Goal: Task Accomplishment & Management: Use online tool/utility

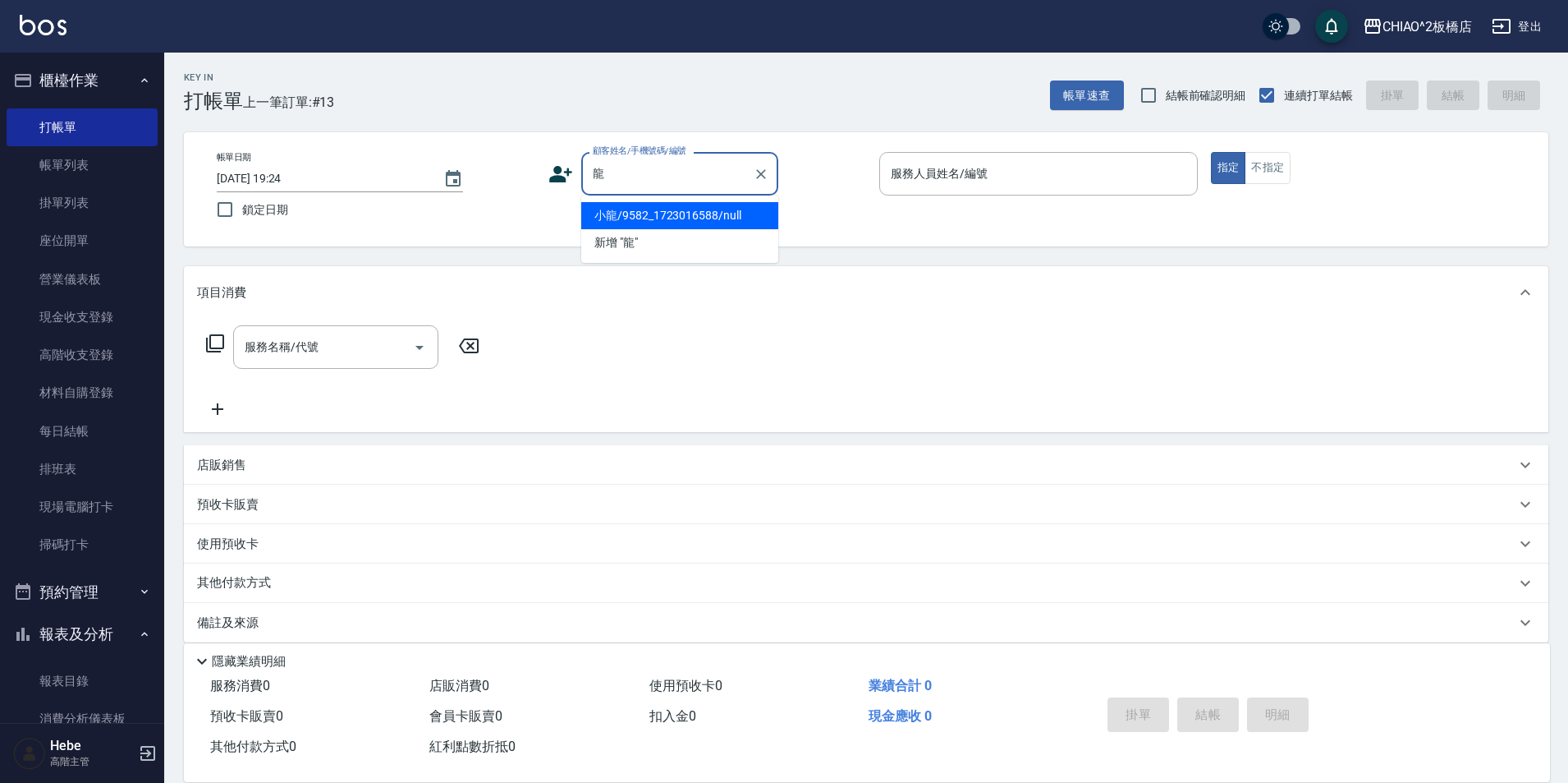
click at [644, 214] on li "小龍/9582_1723016588/null" at bounding box center [679, 215] width 197 height 27
type input "小龍/9582_1723016588/null"
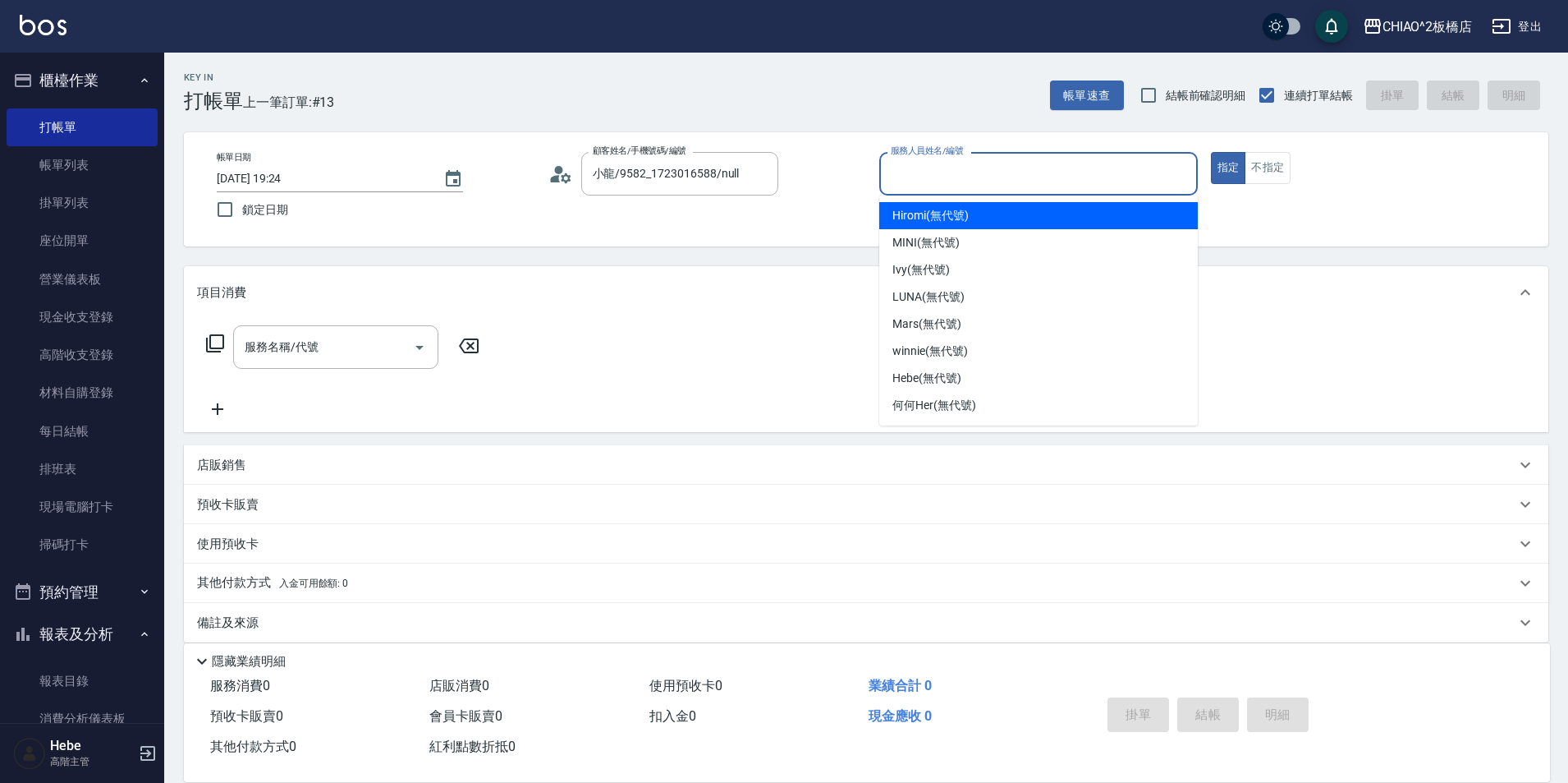
click at [920, 169] on input "服務人員姓名/編號" at bounding box center [1038, 174] width 304 height 28
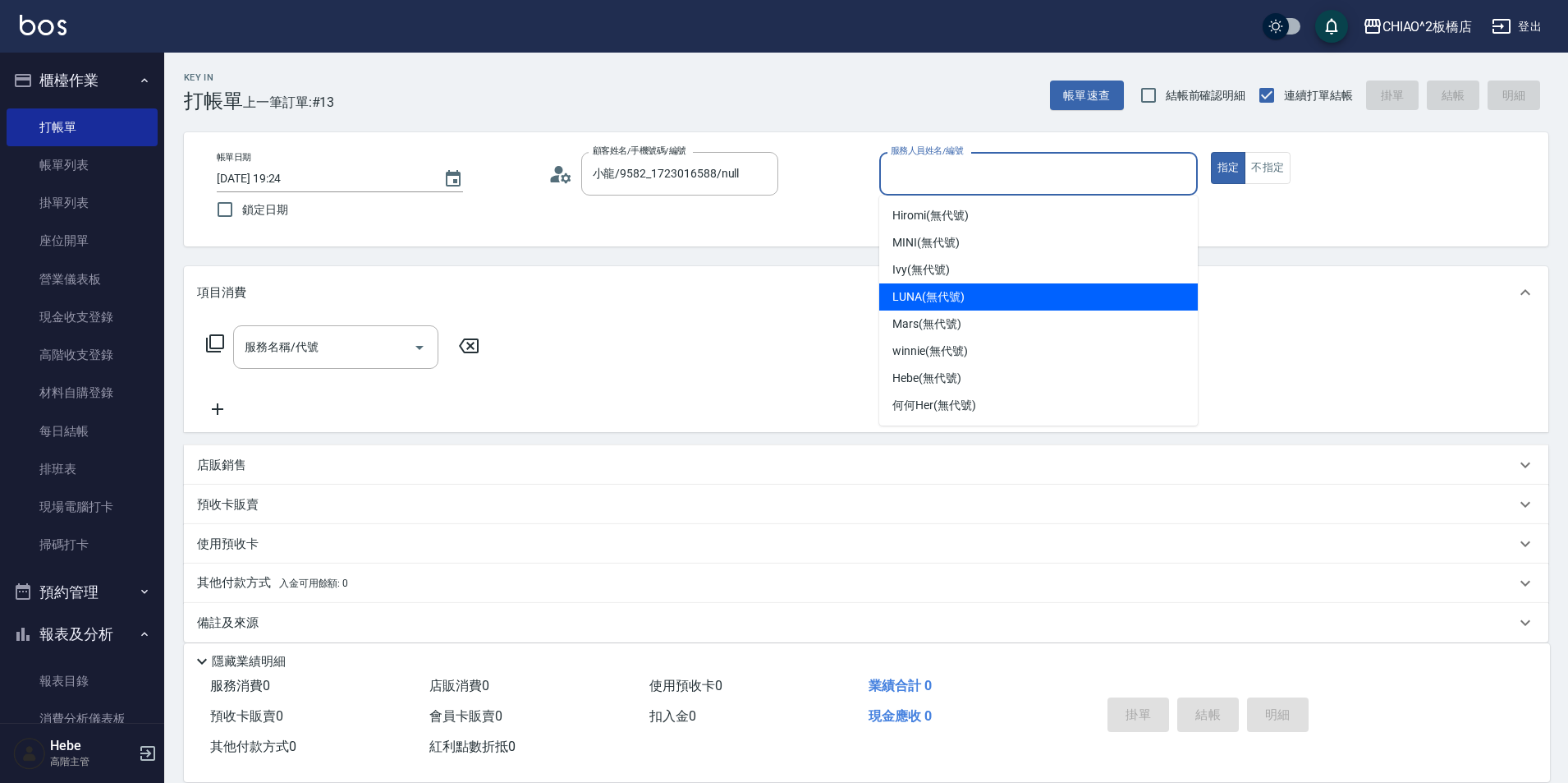
click at [917, 294] on span "LUNA (無代號)" at bounding box center [929, 297] width 73 height 17
type input "LUNA(無代號)"
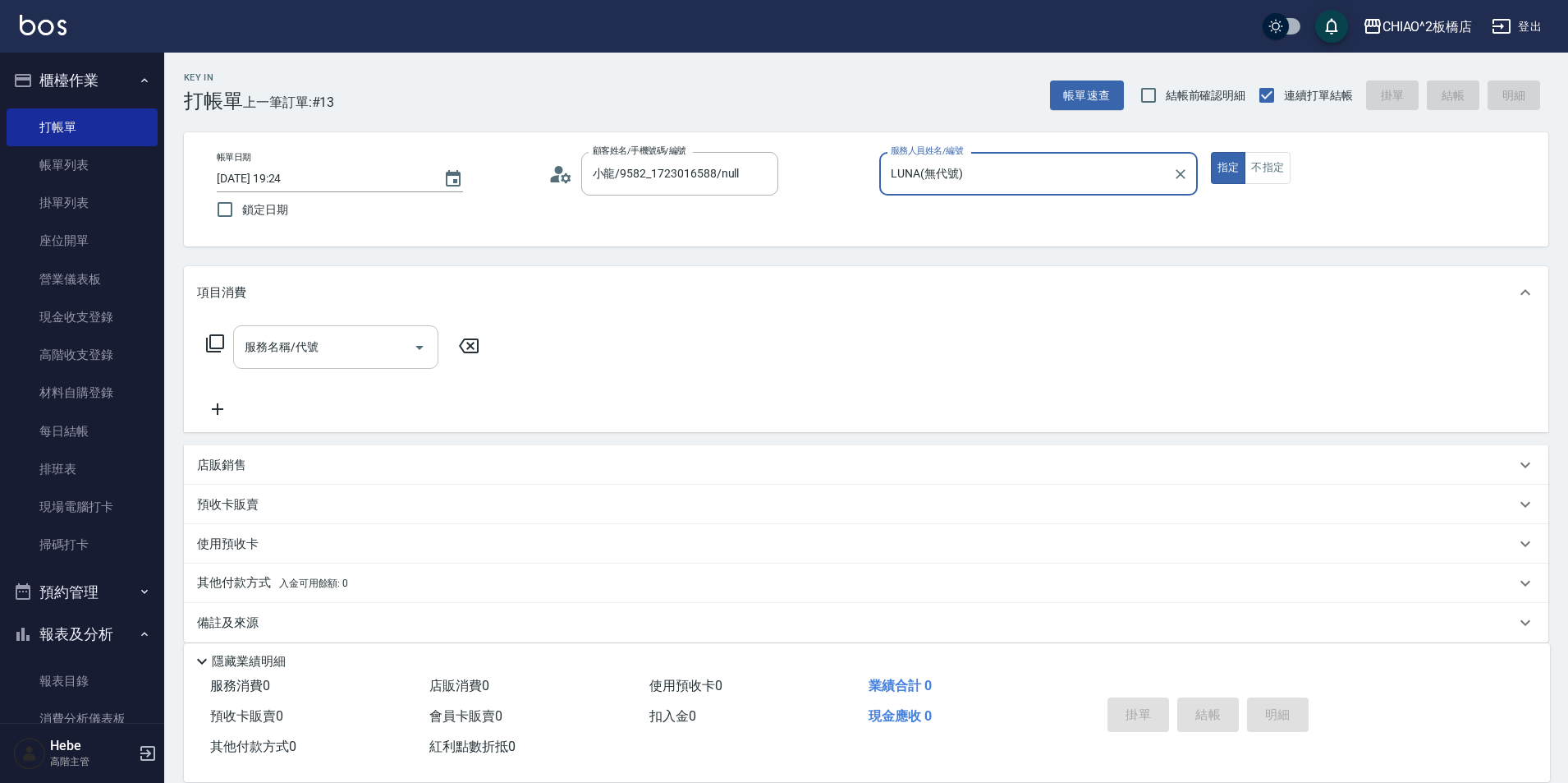
click at [404, 349] on input "服務名稱/代號" at bounding box center [323, 347] width 166 height 28
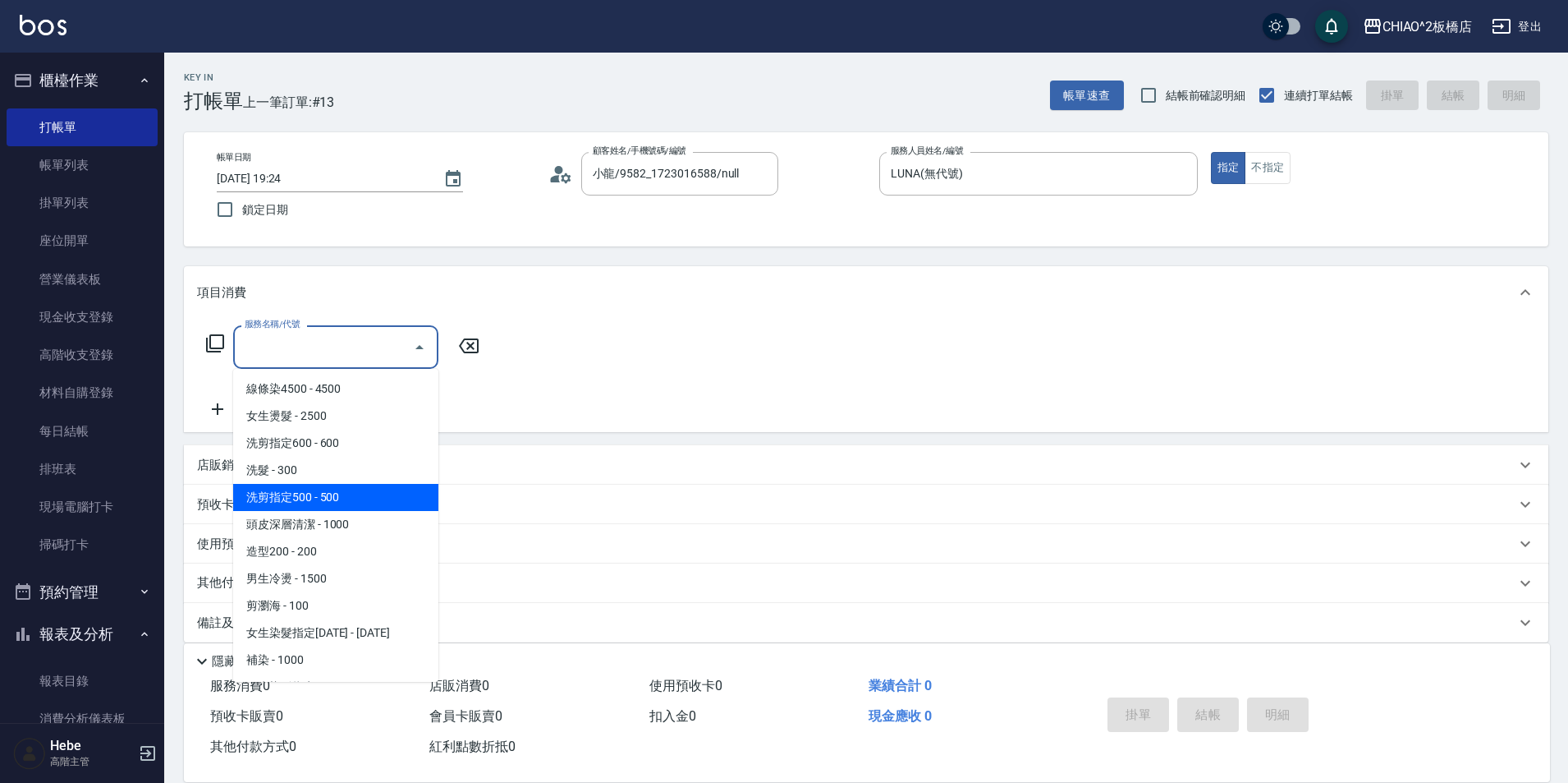
click at [376, 485] on span "洗剪指定500 - 500" at bounding box center [336, 497] width 206 height 27
type input "洗剪指定500(96681)"
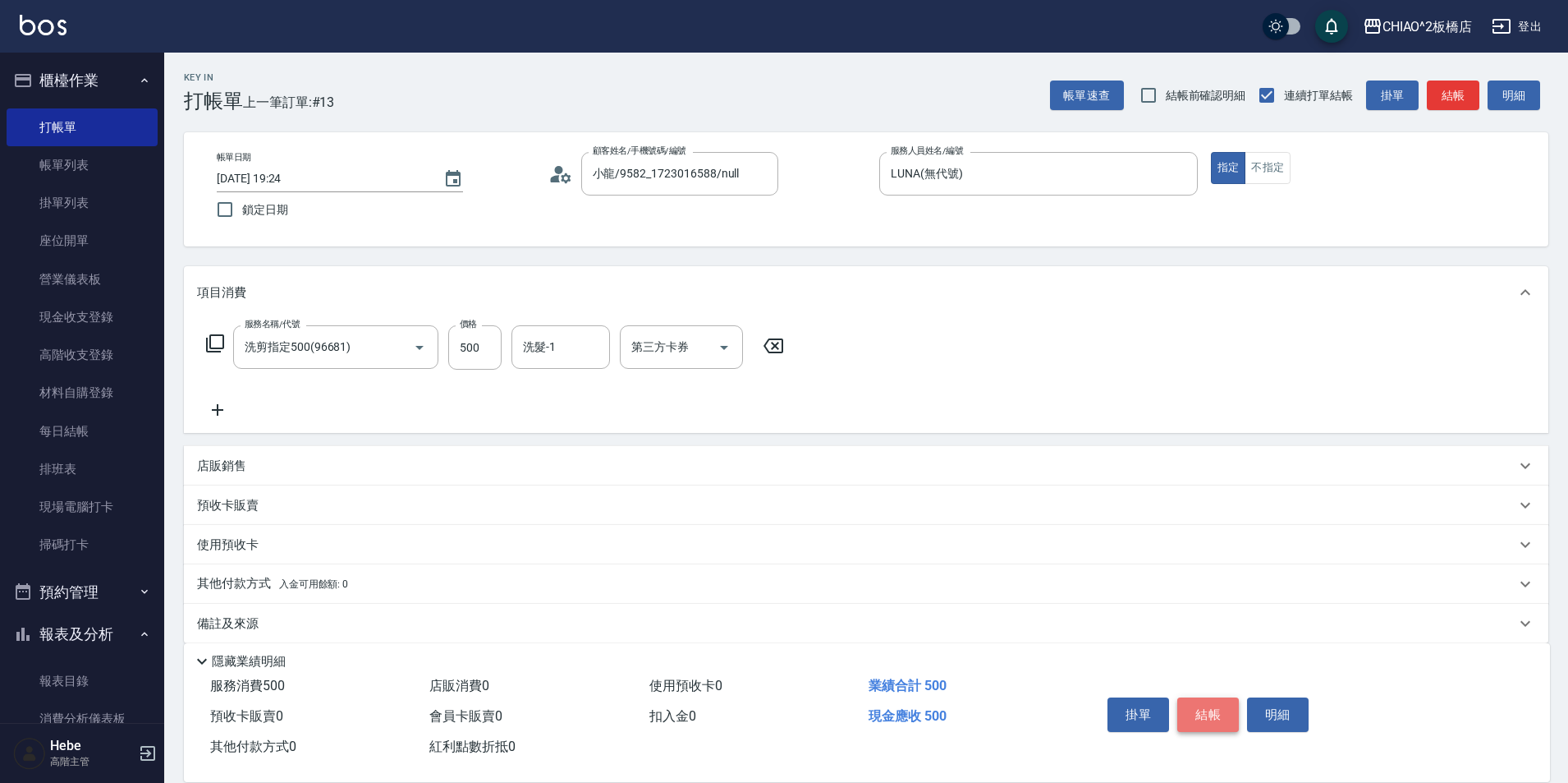
click at [1208, 705] on button "結帳" at bounding box center [1208, 714] width 61 height 35
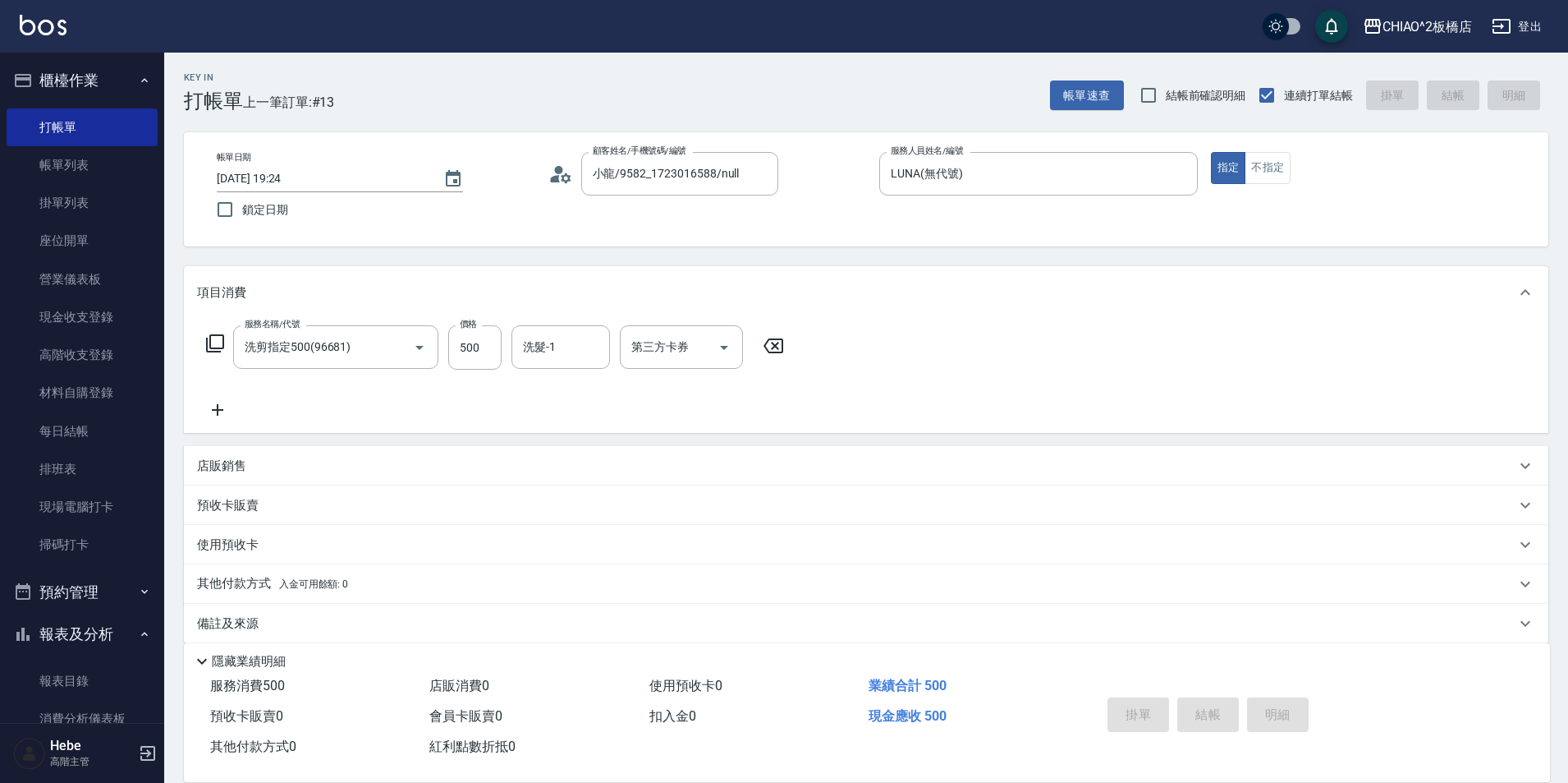
type input "[DATE] 19:25"
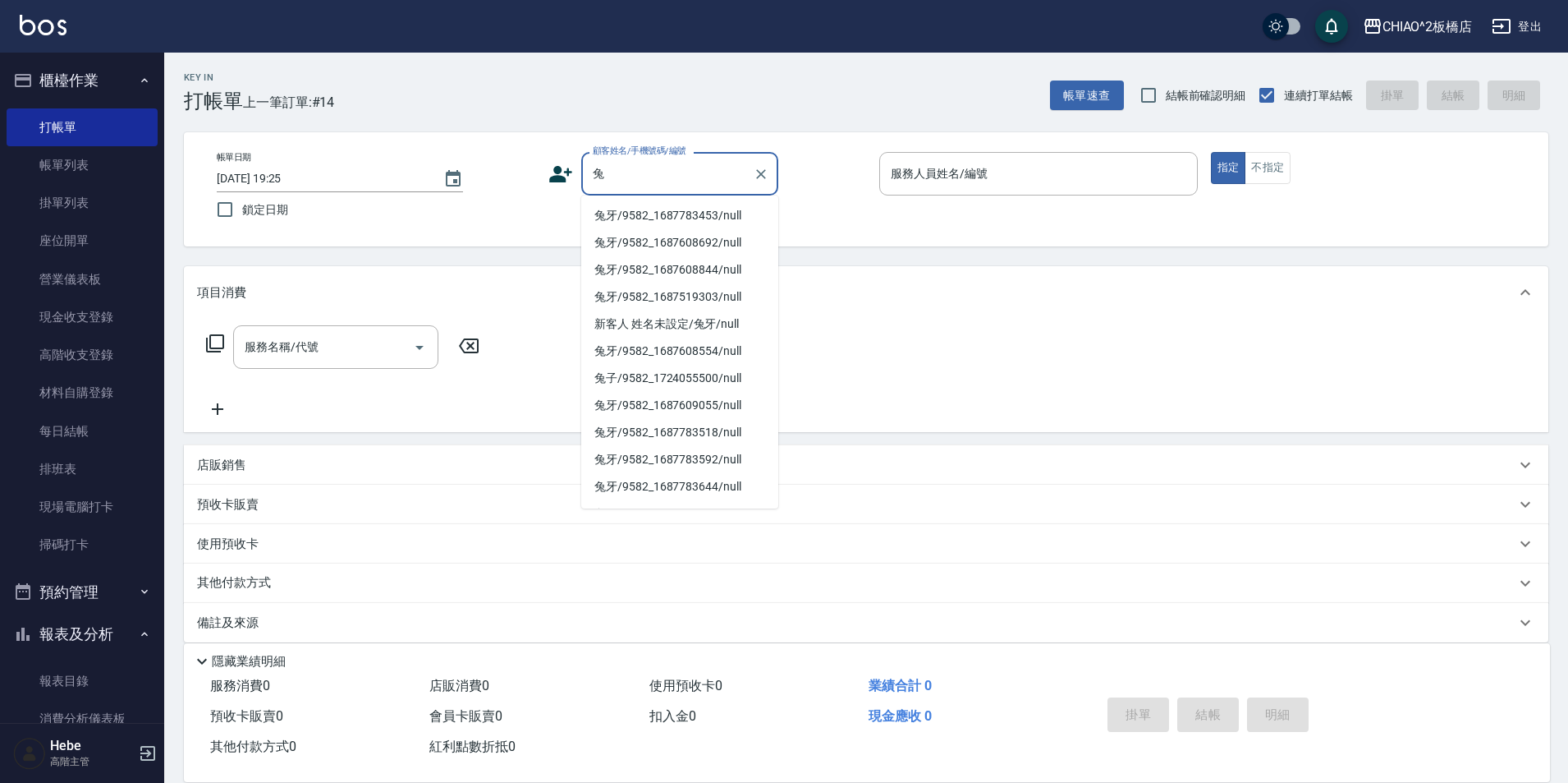
click at [656, 219] on li "兔牙/9582_1687783453/null" at bounding box center [679, 215] width 197 height 27
type input "兔牙/9582_1687783453/null"
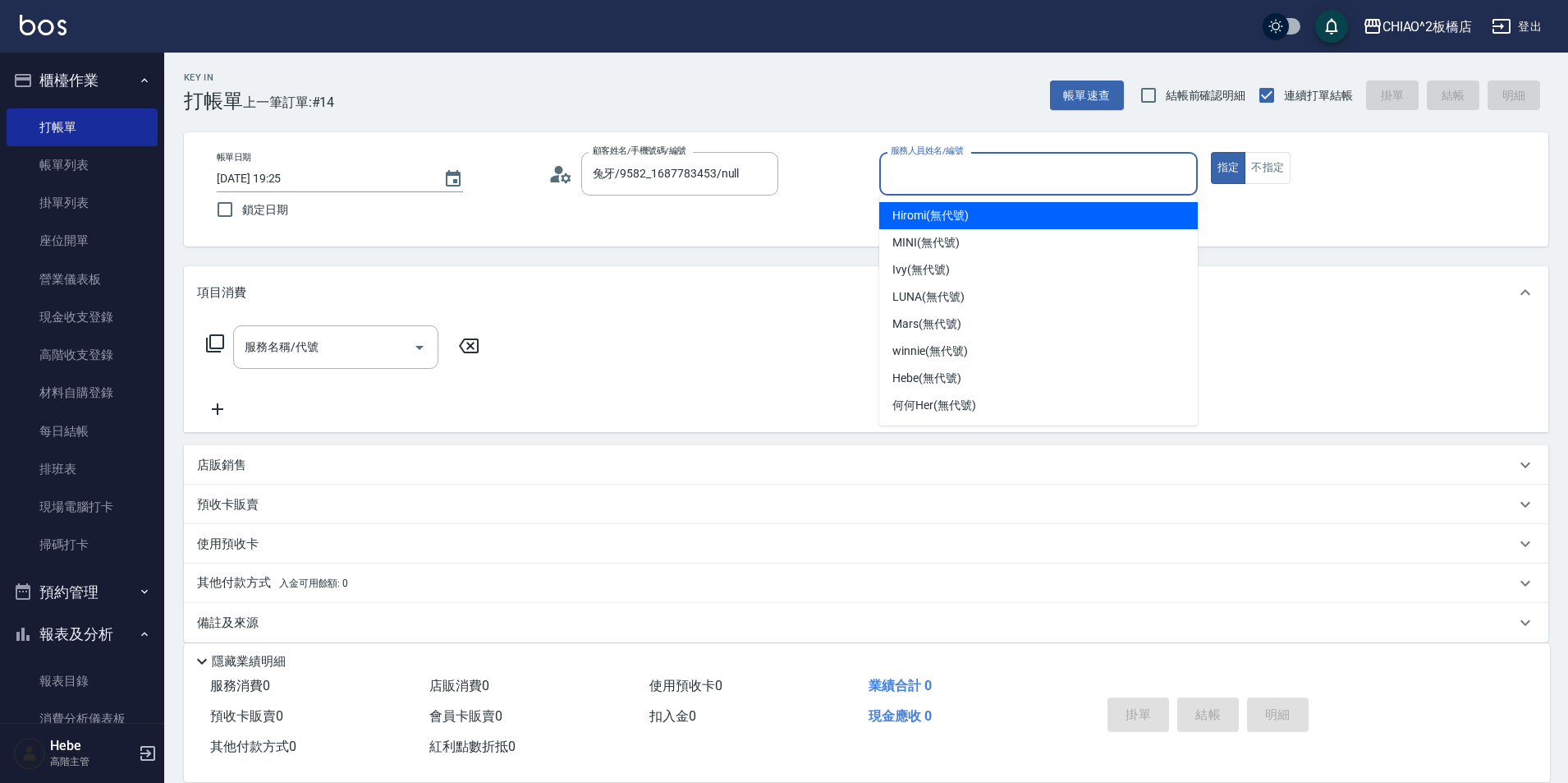
click at [931, 179] on input "服務人員姓名/編號" at bounding box center [1038, 174] width 304 height 28
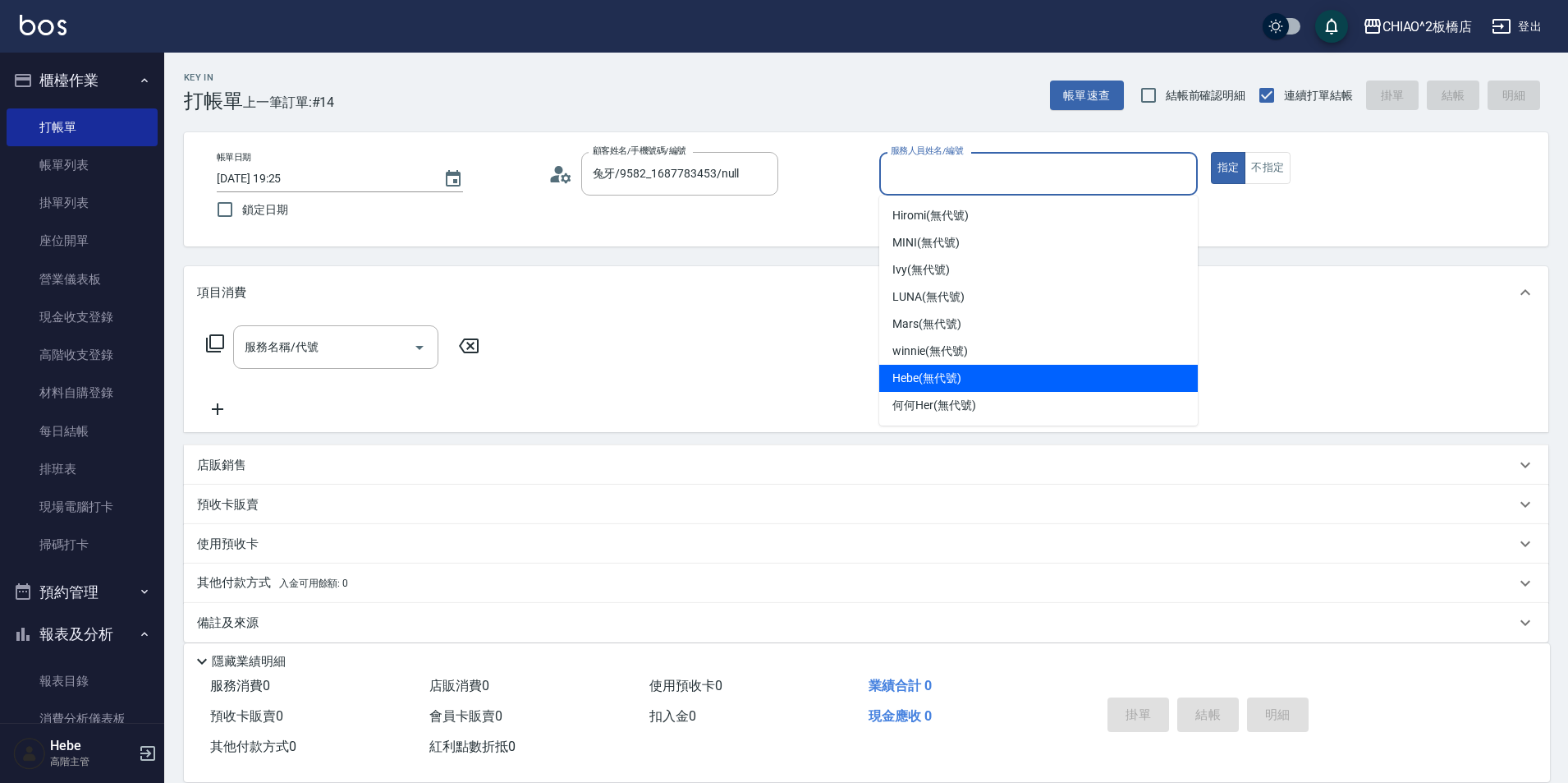
drag, startPoint x: 937, startPoint y: 246, endPoint x: 933, endPoint y: 395, distance: 149.1
click at [931, 391] on ul "Hiromi (無代號) MINI (無代號) [PERSON_NAME] (無代號) [PERSON_NAME] (無代號) Mars (無代號) winn…" at bounding box center [1039, 310] width 319 height 230
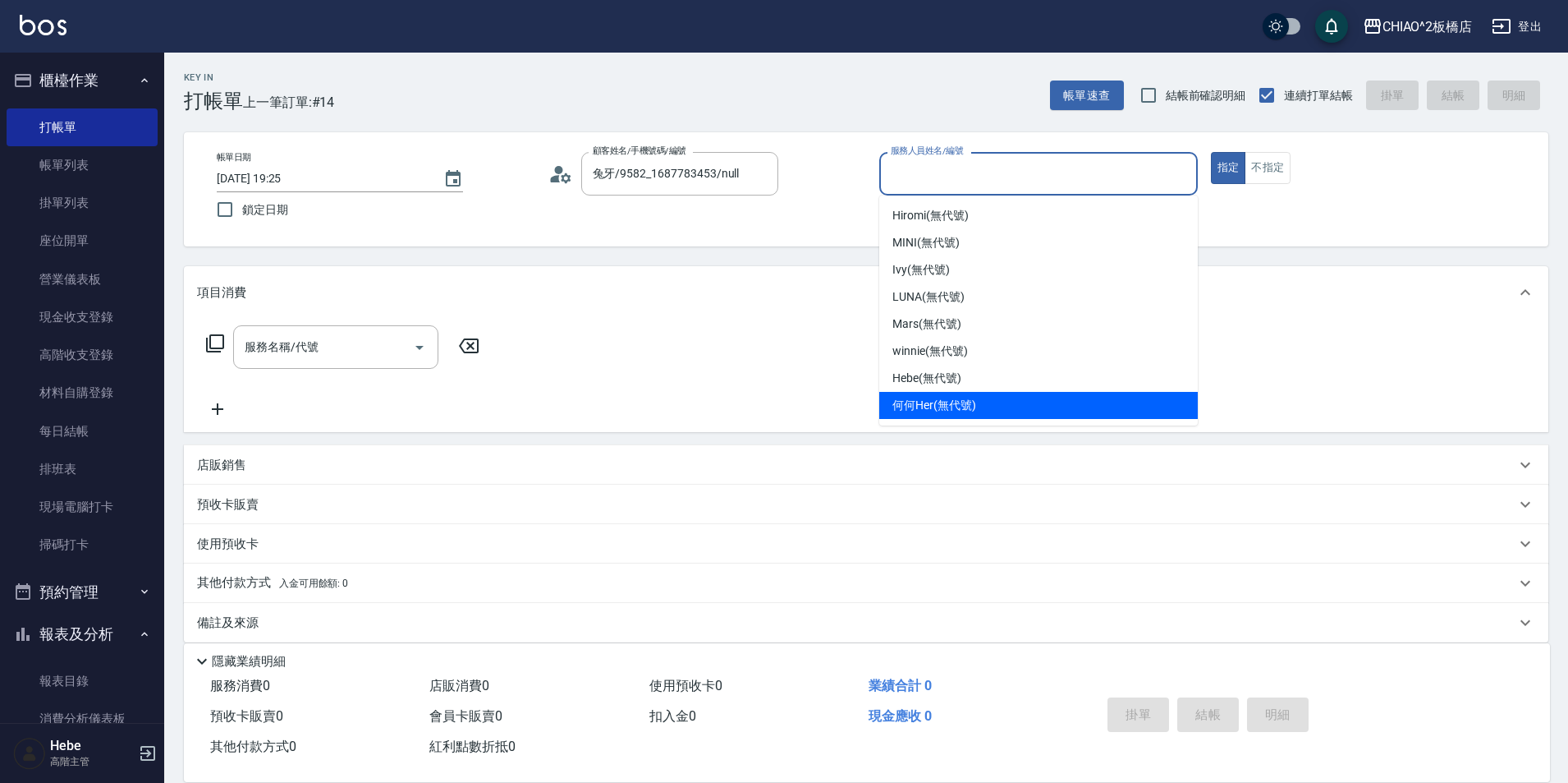
click at [937, 401] on span "何何Her (無代號)" at bounding box center [934, 406] width 84 height 17
type input "何何Her (無代號)"
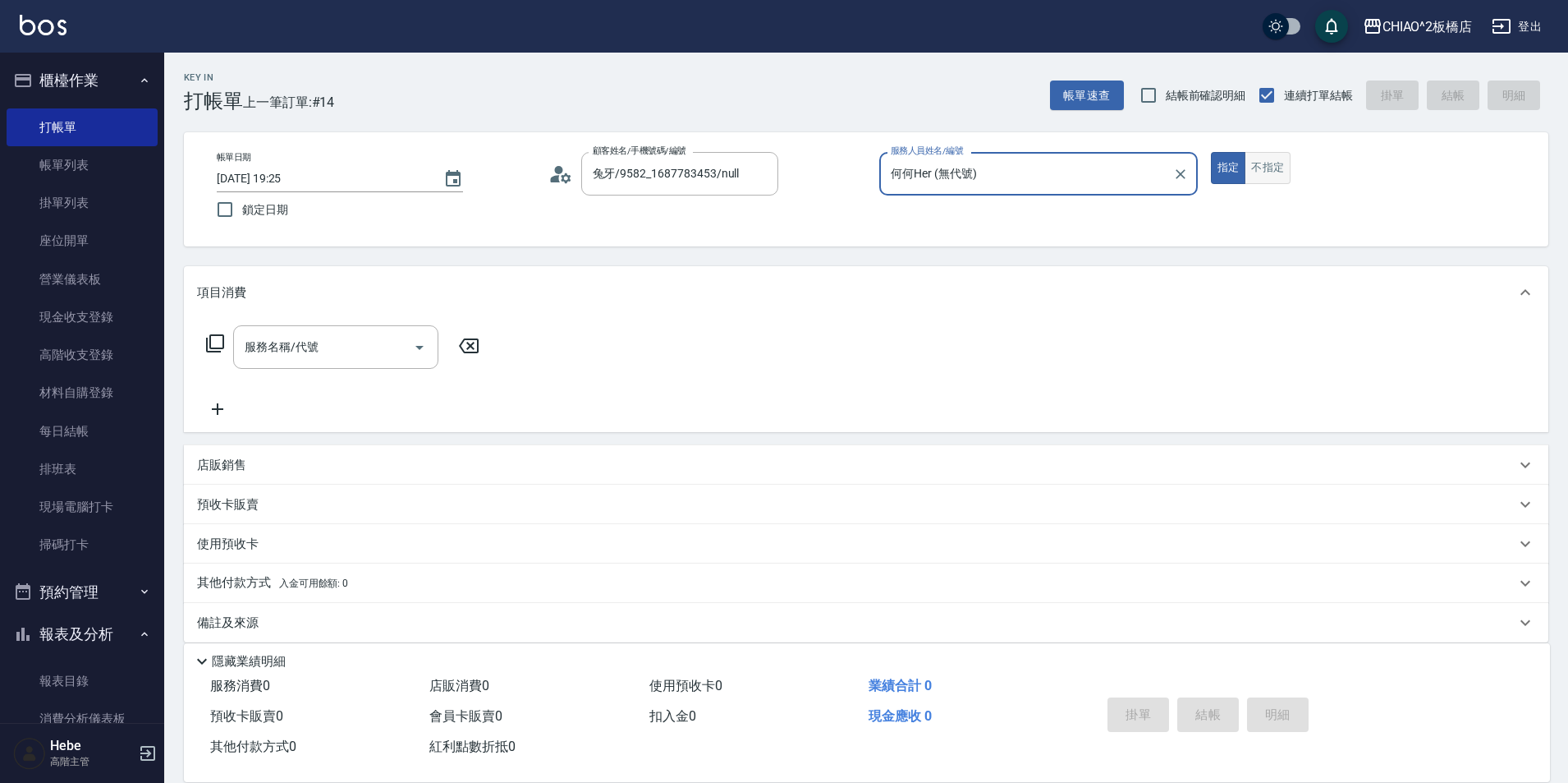
click at [1246, 171] on button "不指定" at bounding box center [1267, 168] width 46 height 32
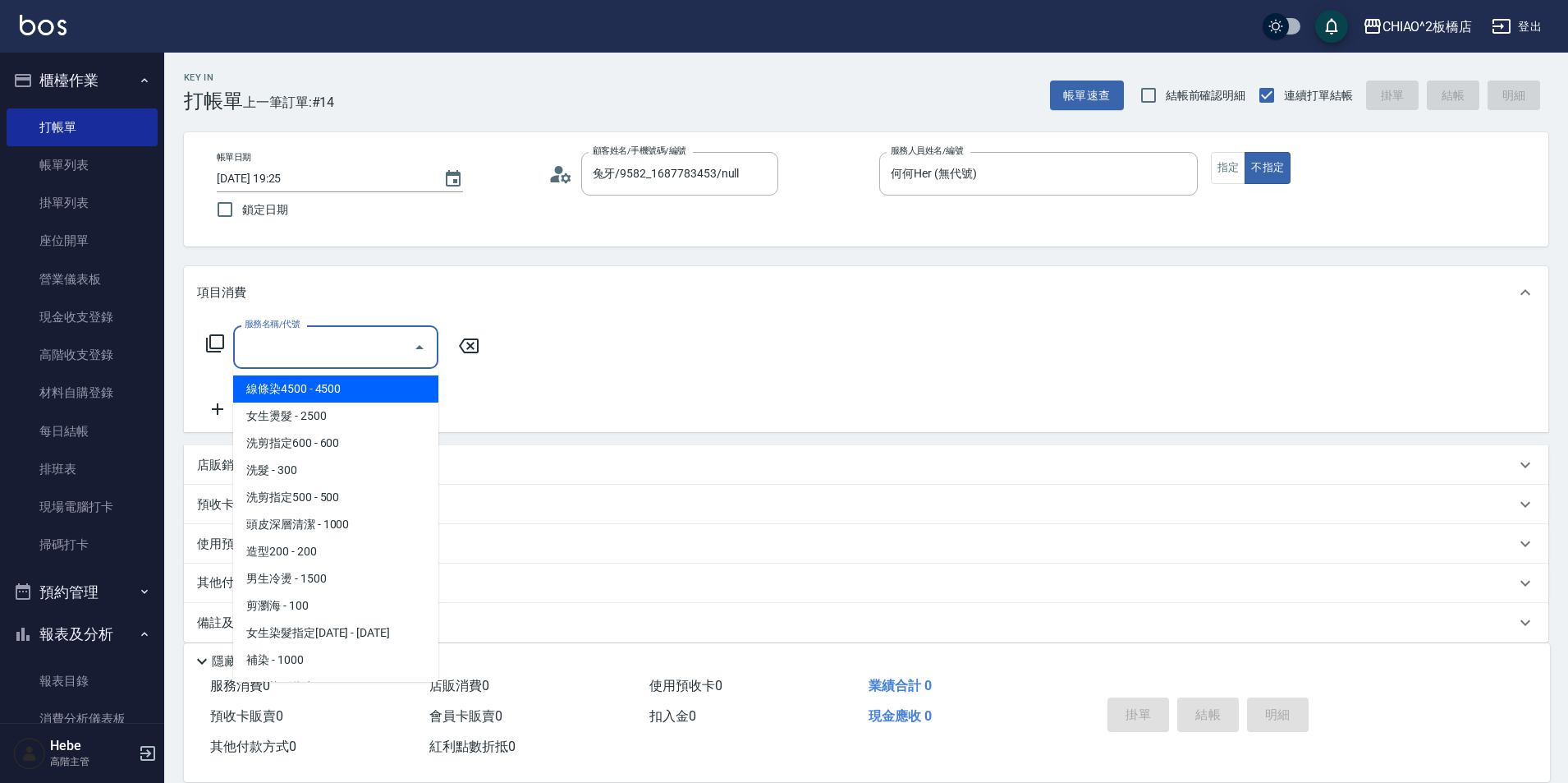
click at [353, 344] on input "服務名稱/代號" at bounding box center [323, 347] width 166 height 28
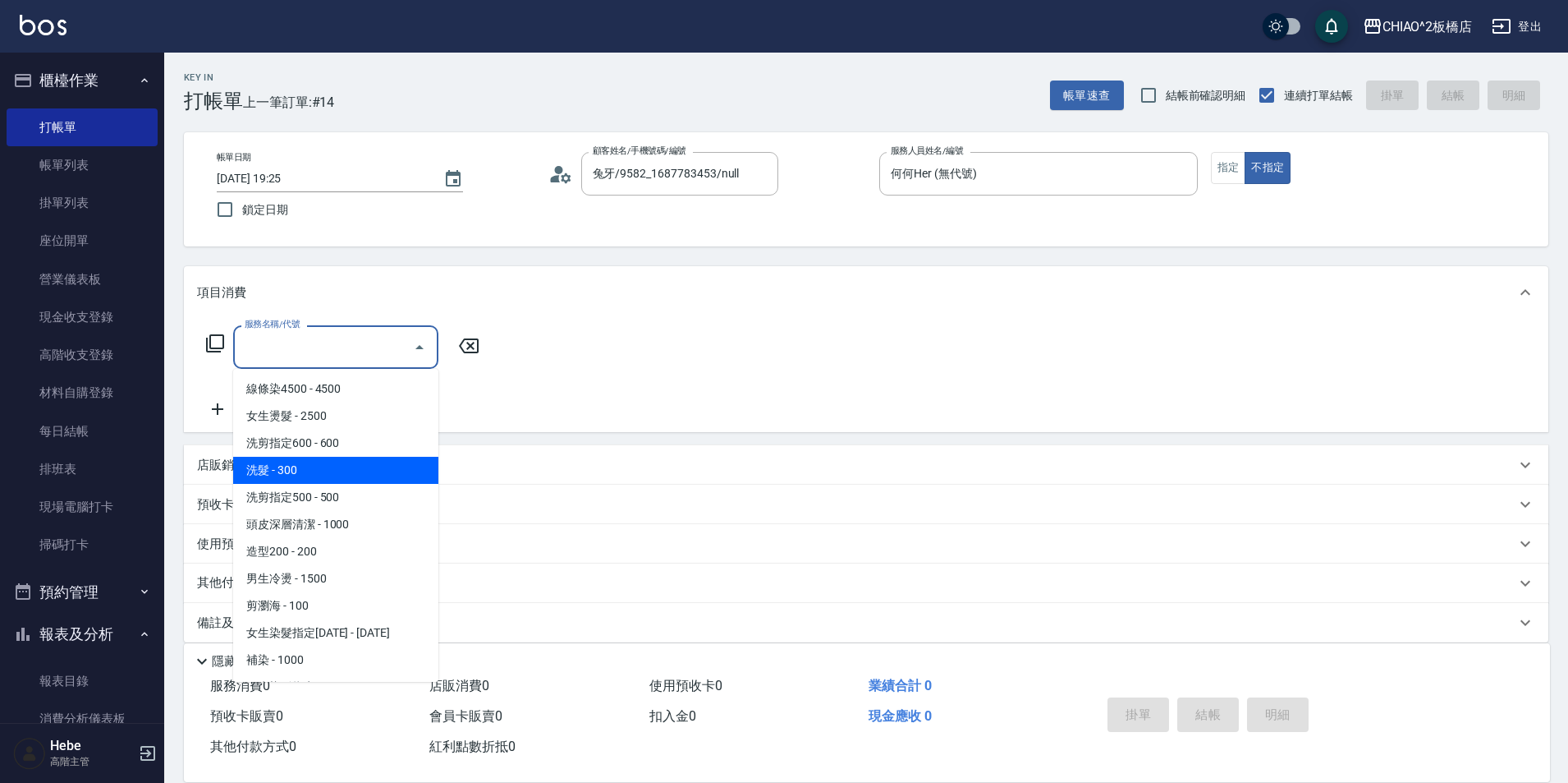
drag, startPoint x: 324, startPoint y: 475, endPoint x: 252, endPoint y: 430, distance: 84.9
click at [322, 473] on span "洗髮 - 300" at bounding box center [336, 470] width 206 height 27
type input "洗髮(96679)"
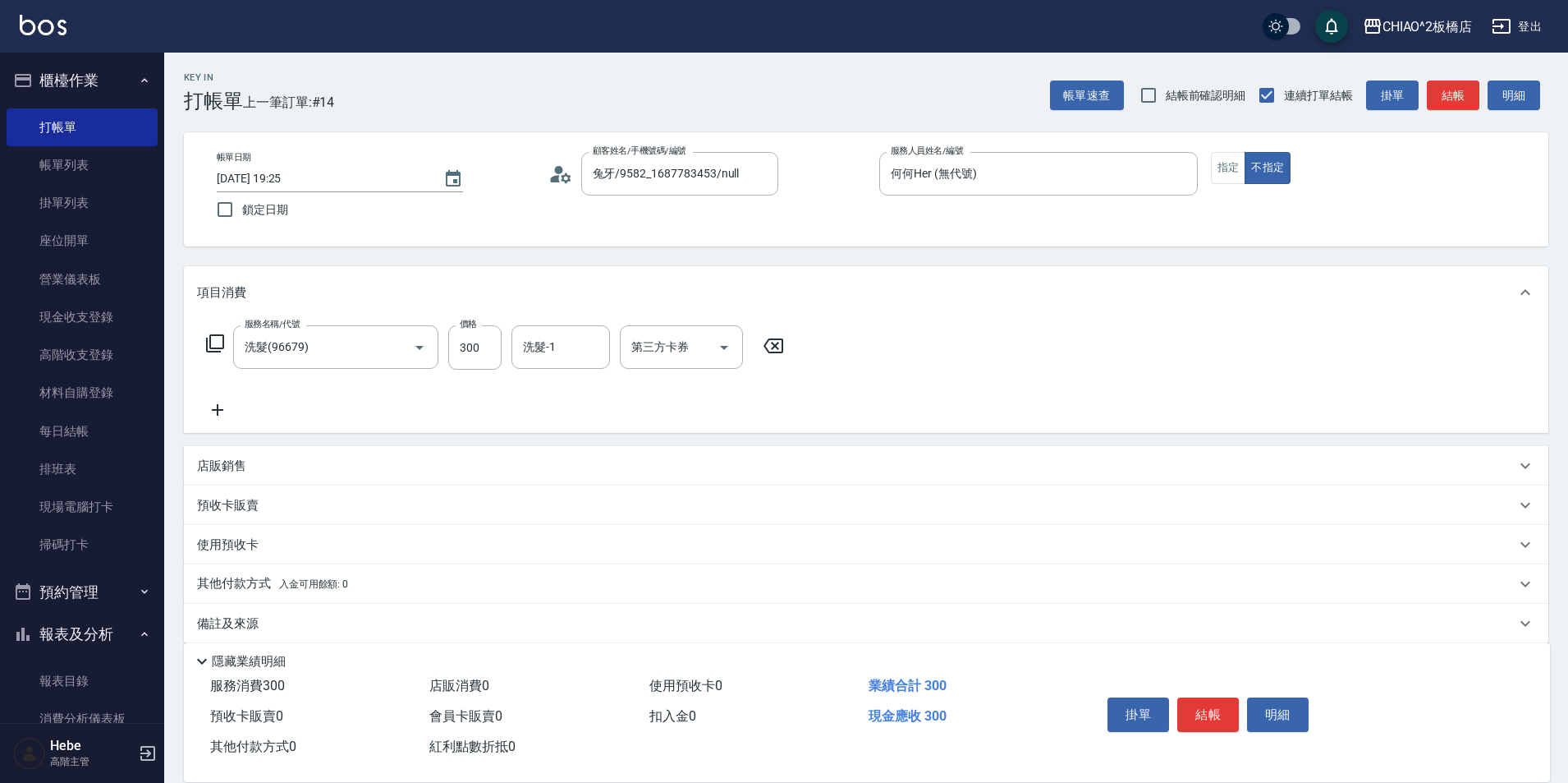
click at [213, 408] on icon at bounding box center [218, 409] width 41 height 20
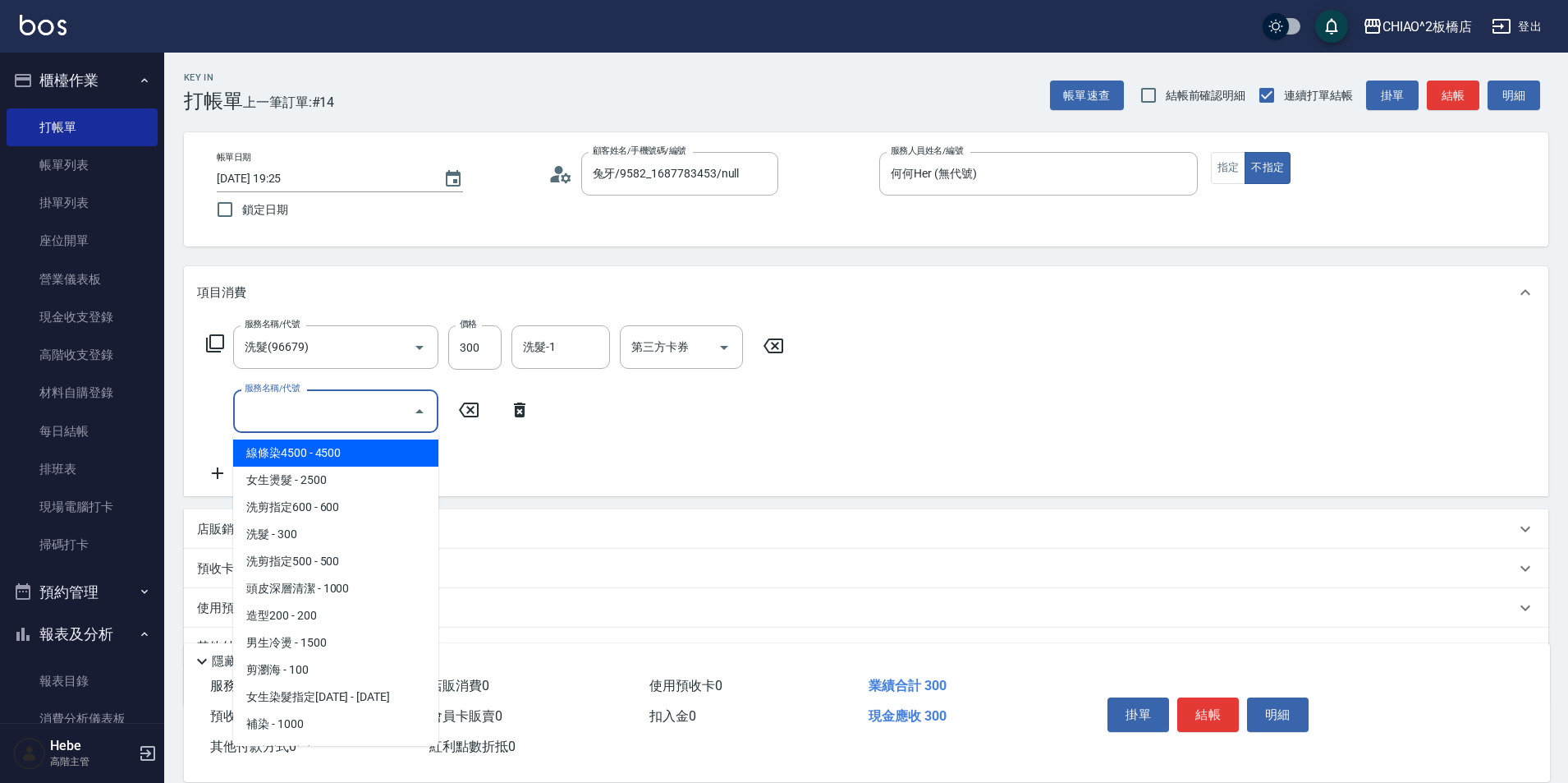
click at [276, 414] on input "服務名稱/代號" at bounding box center [323, 411] width 166 height 28
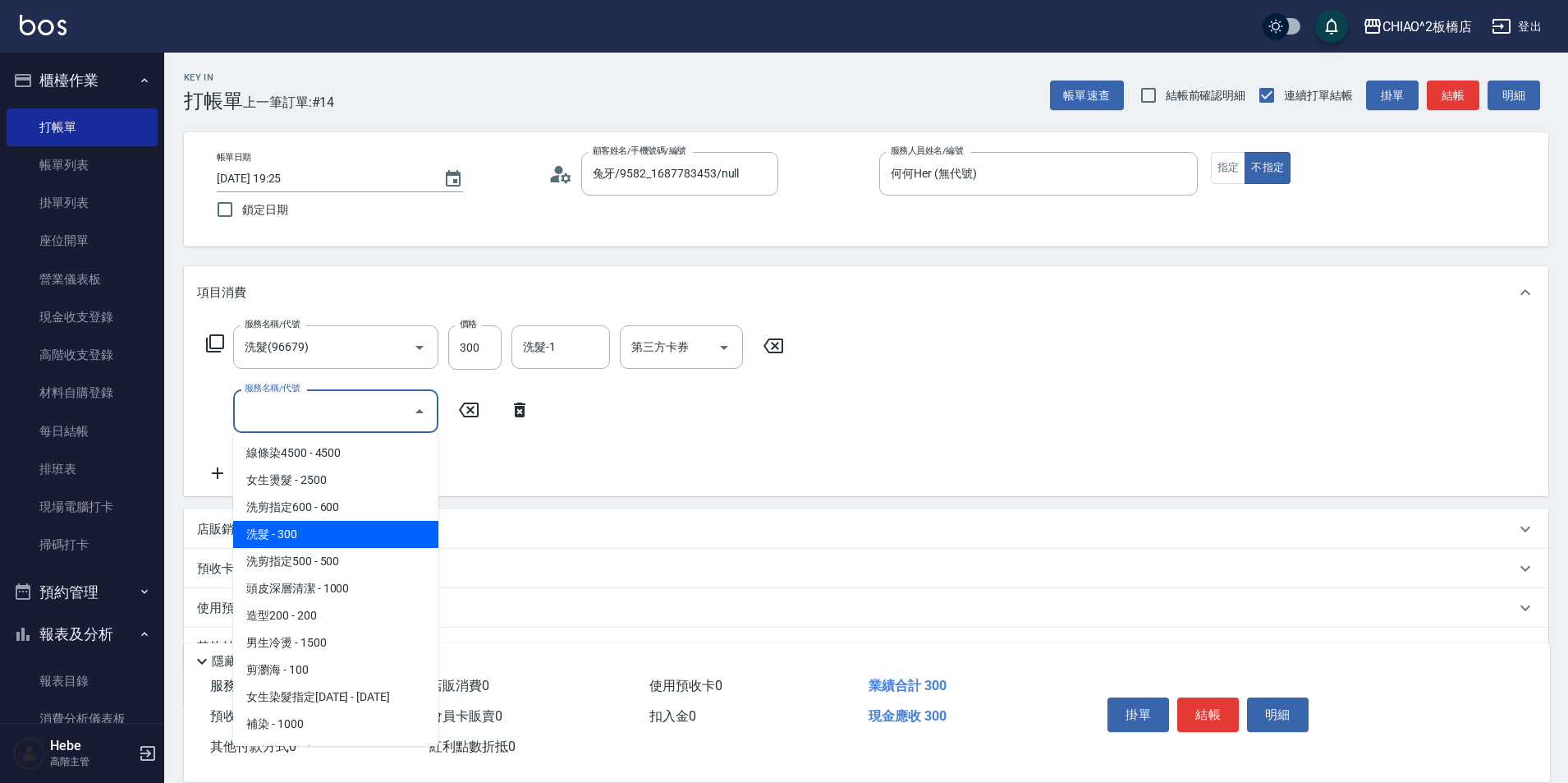
click at [298, 536] on span "洗髮 - 300" at bounding box center [336, 534] width 206 height 27
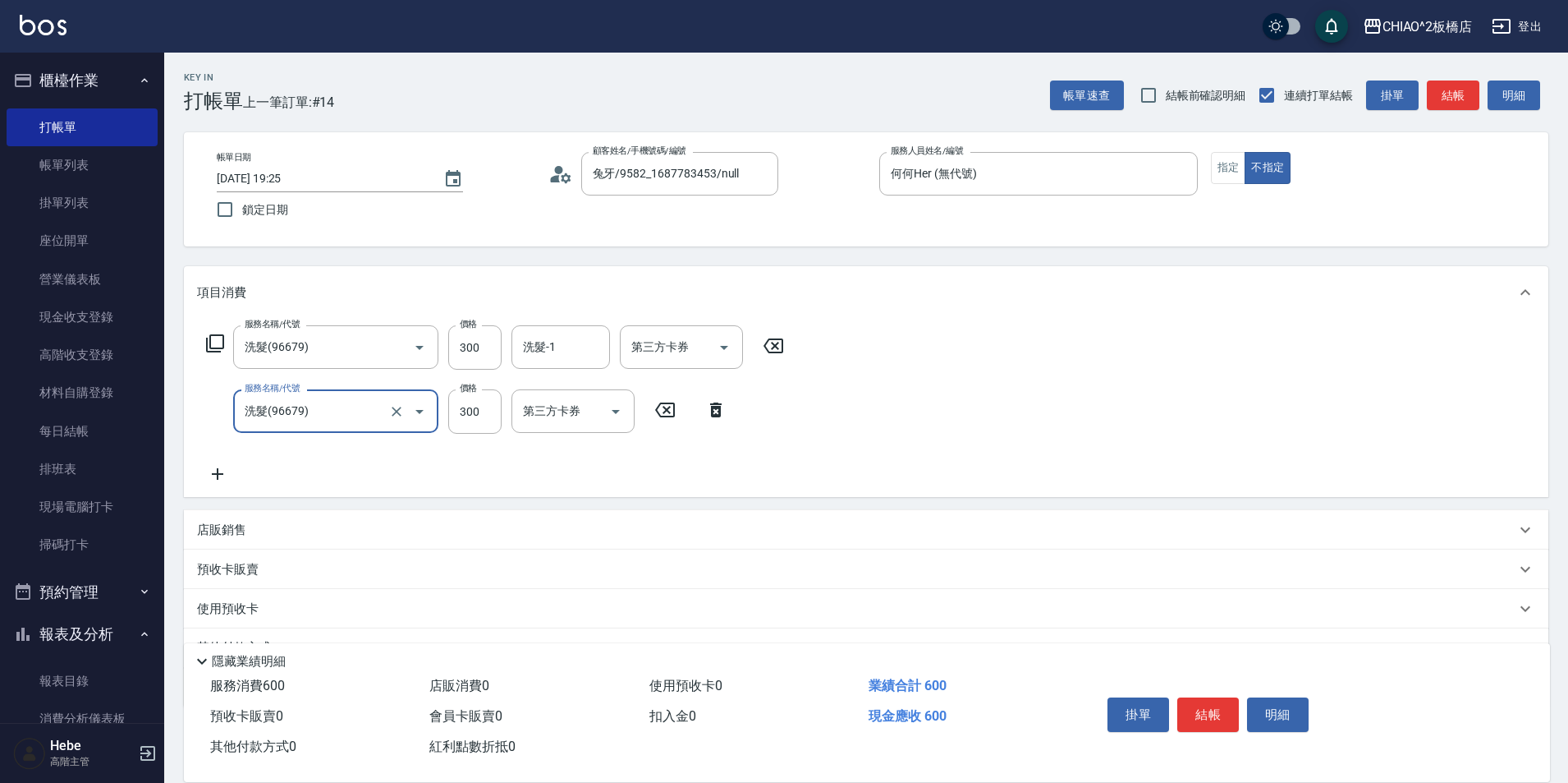
type input "洗髮(96679)"
click at [1200, 706] on button "結帳" at bounding box center [1208, 714] width 61 height 35
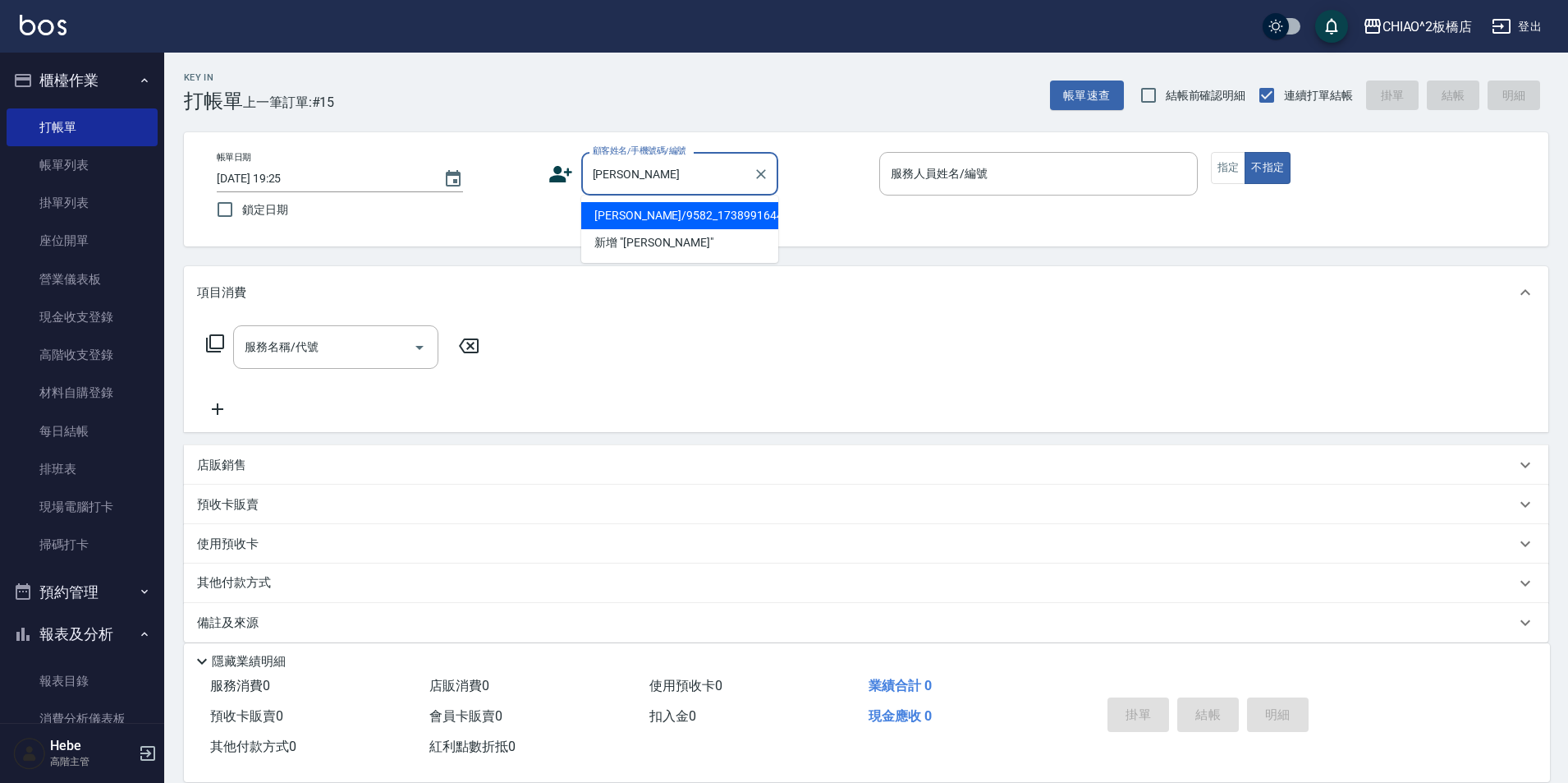
click at [670, 215] on li "[PERSON_NAME]/9582_1738991644/null" at bounding box center [679, 215] width 197 height 27
type input "[PERSON_NAME]/9582_1738991644/null"
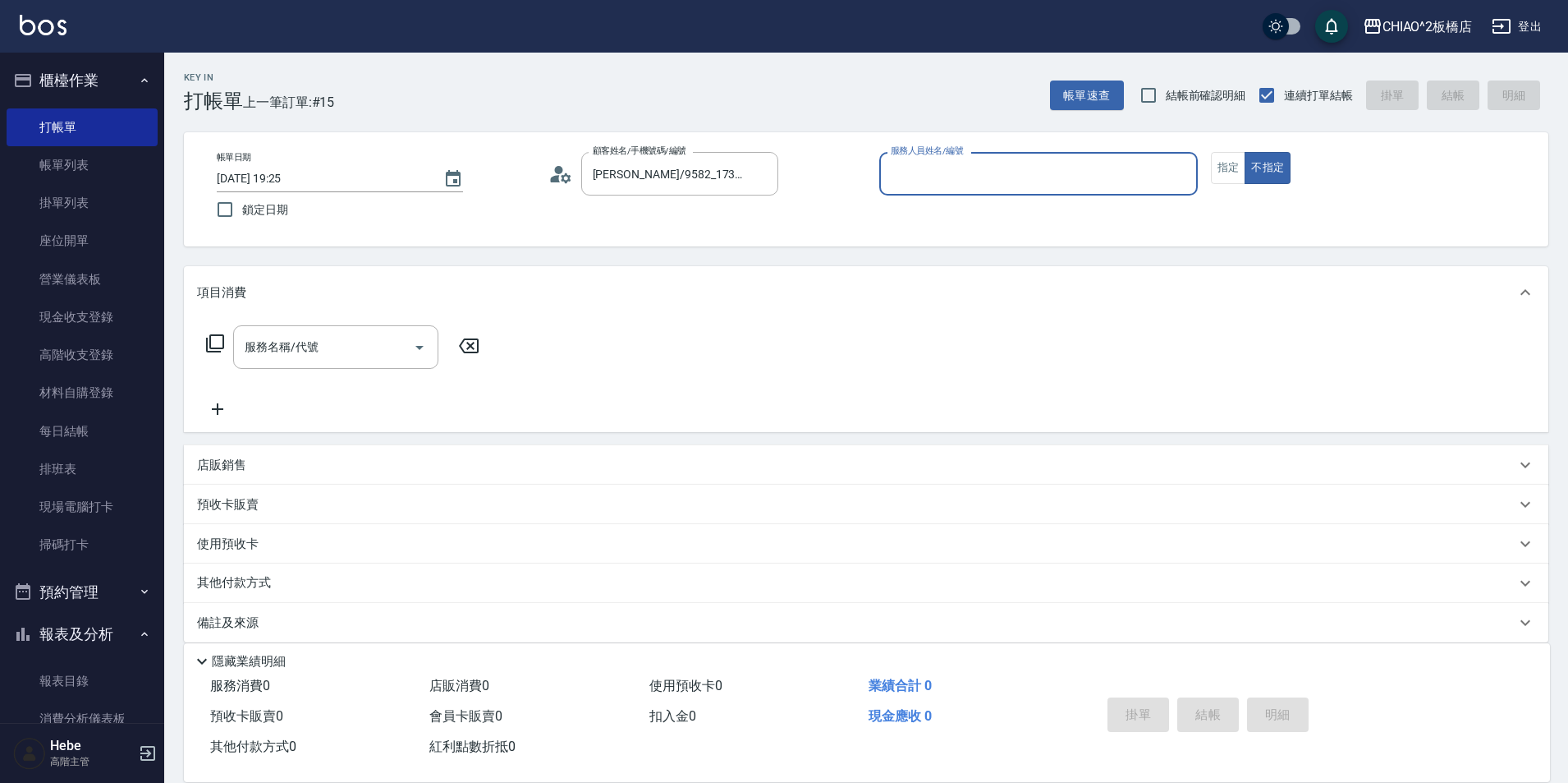
click at [932, 173] on input "服務人員姓名/編號" at bounding box center [1038, 174] width 304 height 28
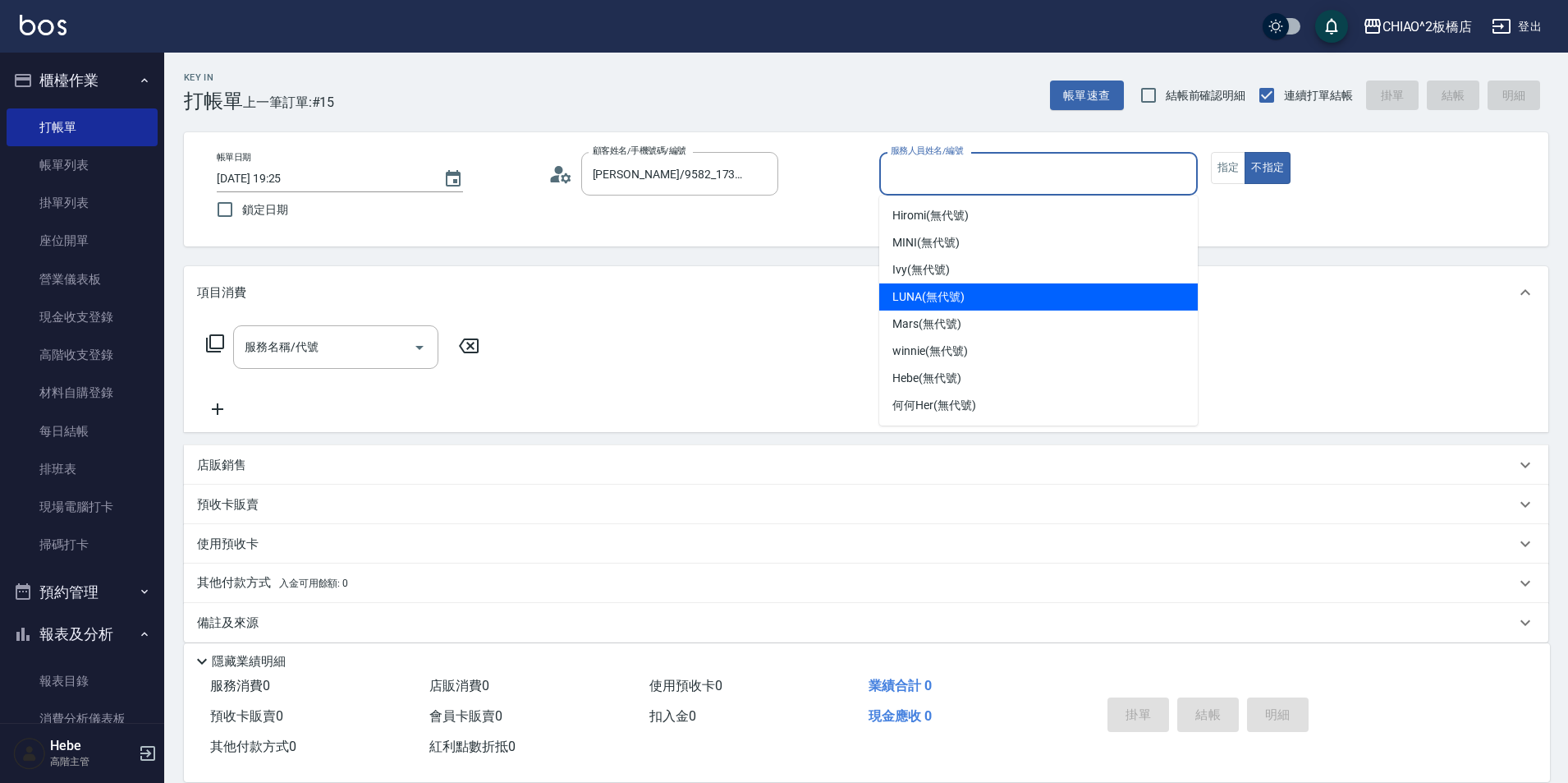
click at [924, 290] on span "LUNA (無代號)" at bounding box center [929, 297] width 73 height 17
type input "LUNA(無代號)"
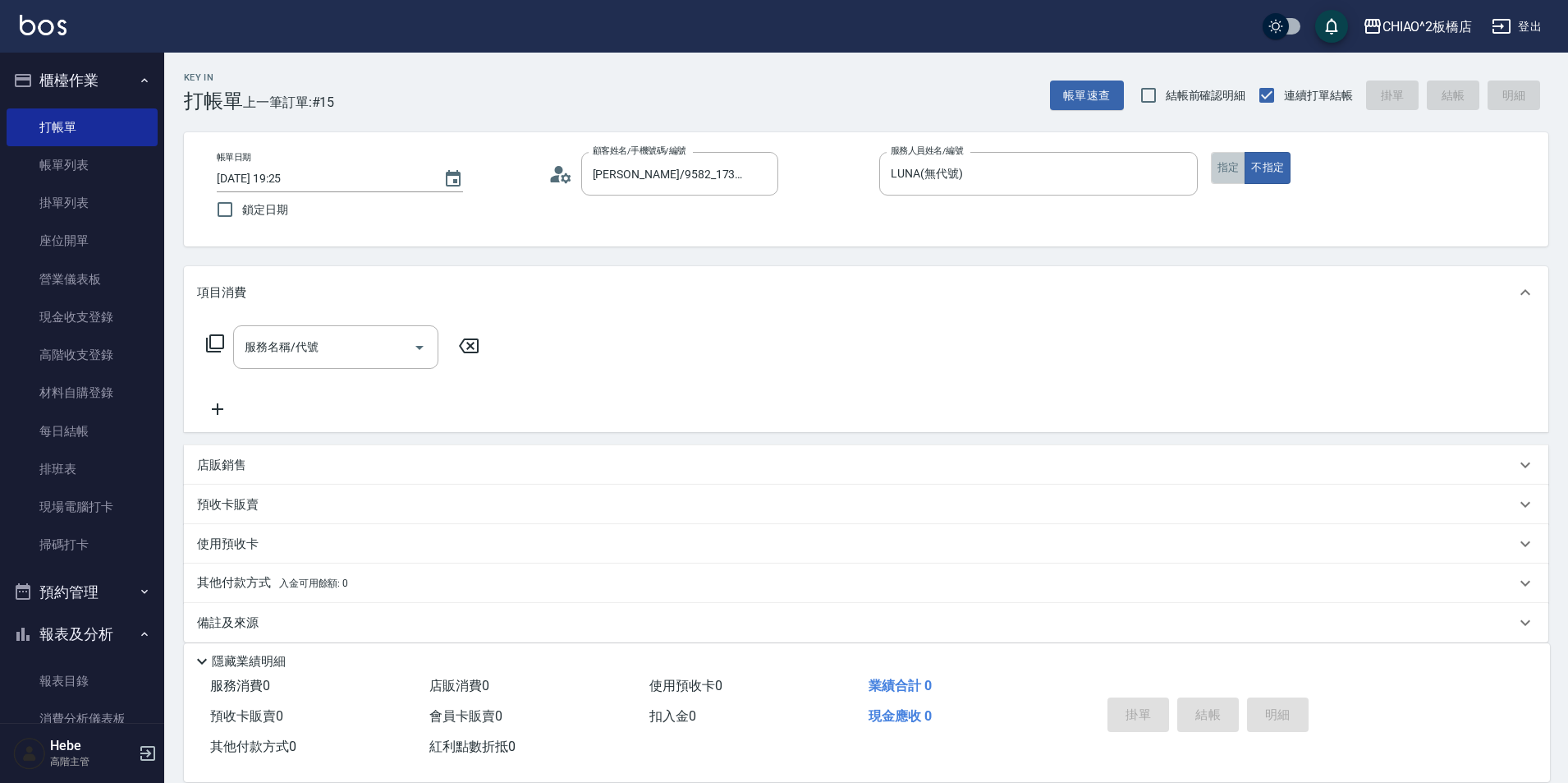
click at [1216, 168] on button "指定" at bounding box center [1228, 168] width 35 height 32
click at [210, 365] on div "服務名稱/代號 服務名稱/代號" at bounding box center [343, 347] width 292 height 43
click at [319, 353] on input "服務名稱/代號" at bounding box center [323, 347] width 166 height 28
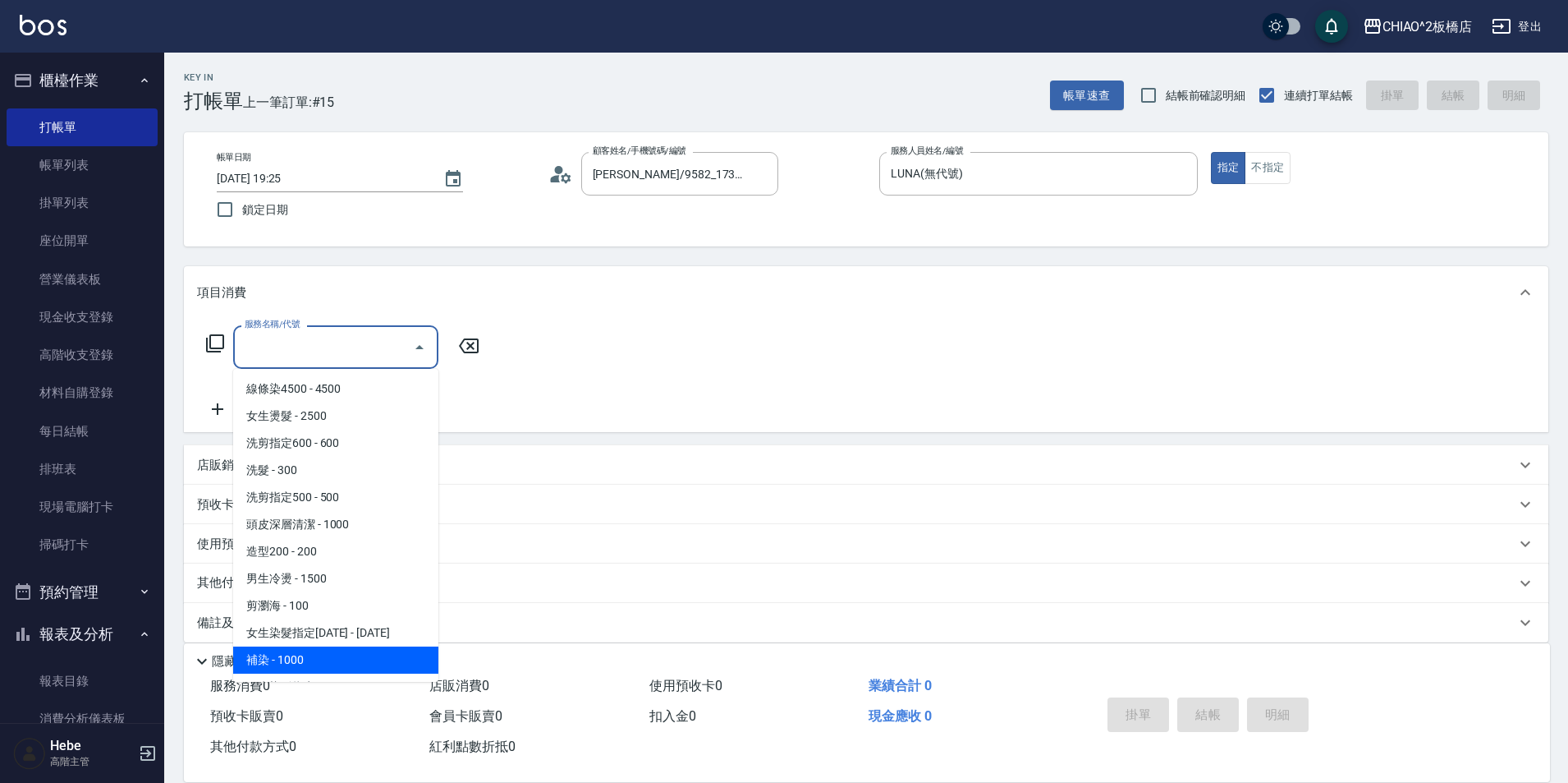
click at [305, 664] on span "補染 - 1000" at bounding box center [336, 659] width 206 height 27
type input "補染(96701)"
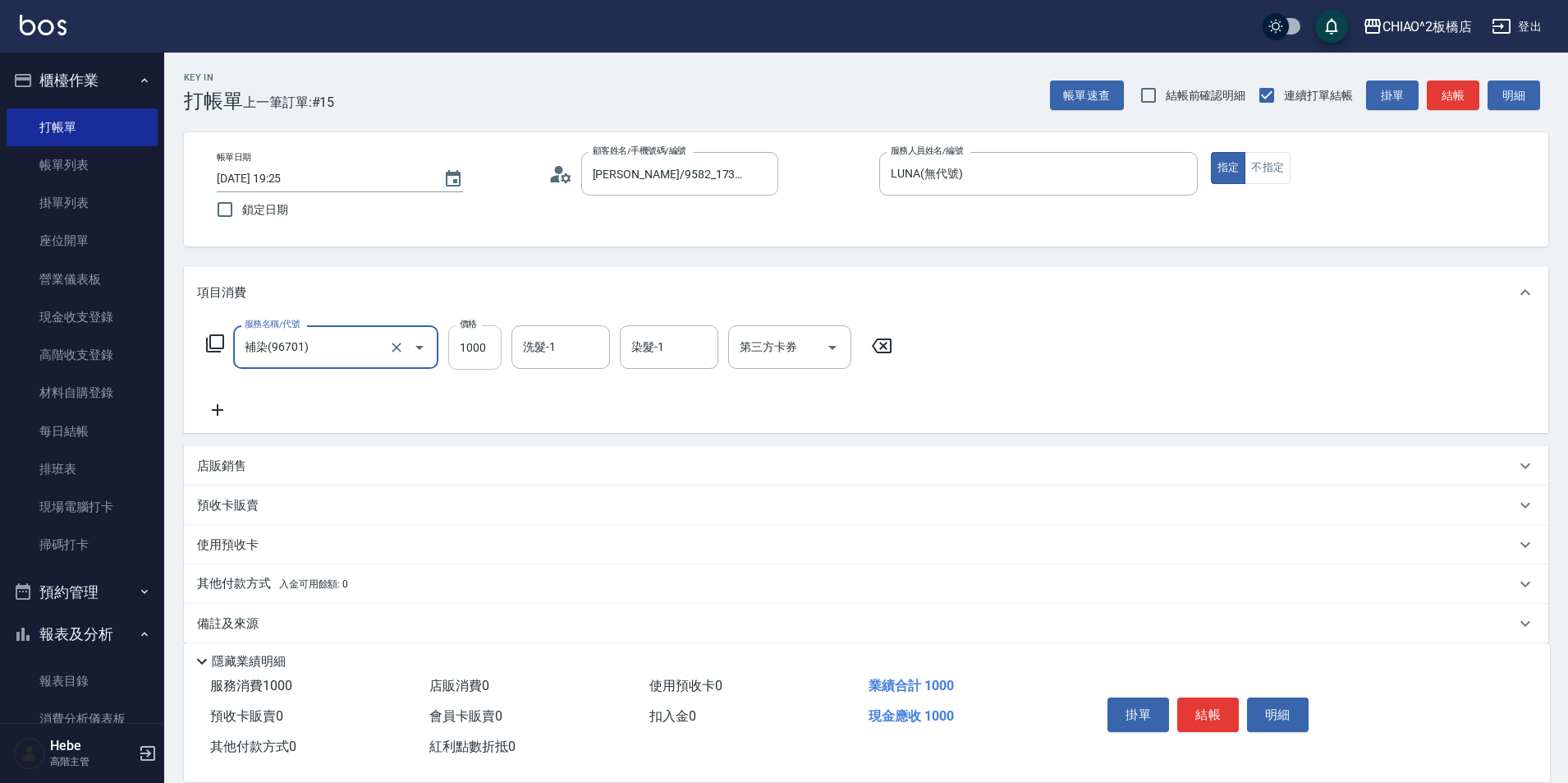
click at [477, 352] on input "1000" at bounding box center [474, 347] width 54 height 44
type input "1500"
click at [219, 404] on icon at bounding box center [218, 409] width 41 height 20
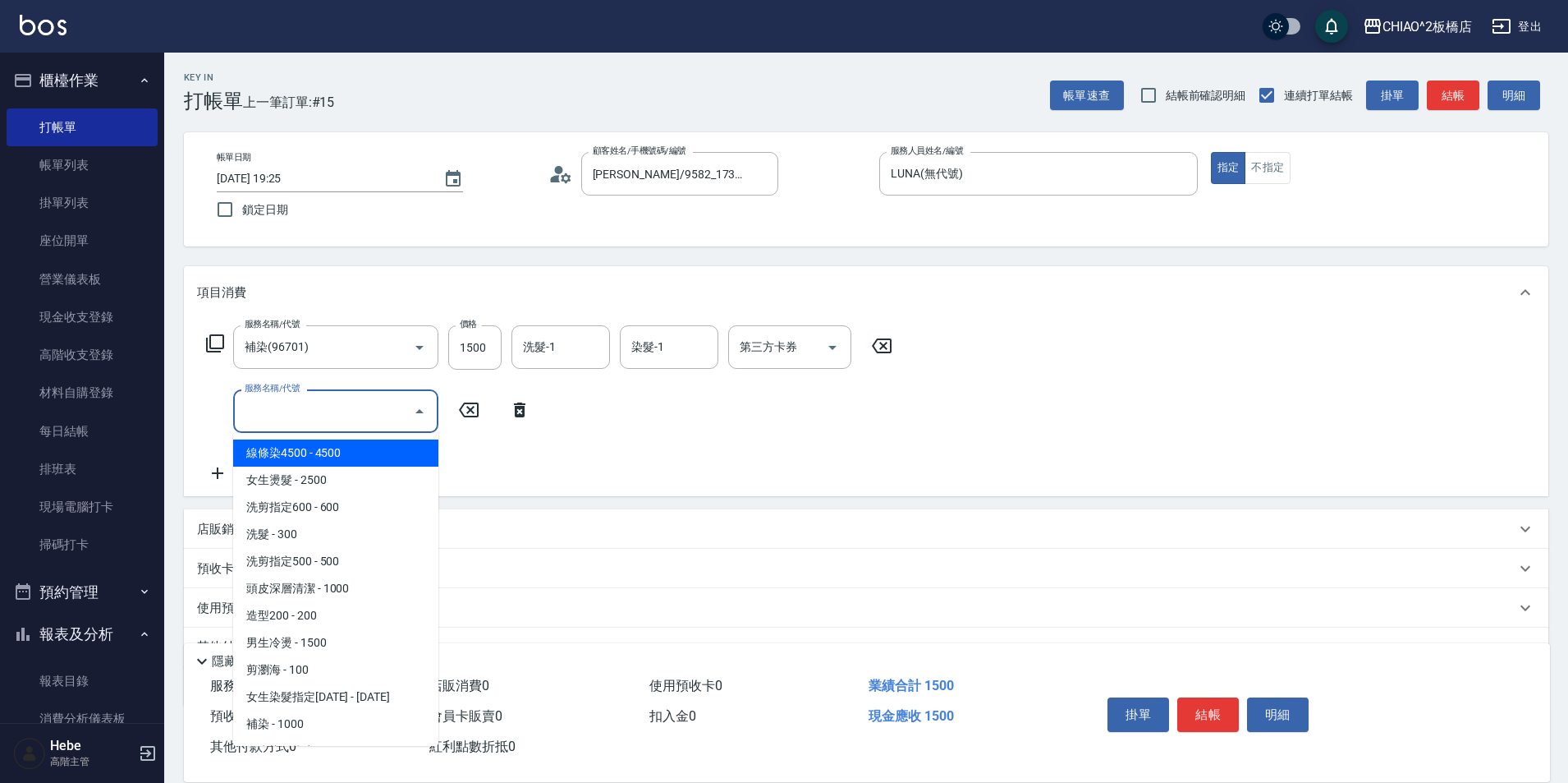
drag, startPoint x: 258, startPoint y: 407, endPoint x: 289, endPoint y: 444, distance: 48.3
click at [259, 408] on input "服務名稱/代號" at bounding box center [323, 411] width 166 height 28
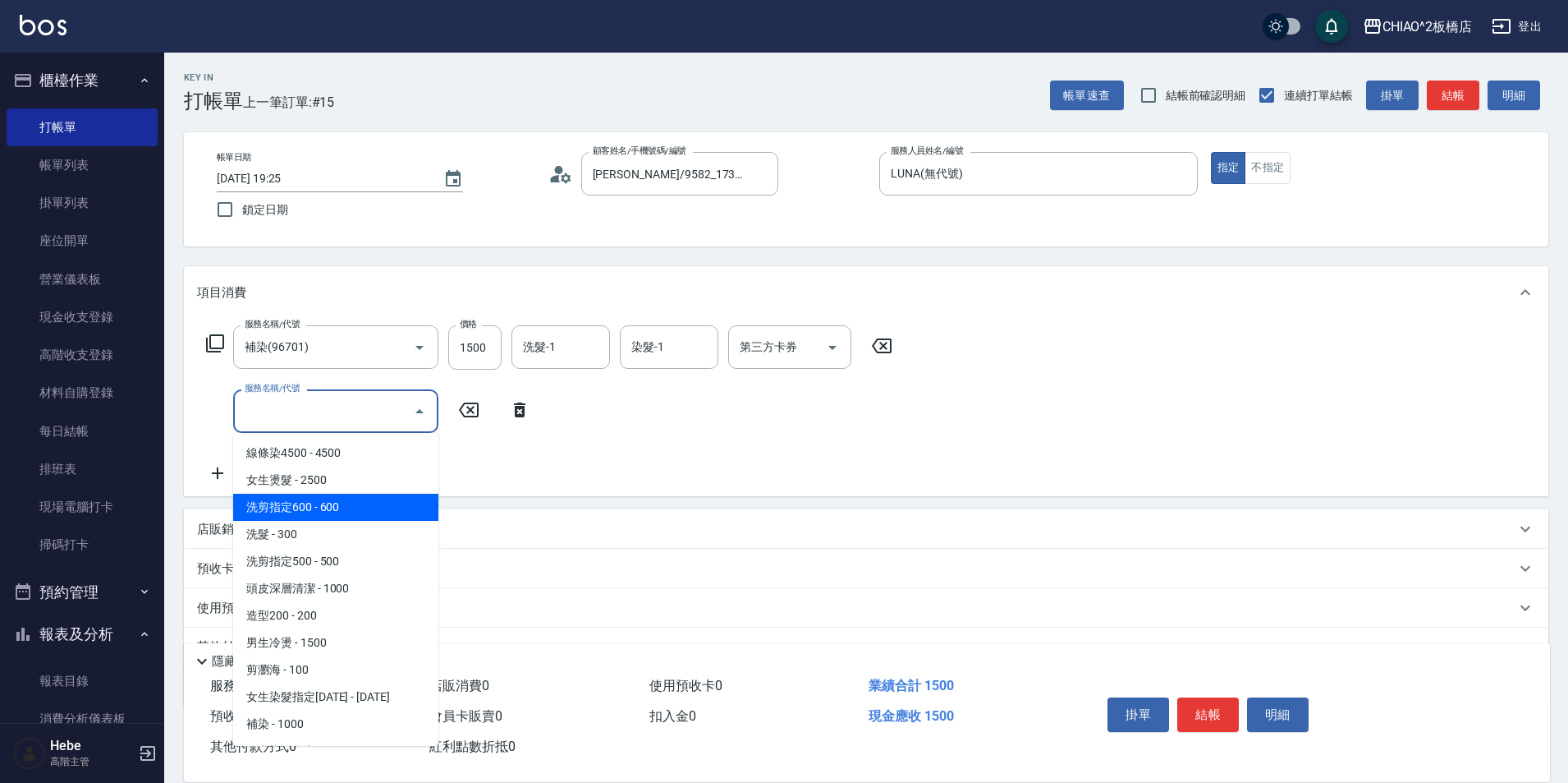
click at [292, 504] on span "洗剪指定600 - 600" at bounding box center [336, 507] width 206 height 27
type input "洗剪指定600(96678)"
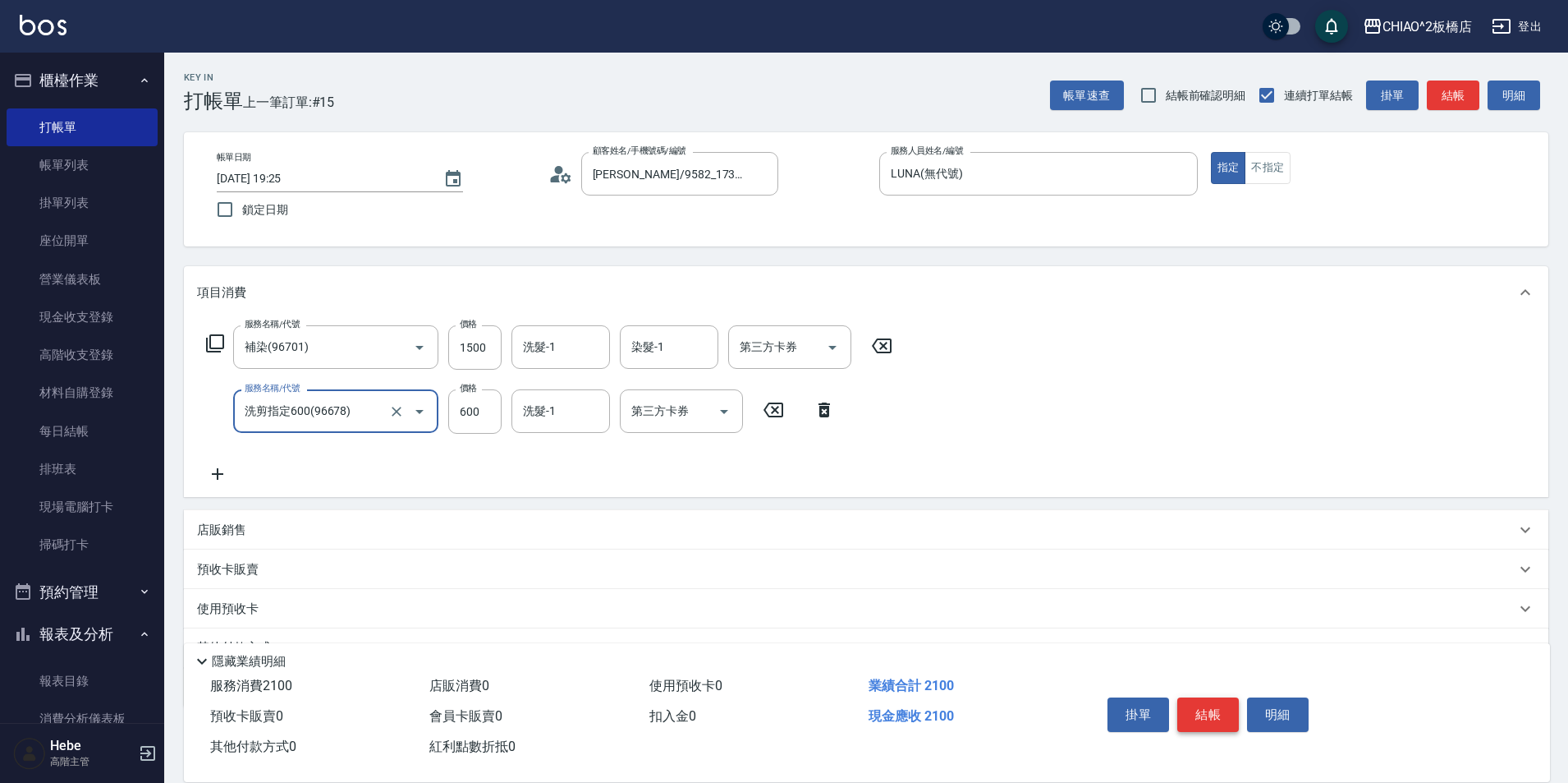
click at [1197, 704] on button "結帳" at bounding box center [1208, 714] width 61 height 35
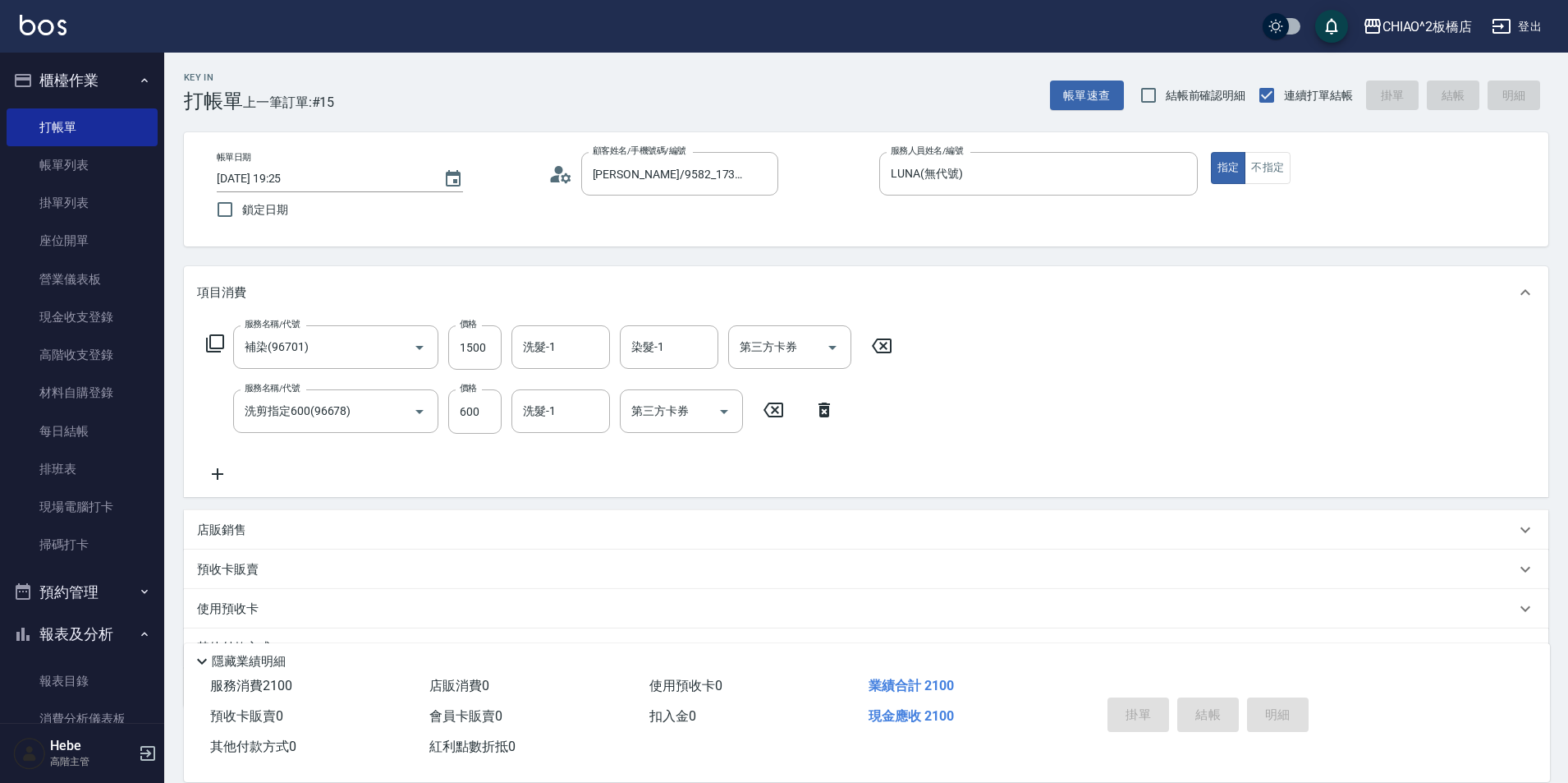
type input "[DATE] 19:26"
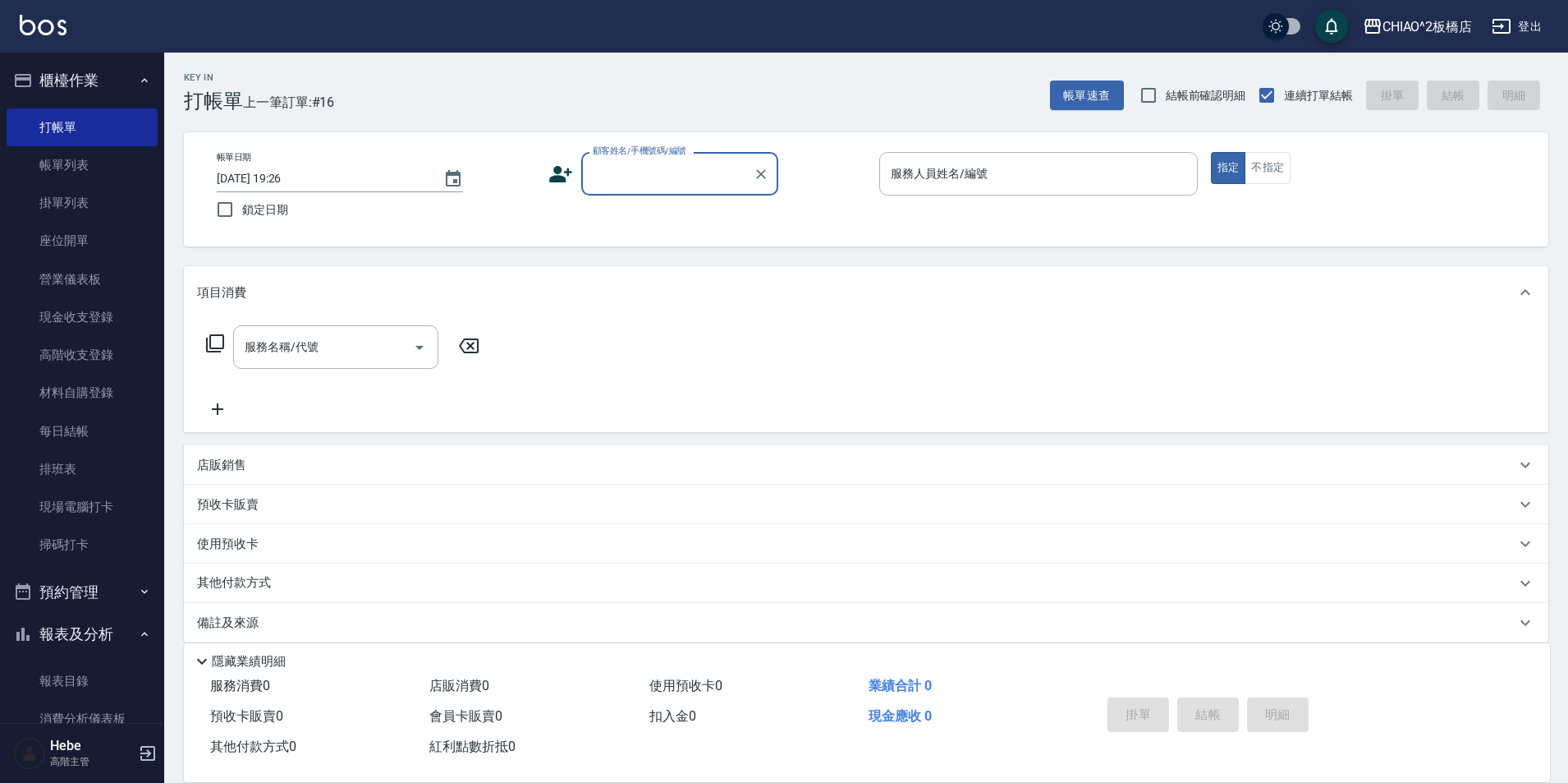
type input "V"
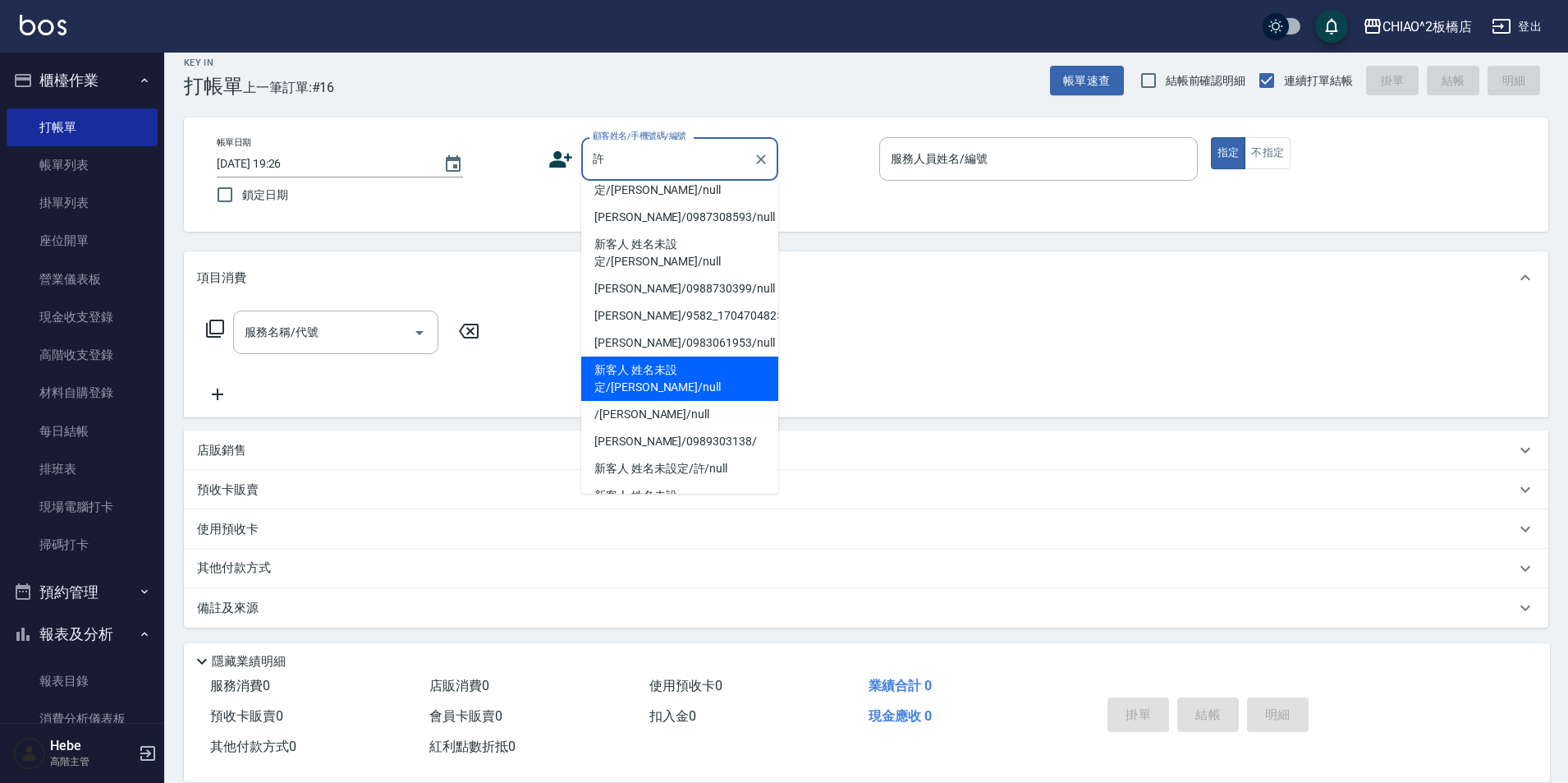
scroll to position [17, 0]
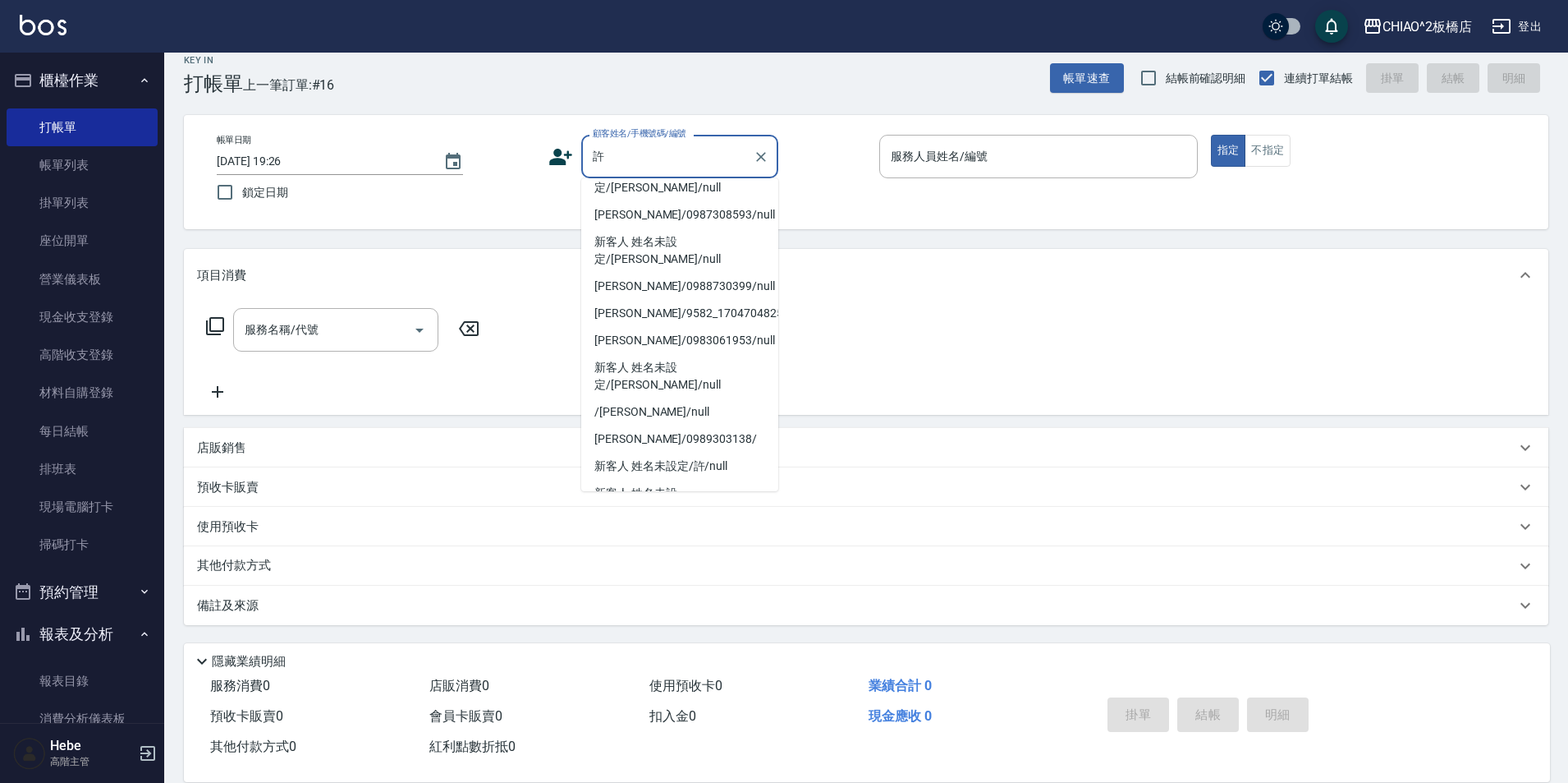
click at [654, 578] on li "許/9582_1687519057/null" at bounding box center [679, 591] width 197 height 27
type input "許/9582_1687519057/null"
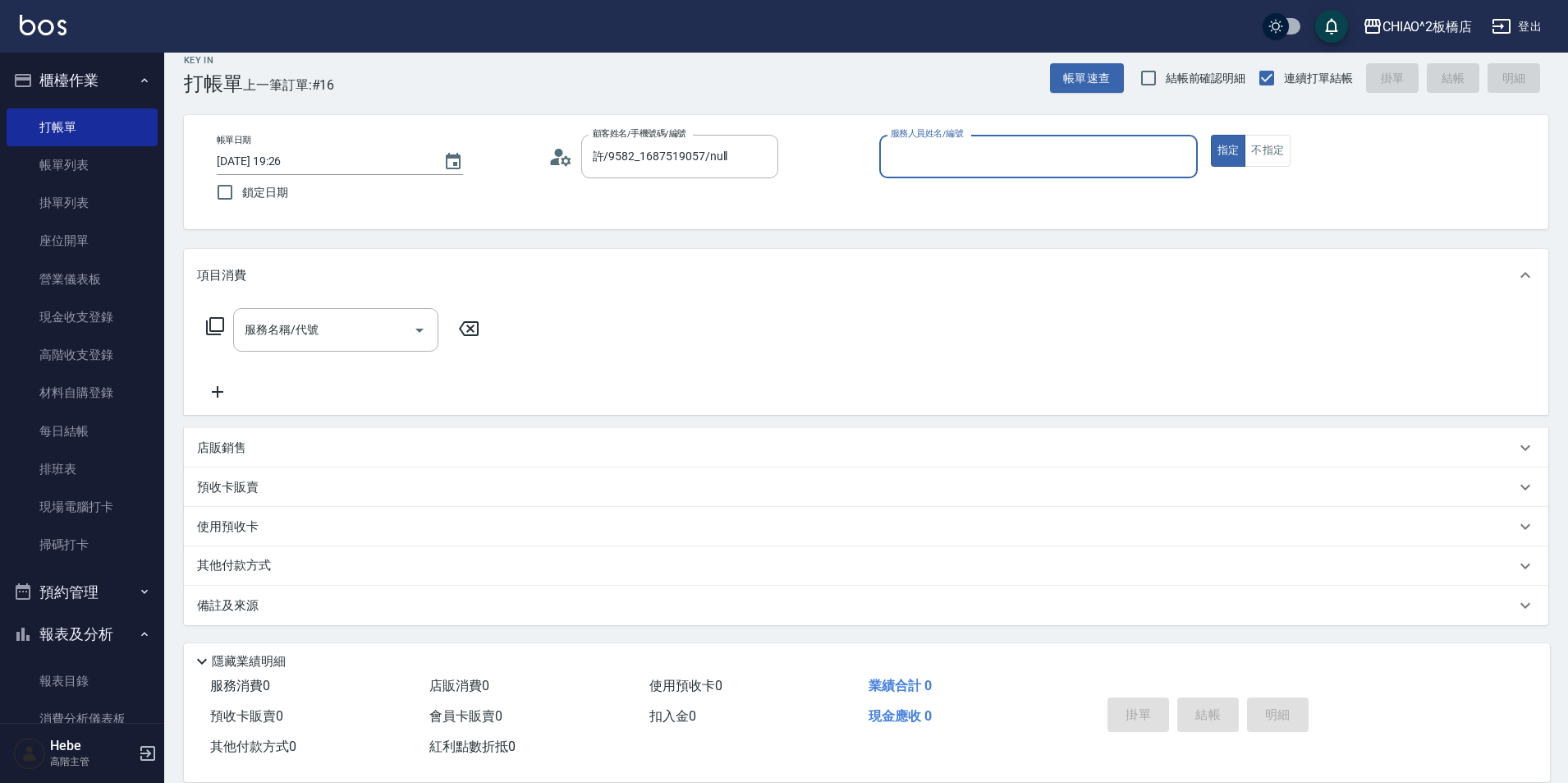
click at [650, 475] on div "預收卡販賣" at bounding box center [866, 487] width 1364 height 40
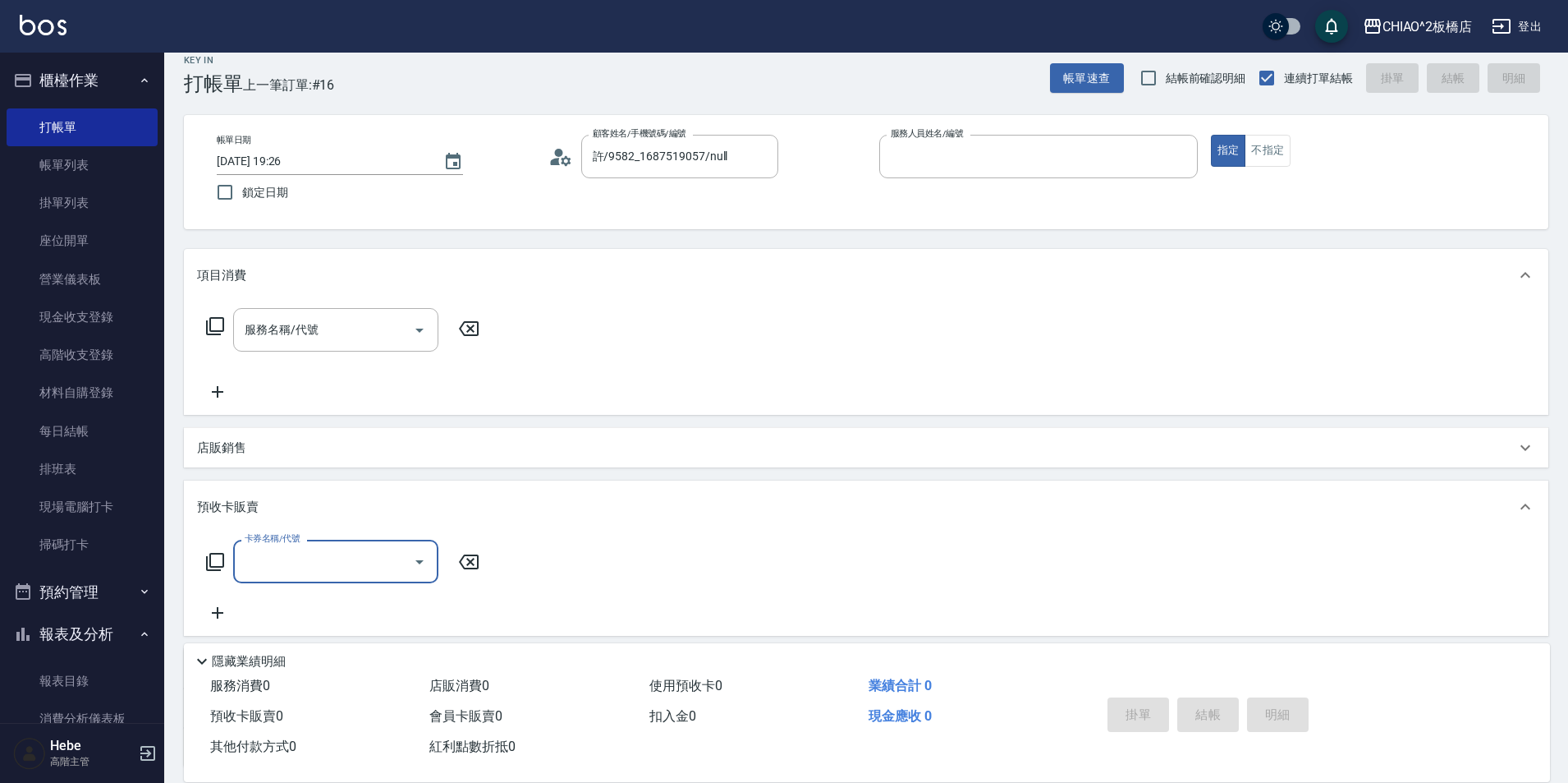
type input "Hebe(無代號)"
click at [933, 164] on input "Hebe(無代號)" at bounding box center [1026, 157] width 279 height 28
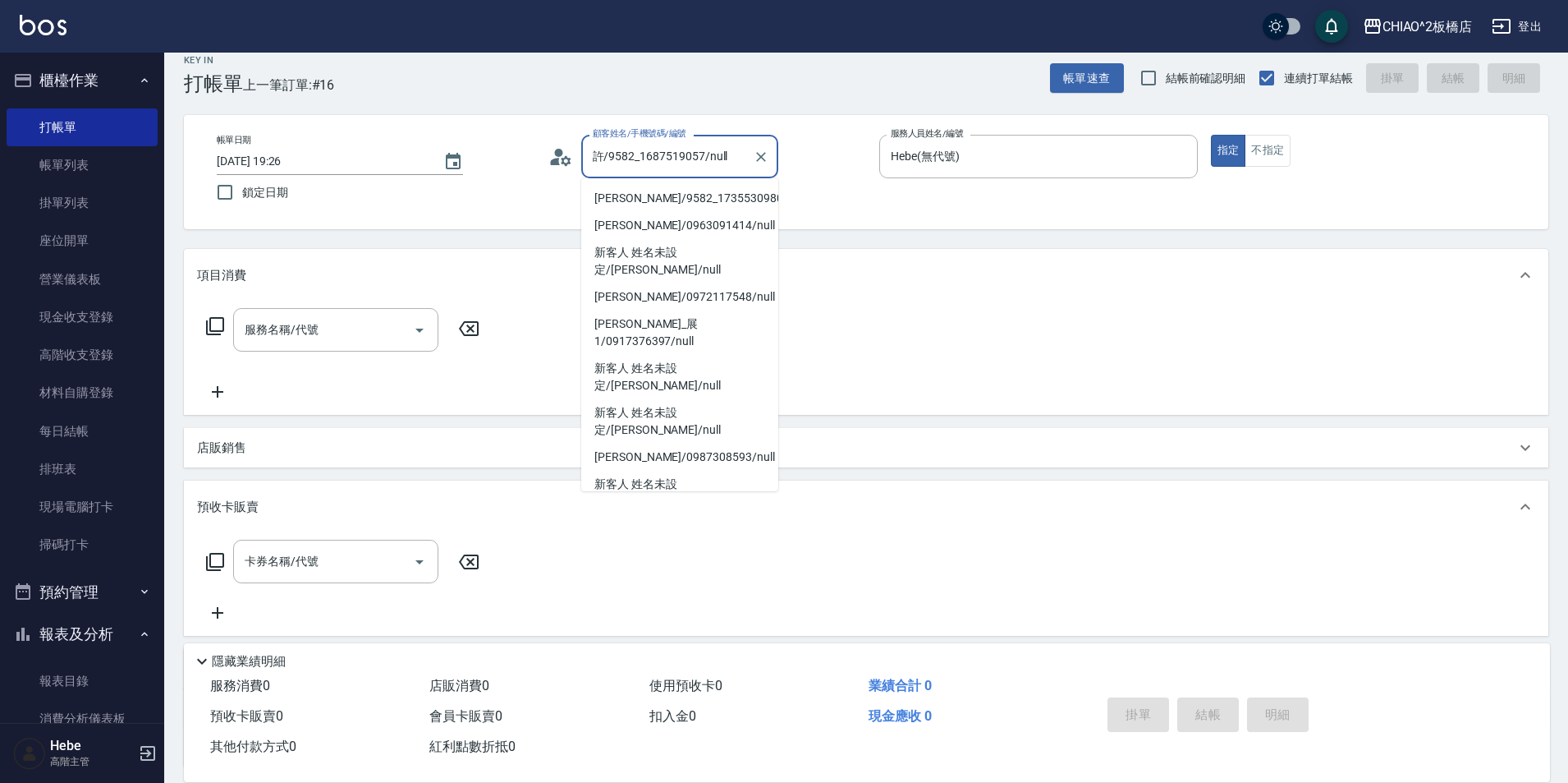
scroll to position [236, 0]
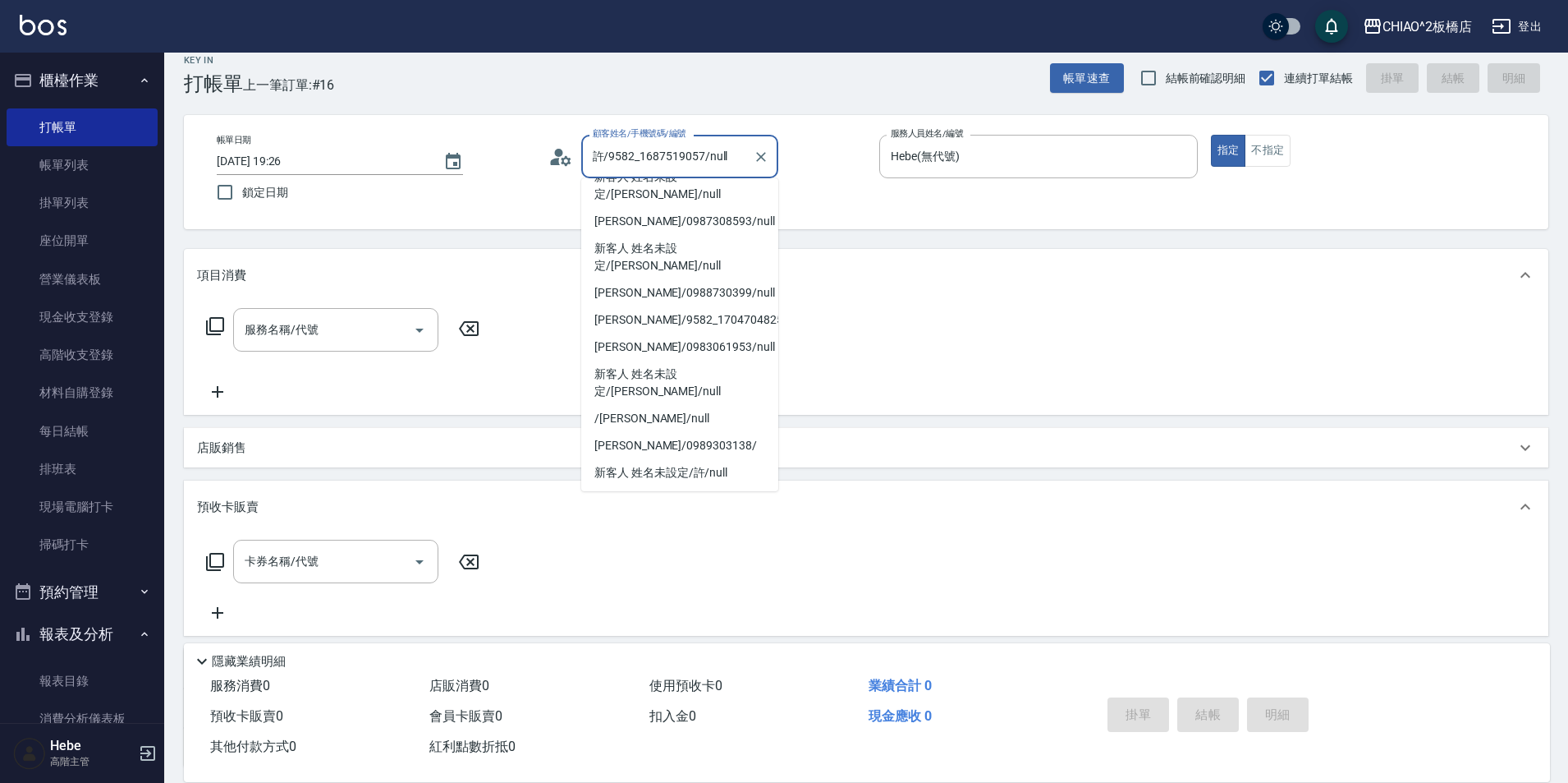
drag, startPoint x: 725, startPoint y: 158, endPoint x: 601, endPoint y: 162, distance: 124.1
click at [601, 162] on input "許/9582_1687519057/null" at bounding box center [667, 157] width 157 height 28
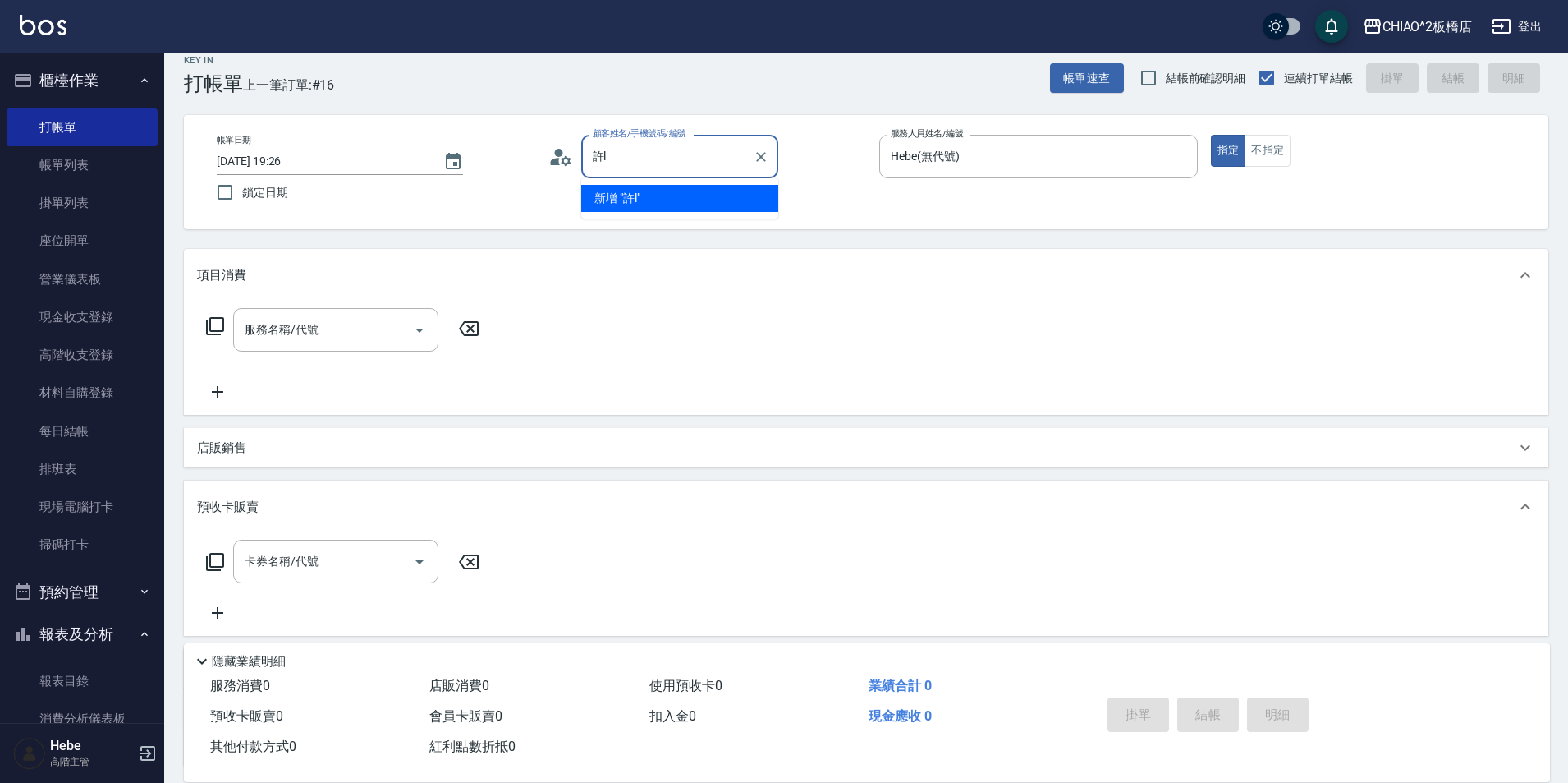
scroll to position [0, 0]
type input "l"
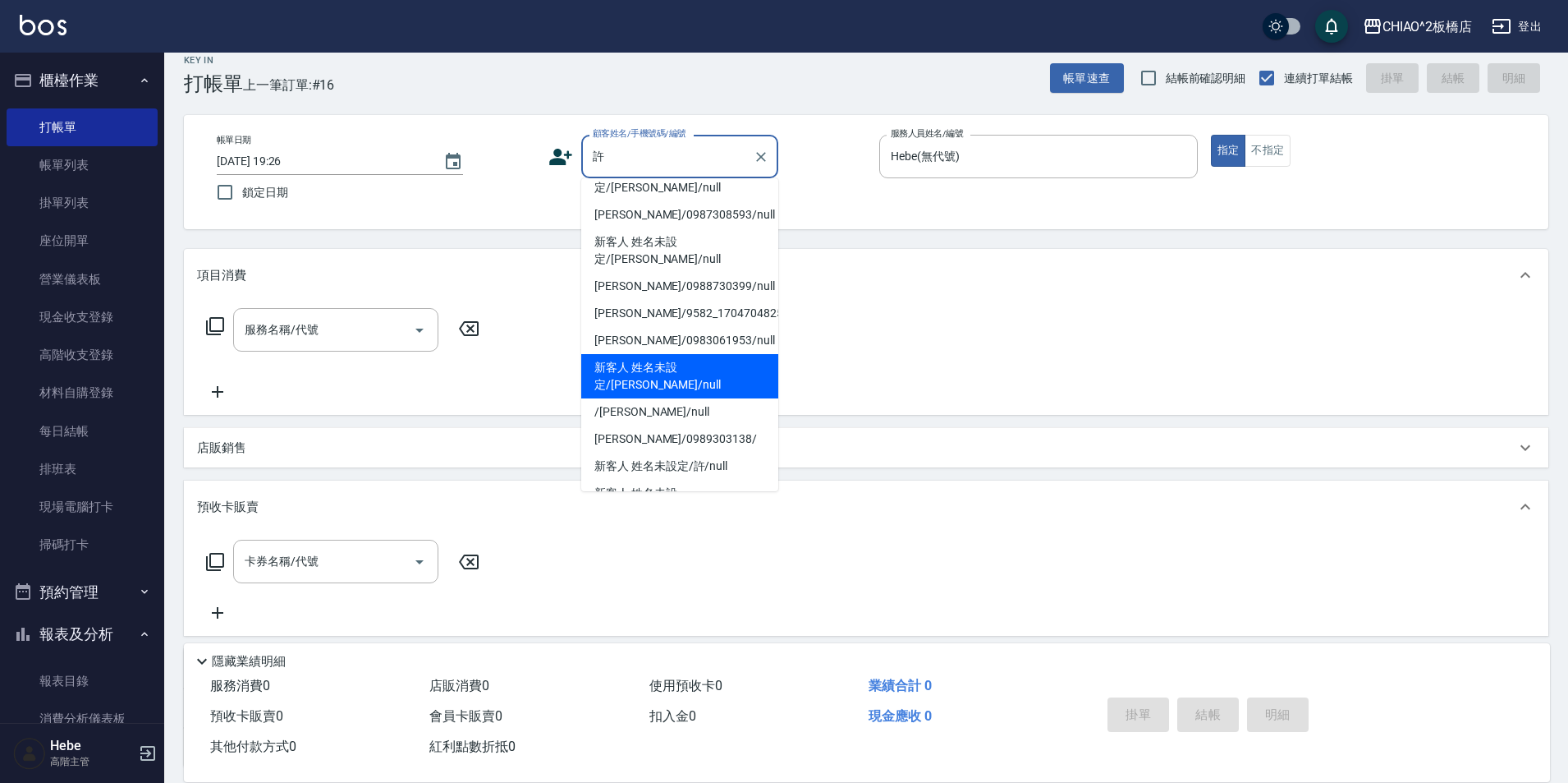
scroll to position [159, 0]
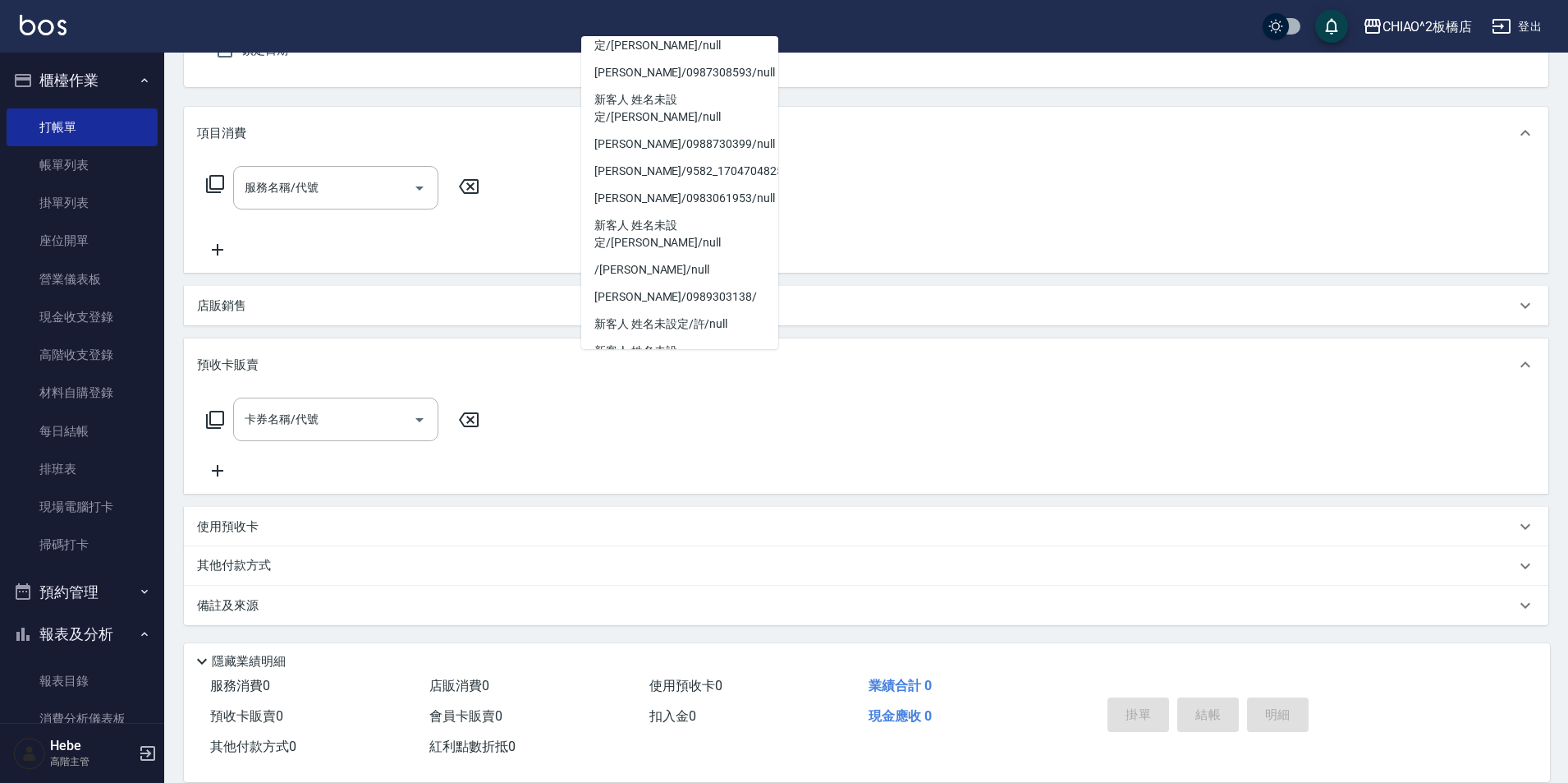
click at [641, 409] on li "許/9582_1687518946/null" at bounding box center [679, 423] width 197 height 27
type input "許/9582_1687518946/null"
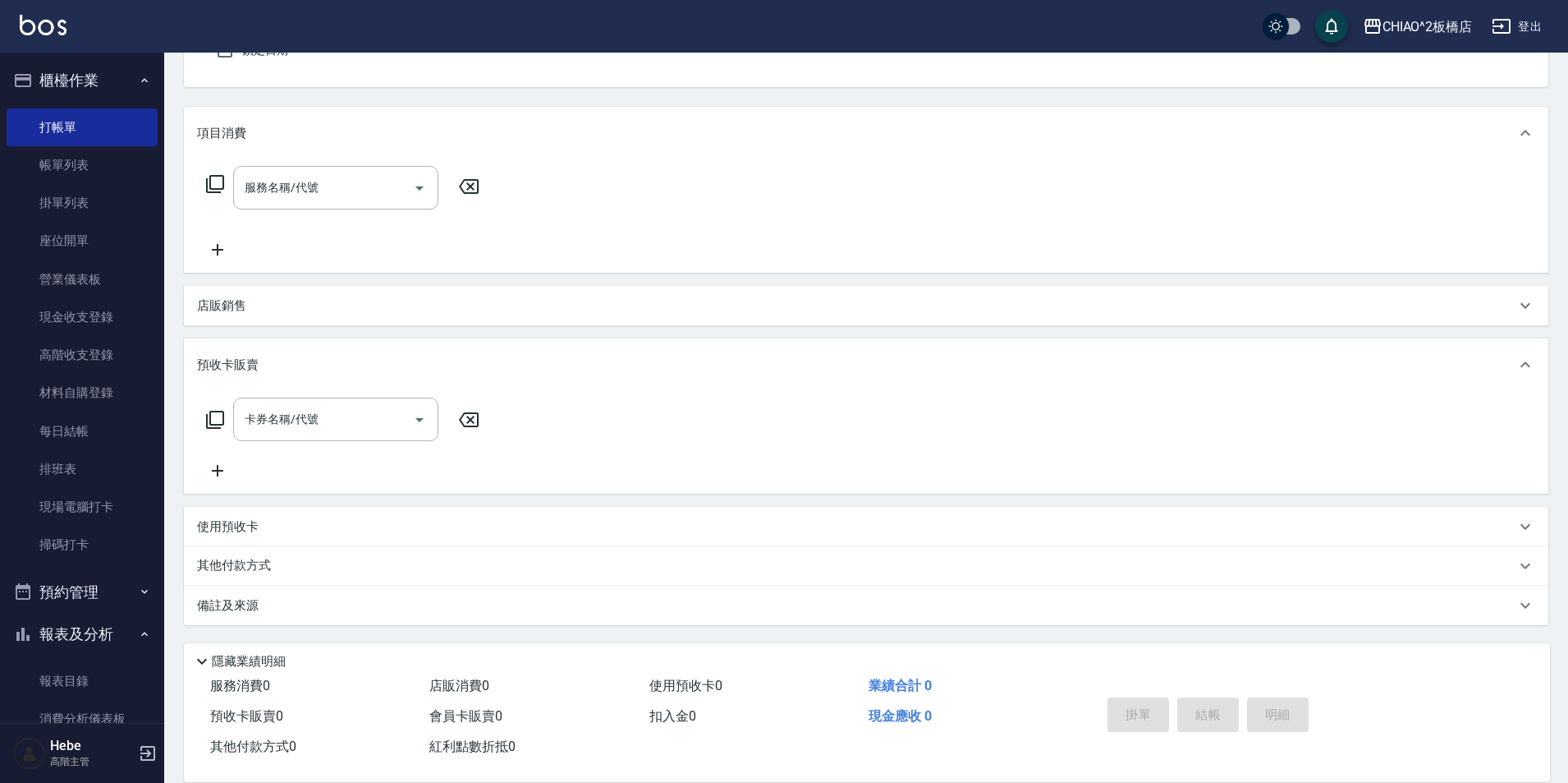
scroll to position [0, 0]
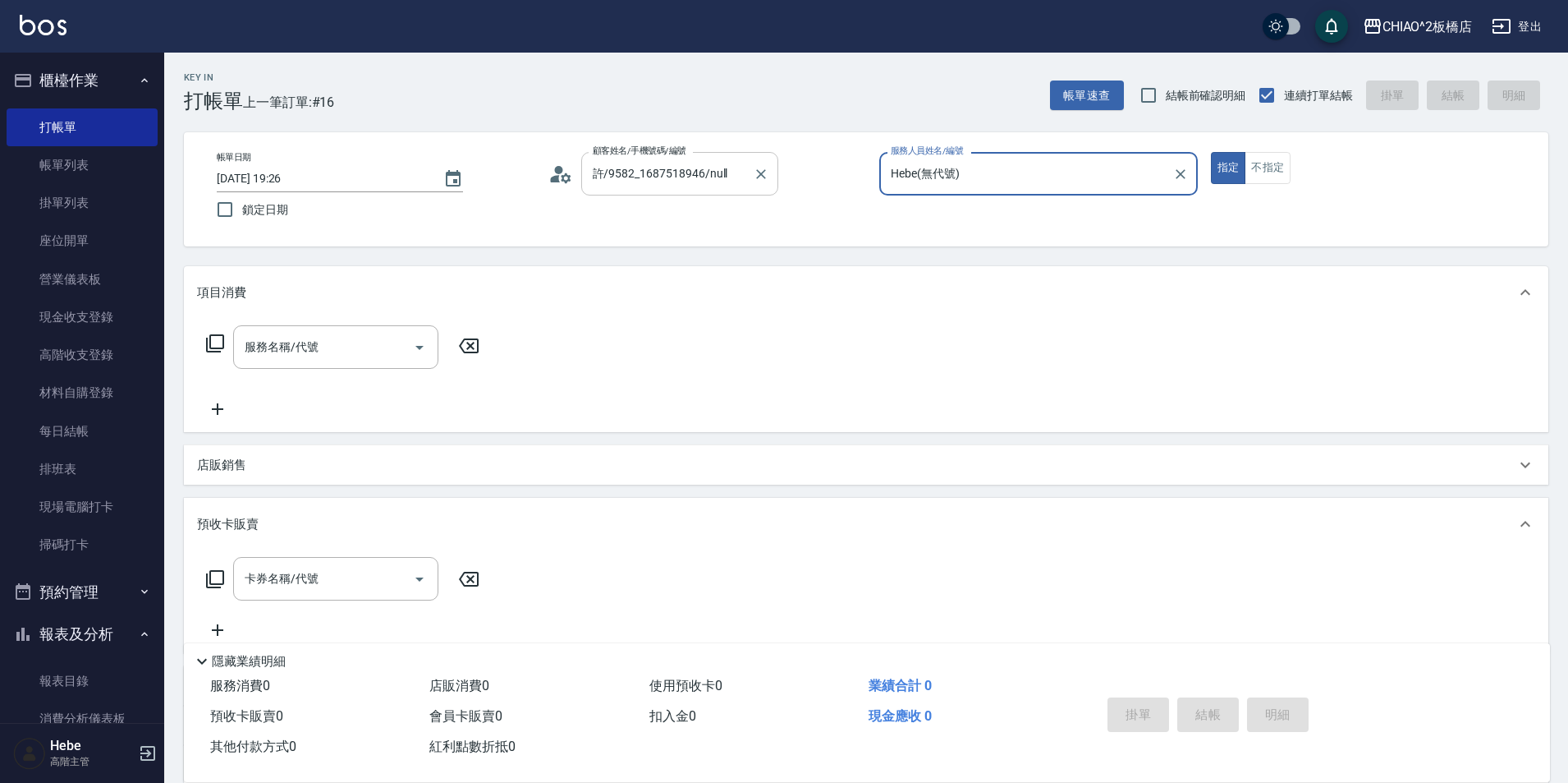
drag, startPoint x: 760, startPoint y: 170, endPoint x: 743, endPoint y: 171, distance: 17.0
click at [760, 170] on icon "Clear" at bounding box center [760, 174] width 16 height 16
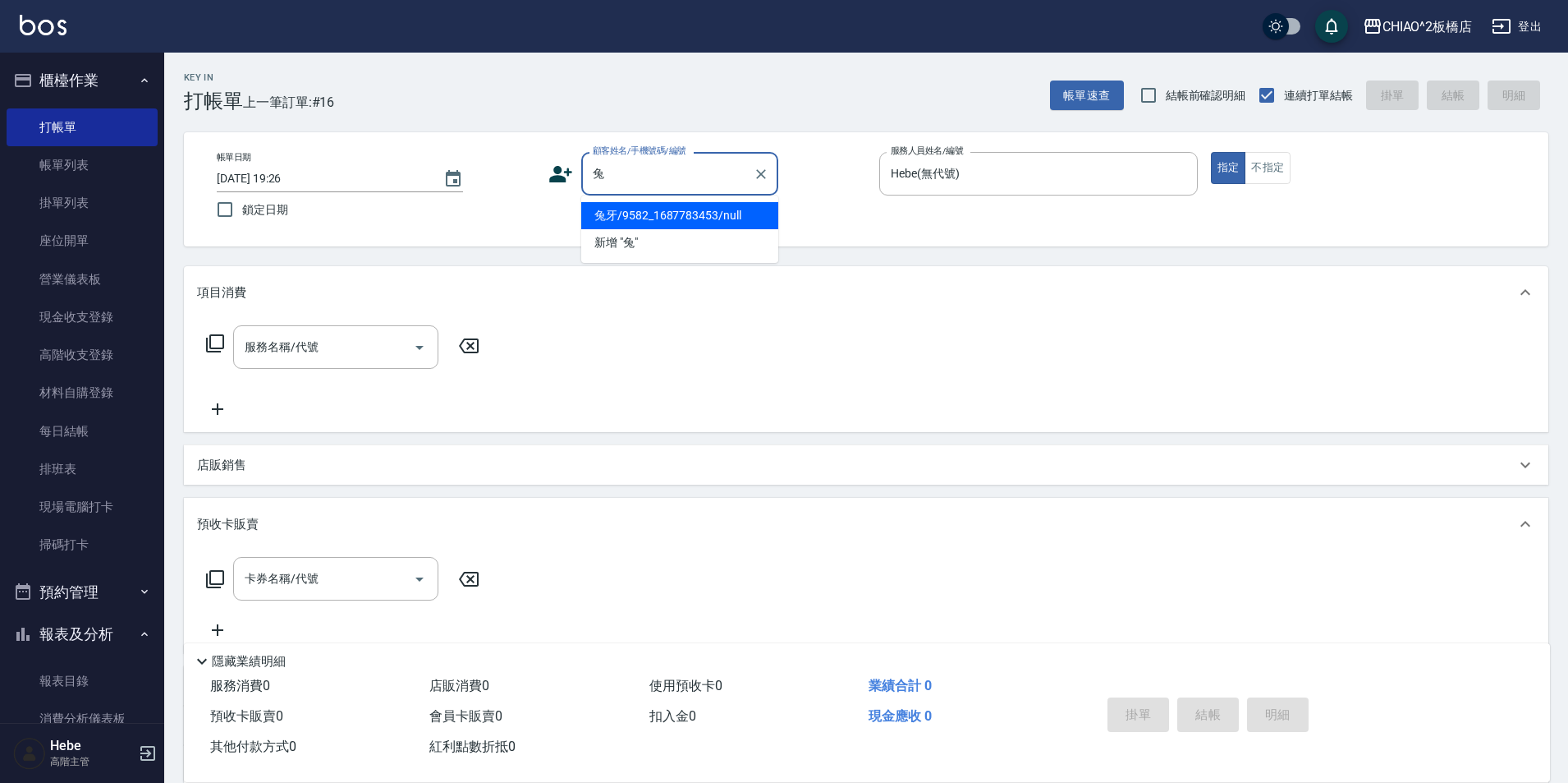
click at [684, 209] on li "兔牙/9582_1687783453/null" at bounding box center [679, 215] width 197 height 27
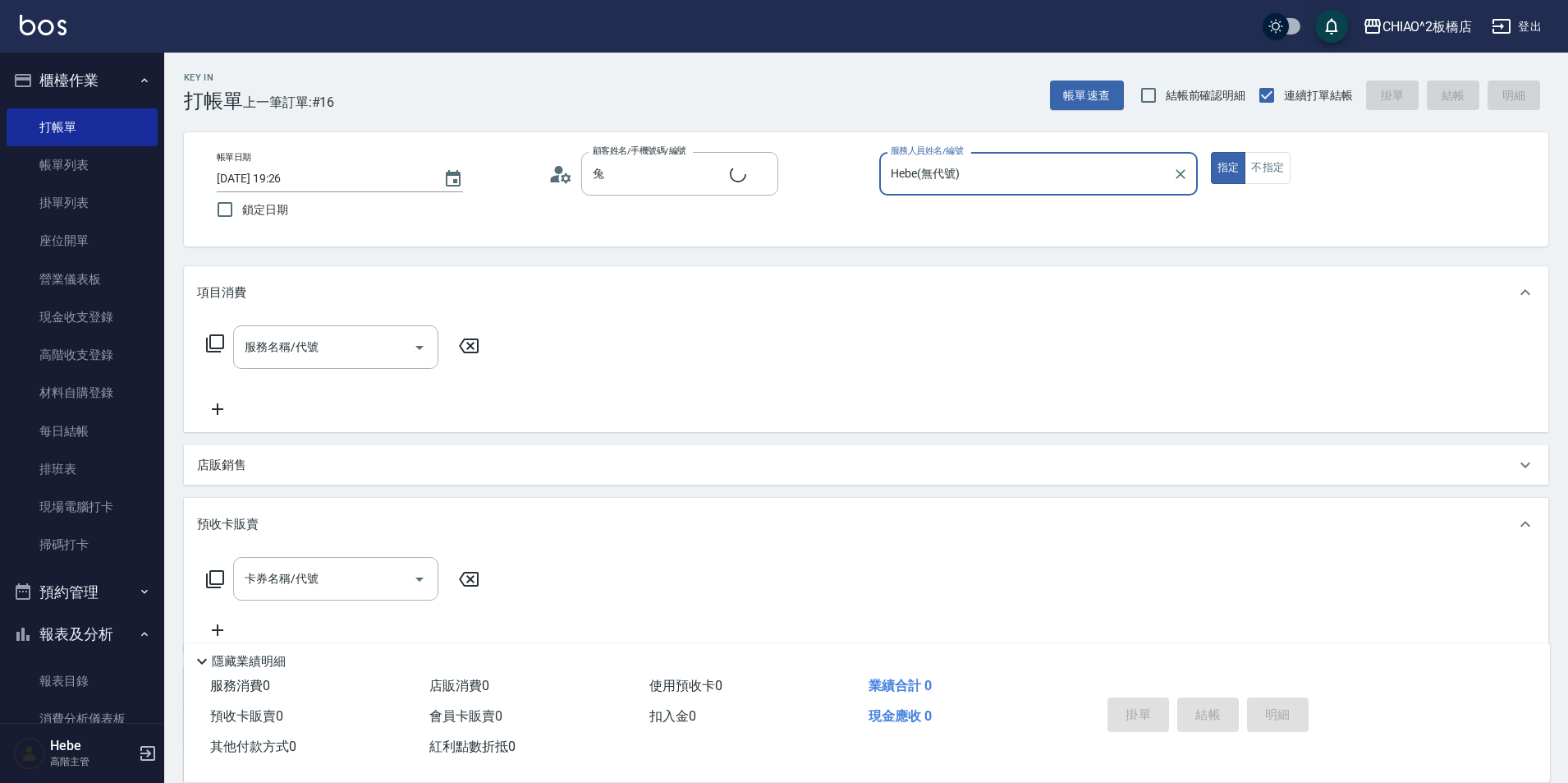
type input "兔牙/9582_1687783453/null"
click at [924, 176] on input "Hebe(無代號)" at bounding box center [1026, 174] width 279 height 28
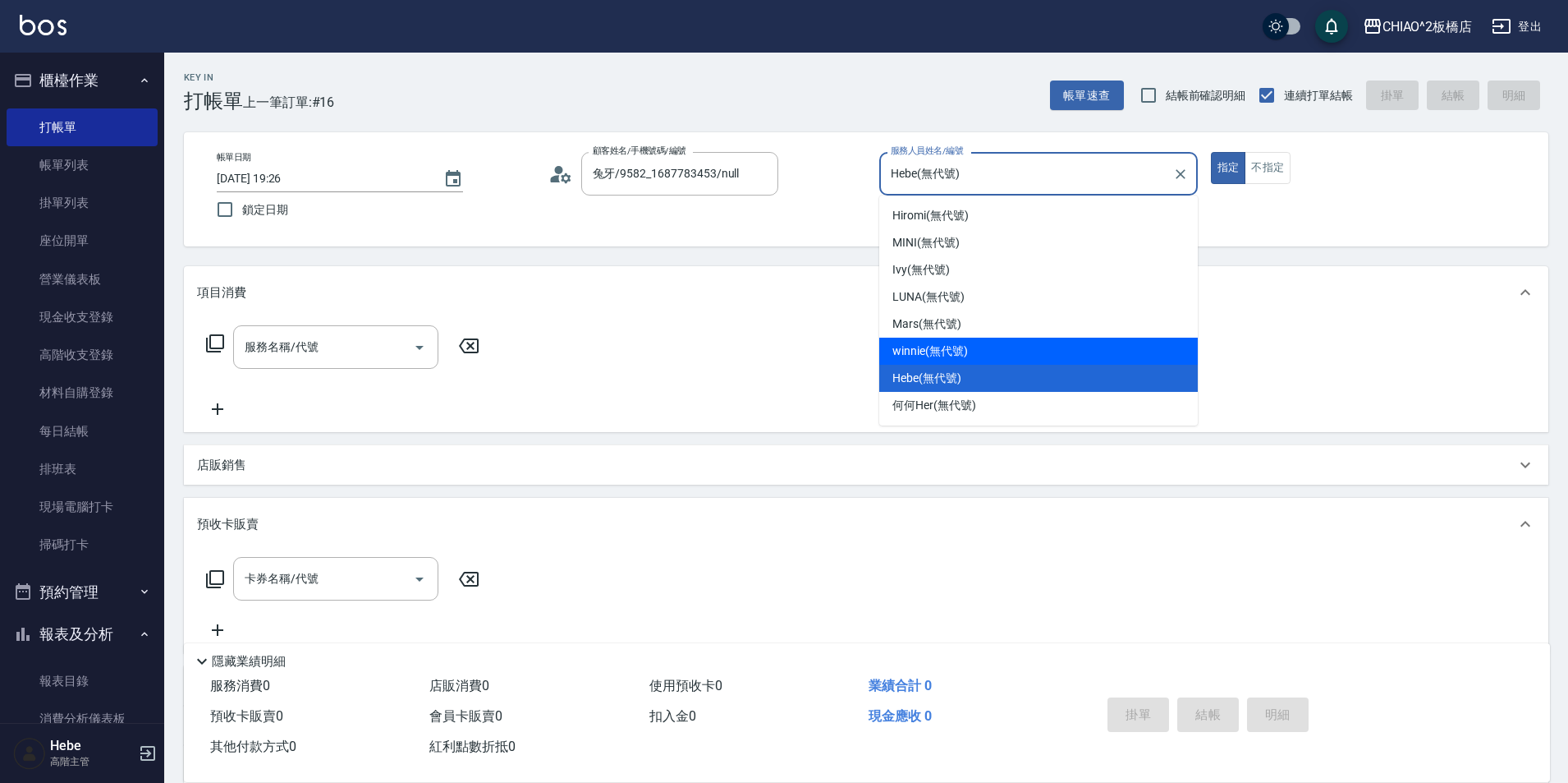
click at [937, 343] on span "winnie (無代號)" at bounding box center [930, 351] width 74 height 17
type input "winnie(無代號)"
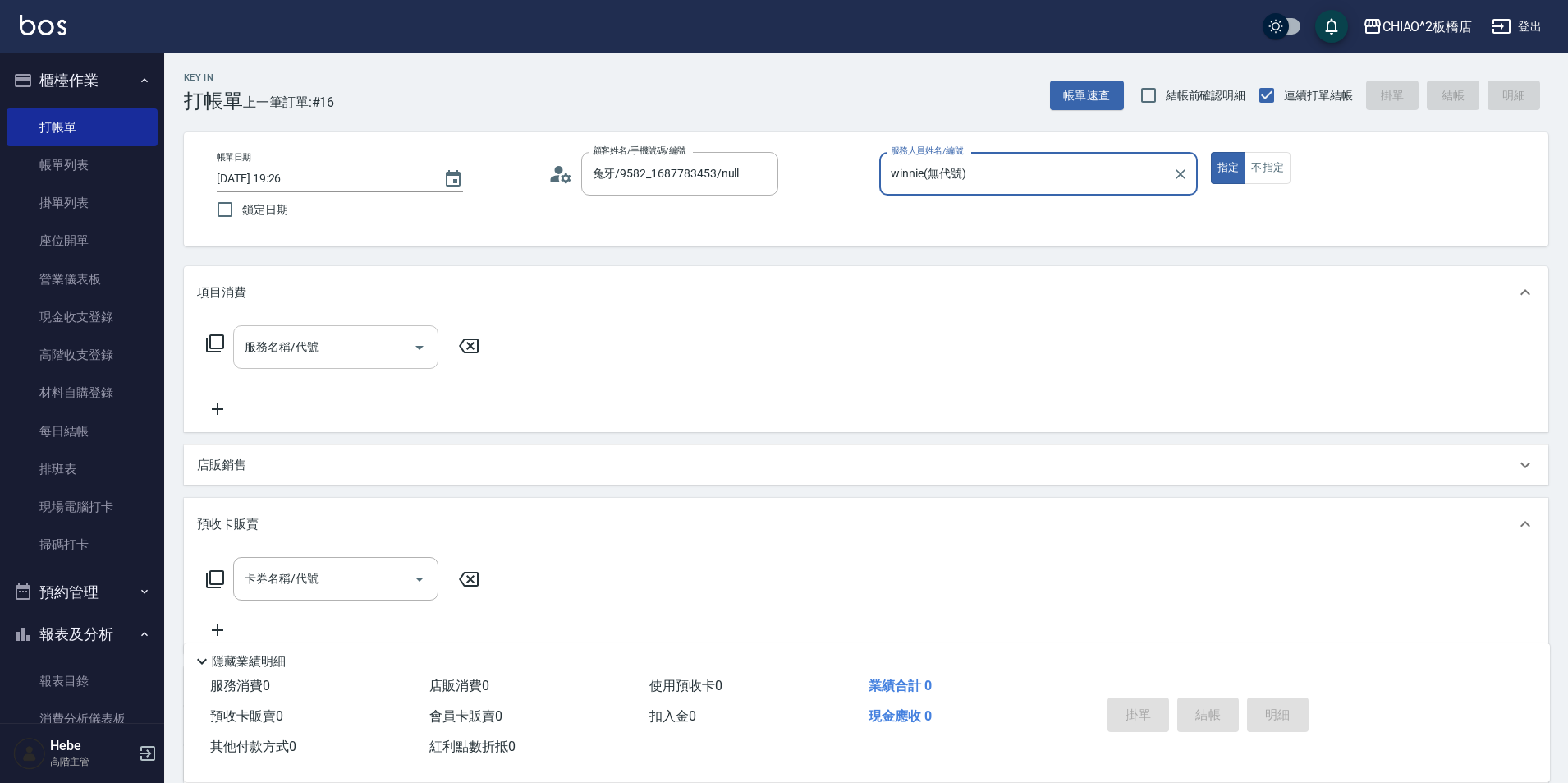
click at [393, 347] on input "服務名稱/代號" at bounding box center [323, 347] width 166 height 28
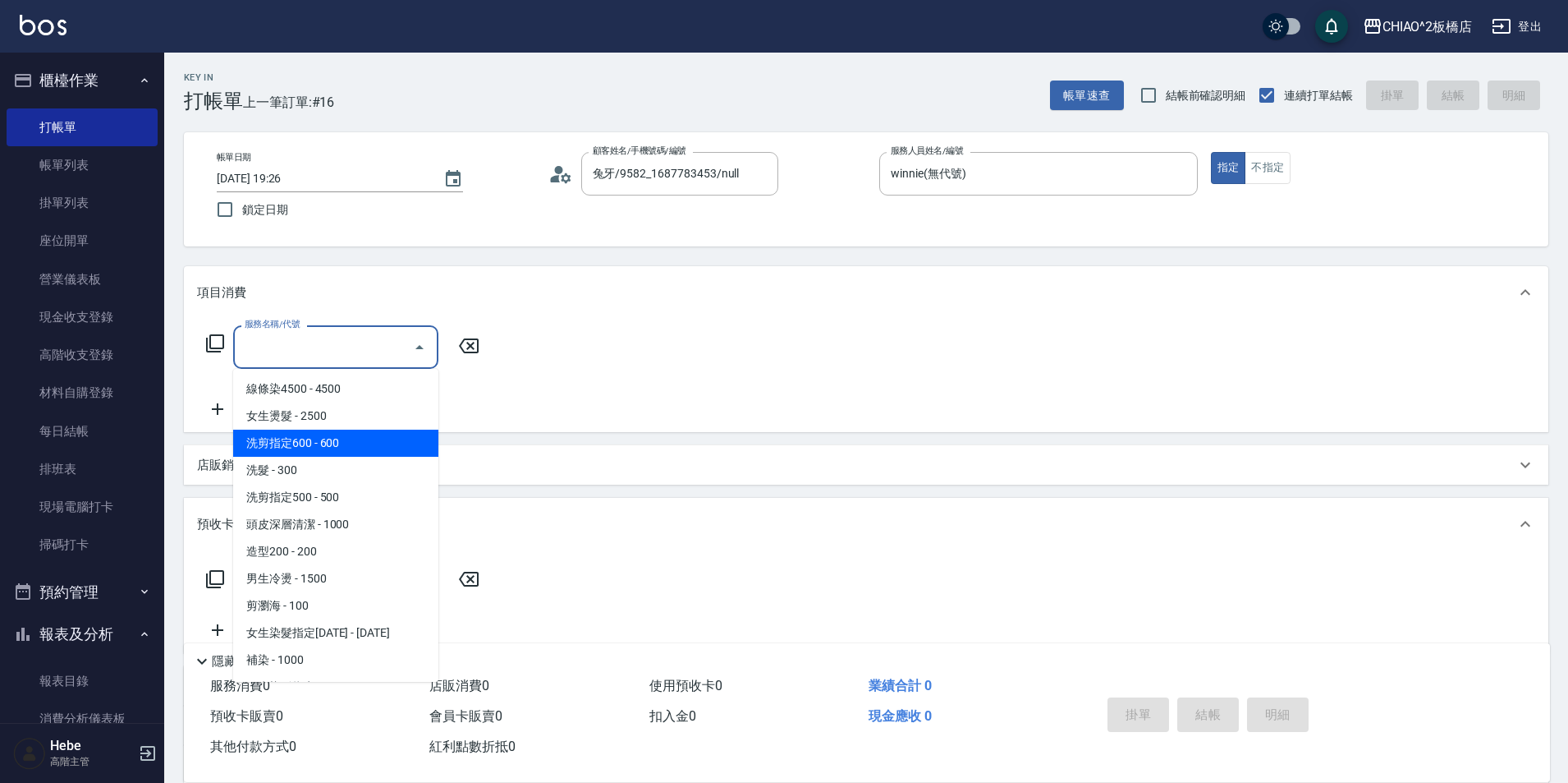
click at [338, 441] on span "洗剪指定600 - 600" at bounding box center [336, 442] width 206 height 27
type input "洗剪指定600(96678)"
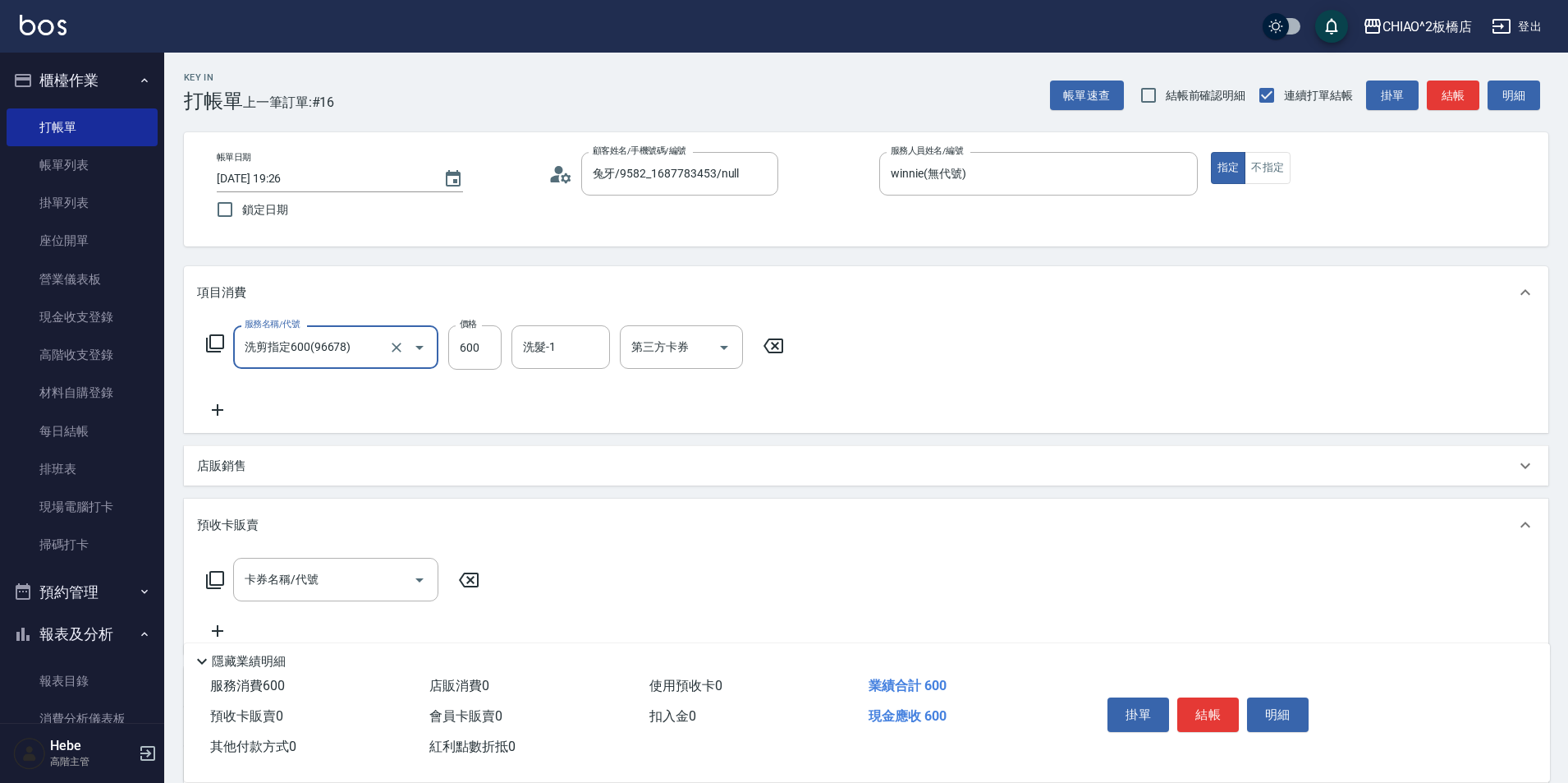
click at [219, 412] on icon at bounding box center [218, 409] width 41 height 20
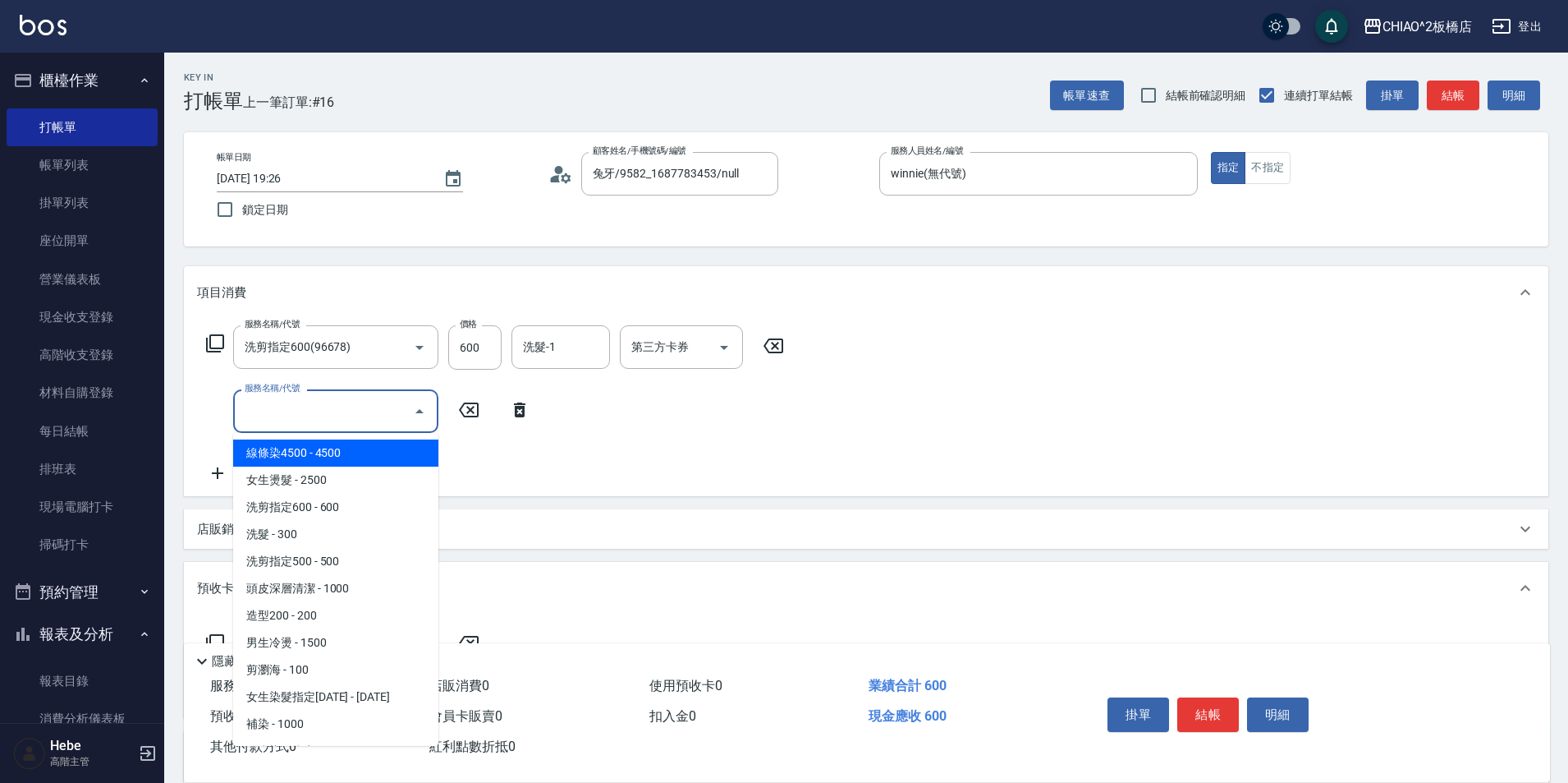
click at [265, 410] on input "服務名稱/代號" at bounding box center [323, 411] width 166 height 28
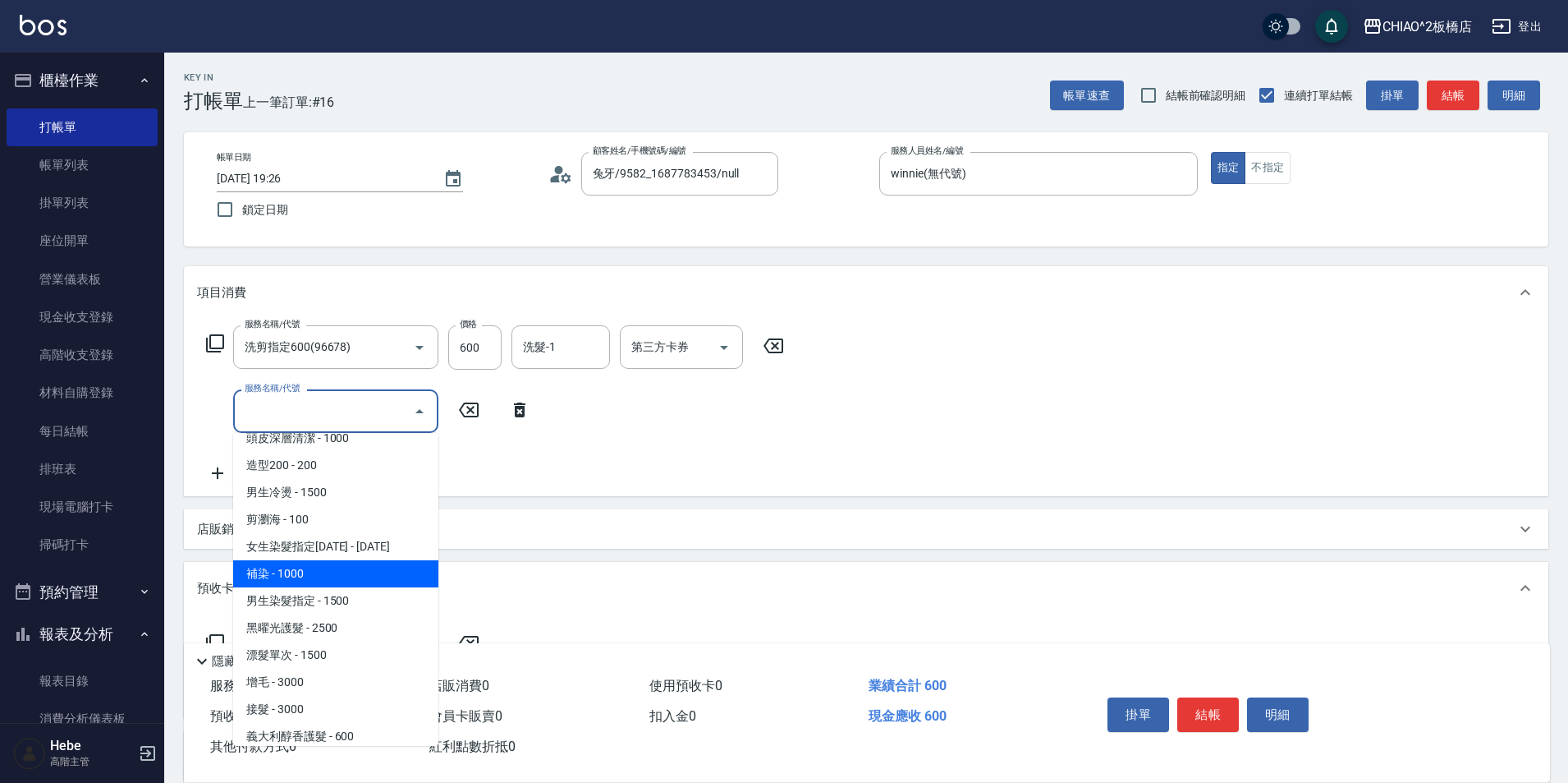
scroll to position [246, 0]
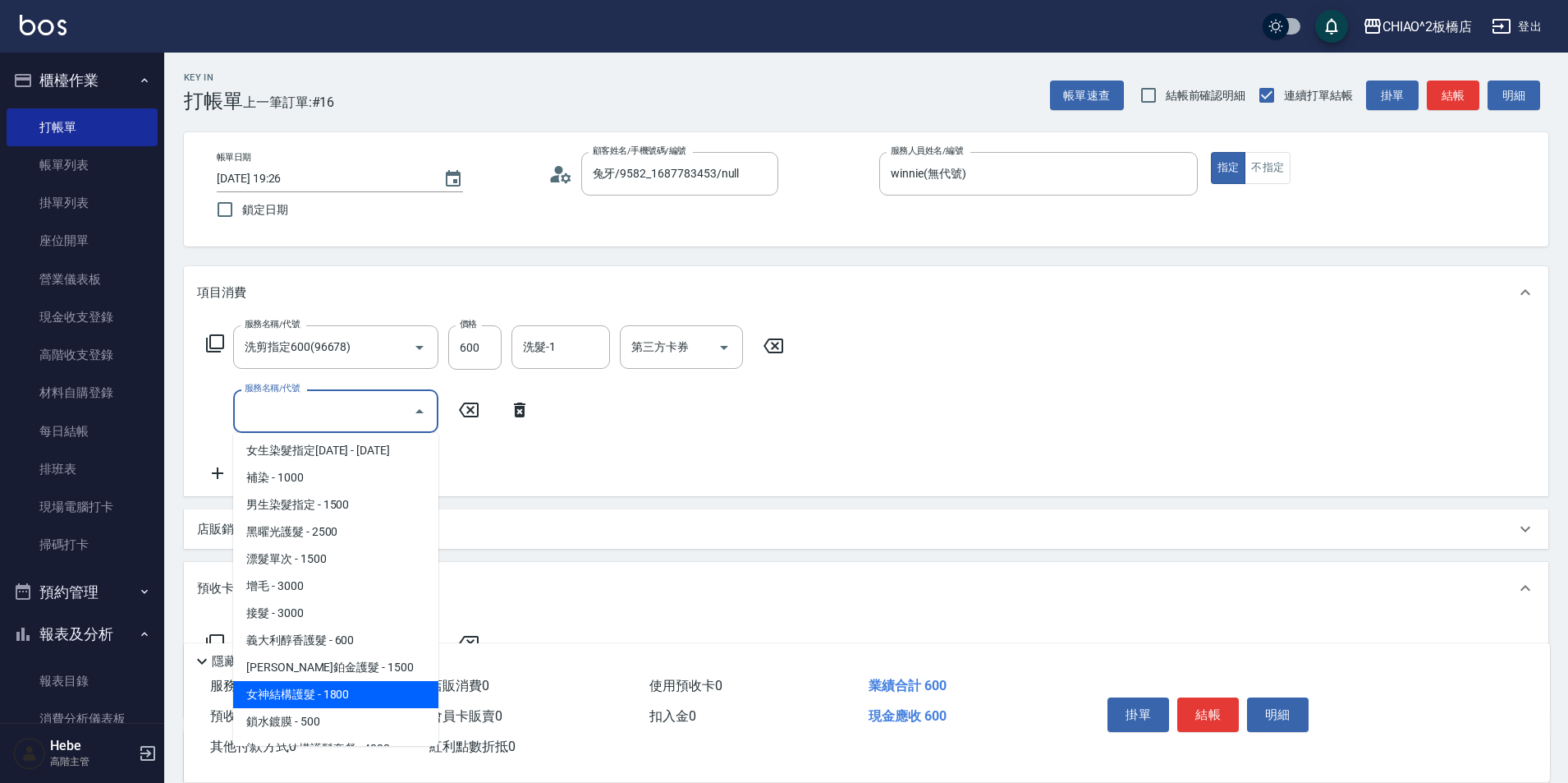
click at [343, 698] on span "女神結構護髮 - 1800" at bounding box center [336, 694] width 206 height 27
type input "女神結構護髮(126205)"
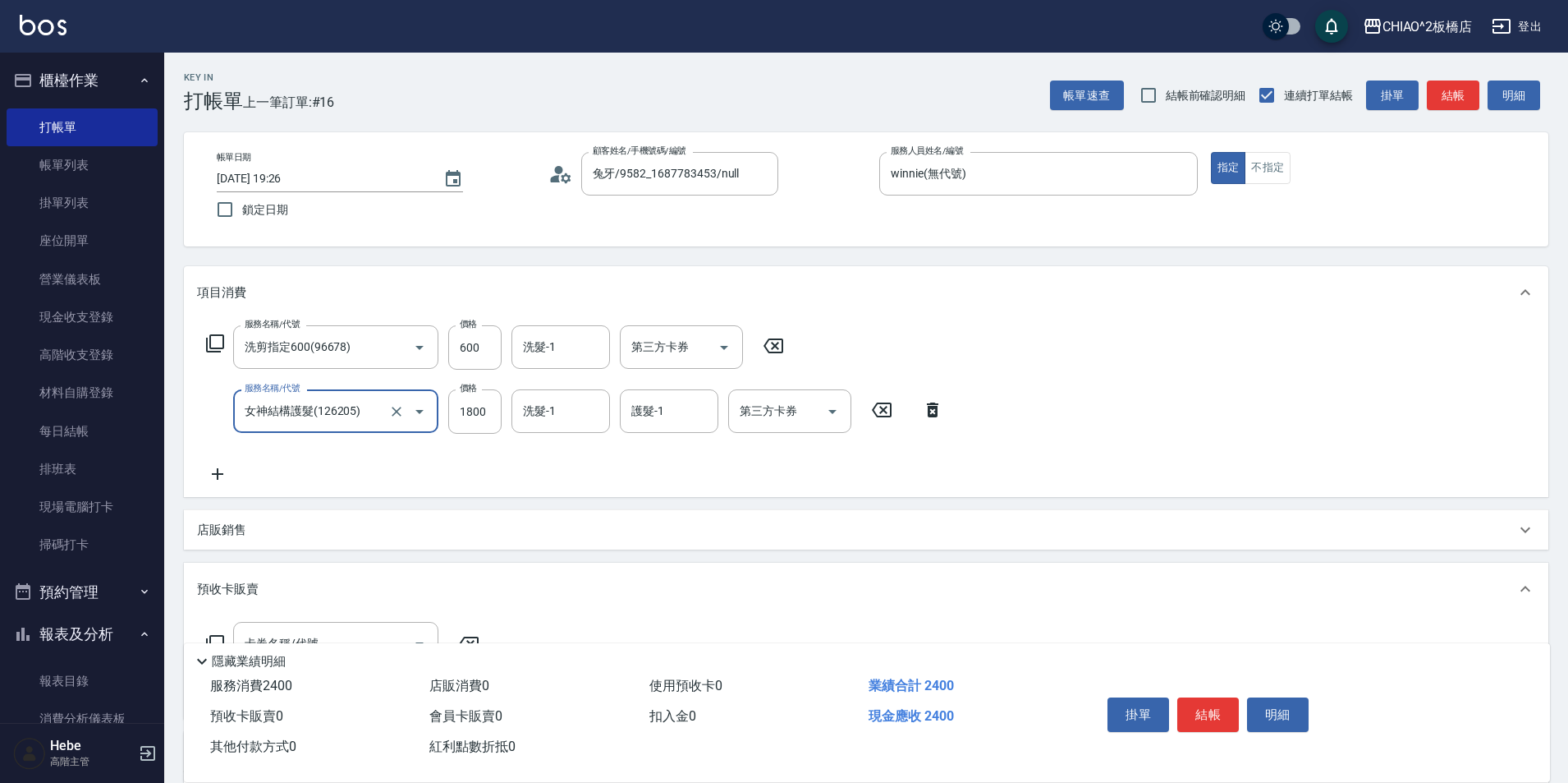
click at [219, 471] on icon at bounding box center [218, 474] width 41 height 20
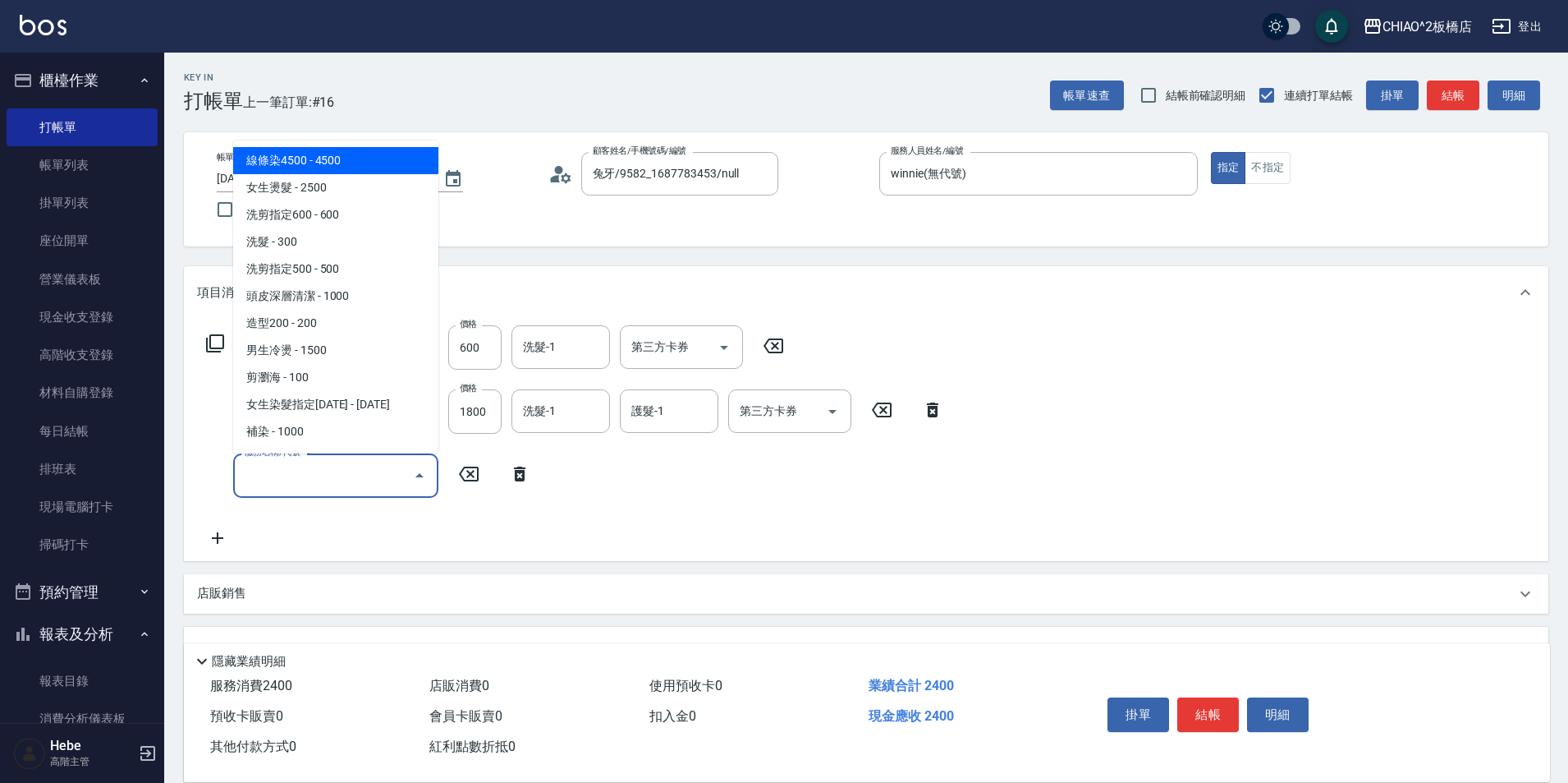
click at [284, 472] on input "服務名稱/代號" at bounding box center [323, 475] width 166 height 28
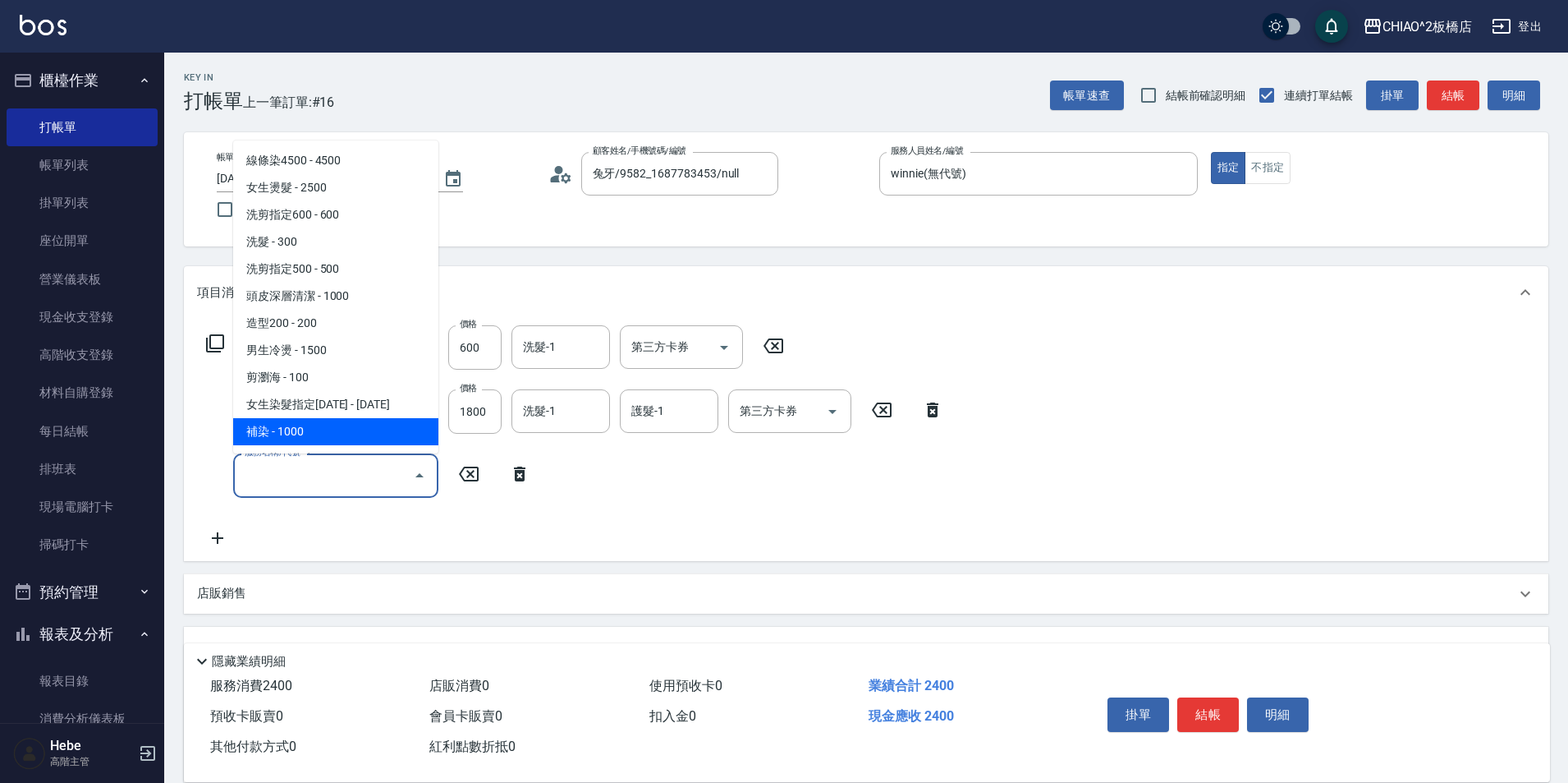
click at [298, 433] on span "補染 - 1000" at bounding box center [336, 431] width 206 height 27
type input "補染(96701)"
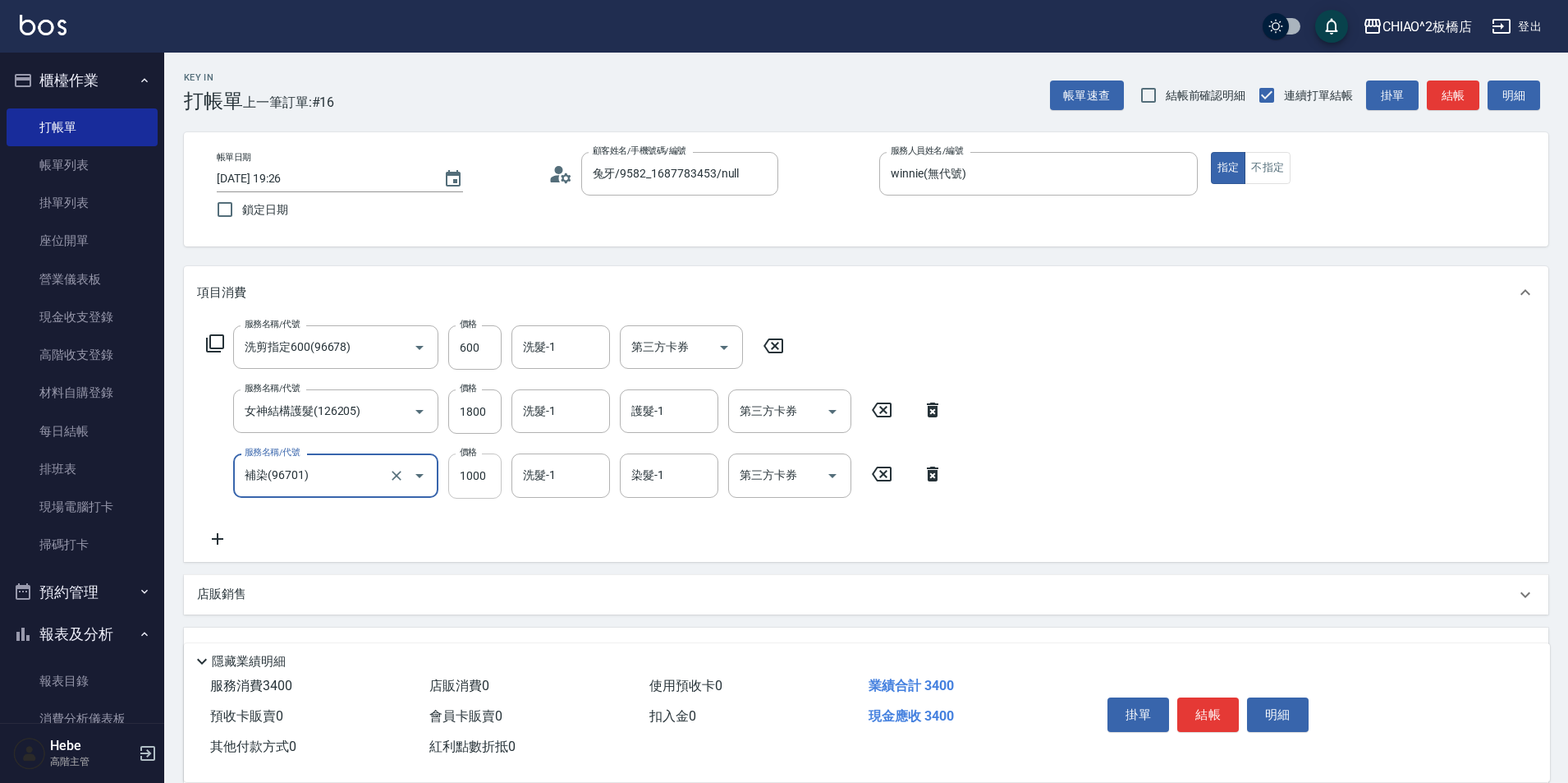
click at [471, 474] on input "1000" at bounding box center [474, 475] width 54 height 44
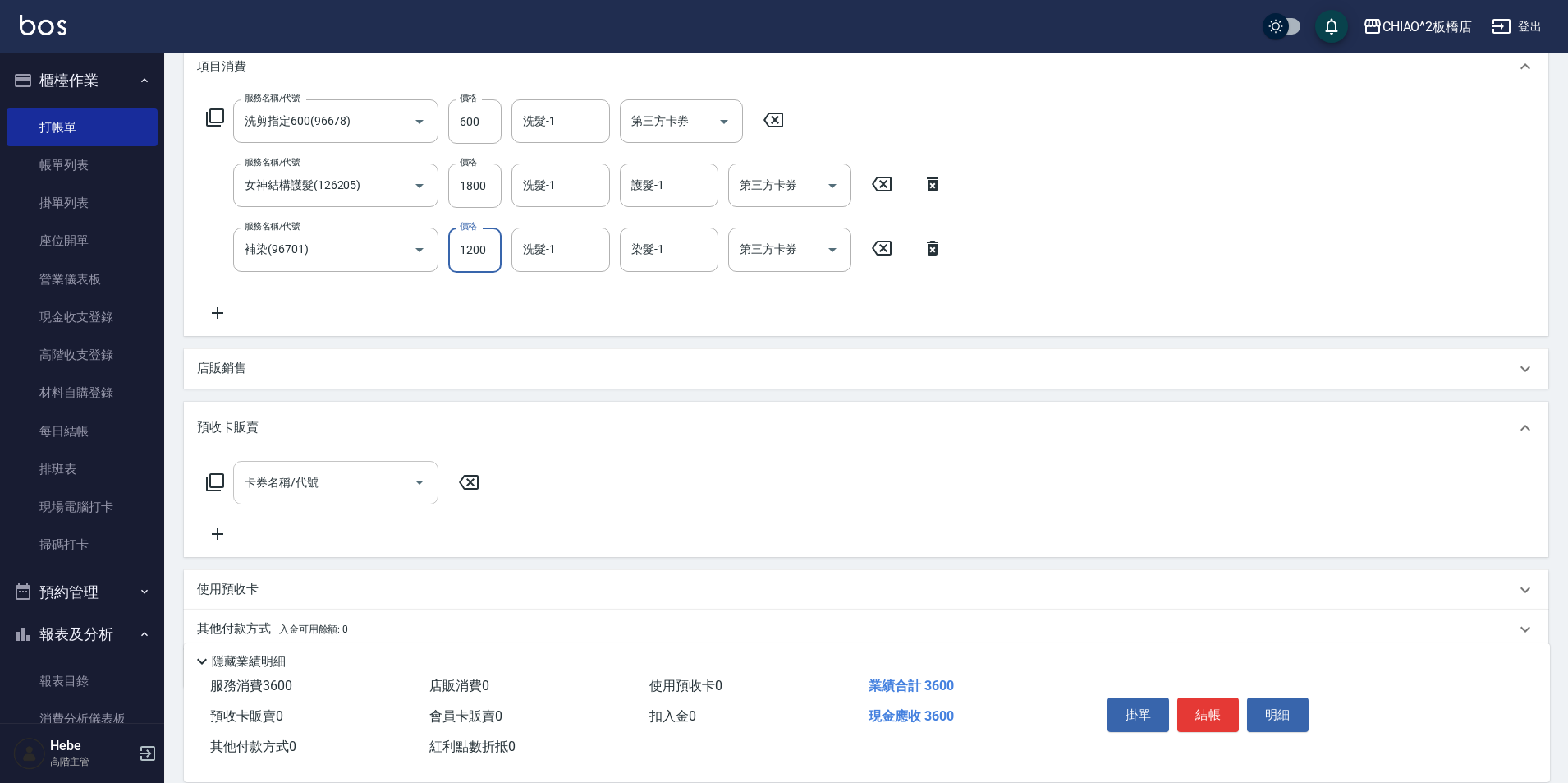
scroll to position [290, 0]
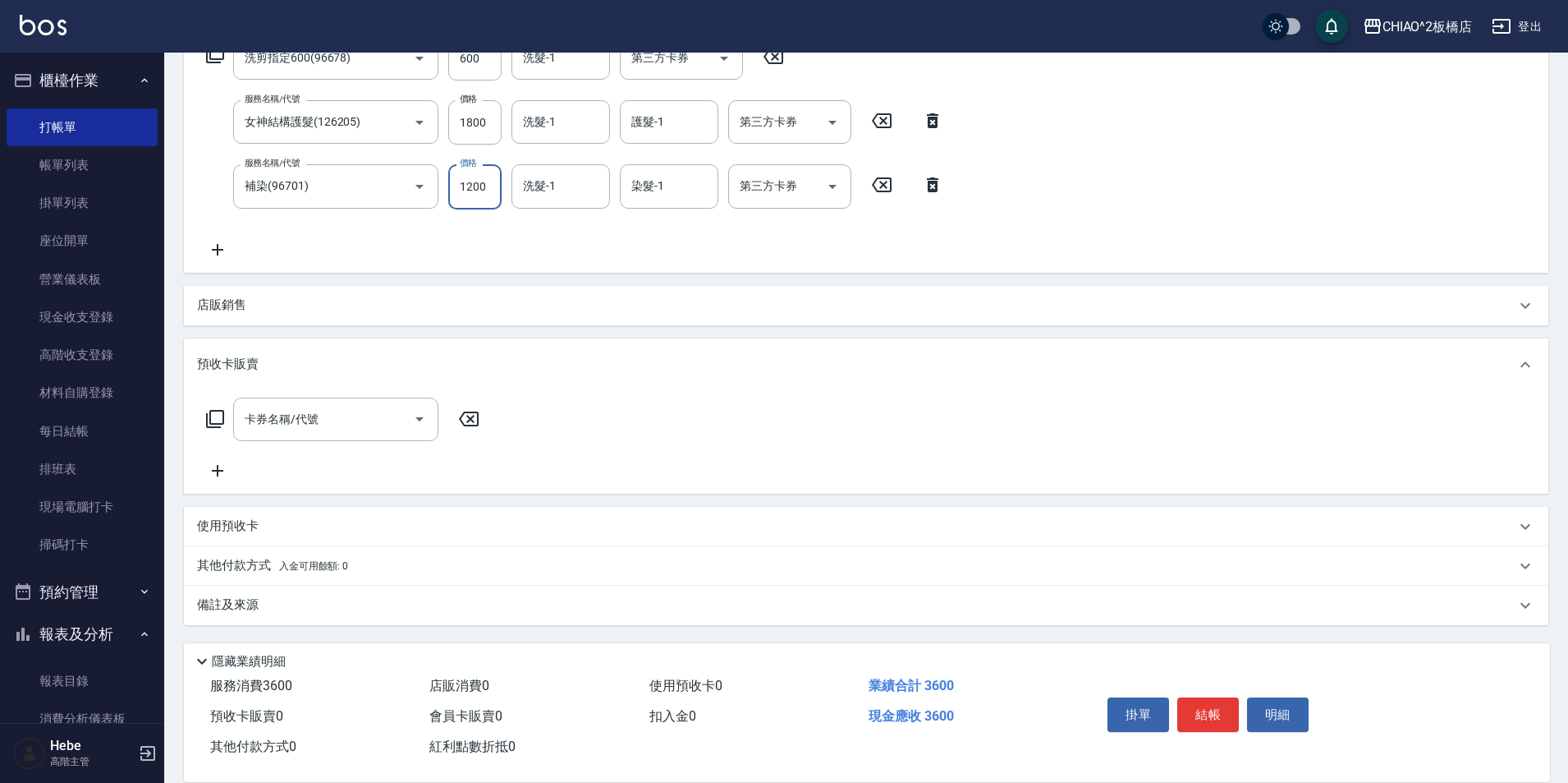
type input "1200"
click at [243, 606] on p "備註及來源" at bounding box center [227, 605] width 61 height 17
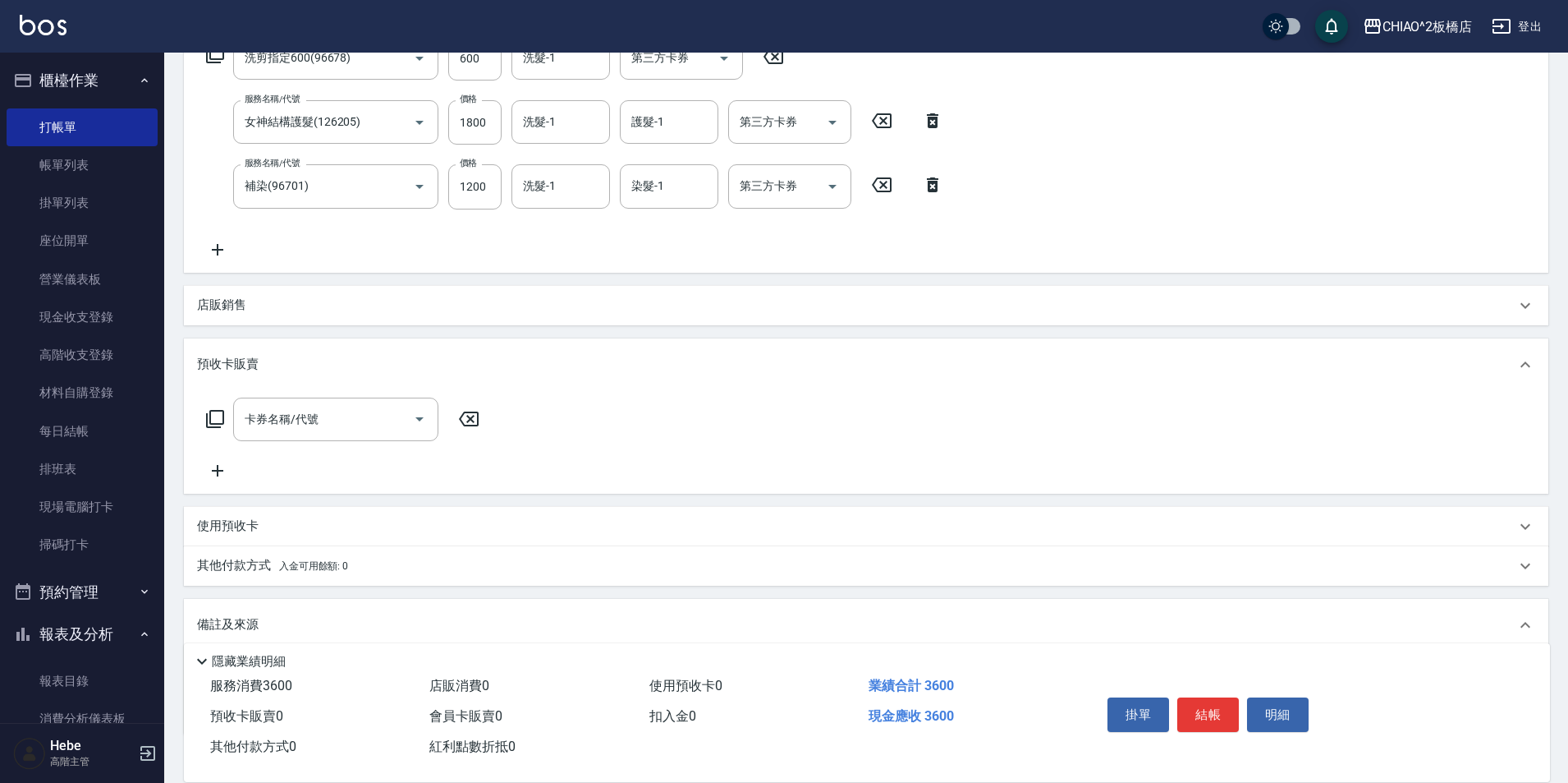
click at [254, 569] on p "其他付款方式 入金可用餘額: 0" at bounding box center [272, 565] width 151 height 18
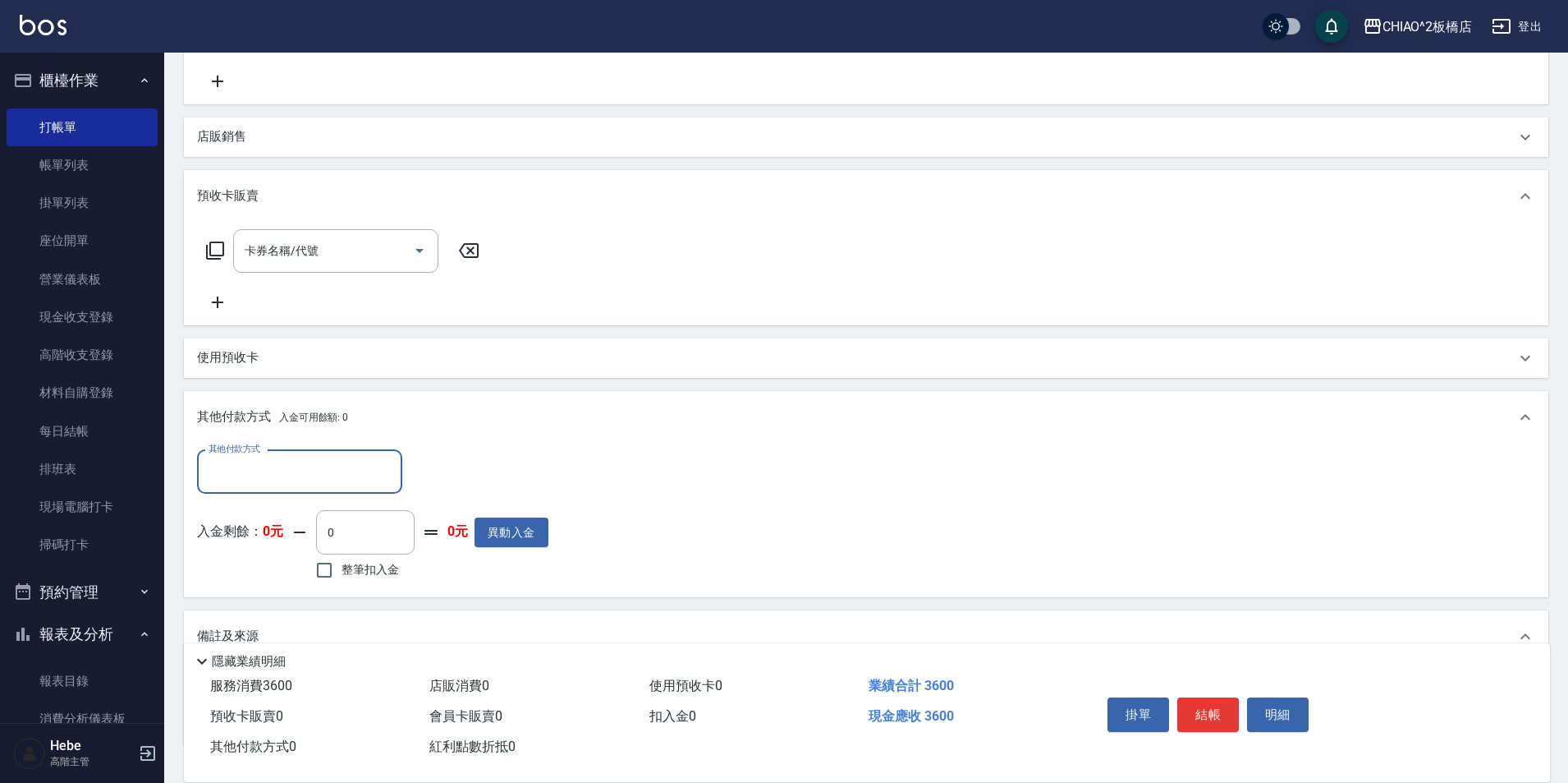
scroll to position [536, 0]
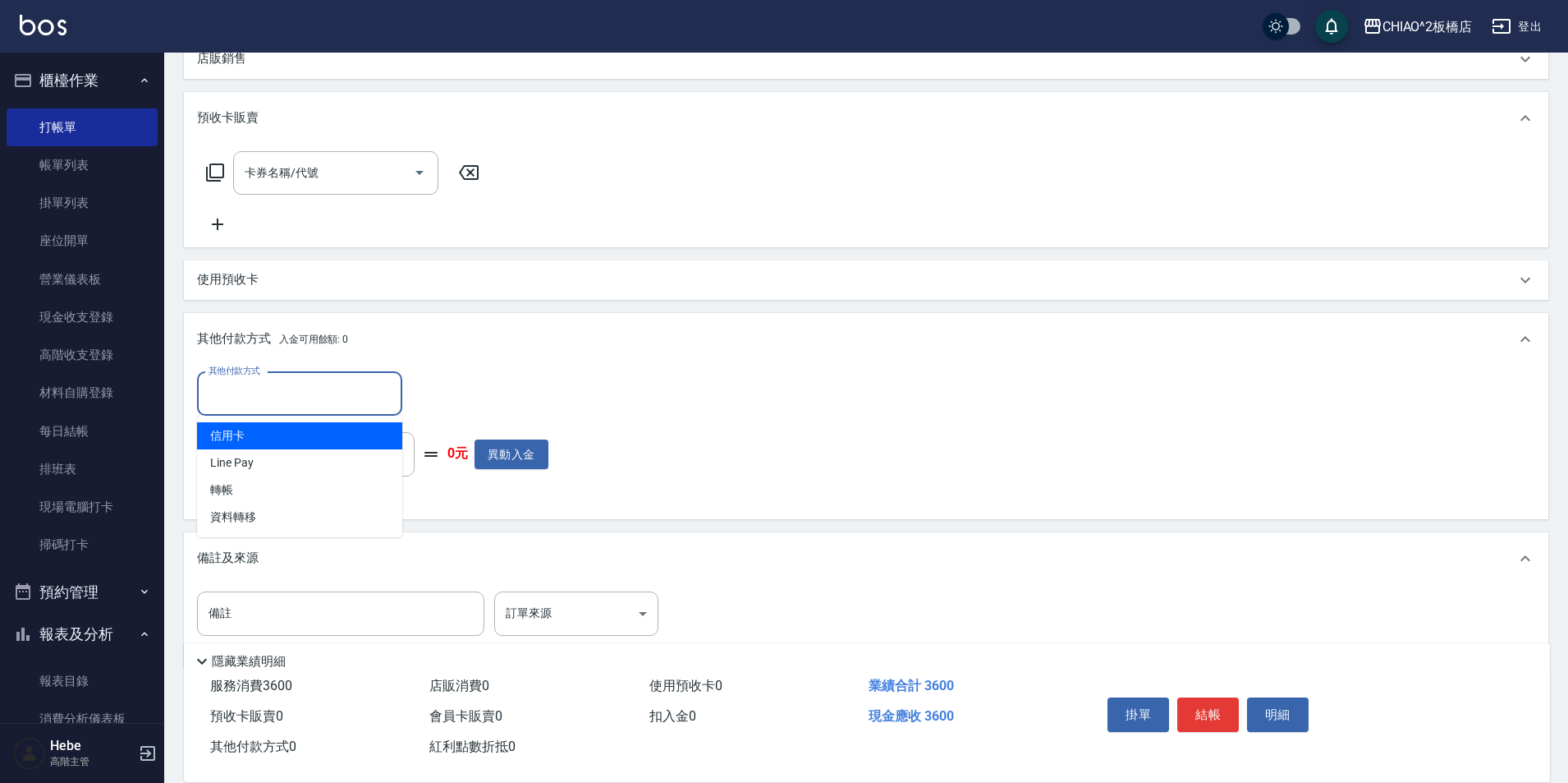
click at [229, 402] on input "其他付款方式" at bounding box center [300, 393] width 190 height 28
click at [239, 433] on span "信用卡" at bounding box center [300, 436] width 206 height 27
type input "信用卡"
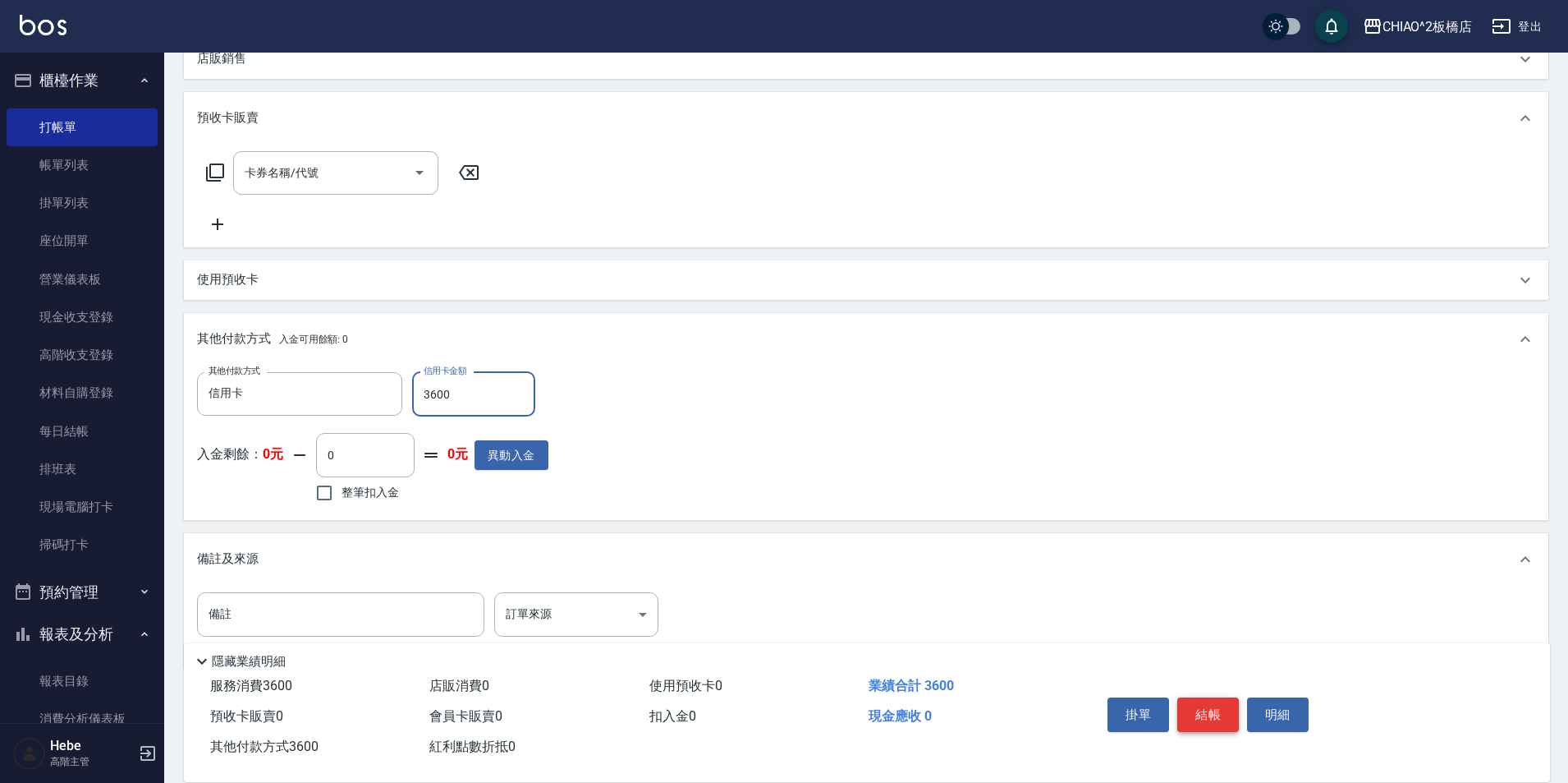
type input "3600"
click at [1208, 697] on button "結帳" at bounding box center [1208, 714] width 61 height 35
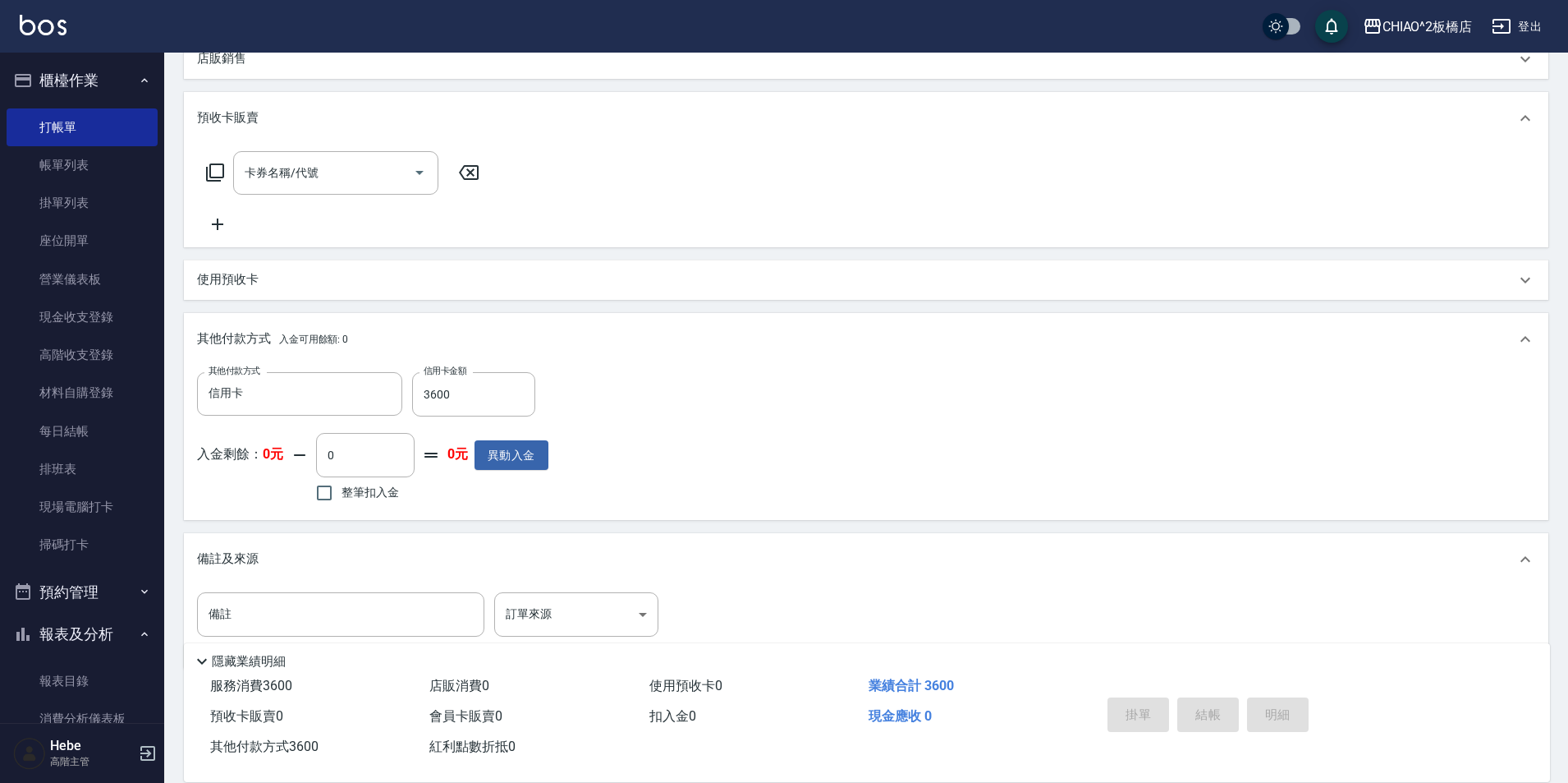
type input "[DATE] 19:27"
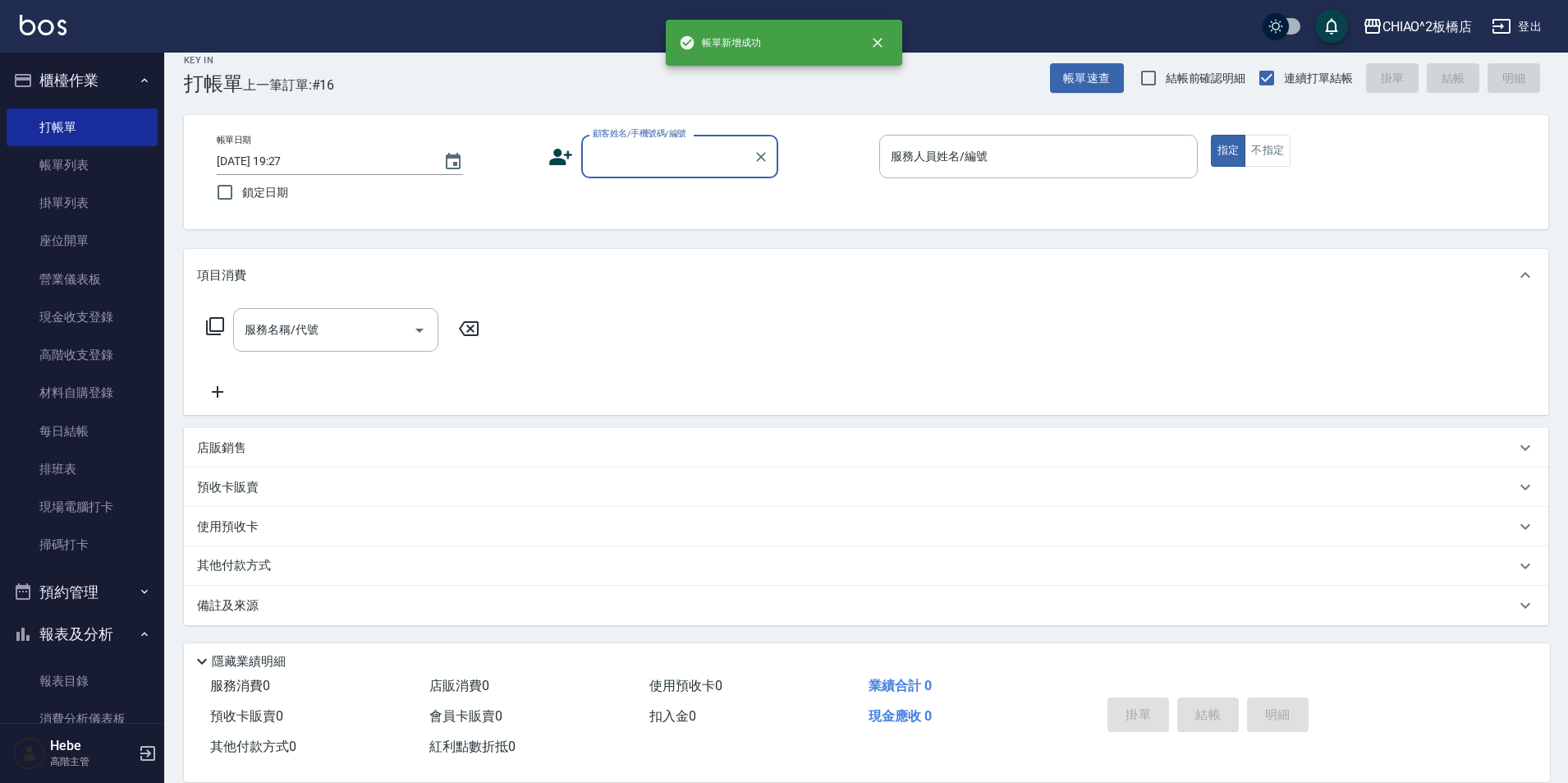
scroll to position [0, 0]
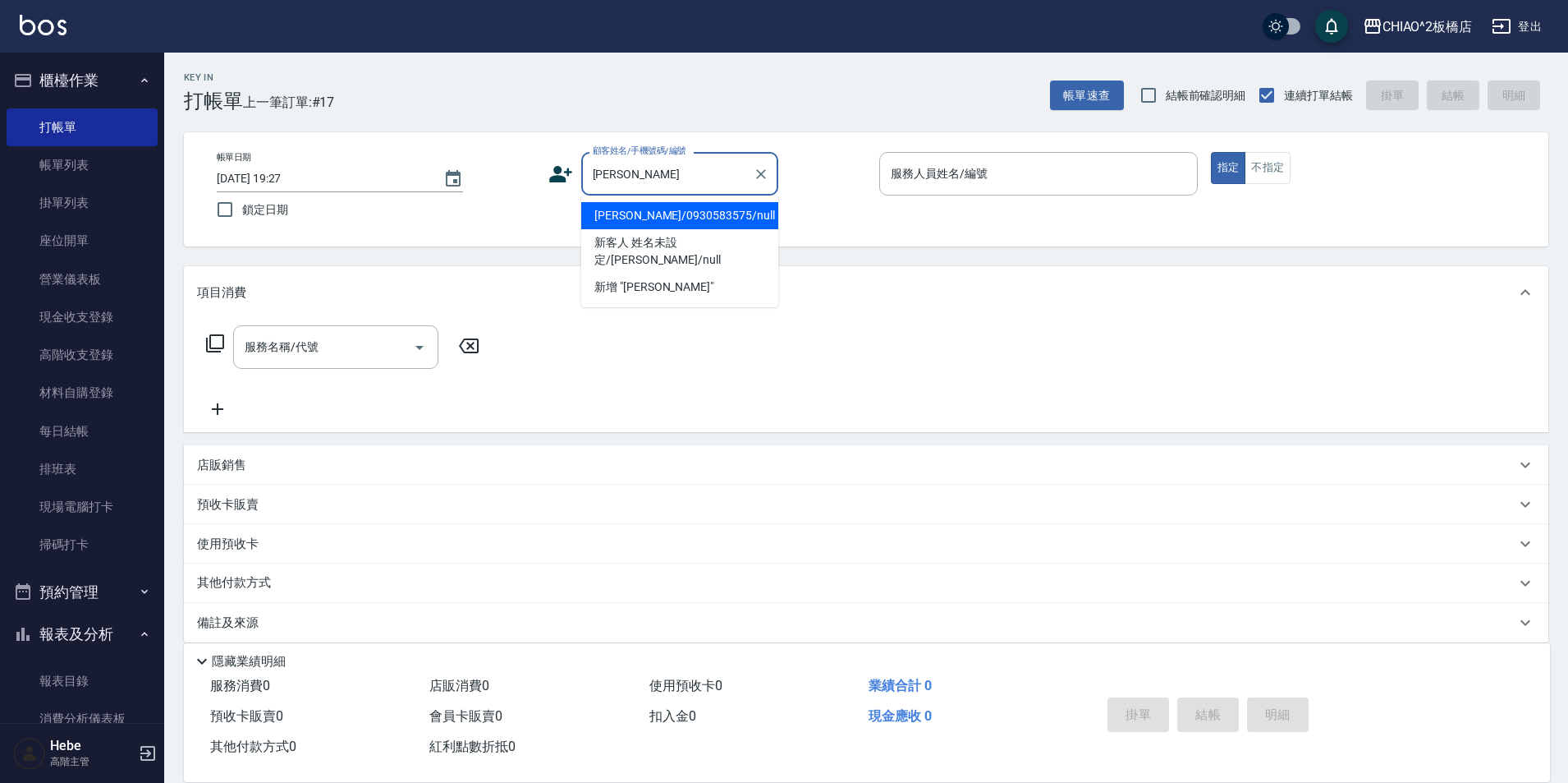
click at [680, 214] on li "[PERSON_NAME]/0930583575/null" at bounding box center [679, 215] width 197 height 27
type input "[PERSON_NAME]/0930583575/null"
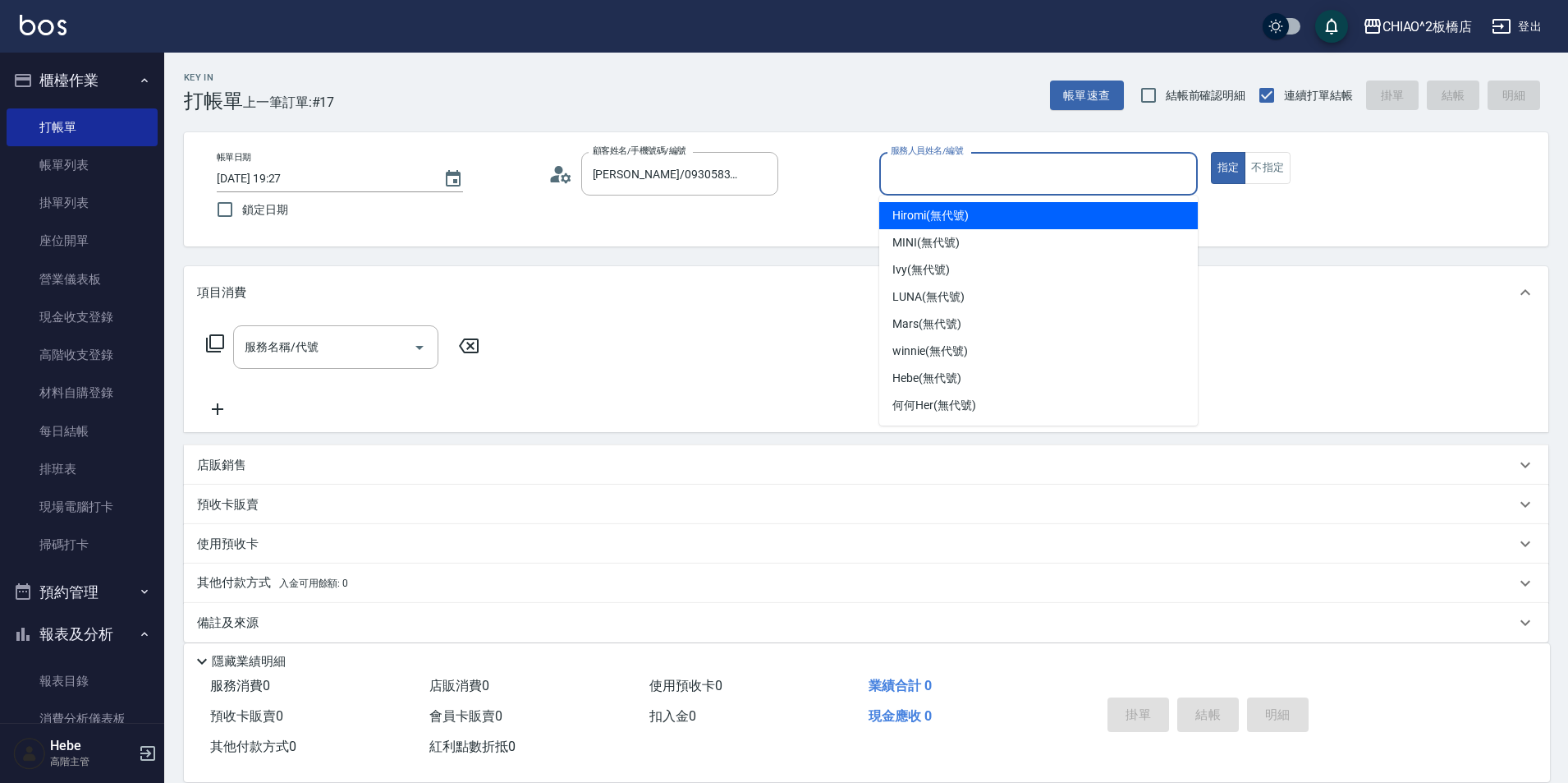
click at [912, 178] on input "服務人員姓名/編號" at bounding box center [1038, 174] width 304 height 28
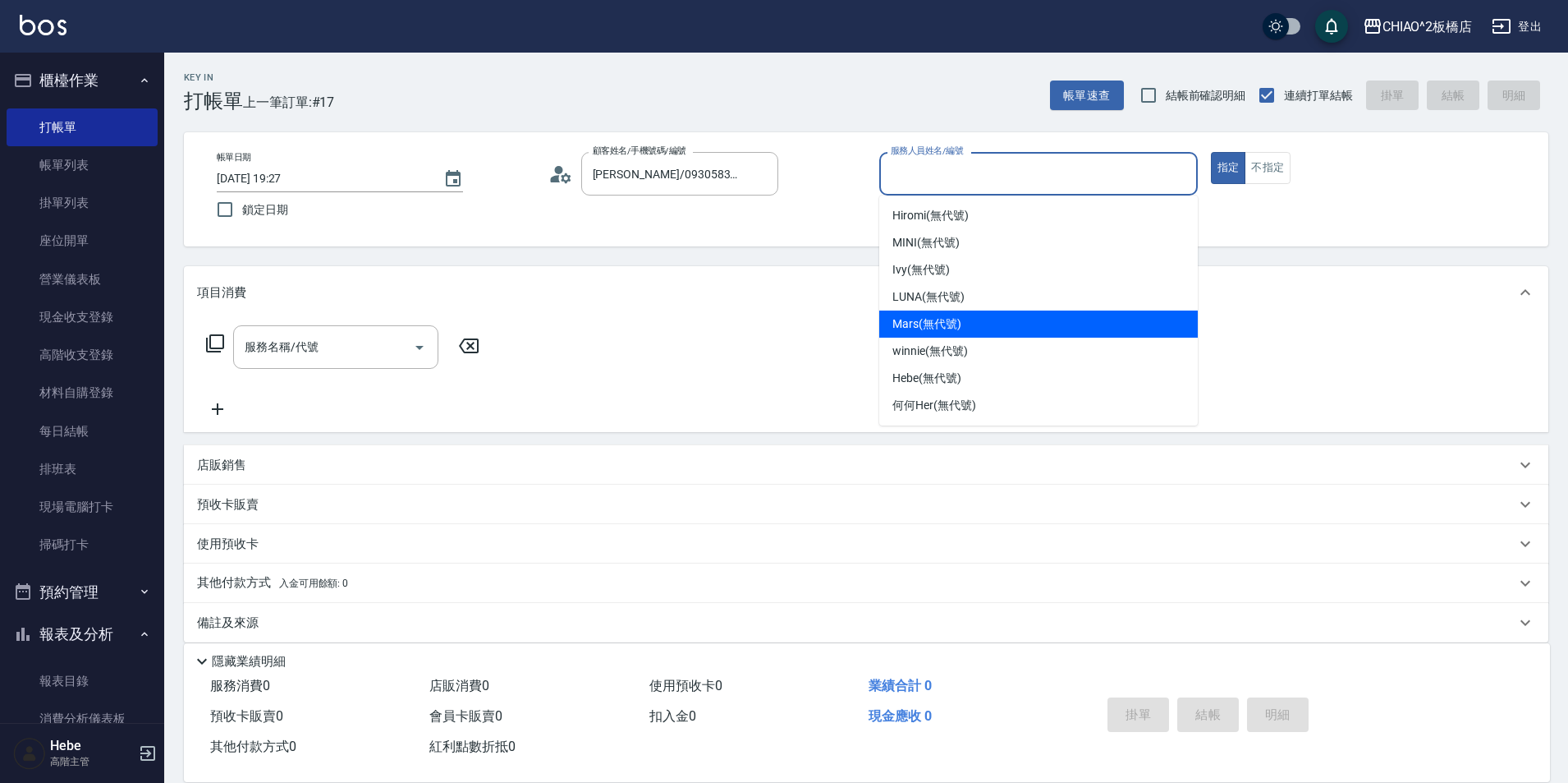
click at [896, 323] on span "Mars (無代號)" at bounding box center [927, 324] width 69 height 17
type input "Mars(無代號)"
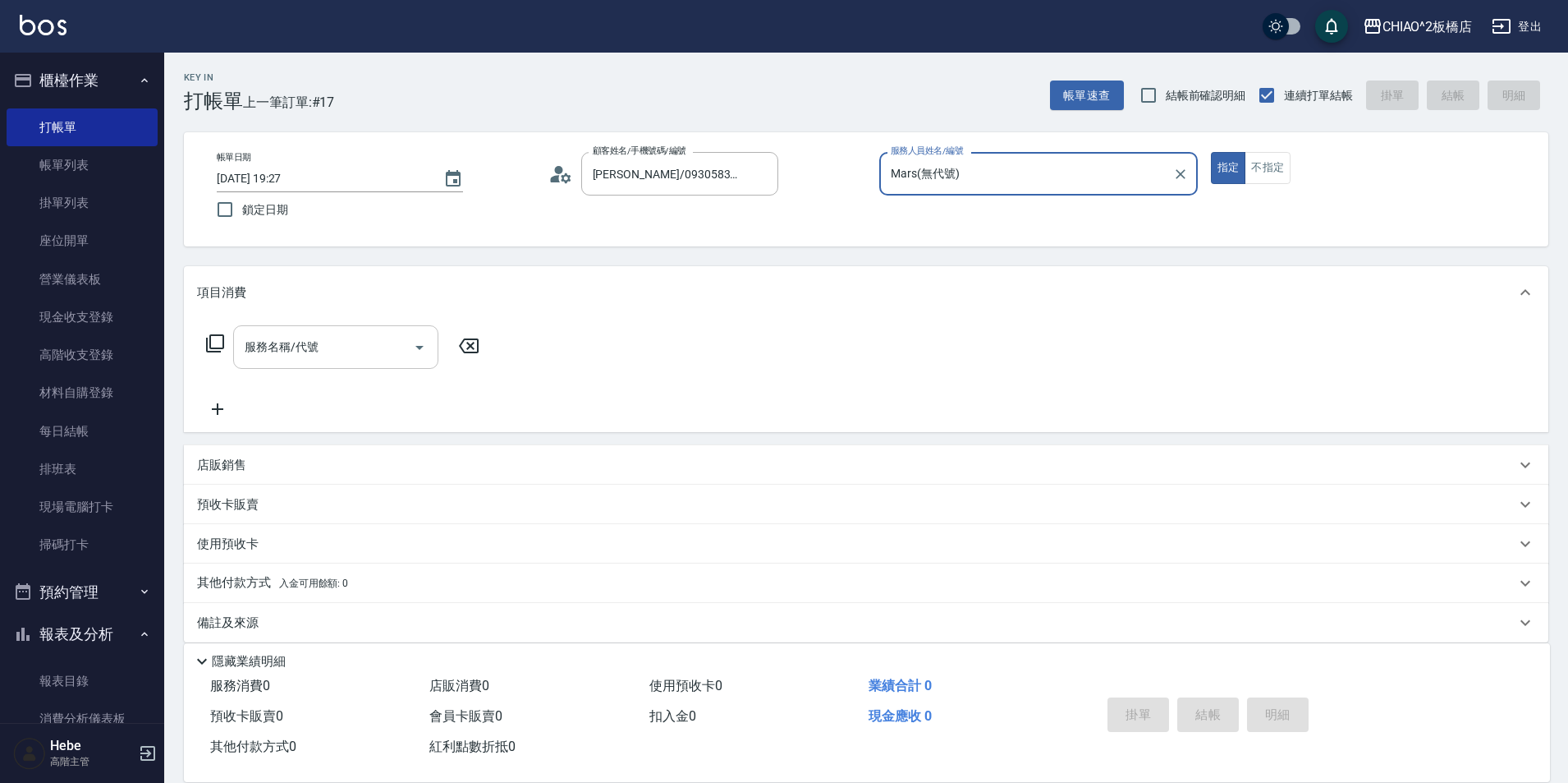
click at [355, 342] on input "服務名稱/代號" at bounding box center [323, 347] width 166 height 28
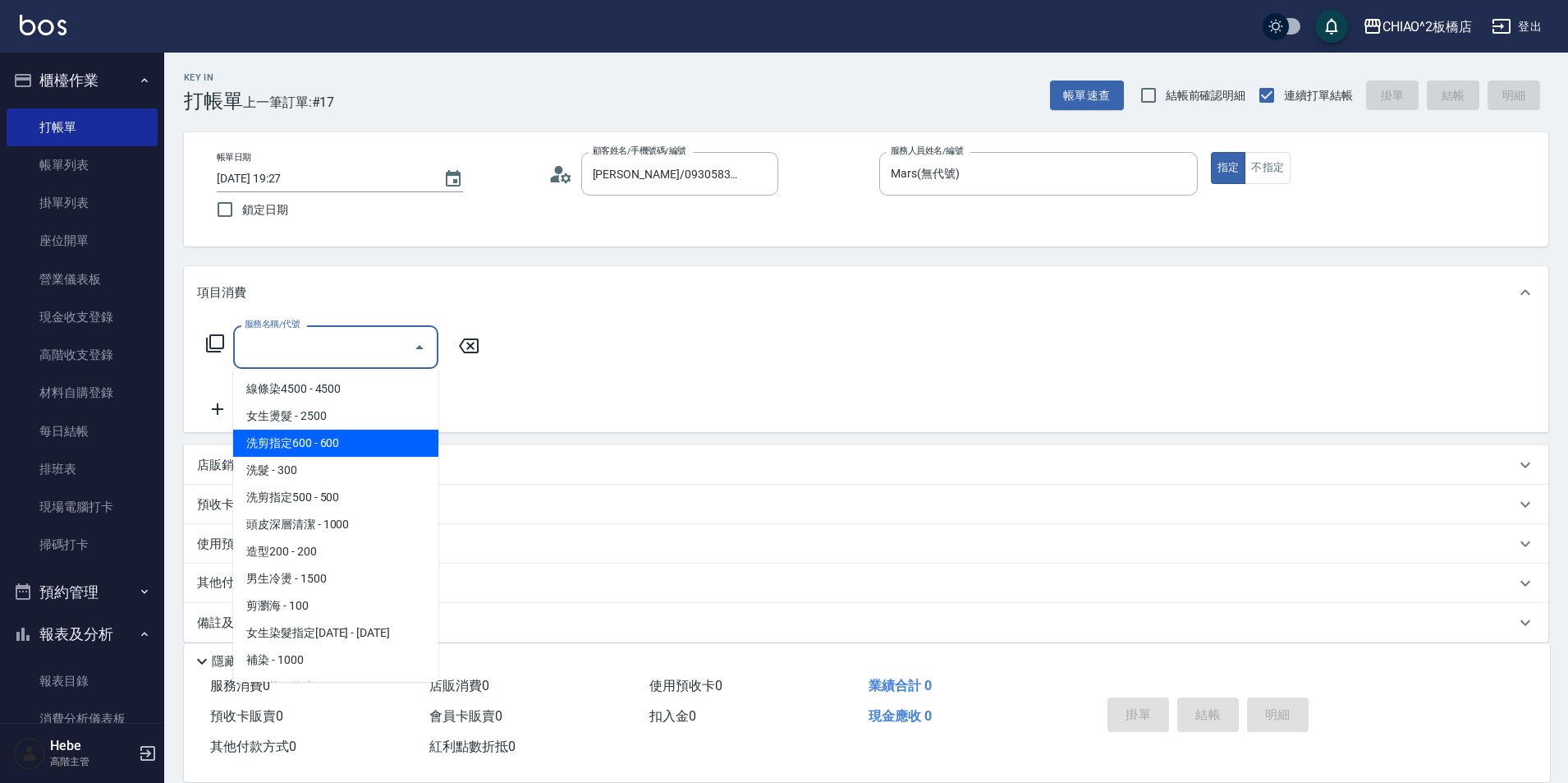
click at [339, 441] on span "洗剪指定600 - 600" at bounding box center [336, 442] width 206 height 27
type input "洗剪指定600(96678)"
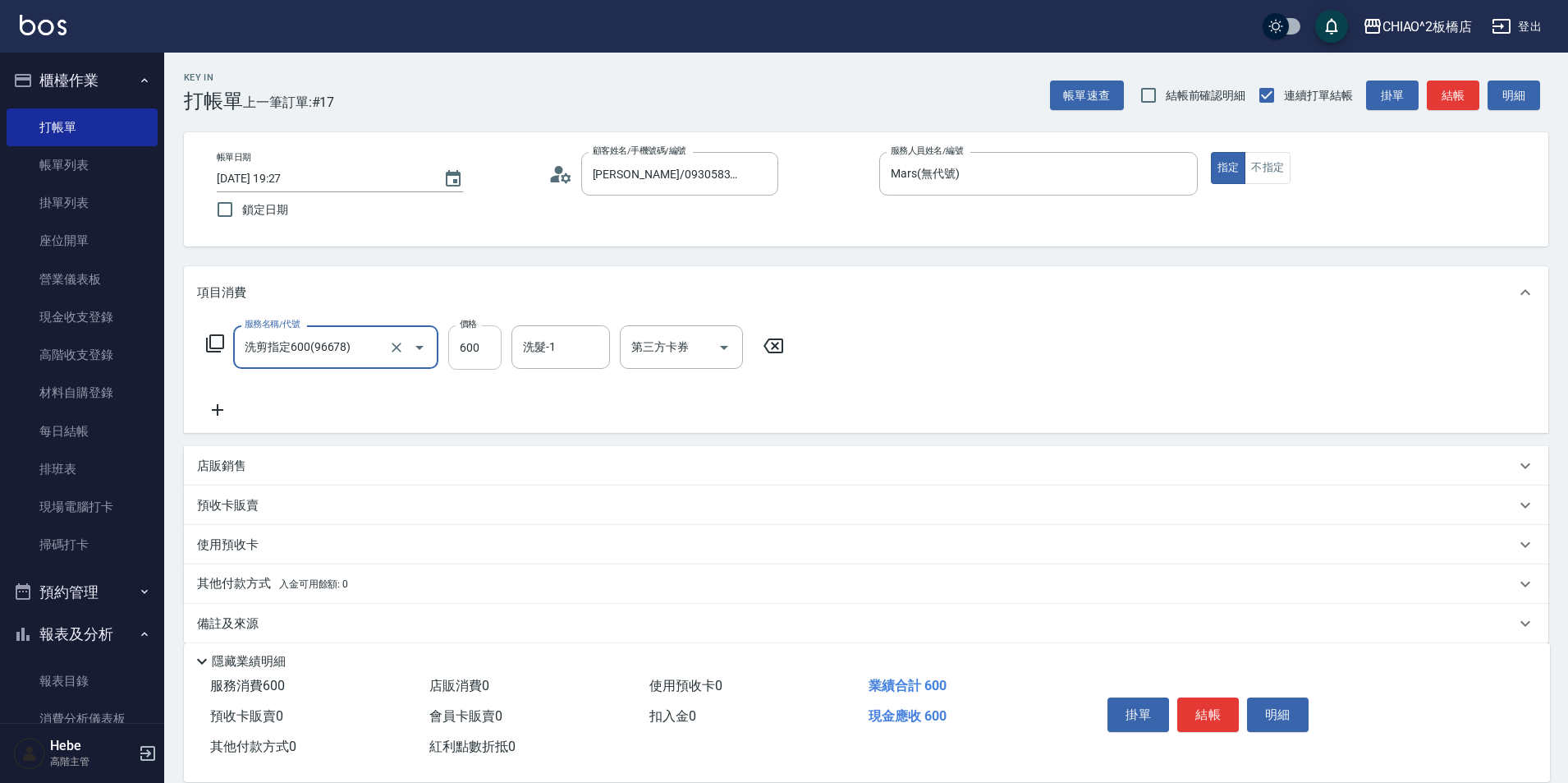
click at [462, 346] on input "600" at bounding box center [474, 347] width 54 height 44
type input "718"
click at [233, 575] on p "其他付款方式 入金可用餘額: 0" at bounding box center [272, 584] width 151 height 18
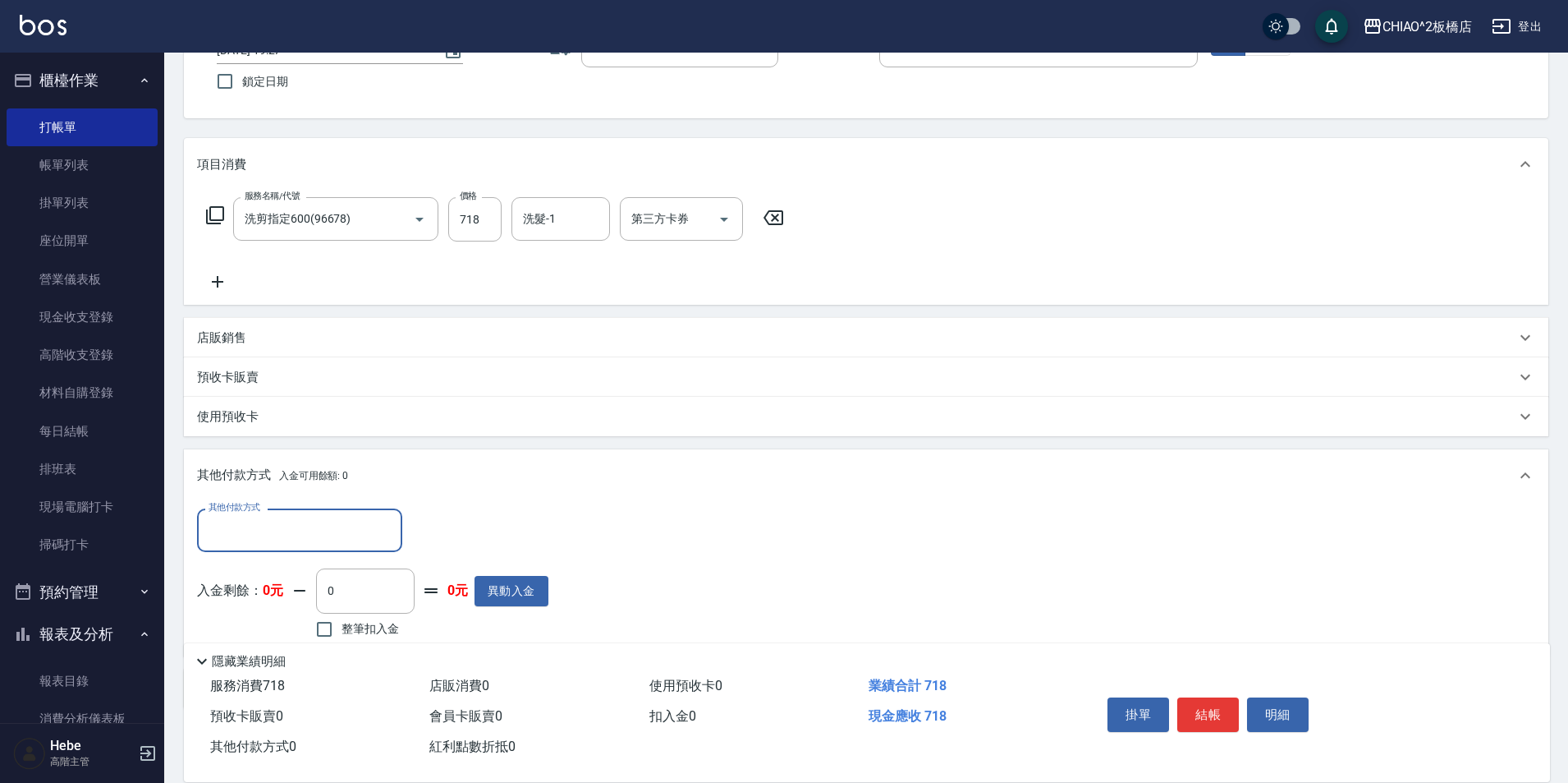
scroll to position [204, 0]
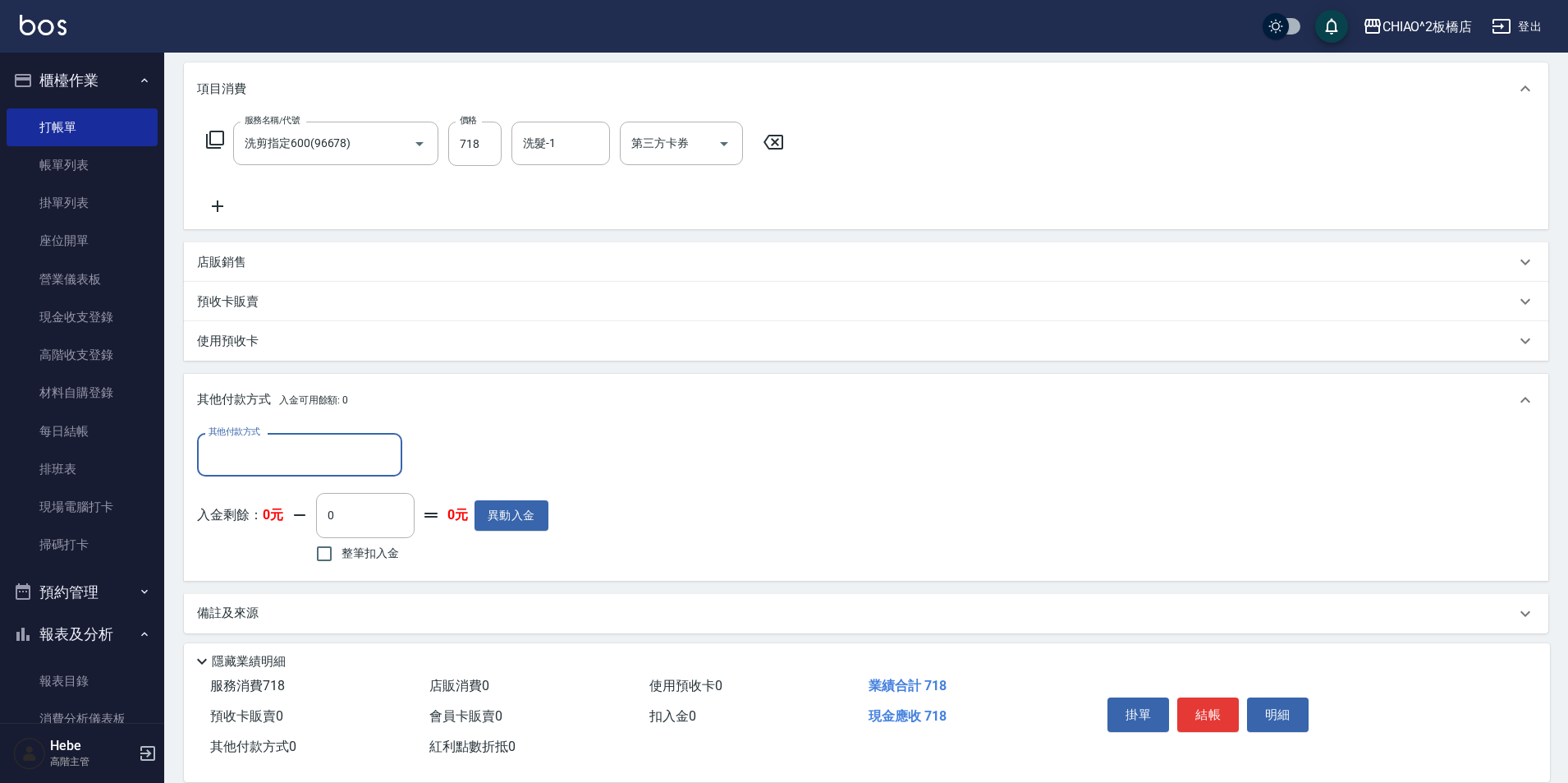
click at [240, 441] on input "其他付款方式" at bounding box center [300, 455] width 190 height 28
click at [250, 501] on span "信用卡" at bounding box center [300, 496] width 206 height 27
type input "信用卡"
type input "718"
click at [1210, 697] on button "結帳" at bounding box center [1208, 714] width 61 height 35
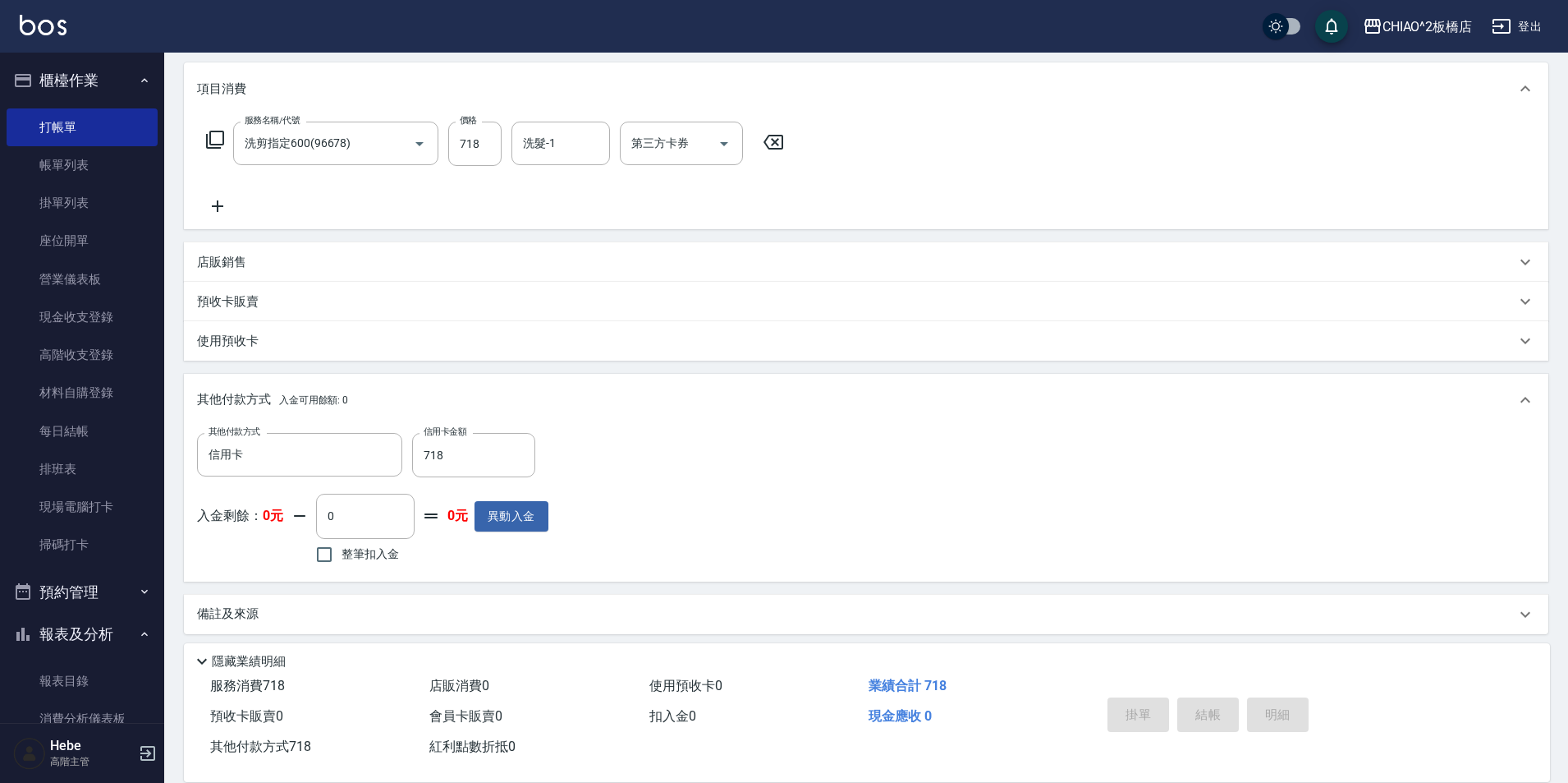
type input "[DATE] 19:28"
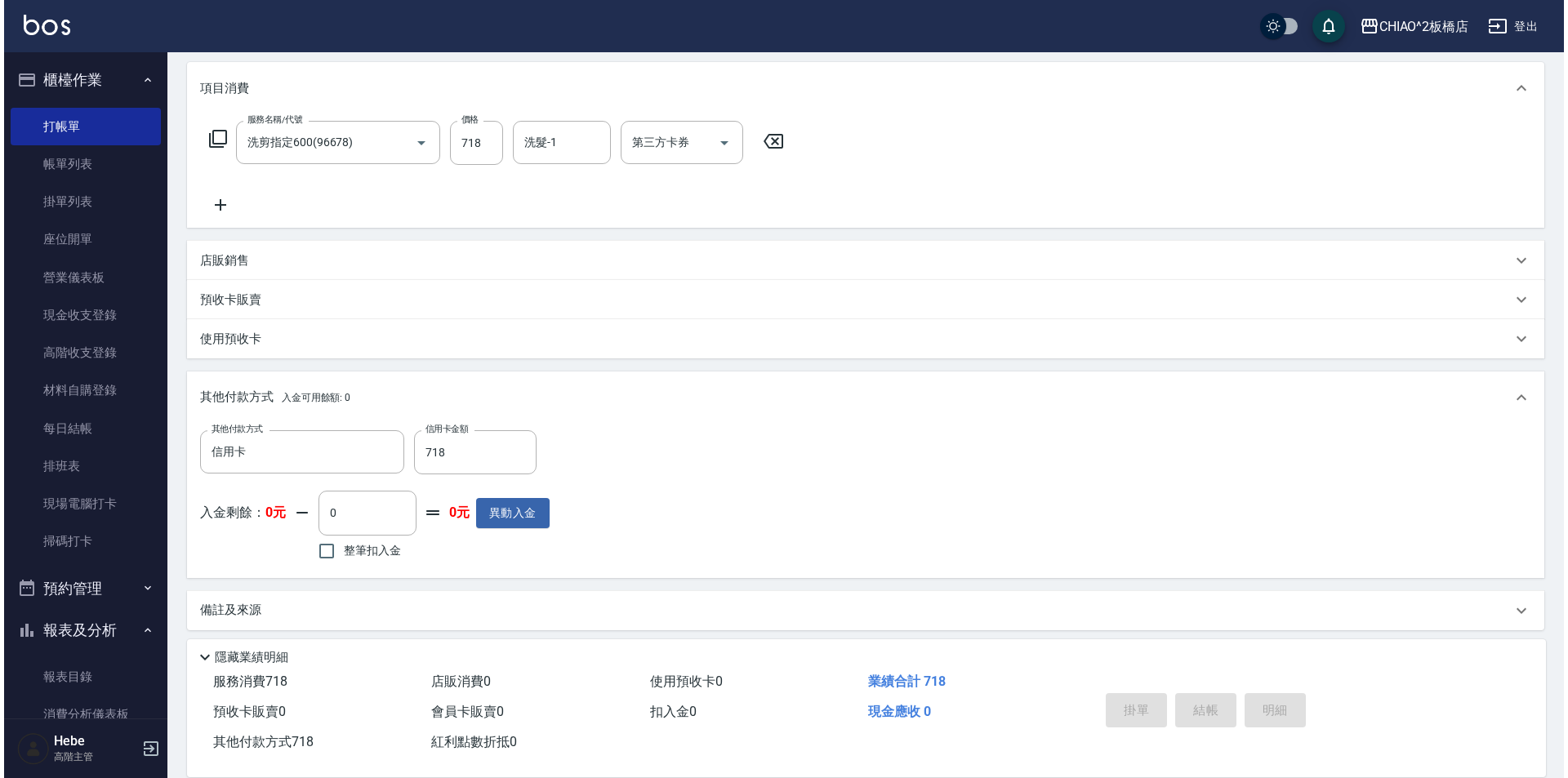
scroll to position [0, 0]
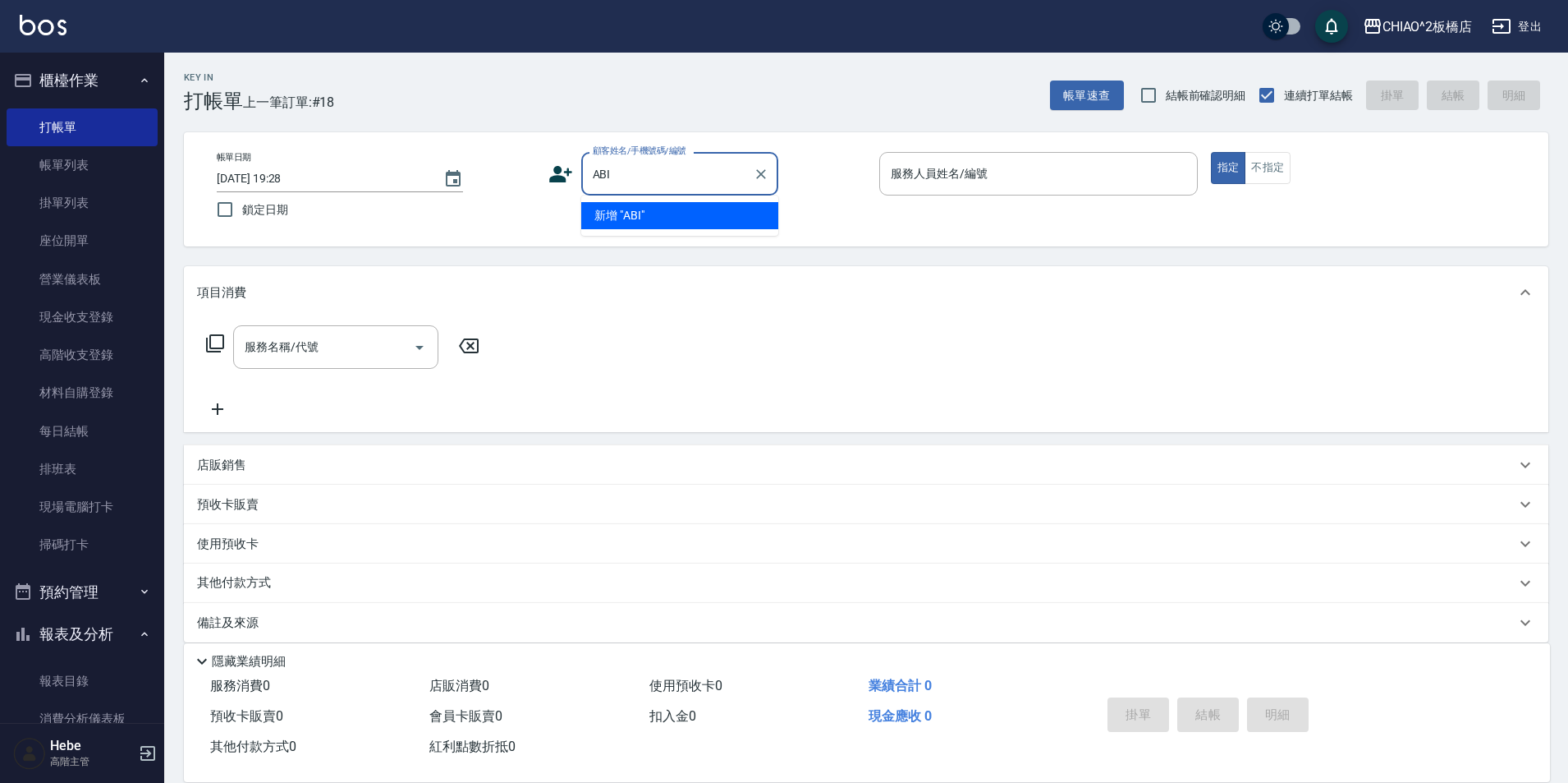
click at [670, 212] on li "新增 "ABI"" at bounding box center [679, 215] width 197 height 27
type input "ABI"
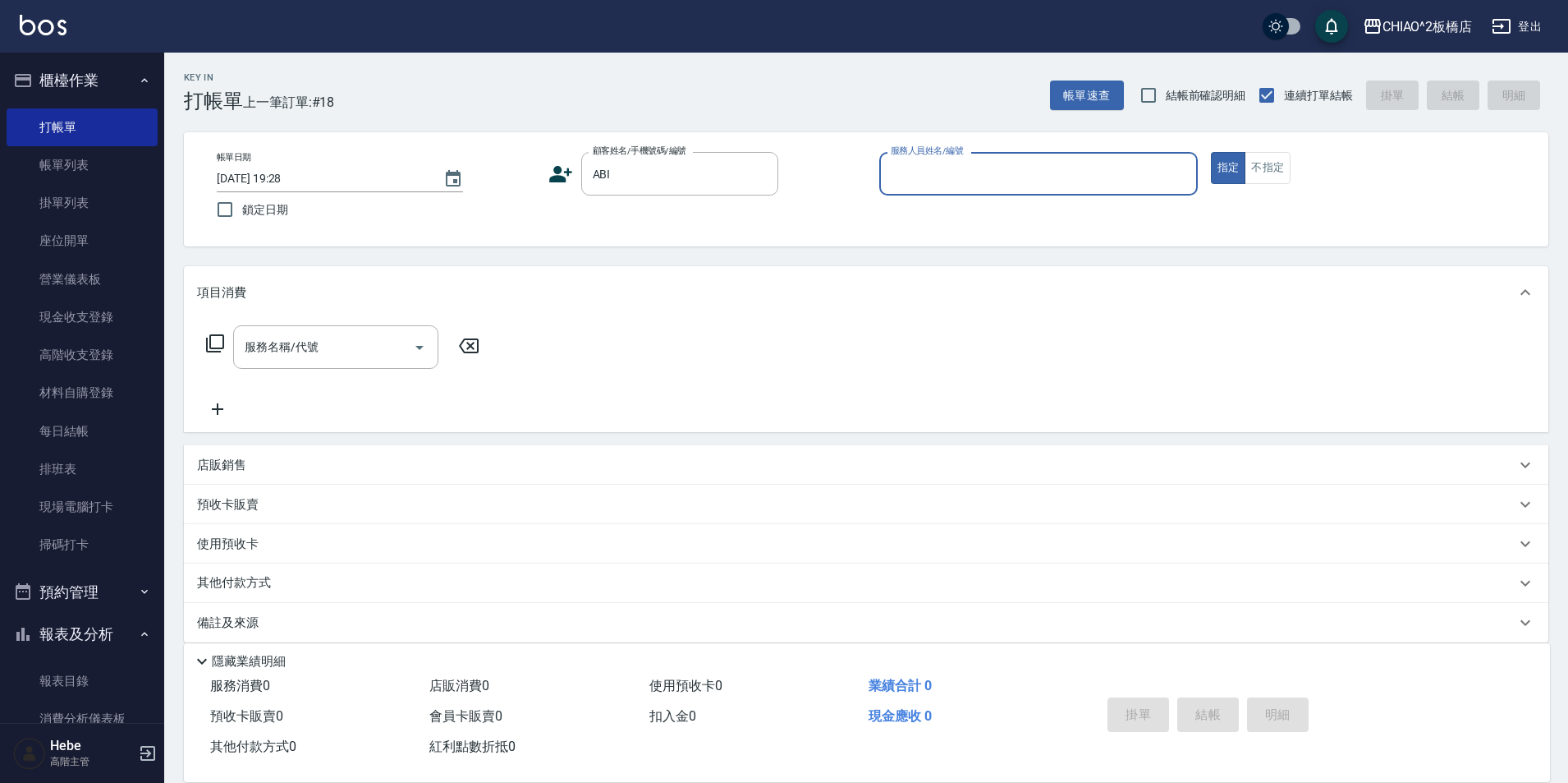
click at [953, 181] on input "服務人員姓名/編號" at bounding box center [1038, 174] width 304 height 28
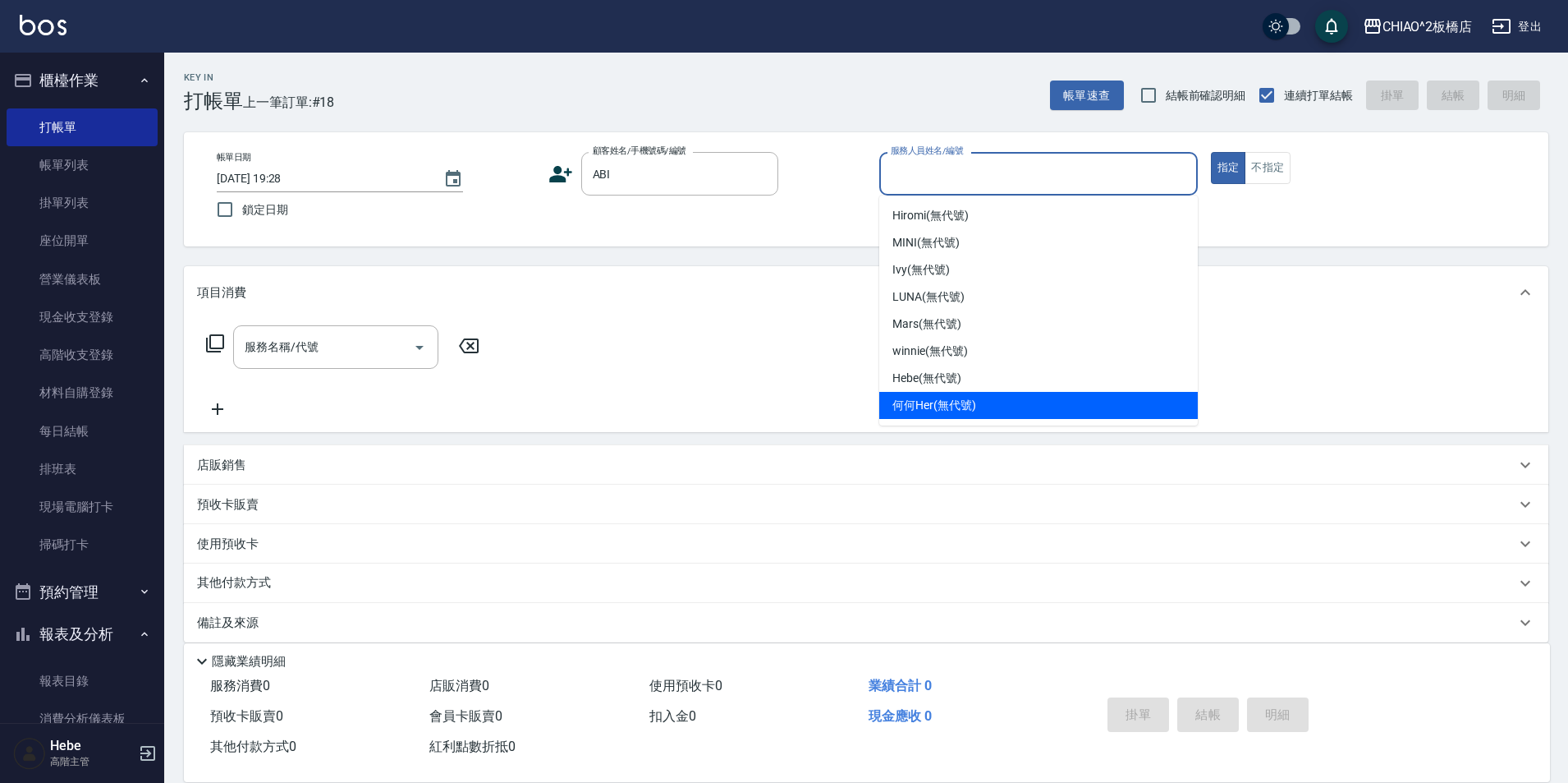
click at [967, 410] on span "何何Her (無代號)" at bounding box center [934, 406] width 84 height 17
type input "何何Her (無代號)"
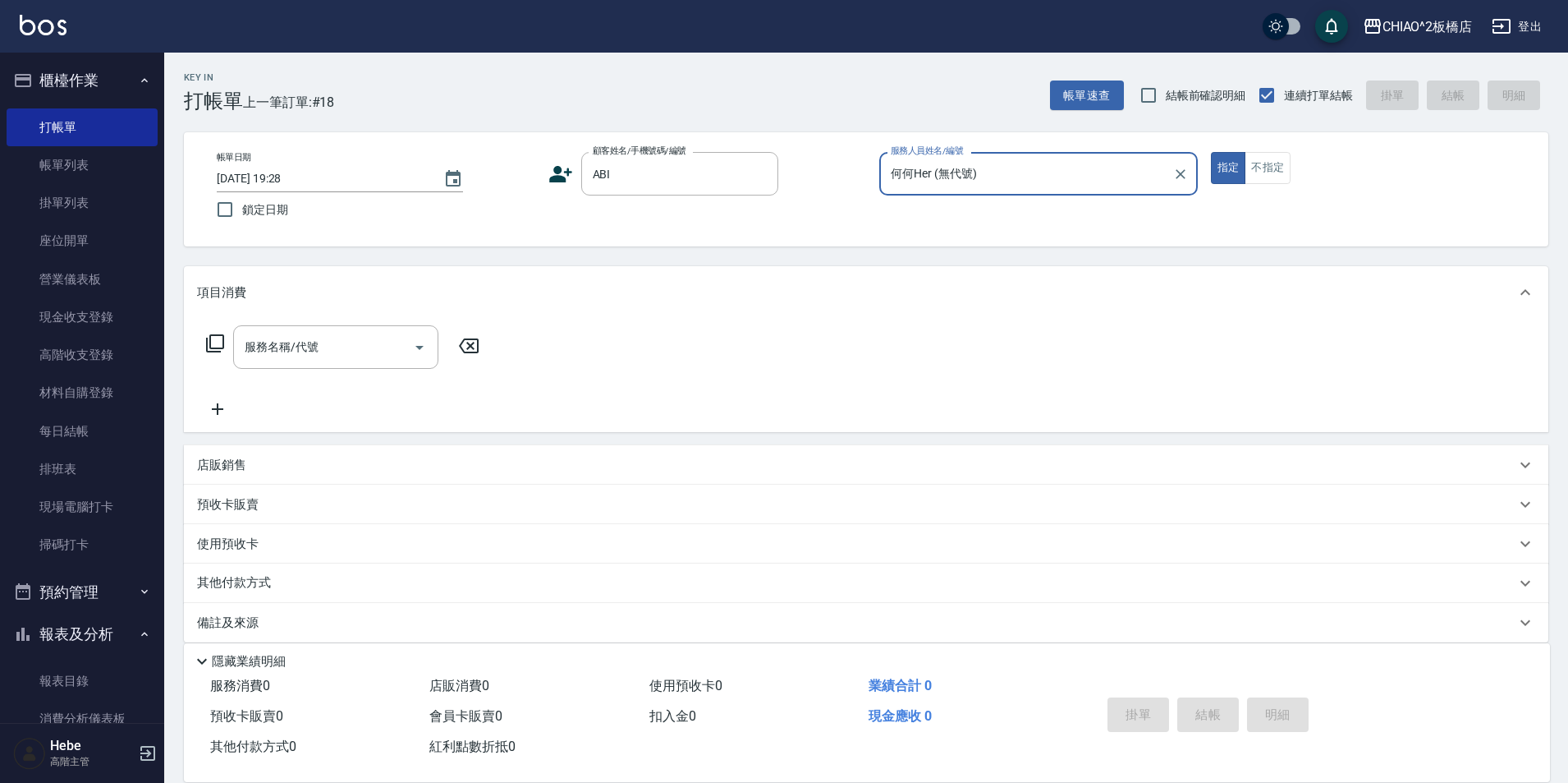
drag, startPoint x: 1270, startPoint y: 158, endPoint x: 1064, endPoint y: 201, distance: 210.4
click at [1266, 158] on button "不指定" at bounding box center [1267, 168] width 46 height 32
click at [314, 360] on input "服務名稱/代號" at bounding box center [323, 347] width 166 height 28
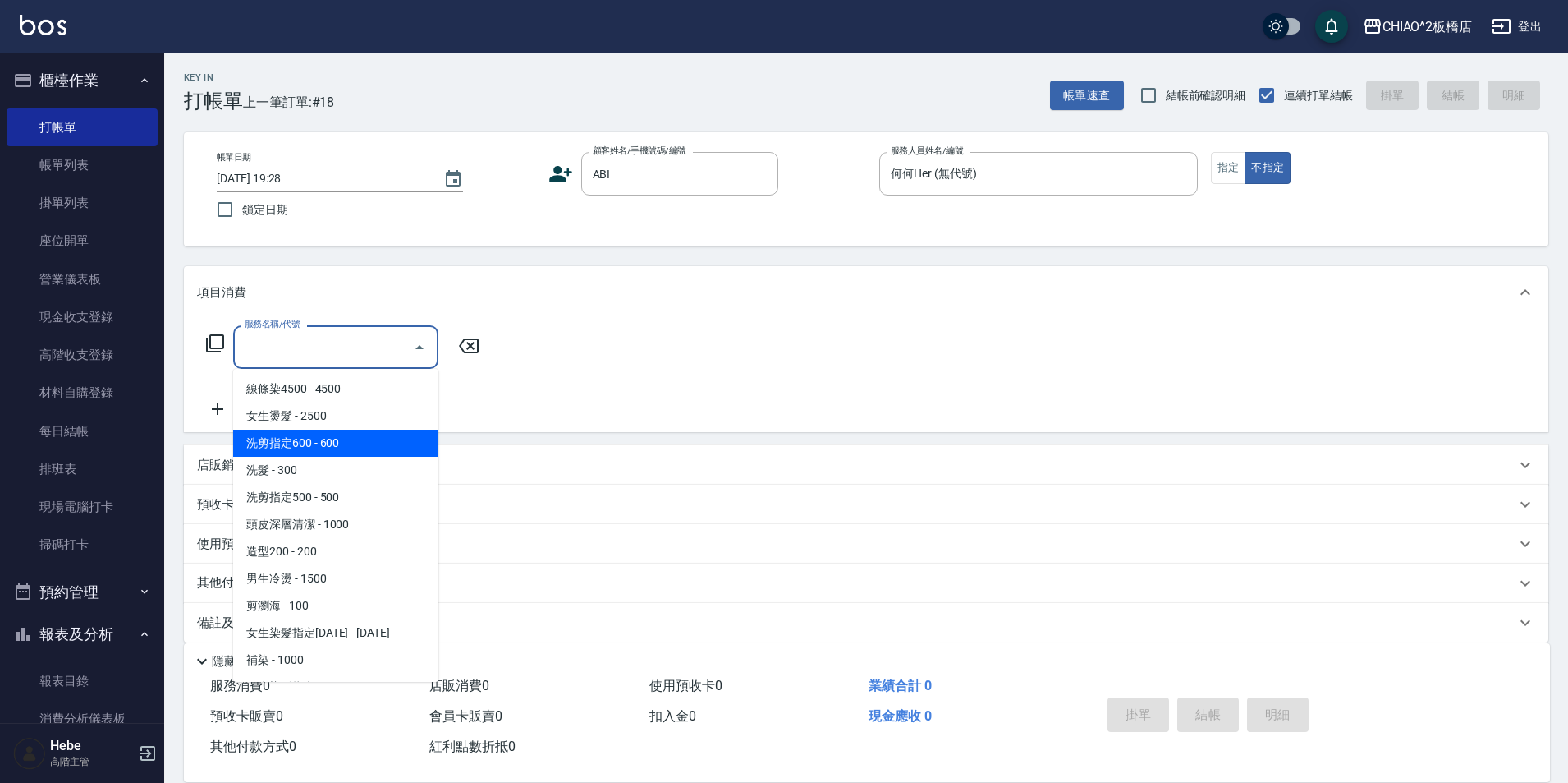
click at [343, 437] on span "洗剪指定600 - 600" at bounding box center [336, 442] width 206 height 27
type input "洗剪指定600(96678)"
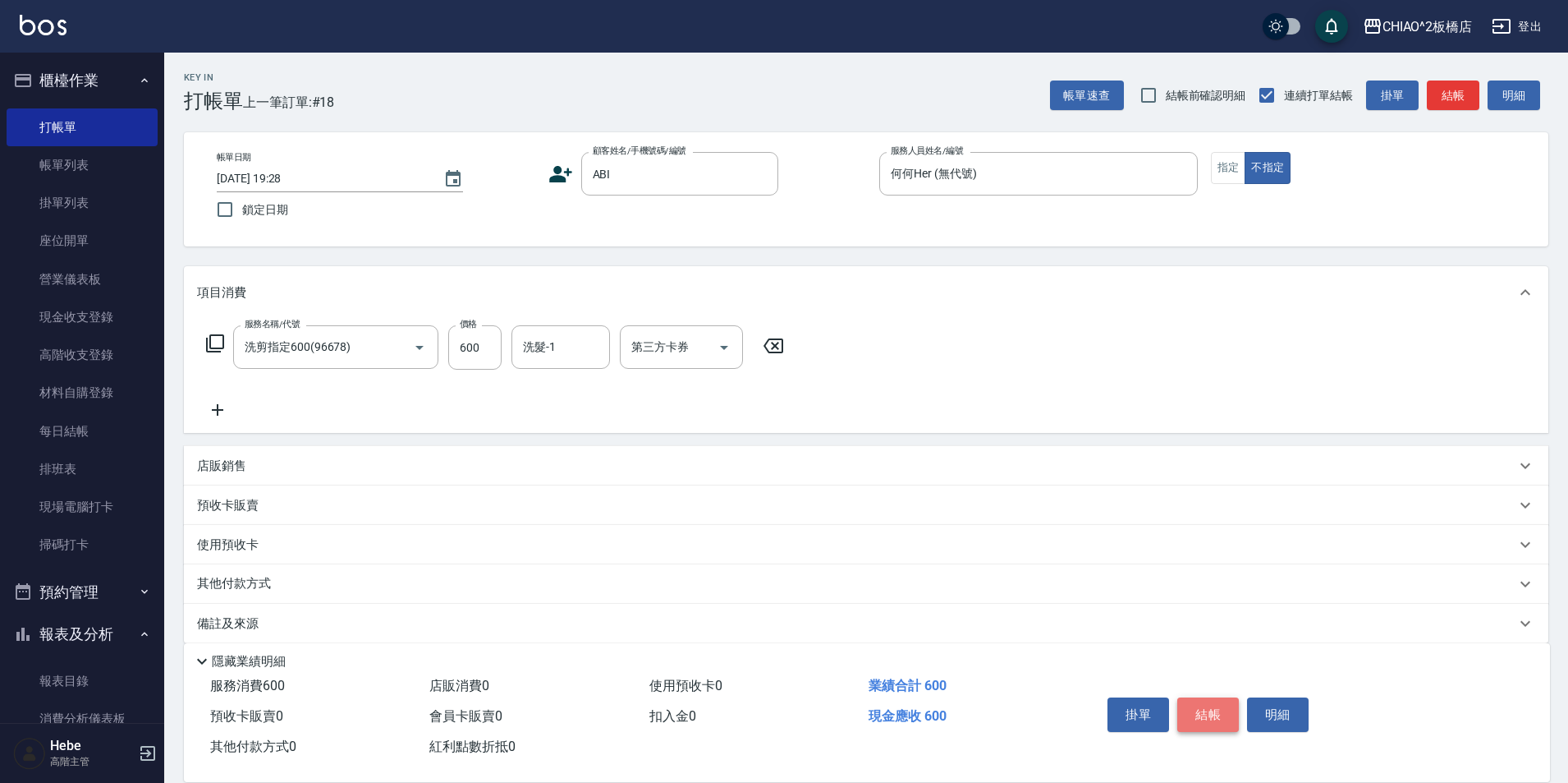
click at [1201, 703] on button "結帳" at bounding box center [1208, 714] width 61 height 35
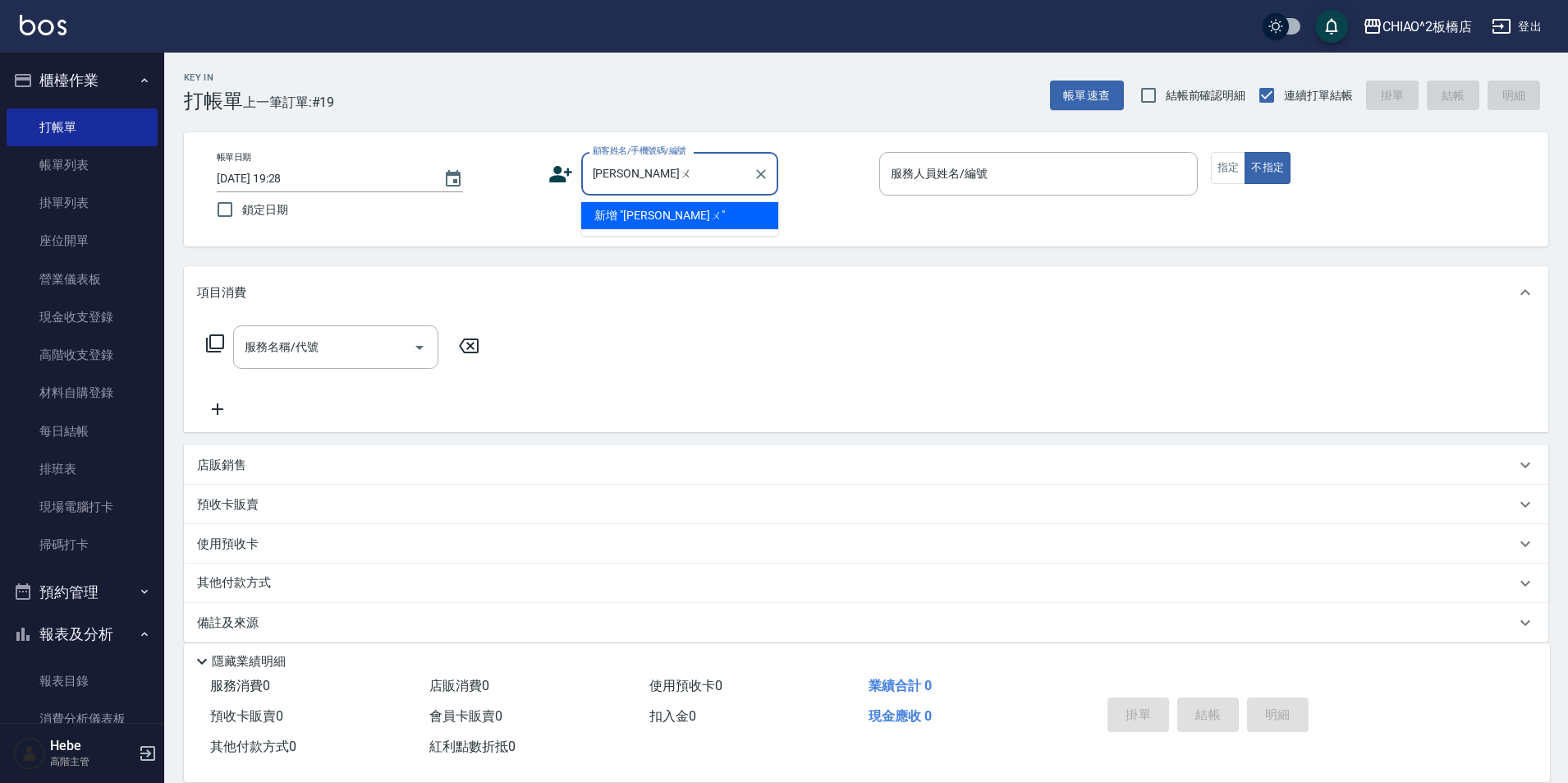
type input "[PERSON_NAME]"
click at [681, 208] on li "新客人 姓名未設定/[PERSON_NAME]/null" at bounding box center [679, 224] width 197 height 44
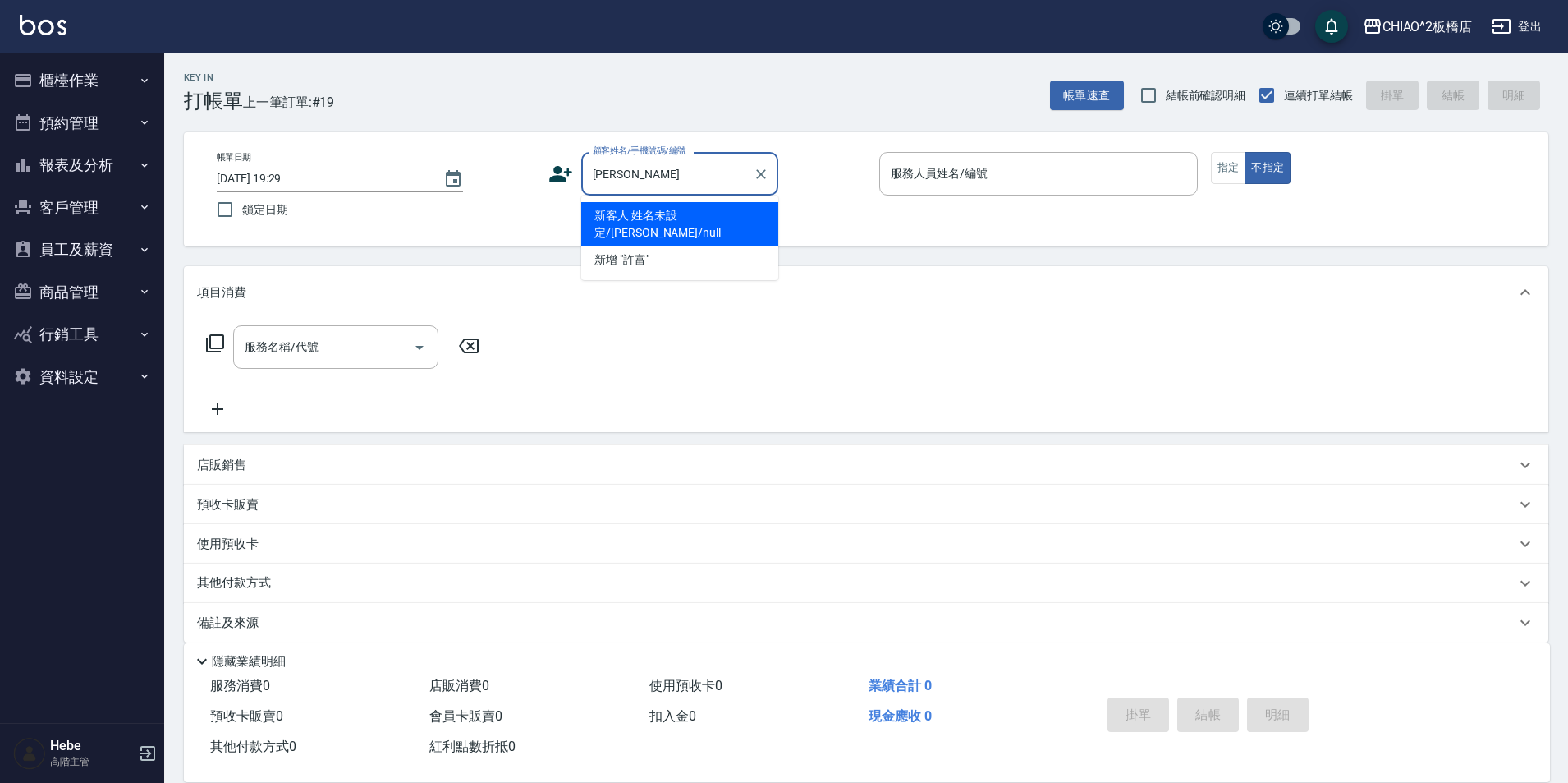
click at [681, 216] on li "新客人 姓名未設定/[PERSON_NAME]/null" at bounding box center [679, 224] width 197 height 44
type input "新客人 姓名未設定/[PERSON_NAME]/null"
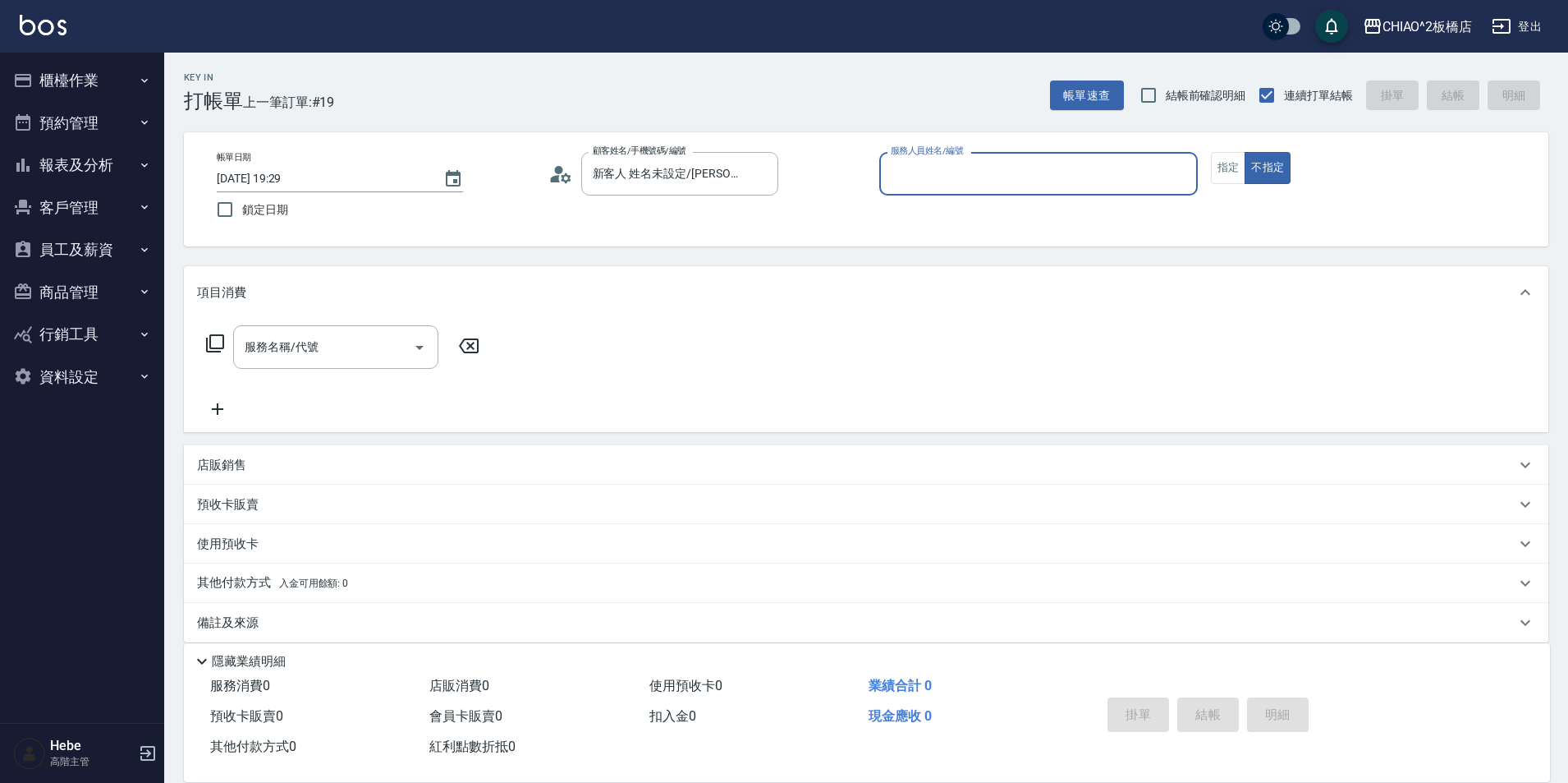
click at [936, 170] on input "服務人員姓名/編號" at bounding box center [1038, 174] width 304 height 28
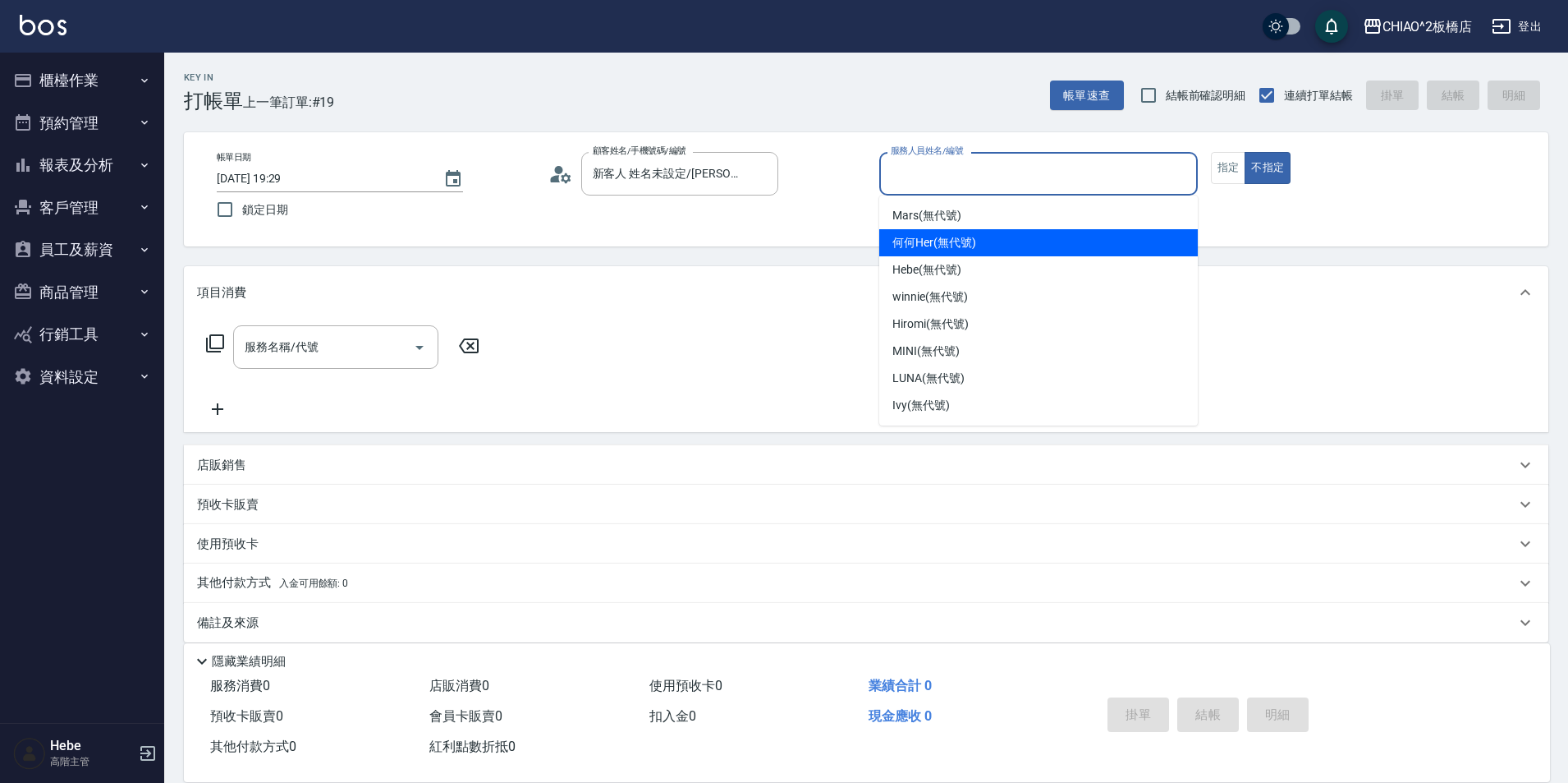
click at [975, 248] on span "何何Her (無代號)" at bounding box center [934, 242] width 84 height 17
type input "何何Her (無代號)"
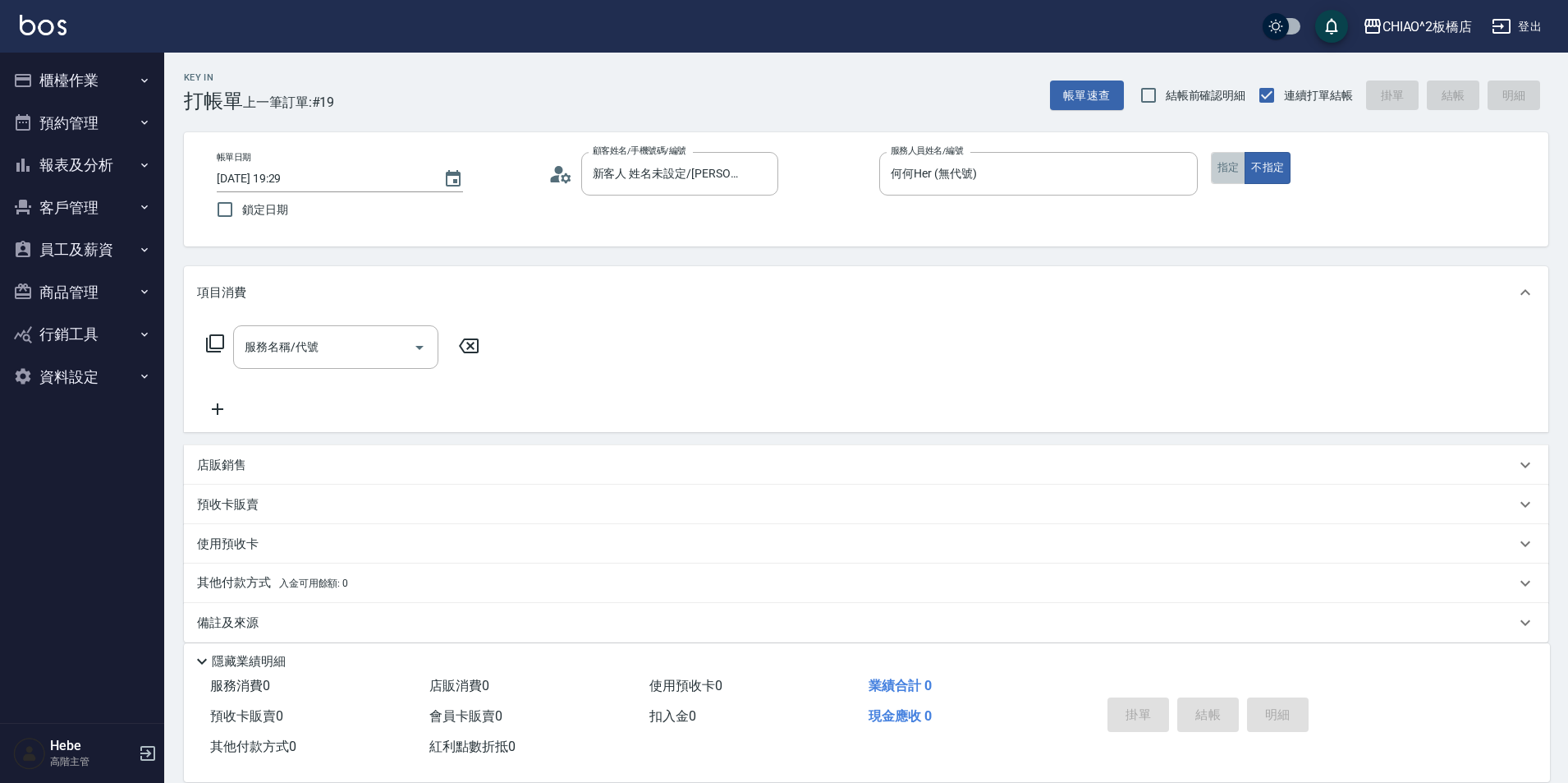
click at [1218, 172] on button "指定" at bounding box center [1228, 168] width 35 height 32
click at [385, 349] on input "服務名稱/代號" at bounding box center [323, 347] width 166 height 28
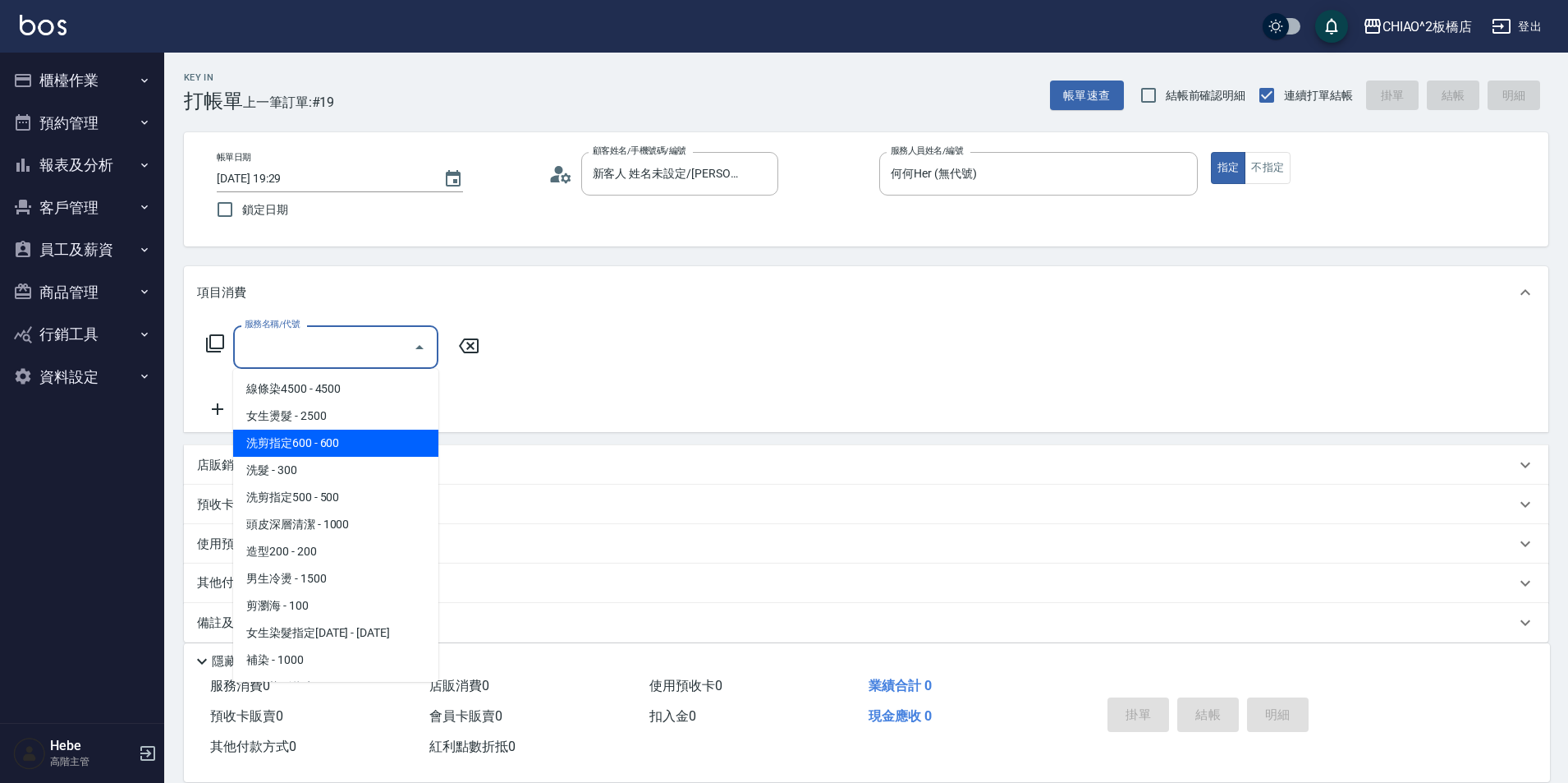
click at [339, 447] on span "洗剪指定600 - 600" at bounding box center [336, 442] width 206 height 27
type input "洗剪指定600(96678)"
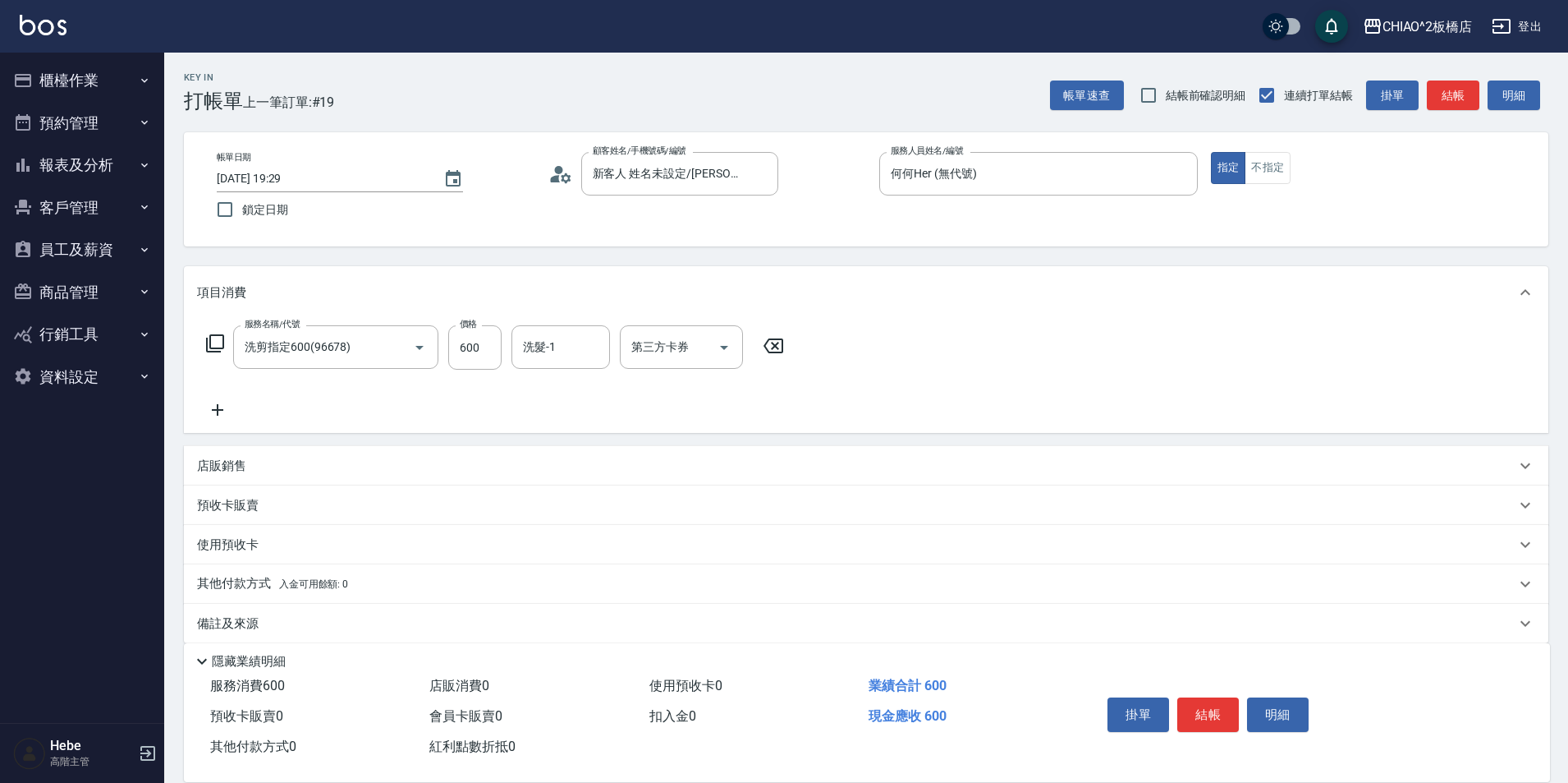
click at [223, 462] on p "店販銷售" at bounding box center [222, 466] width 49 height 17
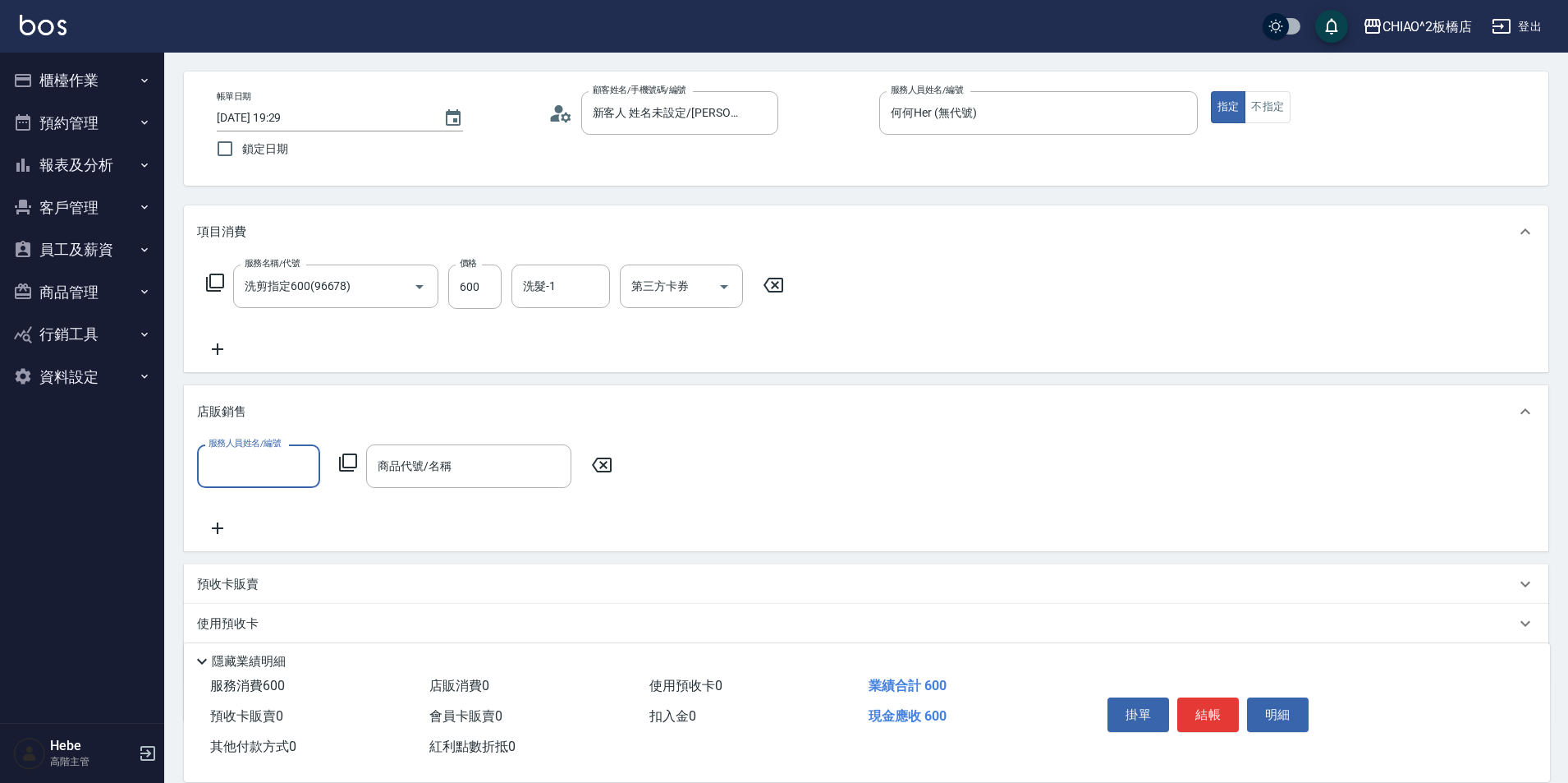
scroll to position [158, 0]
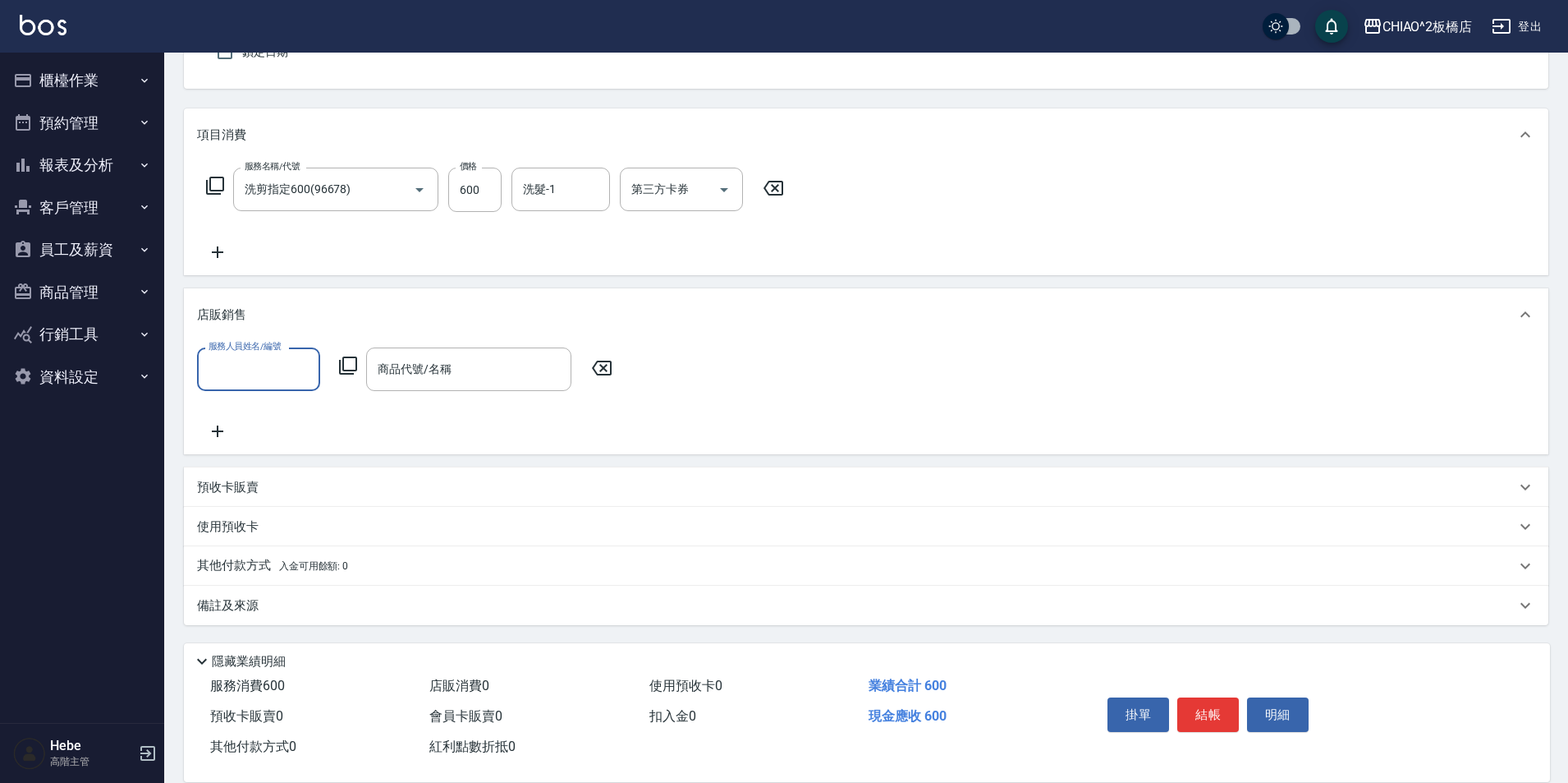
click at [239, 368] on input "服務人員姓名/編號" at bounding box center [258, 369] width 108 height 28
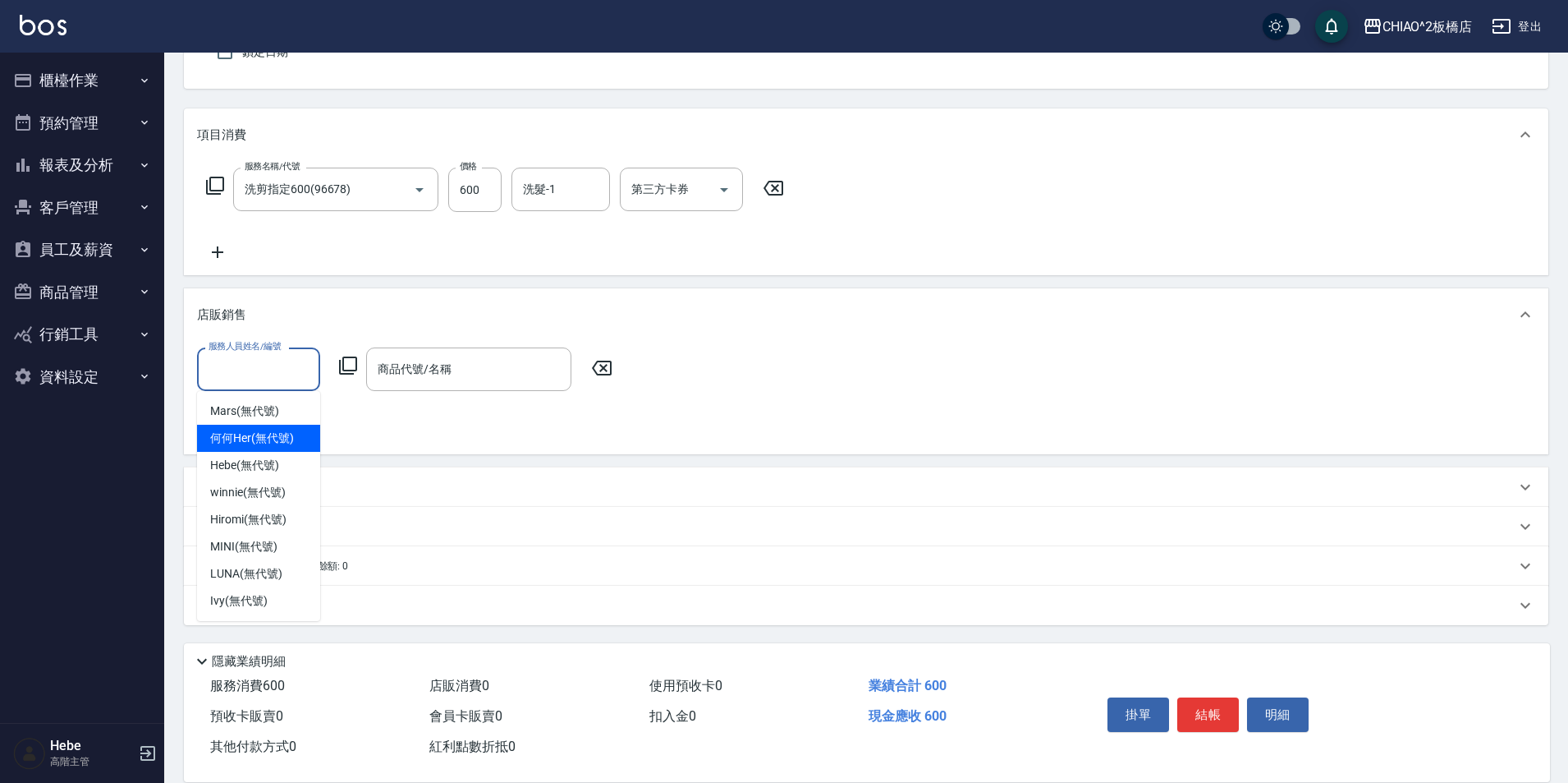
click at [249, 441] on span "何何Her (無代號)" at bounding box center [252, 438] width 84 height 17
type input "何何Her (無代號)"
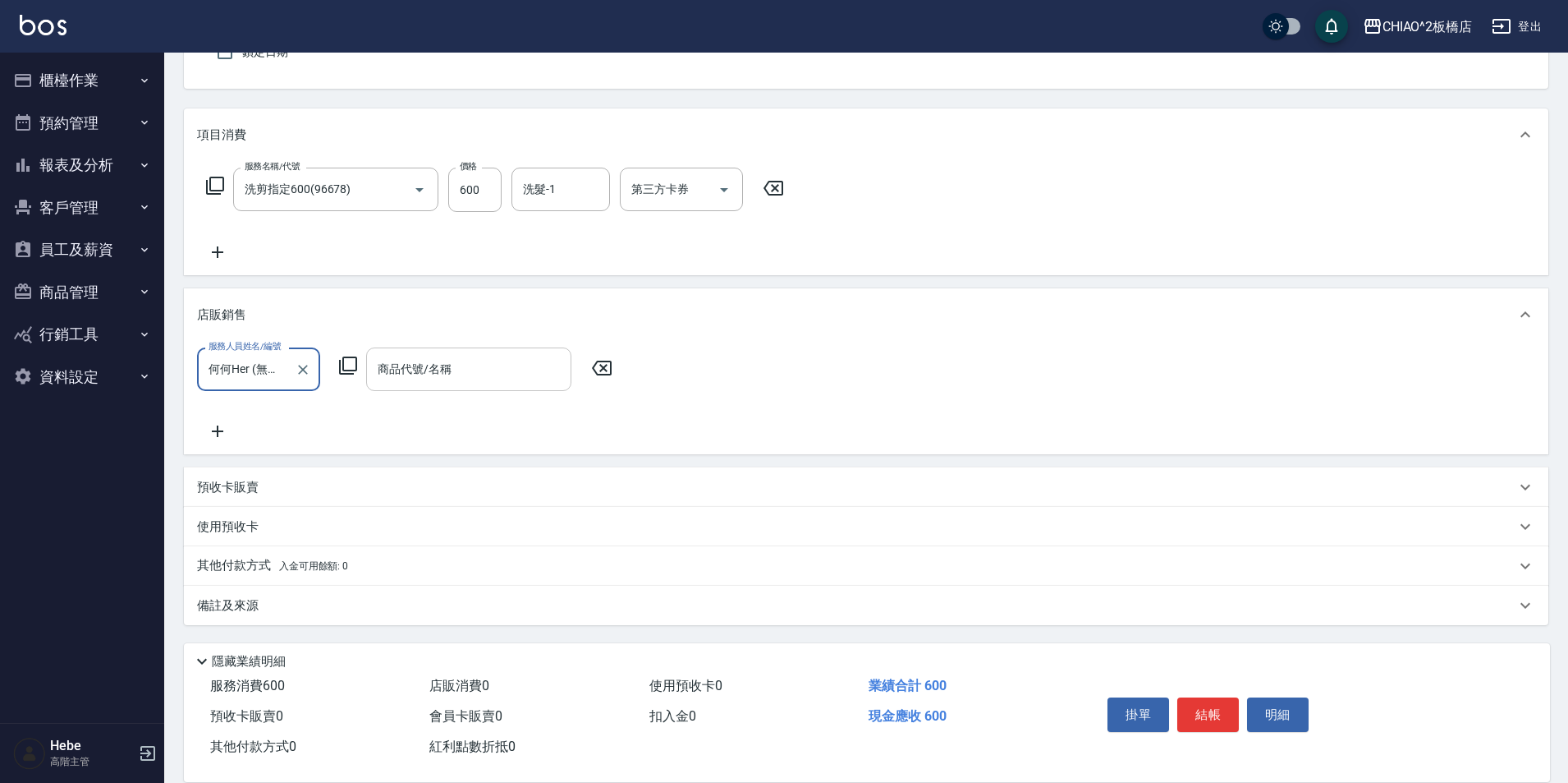
click at [401, 377] on div "商品代號/名稱 商品代號/名稱" at bounding box center [469, 369] width 206 height 43
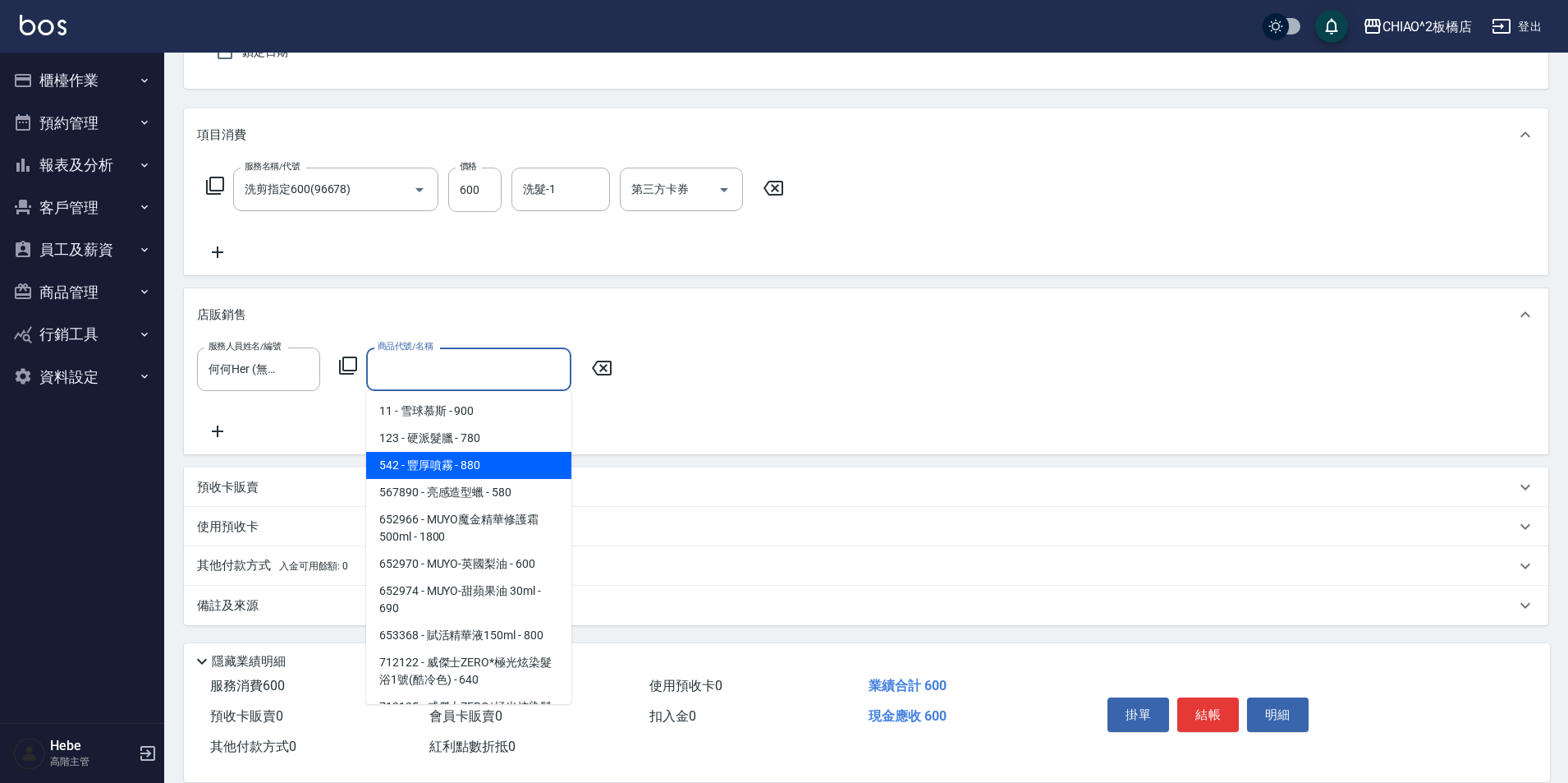
click at [432, 463] on span "542 - 豐厚噴霧 - 880" at bounding box center [469, 465] width 206 height 27
type input "豐厚噴霧"
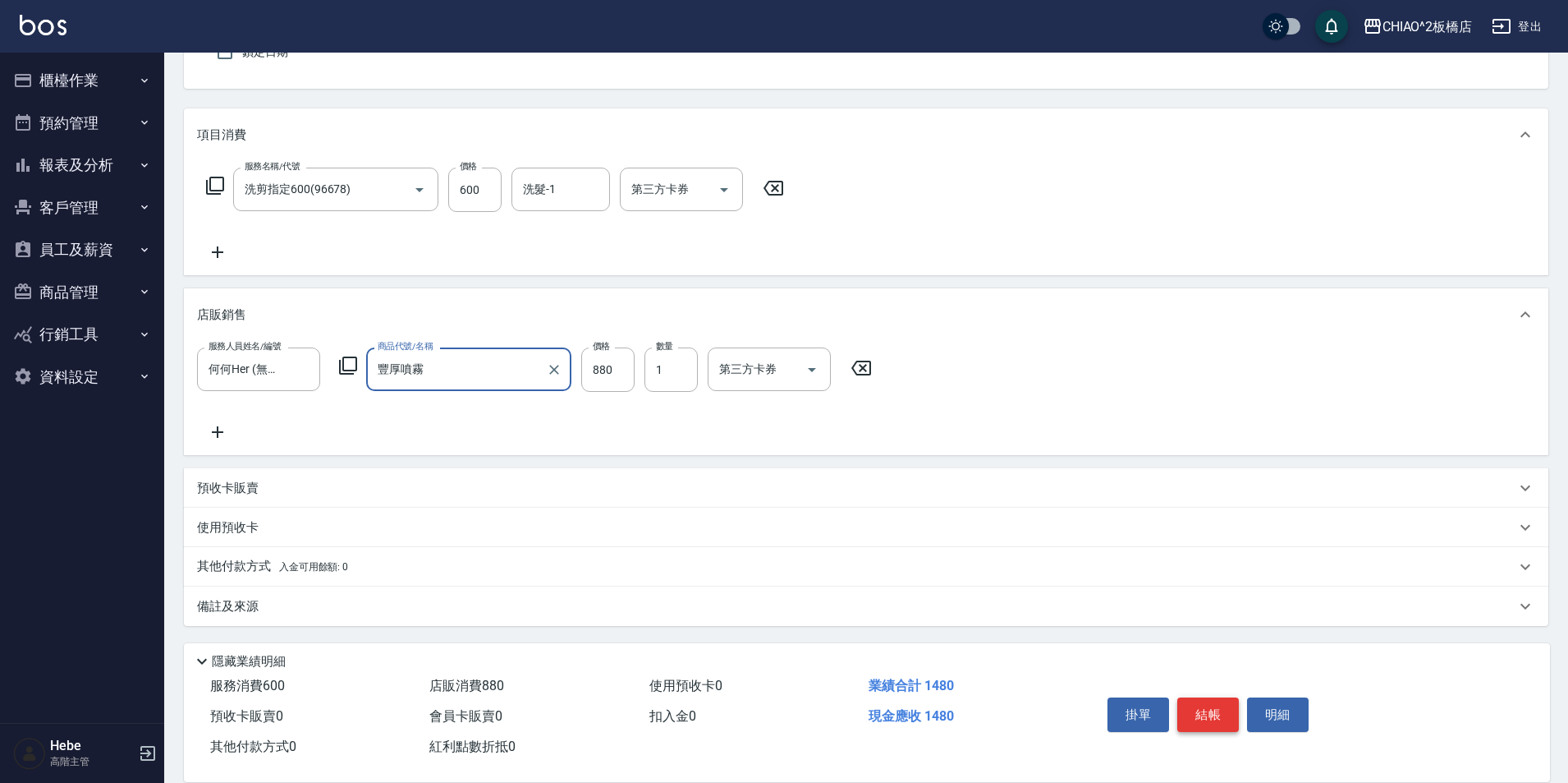
click at [1220, 707] on button "結帳" at bounding box center [1208, 714] width 61 height 35
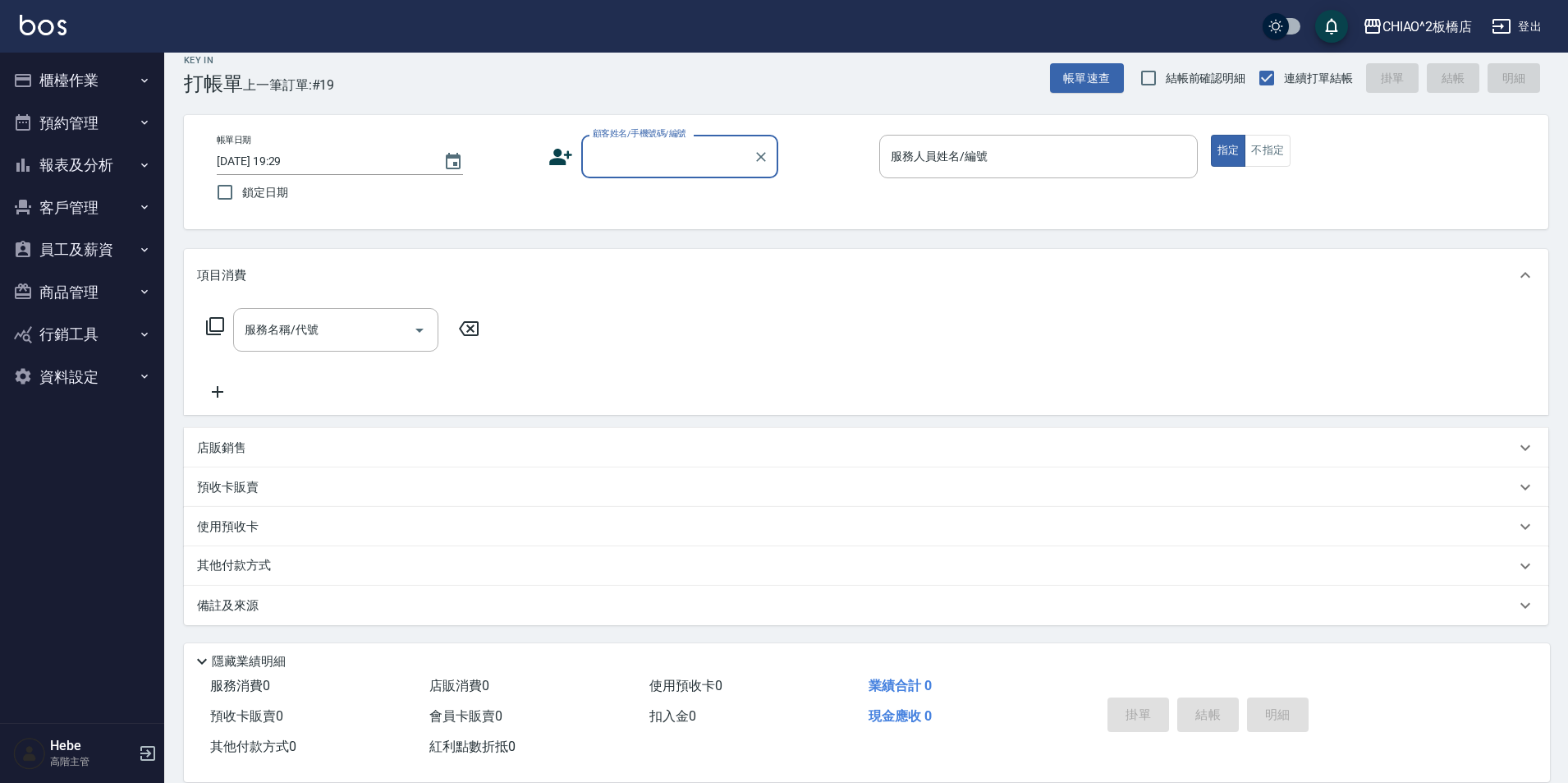
scroll to position [0, 0]
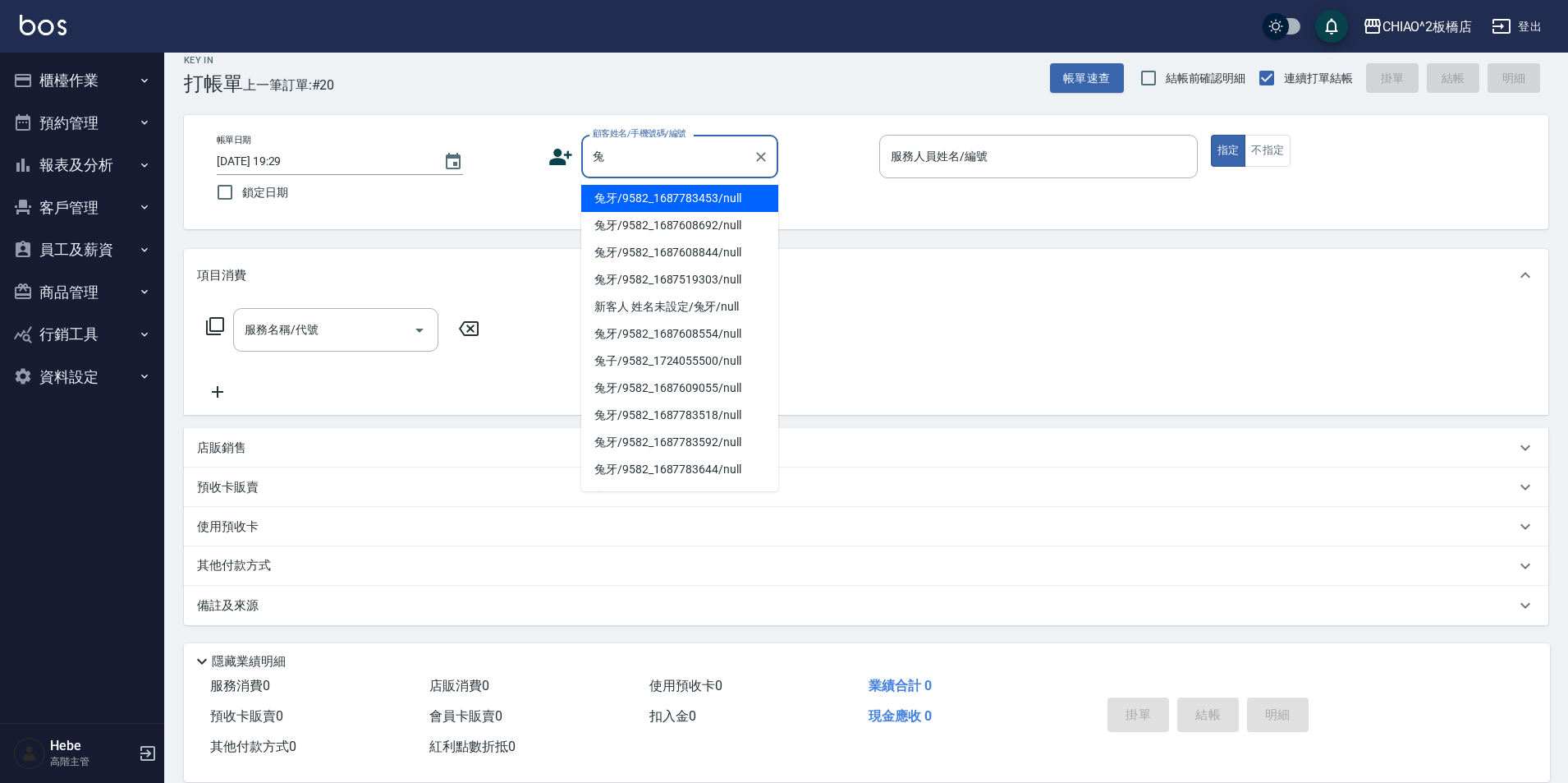
click at [643, 189] on li "兔牙/9582_1687783453/null" at bounding box center [679, 198] width 197 height 27
type input "兔牙/9582_1687783453/null"
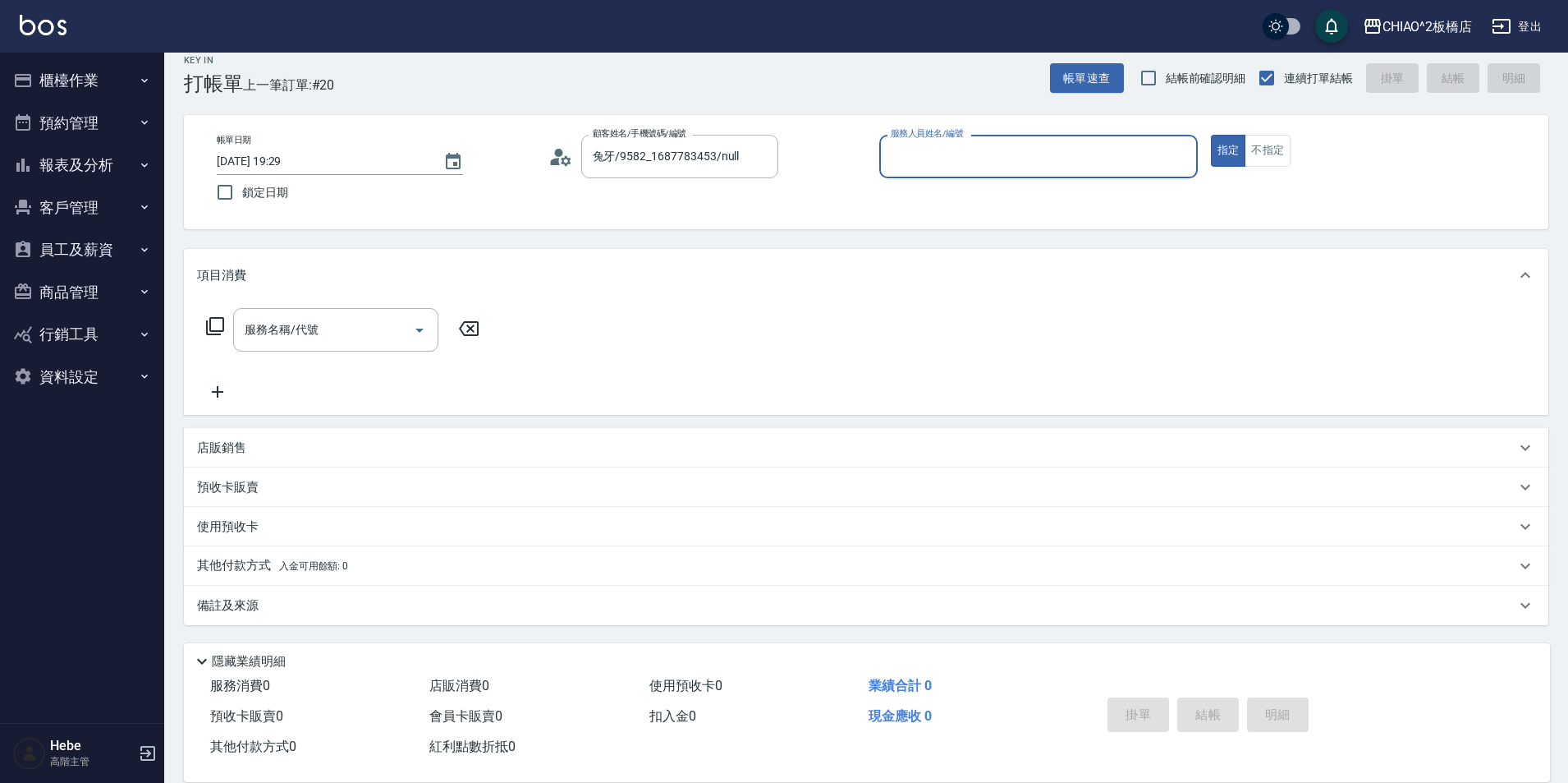
click at [936, 168] on input "服務人員姓名/編號" at bounding box center [1038, 157] width 304 height 28
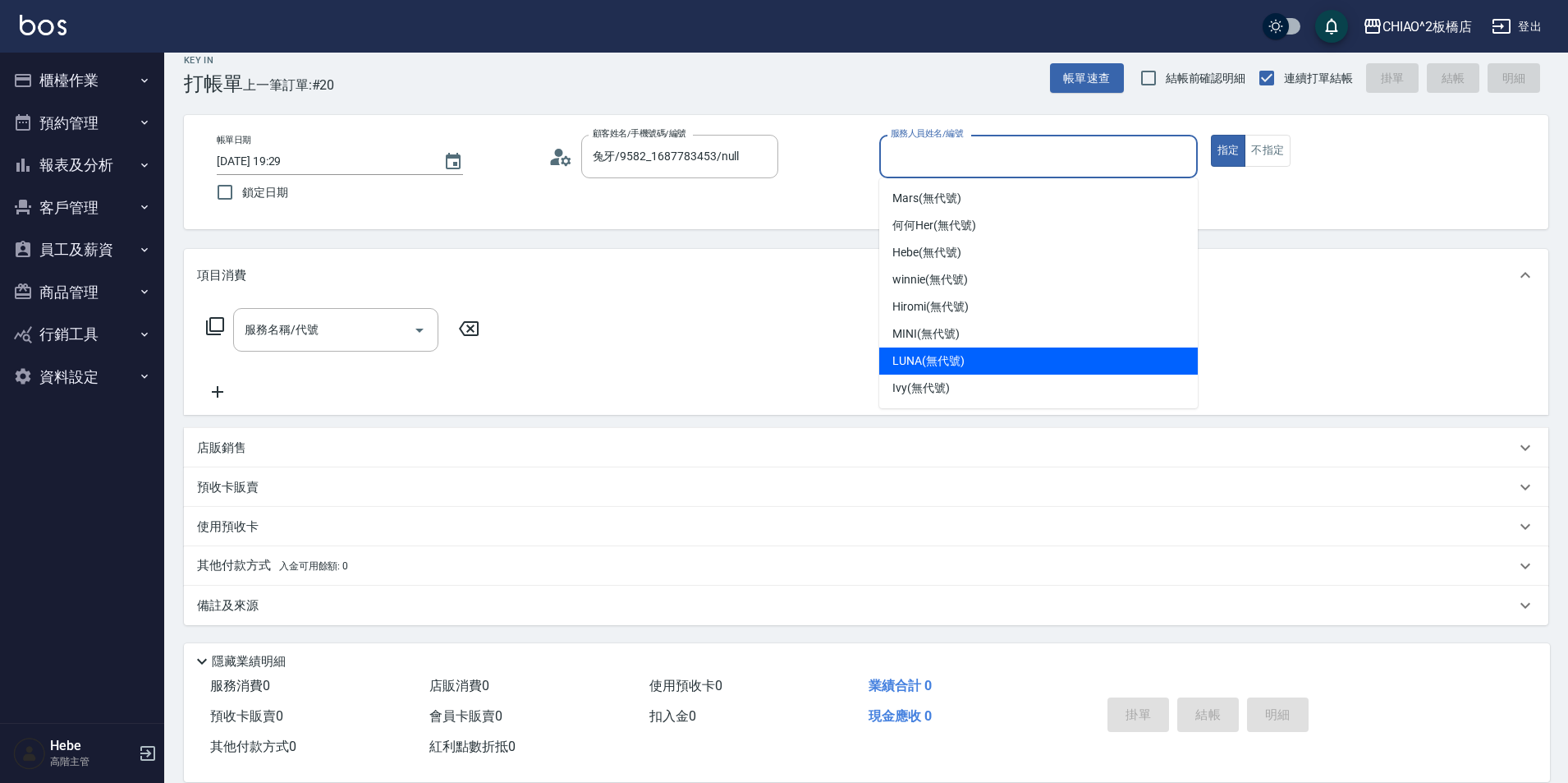
click at [926, 359] on span "LUNA (無代號)" at bounding box center [929, 361] width 73 height 17
type input "LUNA(無代號)"
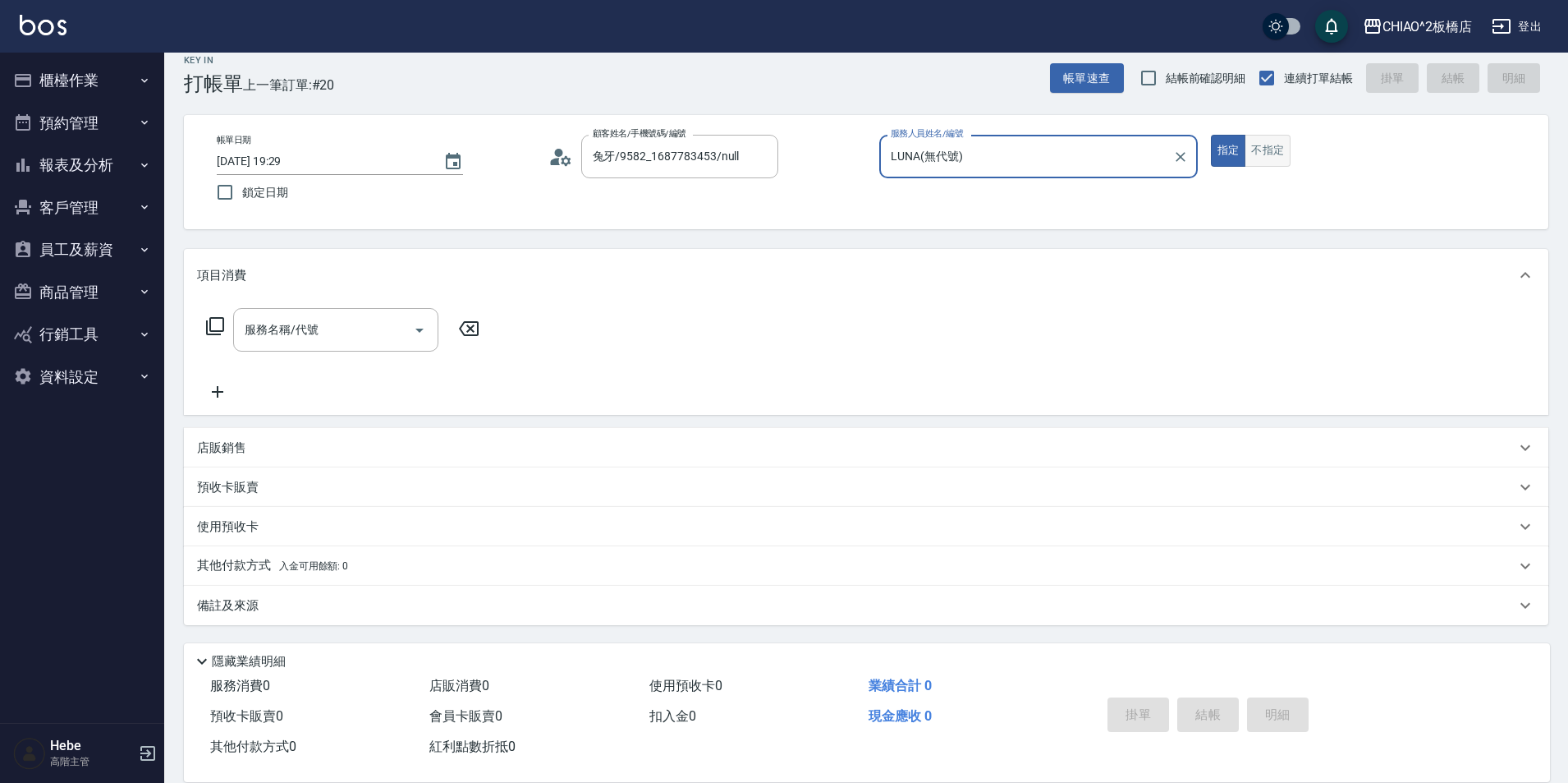
click at [1262, 146] on button "不指定" at bounding box center [1267, 151] width 46 height 32
click at [325, 335] on input "服務名稱/代號" at bounding box center [323, 329] width 166 height 28
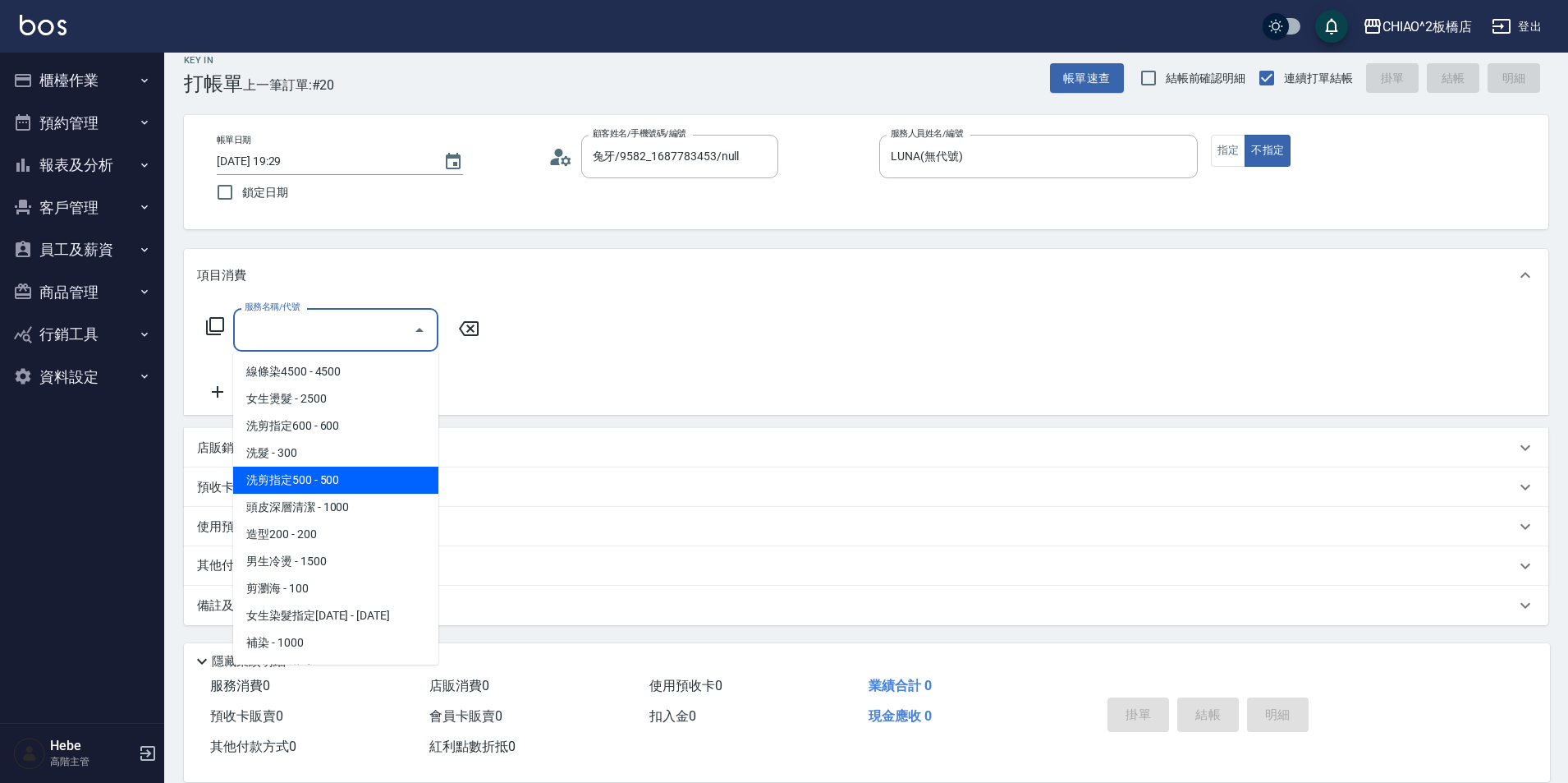
click at [332, 468] on span "洗剪指定500 - 500" at bounding box center [336, 480] width 206 height 27
type input "洗剪指定500(96681)"
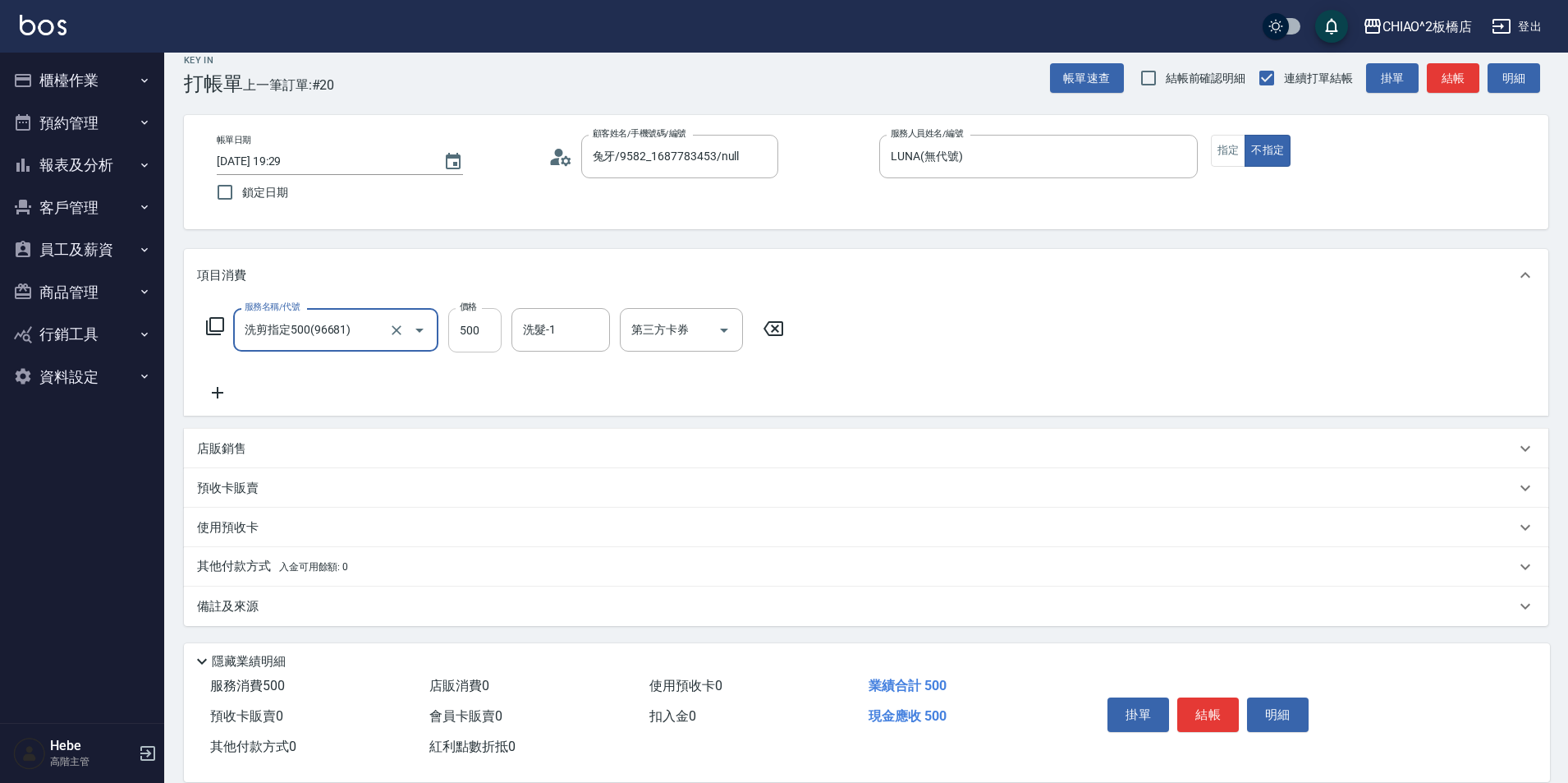
click at [475, 327] on input "500" at bounding box center [474, 330] width 54 height 44
type input "410"
click at [223, 569] on p "其他付款方式 入金可用餘額: 0" at bounding box center [272, 566] width 151 height 18
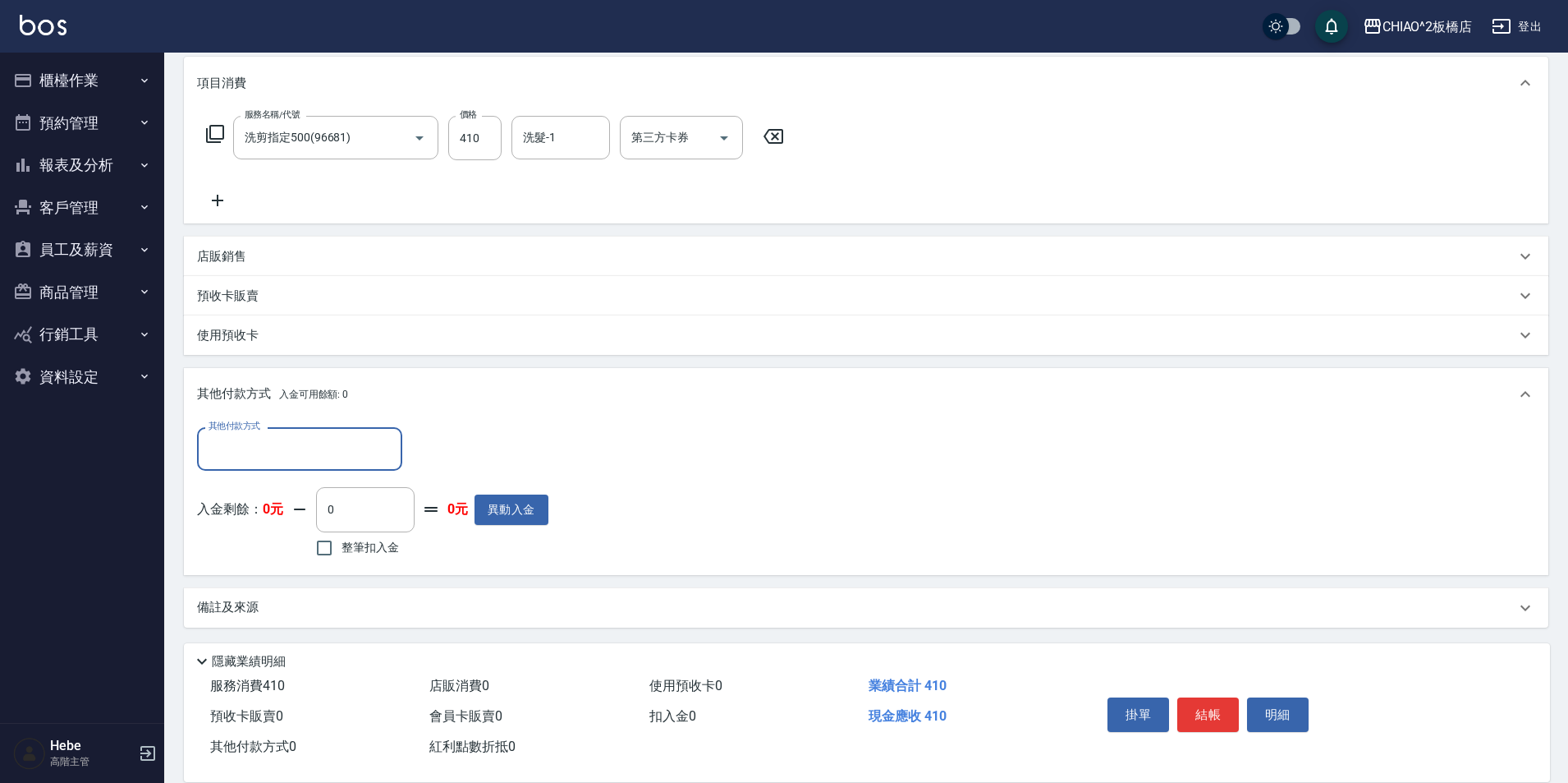
scroll to position [212, 0]
click at [223, 459] on input "其他付款方式" at bounding box center [300, 446] width 190 height 28
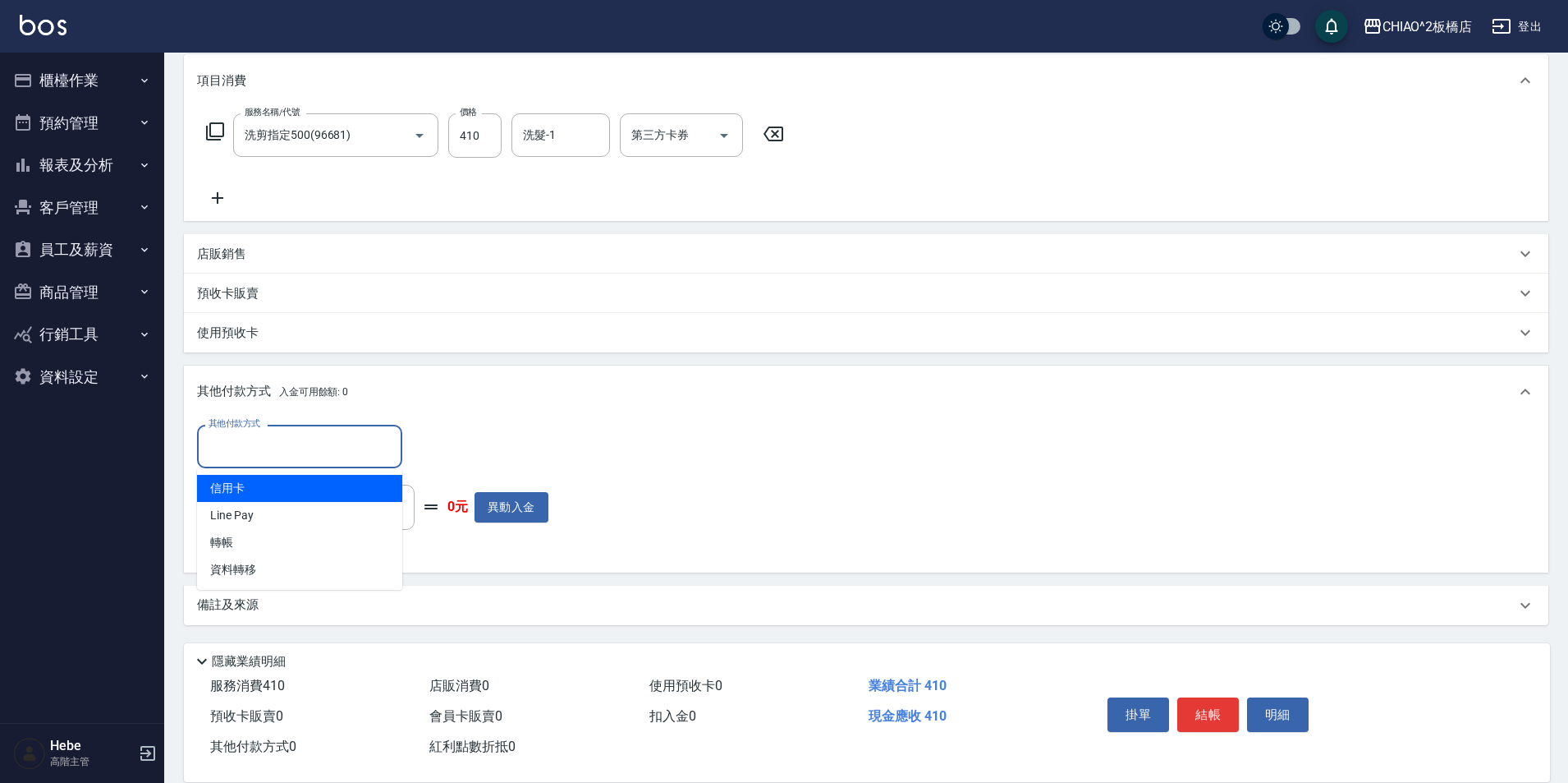
click at [239, 487] on span "信用卡" at bounding box center [300, 488] width 206 height 27
click at [239, 455] on input "信用卡" at bounding box center [288, 446] width 166 height 28
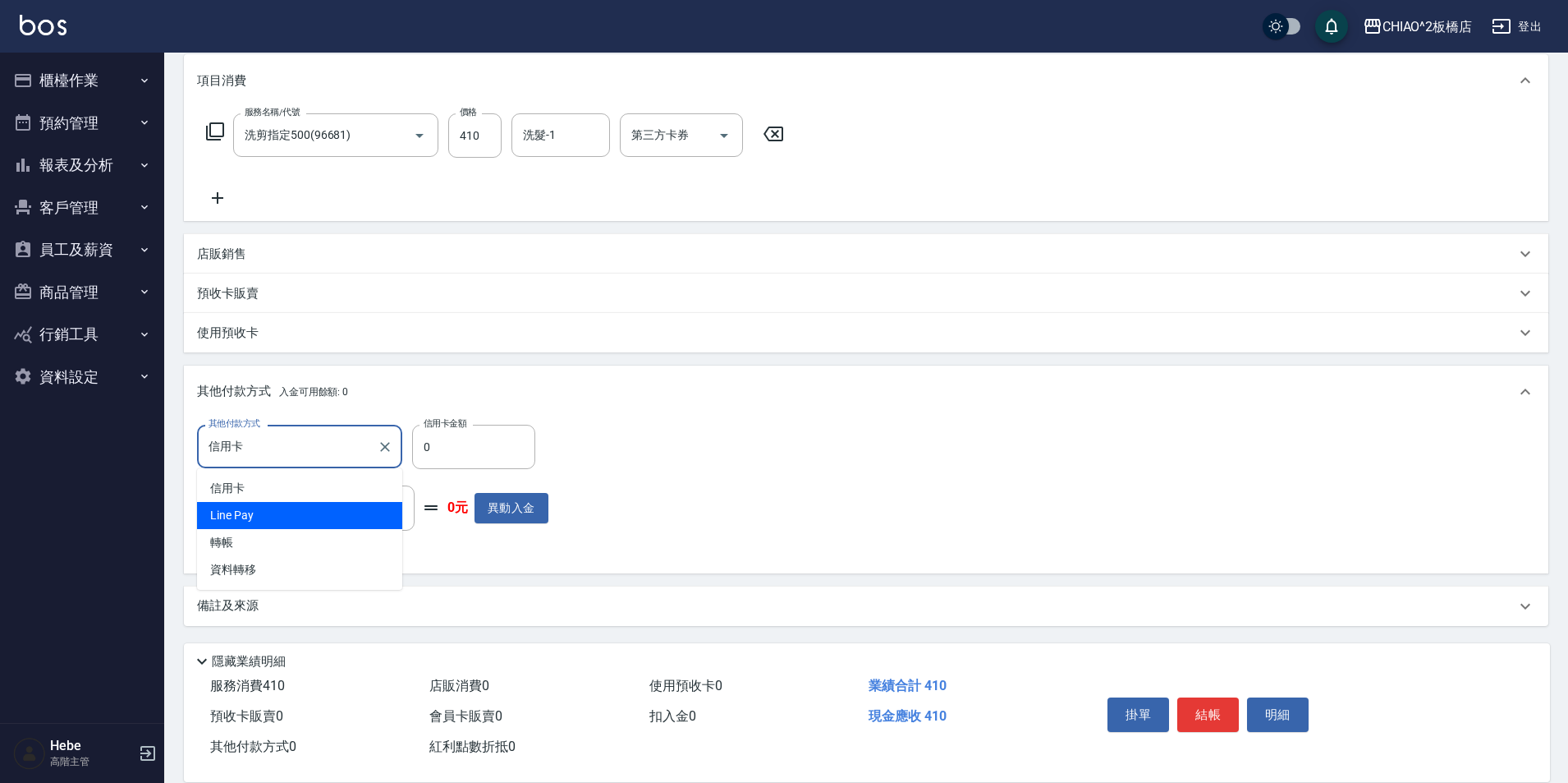
click at [241, 514] on span "Line Pay" at bounding box center [300, 515] width 206 height 27
type input "Line Pay"
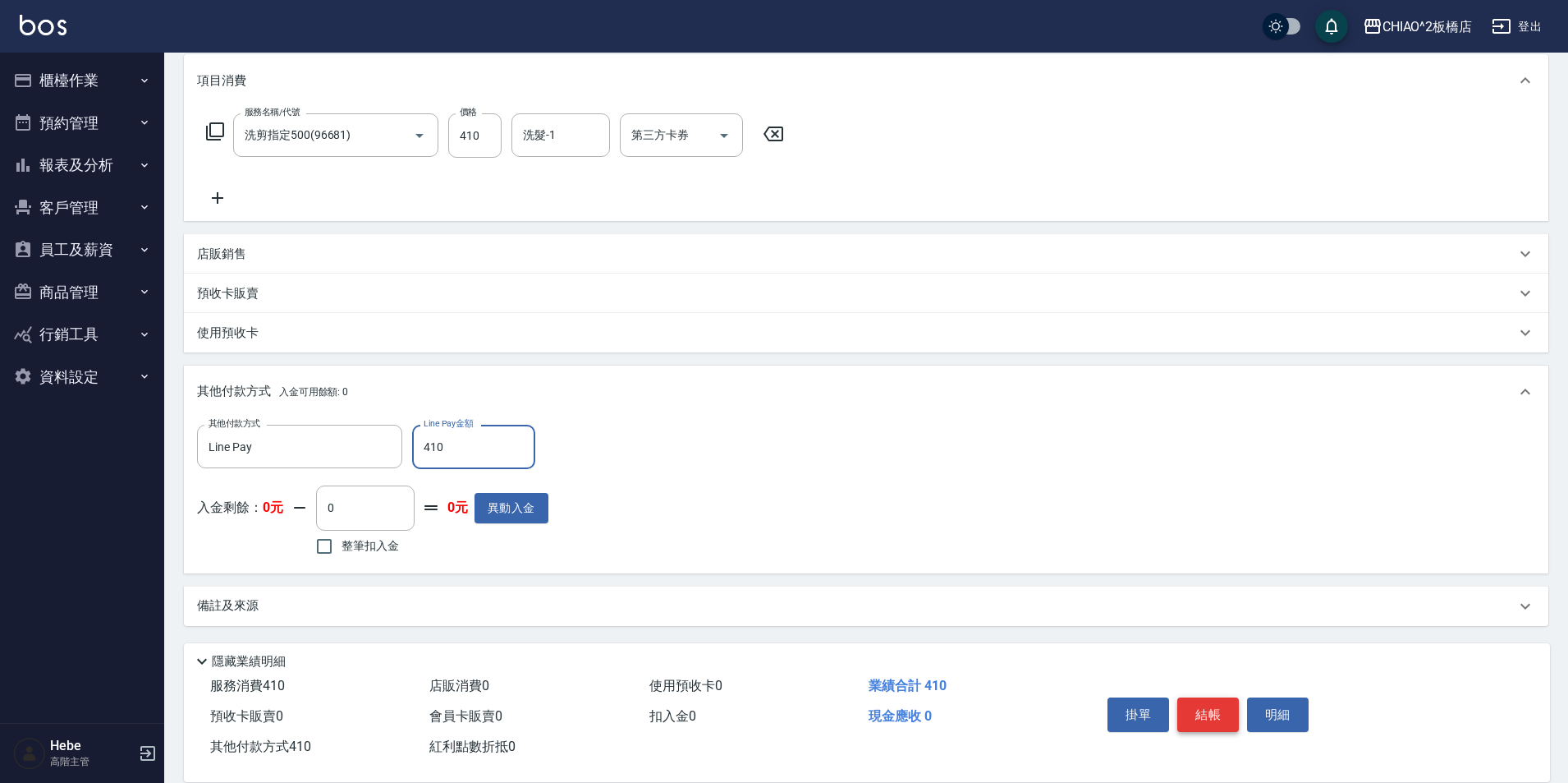
type input "410"
click at [1206, 697] on button "結帳" at bounding box center [1208, 714] width 61 height 35
type input "2025/09/06 19:30"
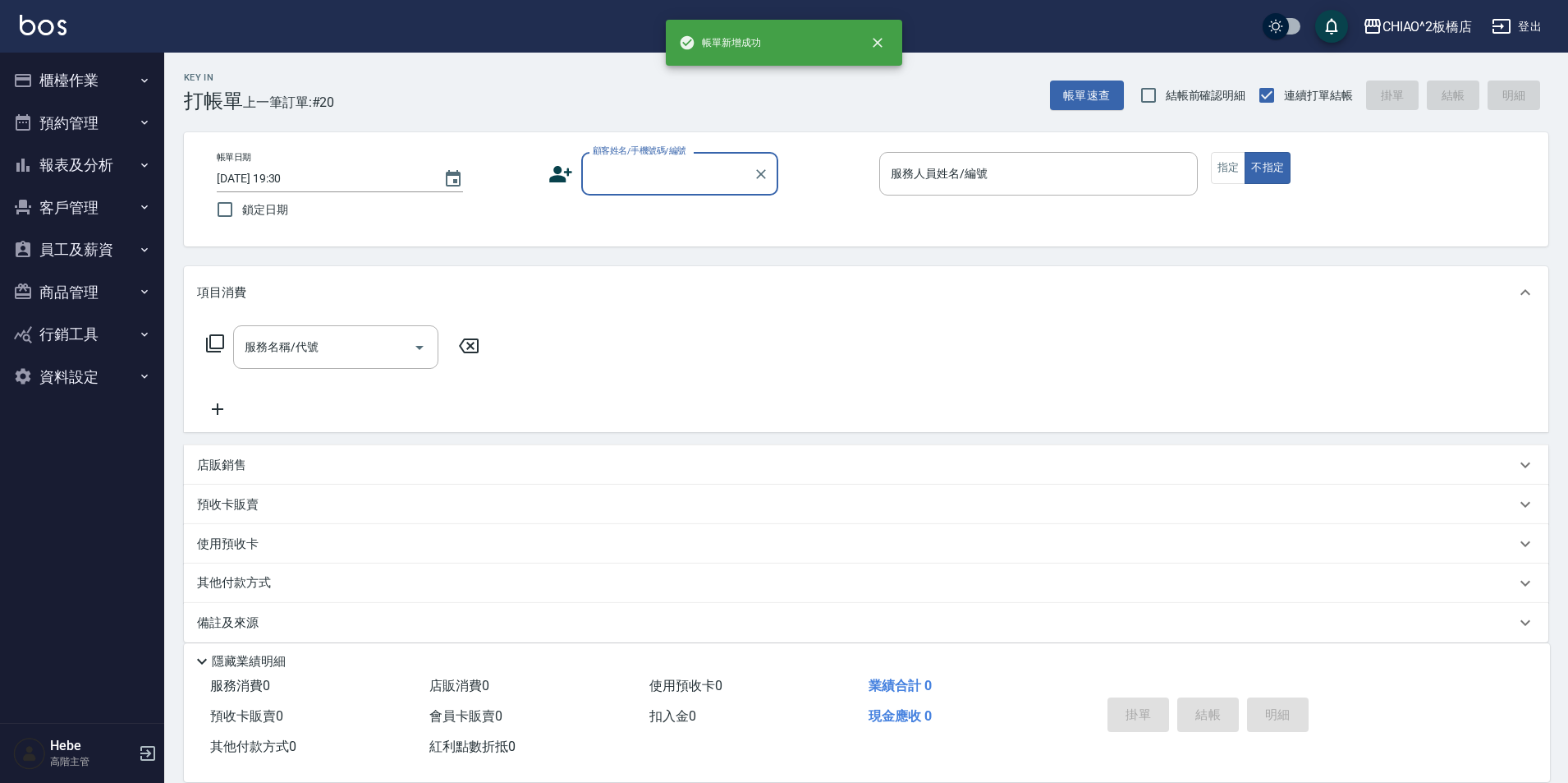
scroll to position [0, 0]
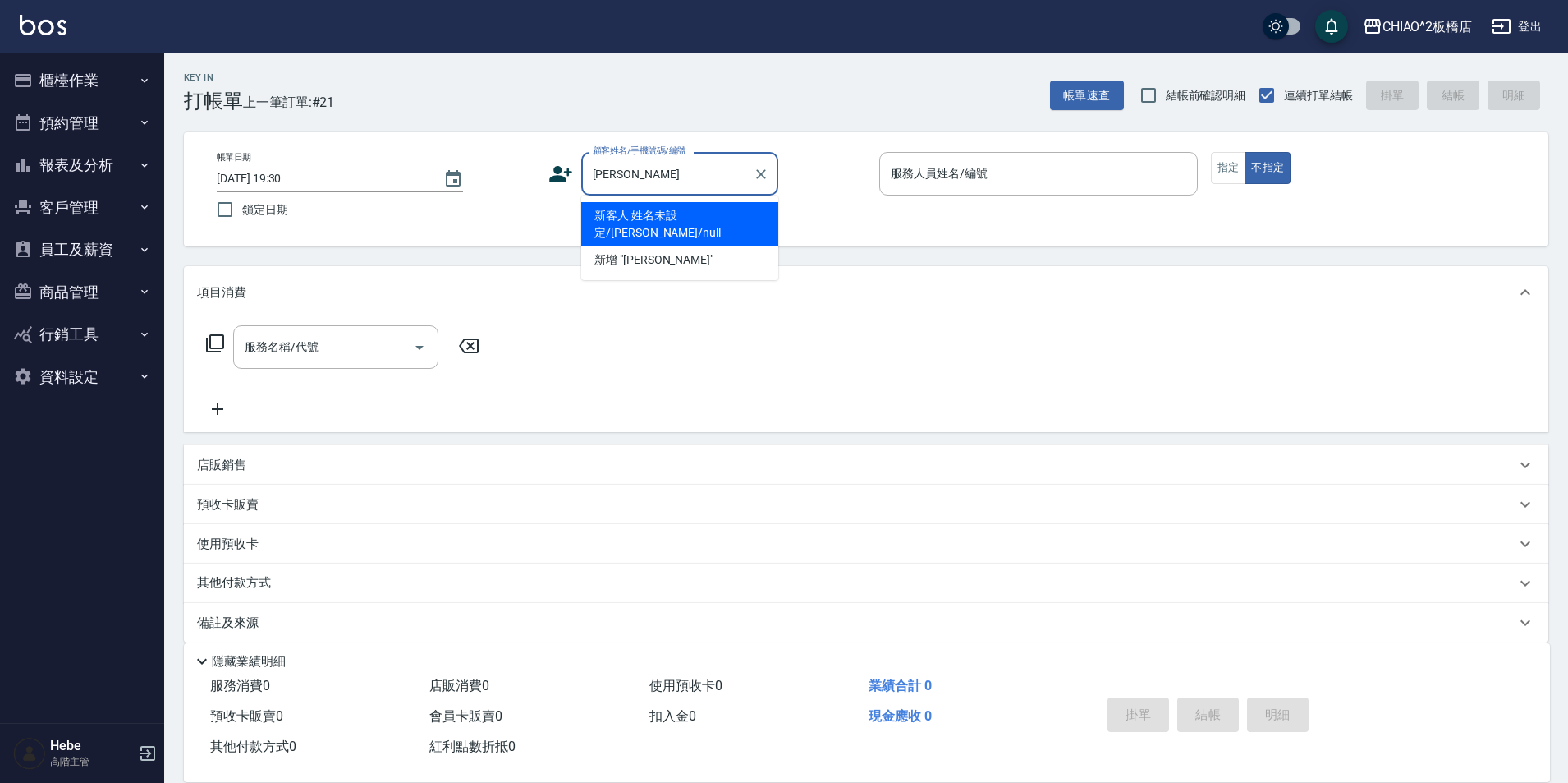
click at [707, 212] on li "新客人 姓名未設定/劉雪梅/null" at bounding box center [679, 224] width 197 height 44
type input "新客人 姓名未設定/劉雪梅/null"
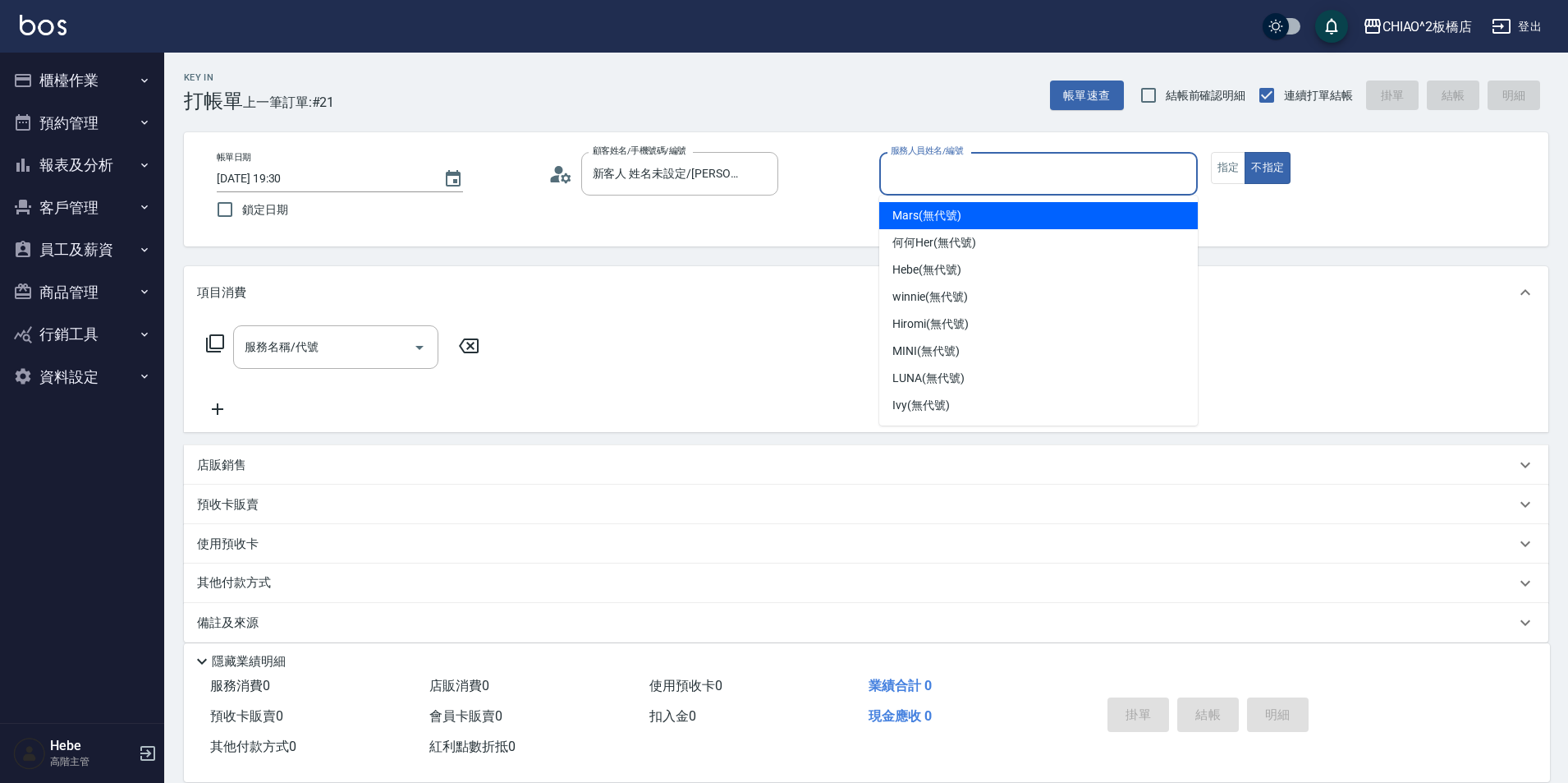
click at [949, 186] on input "服務人員姓名/編號" at bounding box center [1038, 174] width 304 height 28
click at [939, 225] on div "Mars (無代號)" at bounding box center [1039, 215] width 319 height 27
type input "Mars(無代號)"
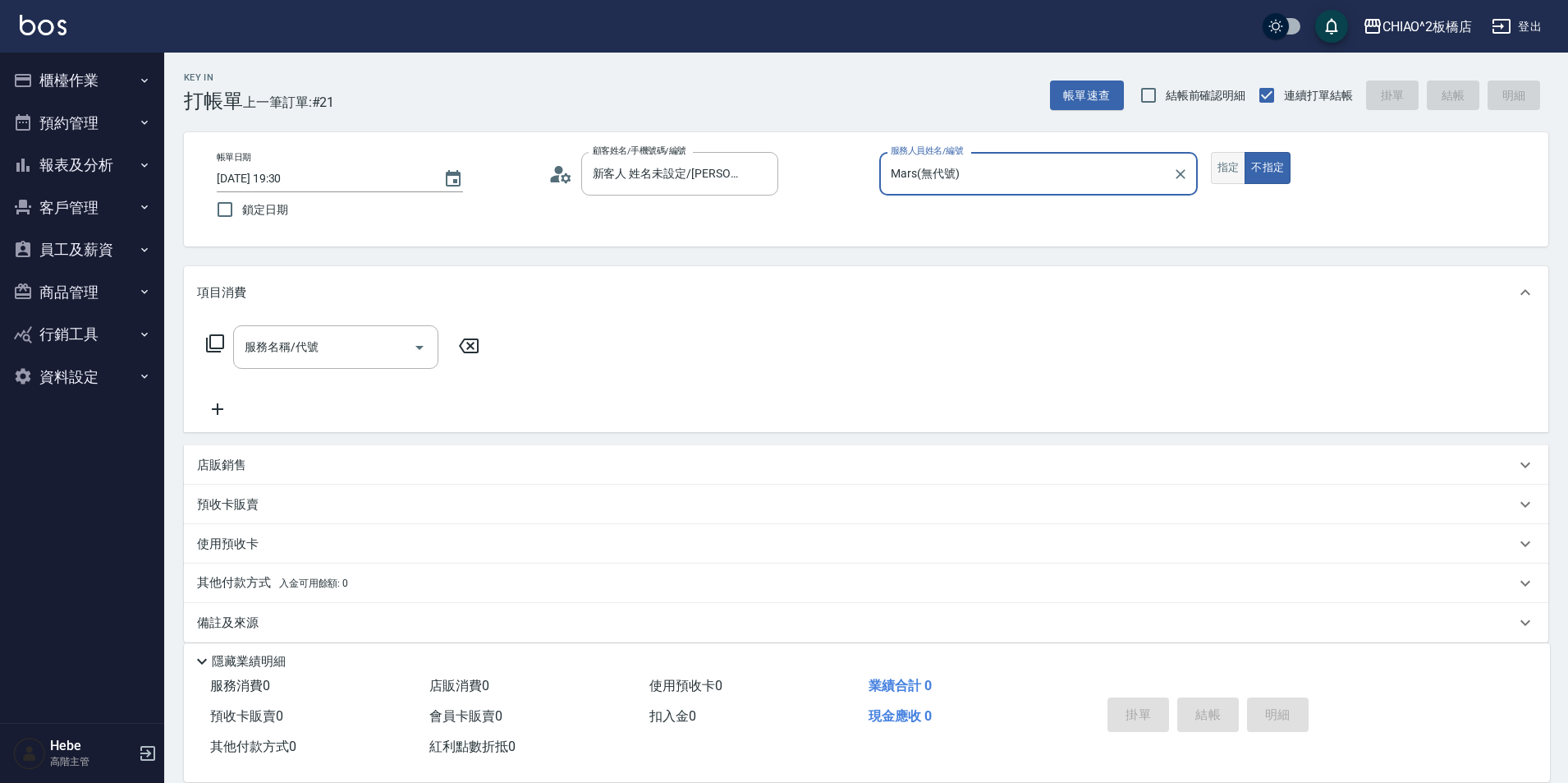
click at [1230, 171] on button "指定" at bounding box center [1228, 168] width 35 height 32
click at [350, 345] on input "服務名稱/代號" at bounding box center [323, 347] width 166 height 28
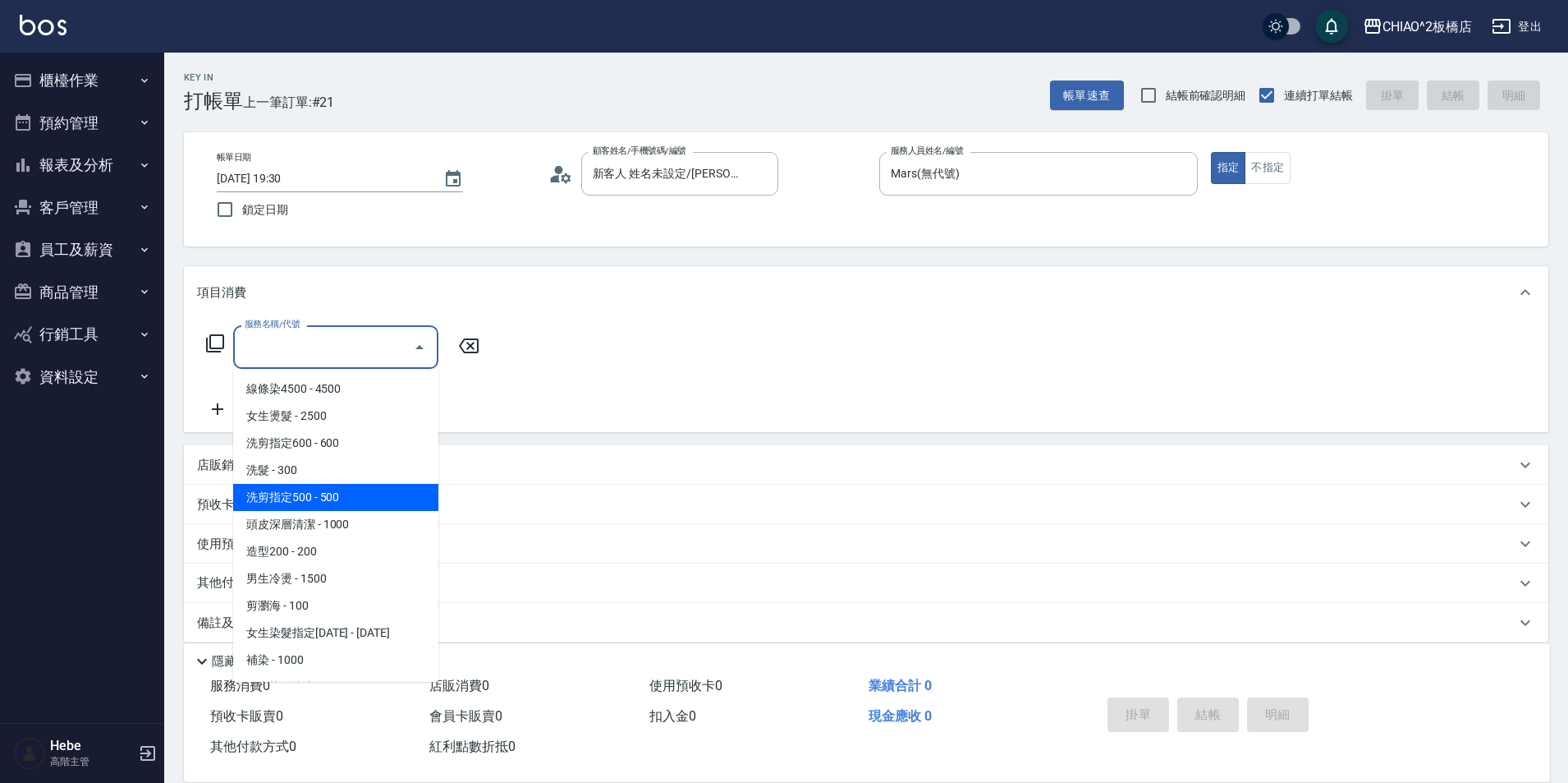
click at [323, 492] on span "洗剪指定500 - 500" at bounding box center [336, 497] width 206 height 27
type input "洗剪指定500(96681)"
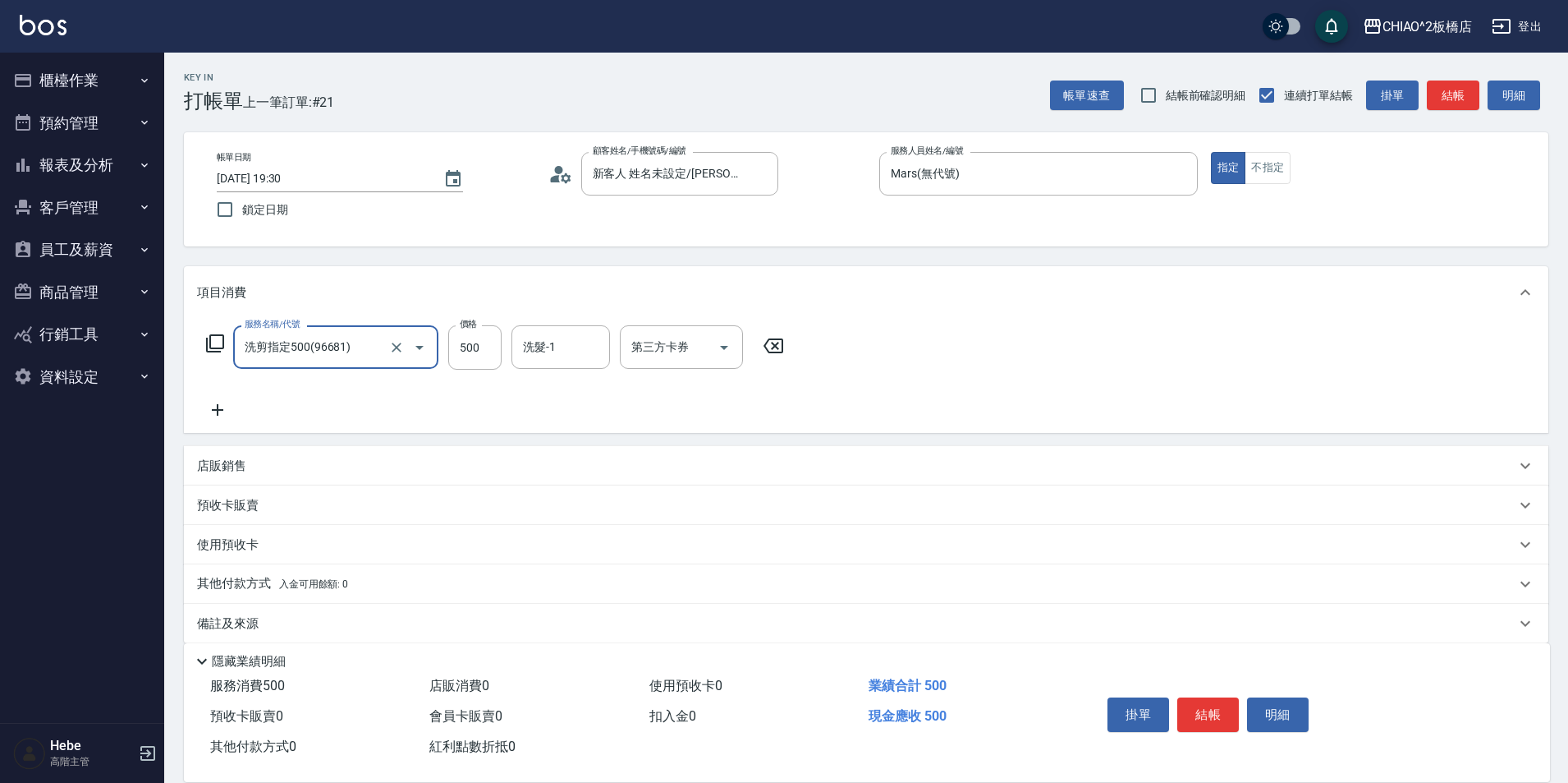
click at [213, 407] on icon at bounding box center [218, 409] width 41 height 20
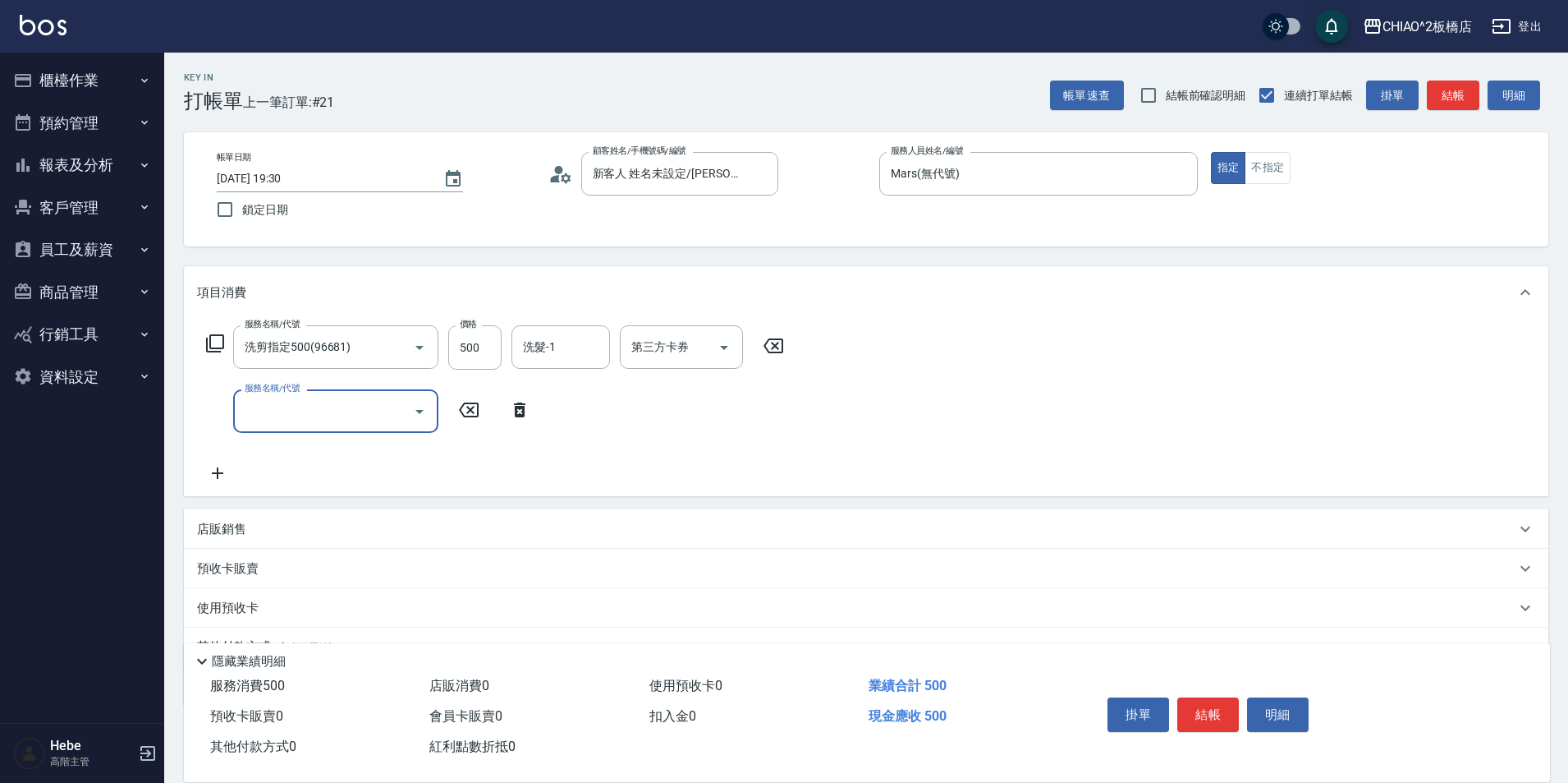
click at [287, 394] on label "服務名稱/代號" at bounding box center [272, 388] width 55 height 12
click at [287, 397] on input "服務名稱/代號" at bounding box center [323, 411] width 166 height 28
click at [295, 404] on input "服務名稱/代號" at bounding box center [323, 411] width 166 height 28
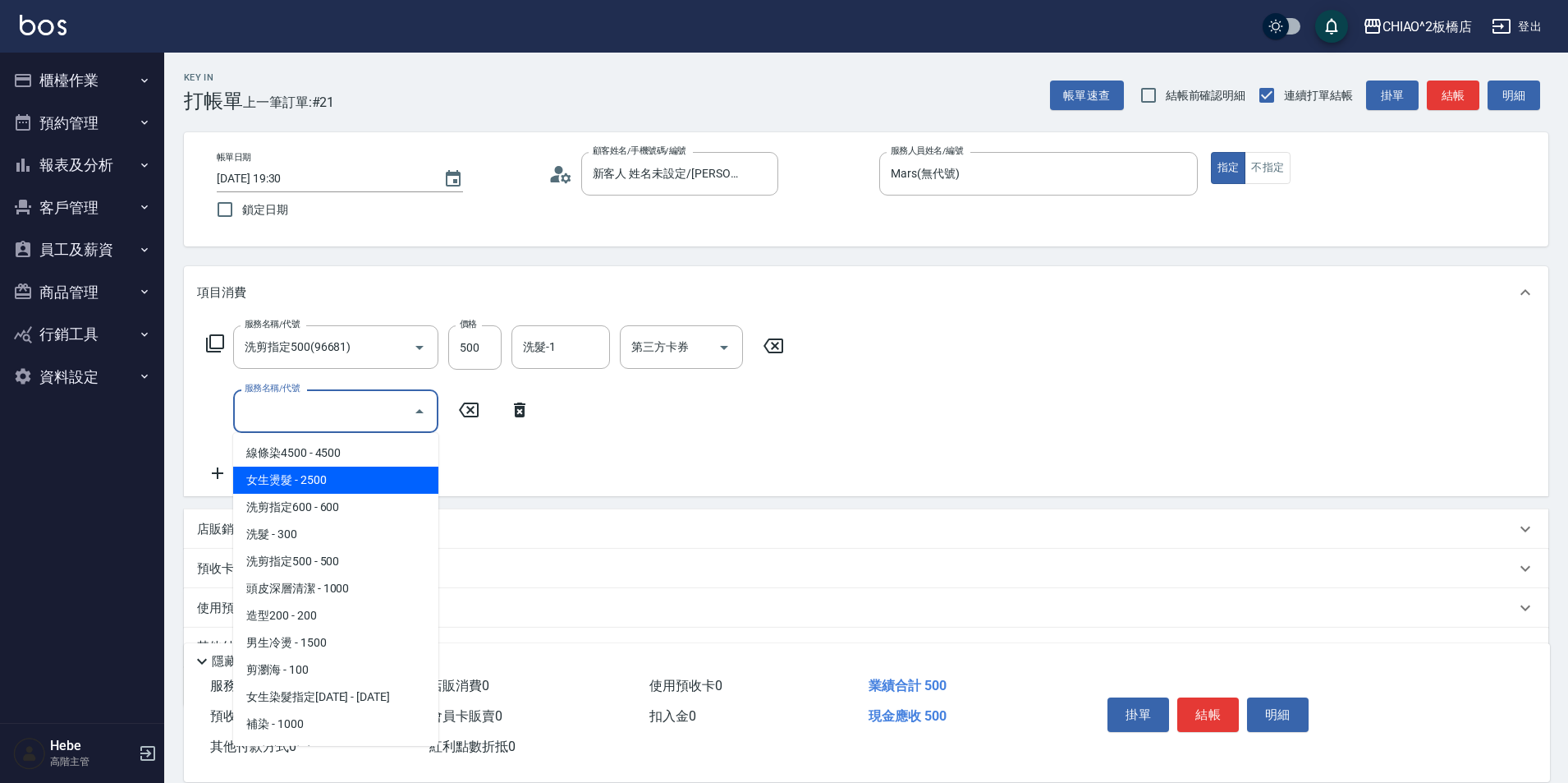
click at [316, 609] on span "造型200 - 200" at bounding box center [336, 615] width 206 height 27
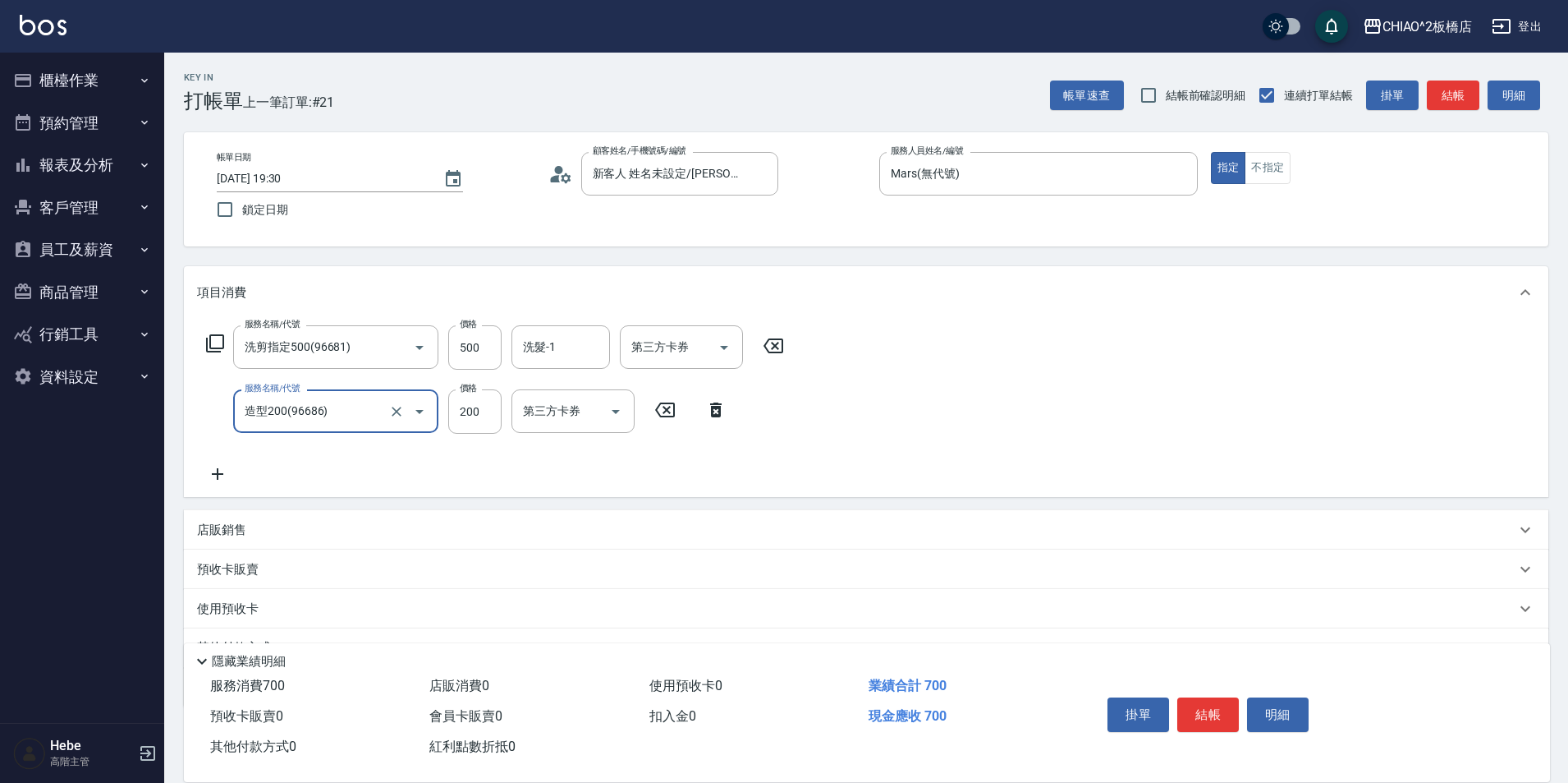
type input "造型200(96686)"
click at [1203, 702] on button "結帳" at bounding box center [1208, 714] width 61 height 35
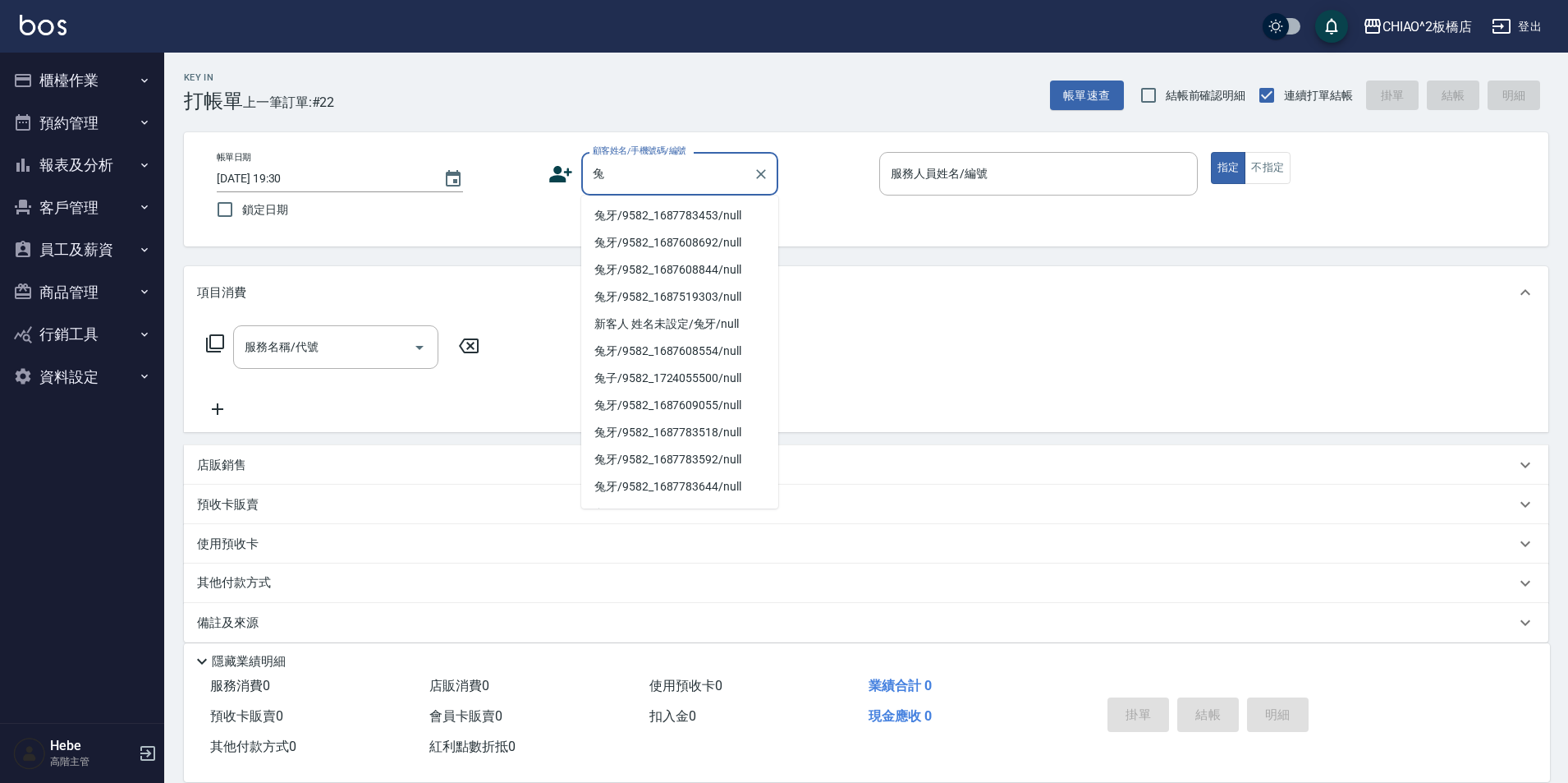
click at [646, 214] on li "兔牙/9582_1687783453/null" at bounding box center [679, 215] width 197 height 27
type input "兔牙/9582_1687783453/null"
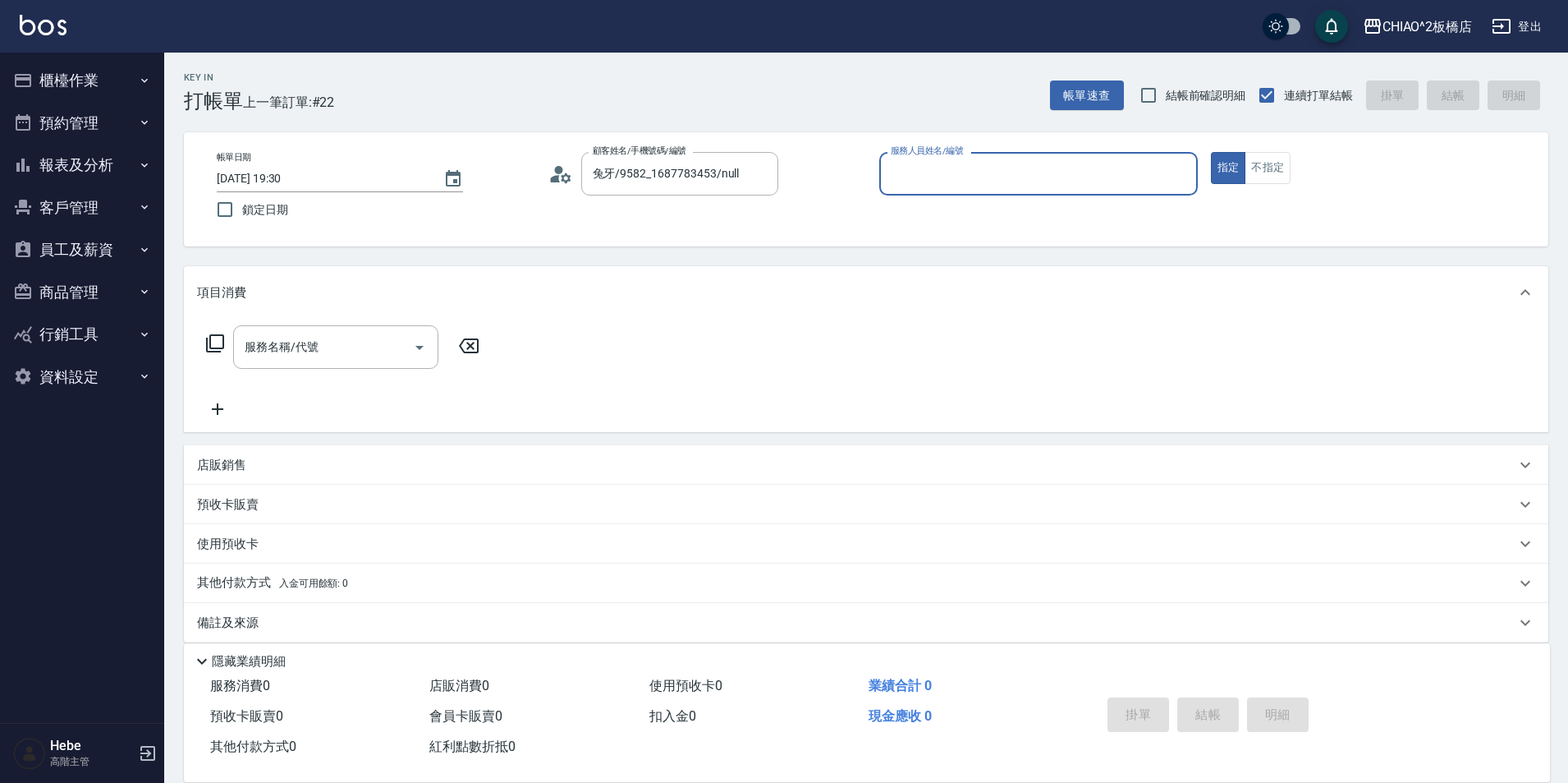
click at [985, 188] on input "服務人員姓名/編號" at bounding box center [1038, 174] width 304 height 28
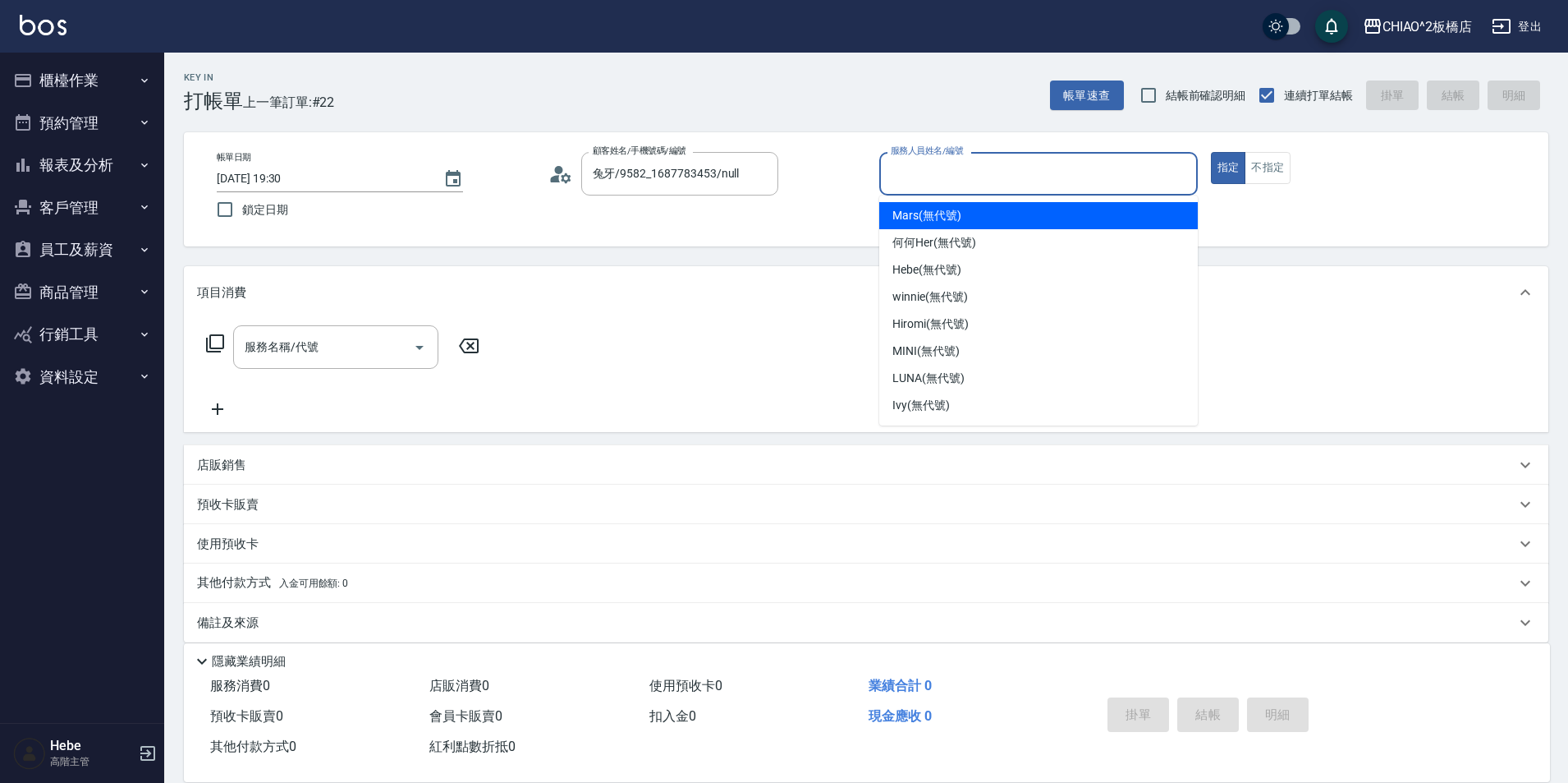
click at [949, 217] on span "Mars (無代號)" at bounding box center [927, 215] width 69 height 17
type input "Mars(無代號)"
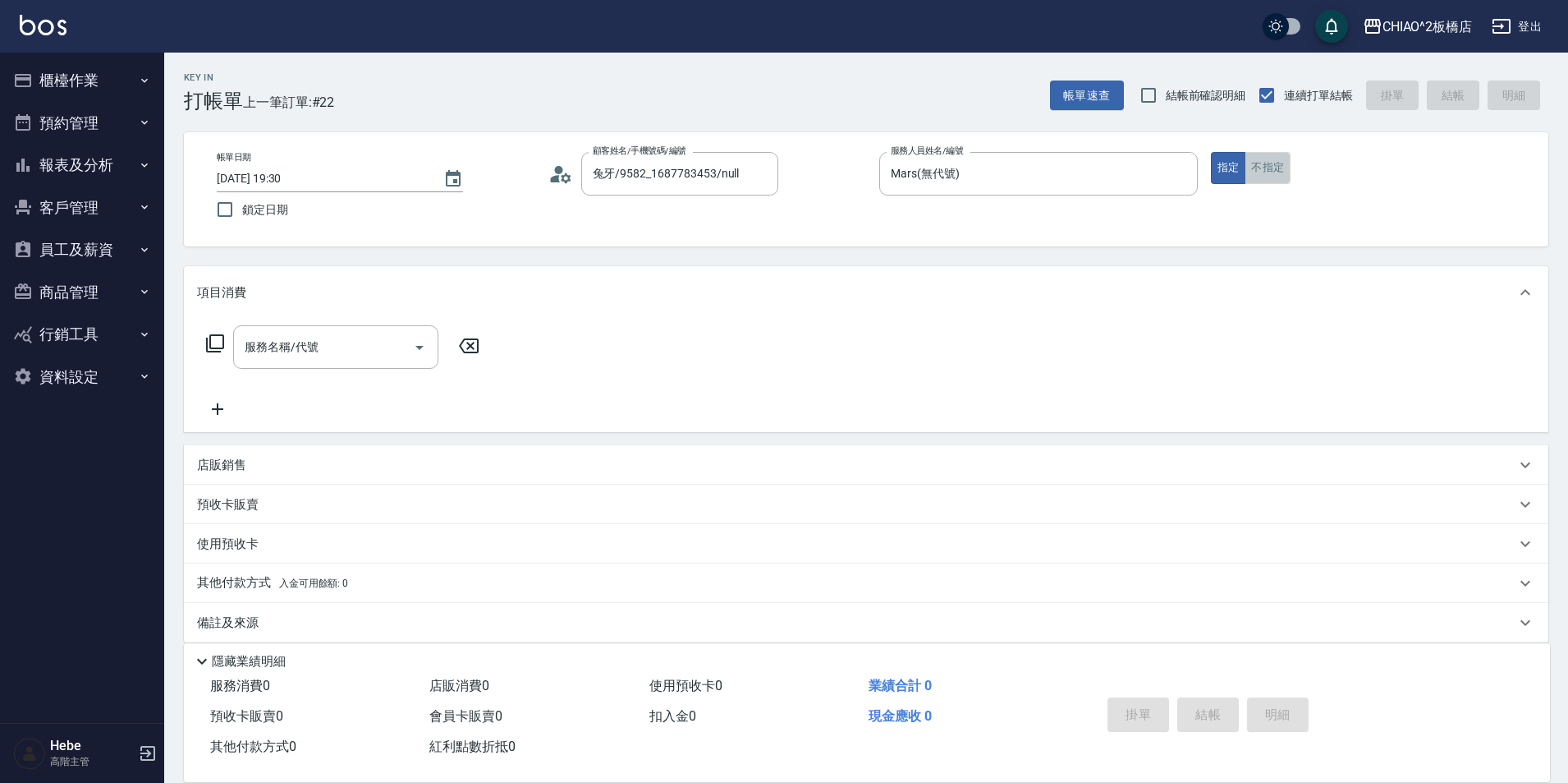
click at [1266, 164] on button "不指定" at bounding box center [1267, 168] width 46 height 32
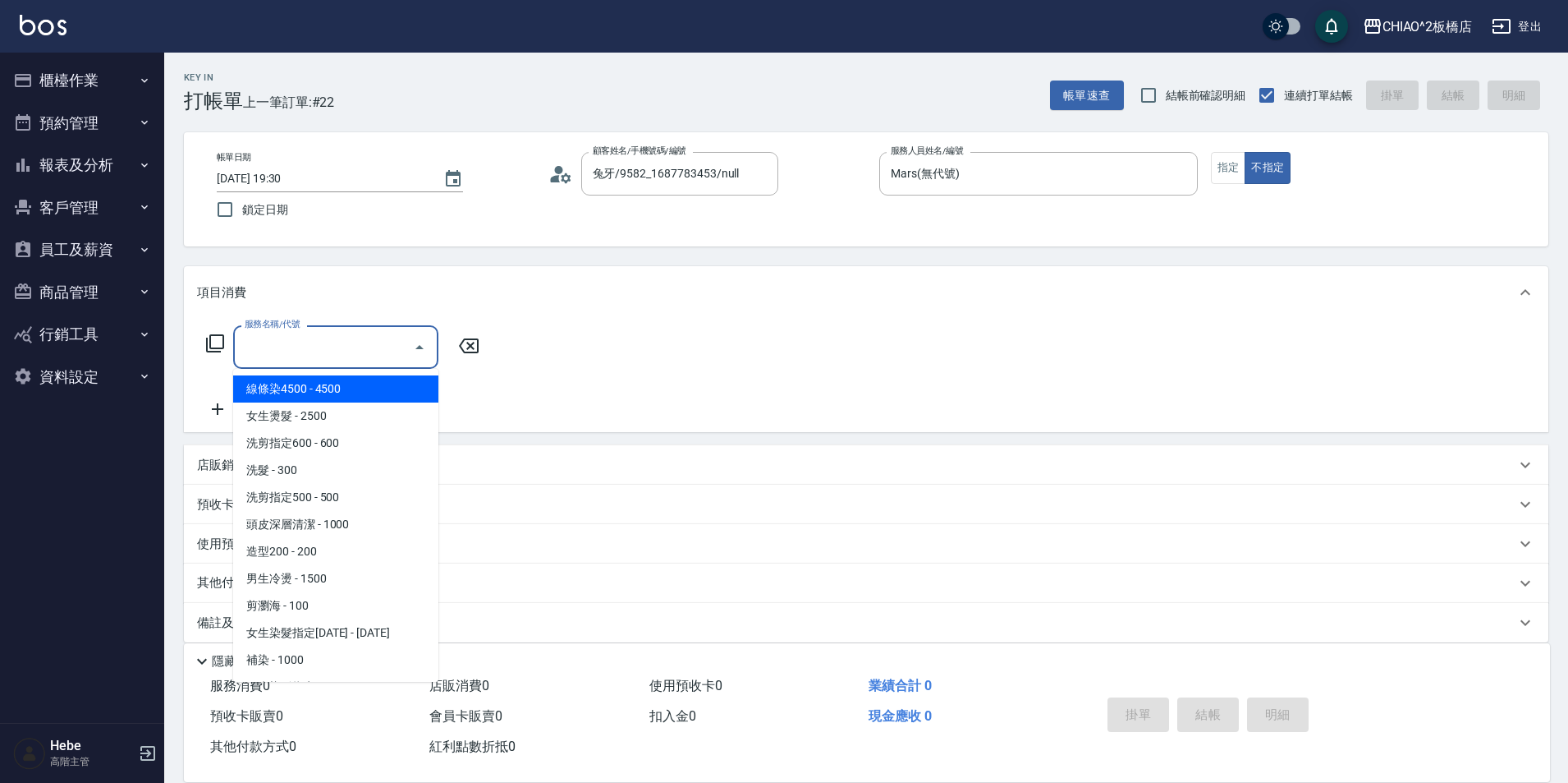
click at [362, 342] on input "服務名稱/代號" at bounding box center [323, 347] width 166 height 28
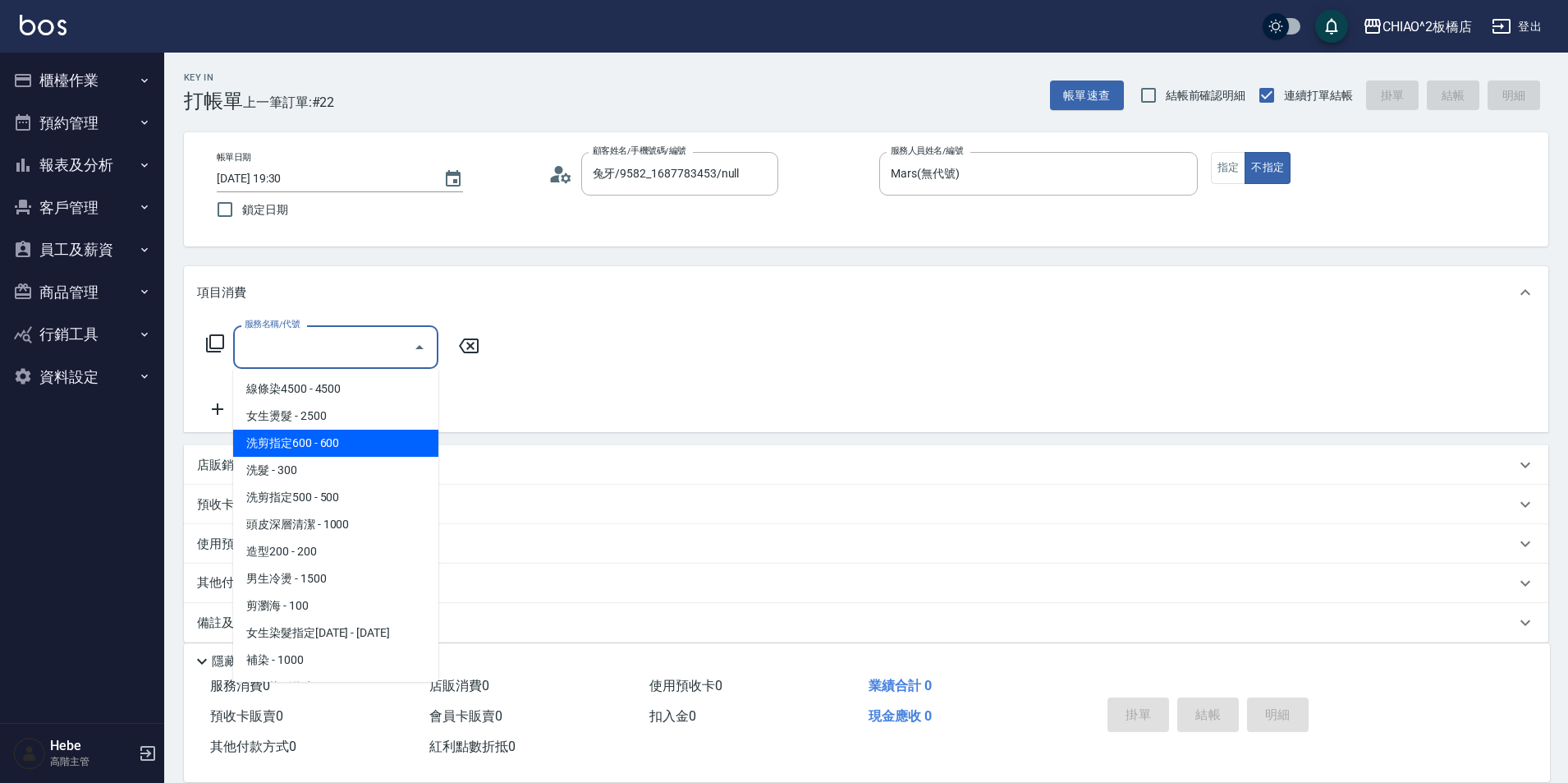
click at [352, 443] on span "洗剪指定600 - 600" at bounding box center [336, 442] width 206 height 27
type input "洗剪指定600(96678)"
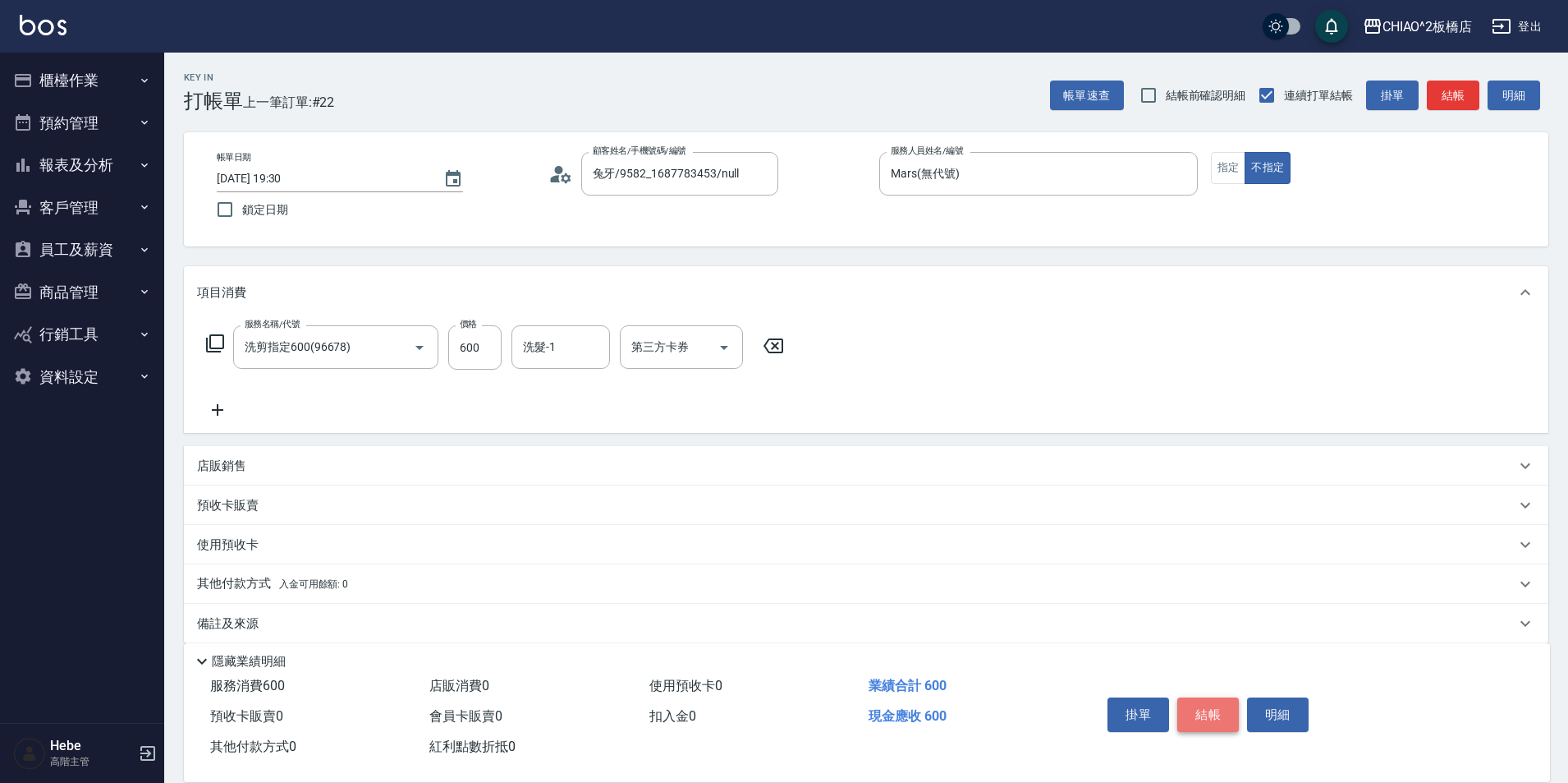
click at [1199, 698] on button "結帳" at bounding box center [1208, 714] width 61 height 35
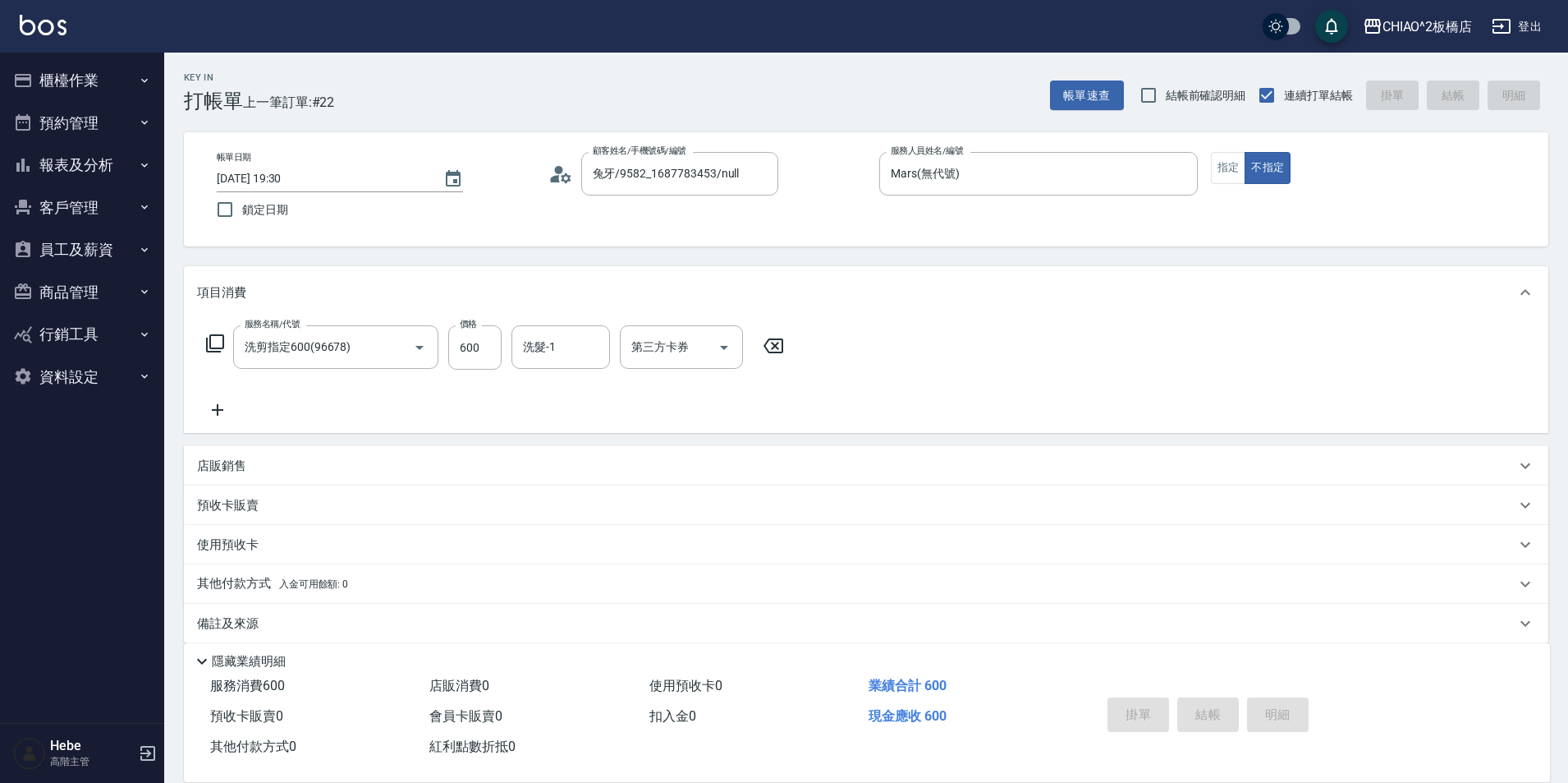
type input "2025/09/06 19:31"
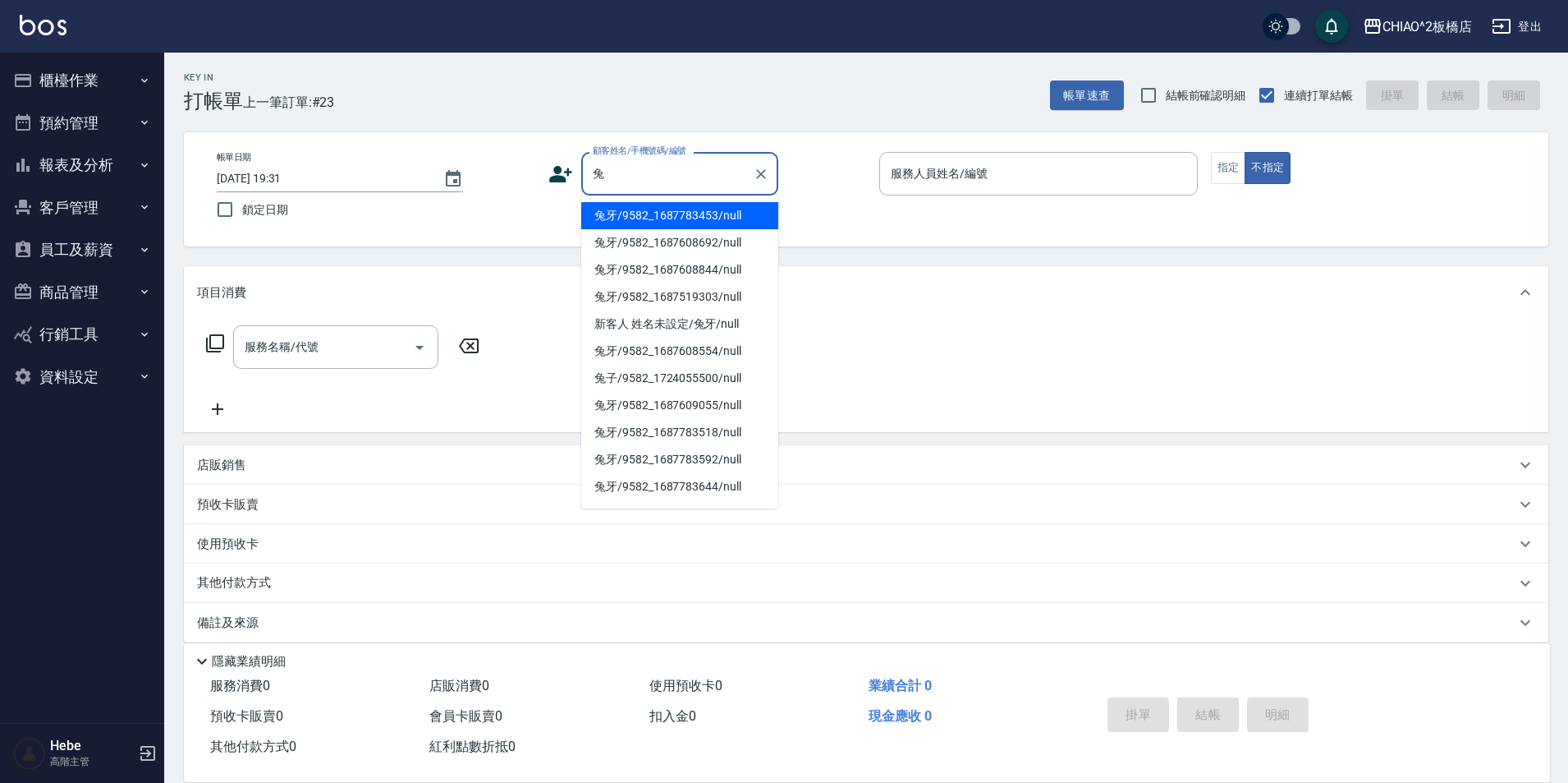
click at [663, 220] on li "兔牙/9582_1687783453/null" at bounding box center [679, 215] width 197 height 27
type input "兔牙/9582_1687783453/null"
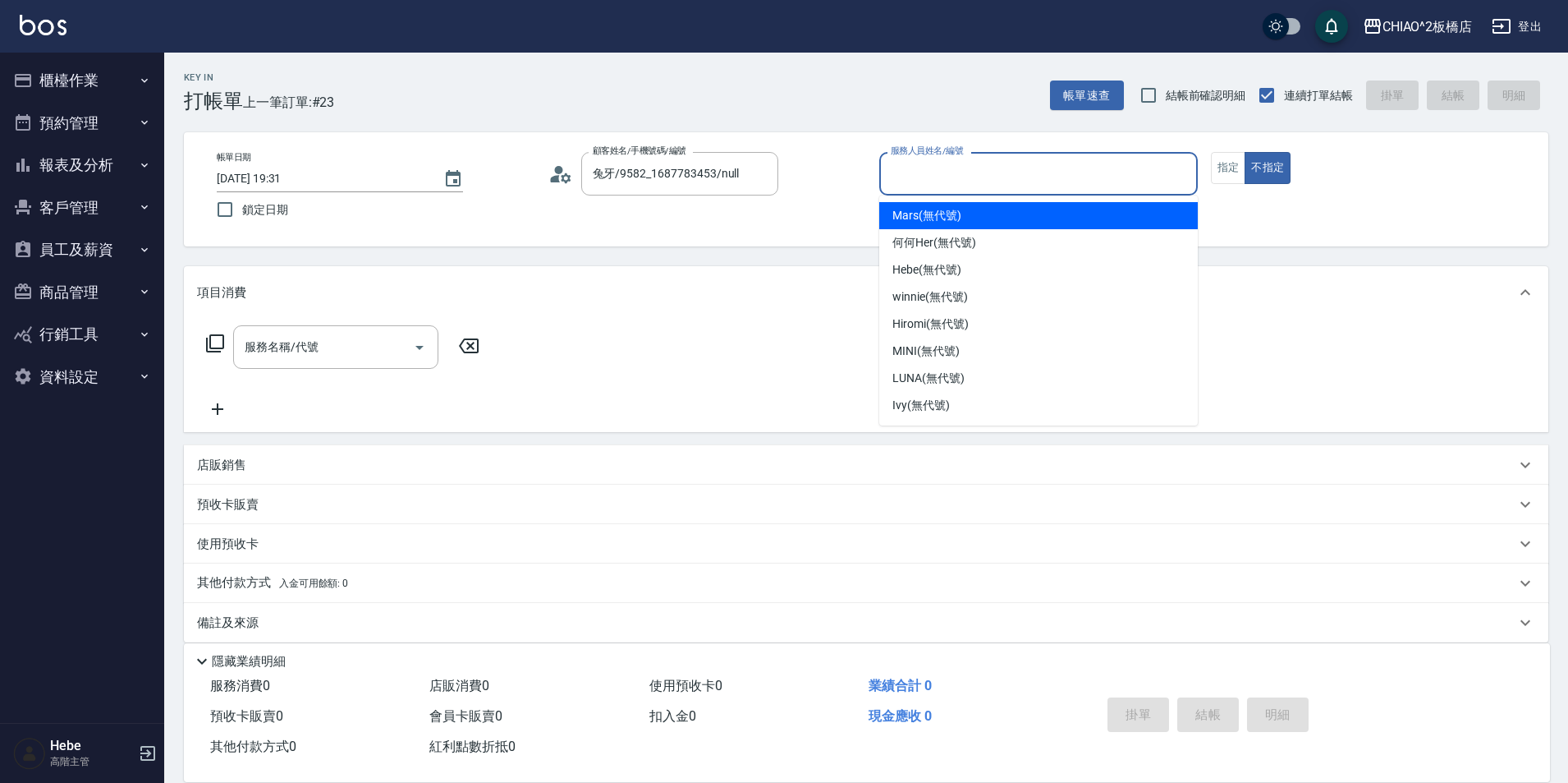
click at [910, 174] on input "服務人員姓名/編號" at bounding box center [1038, 174] width 304 height 28
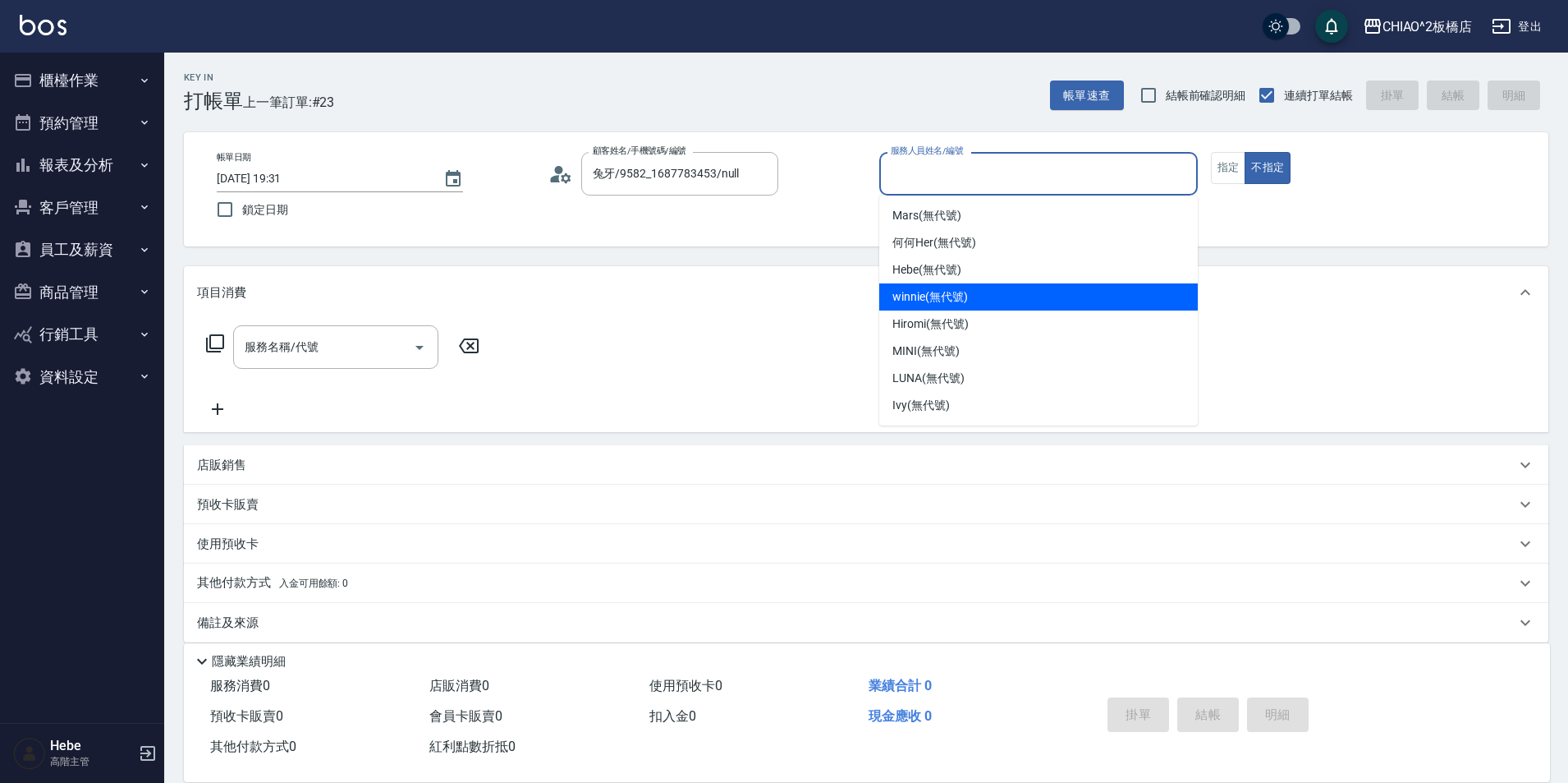
click at [916, 303] on span "winnie (無代號)" at bounding box center [930, 297] width 74 height 17
type input "winnie(無代號)"
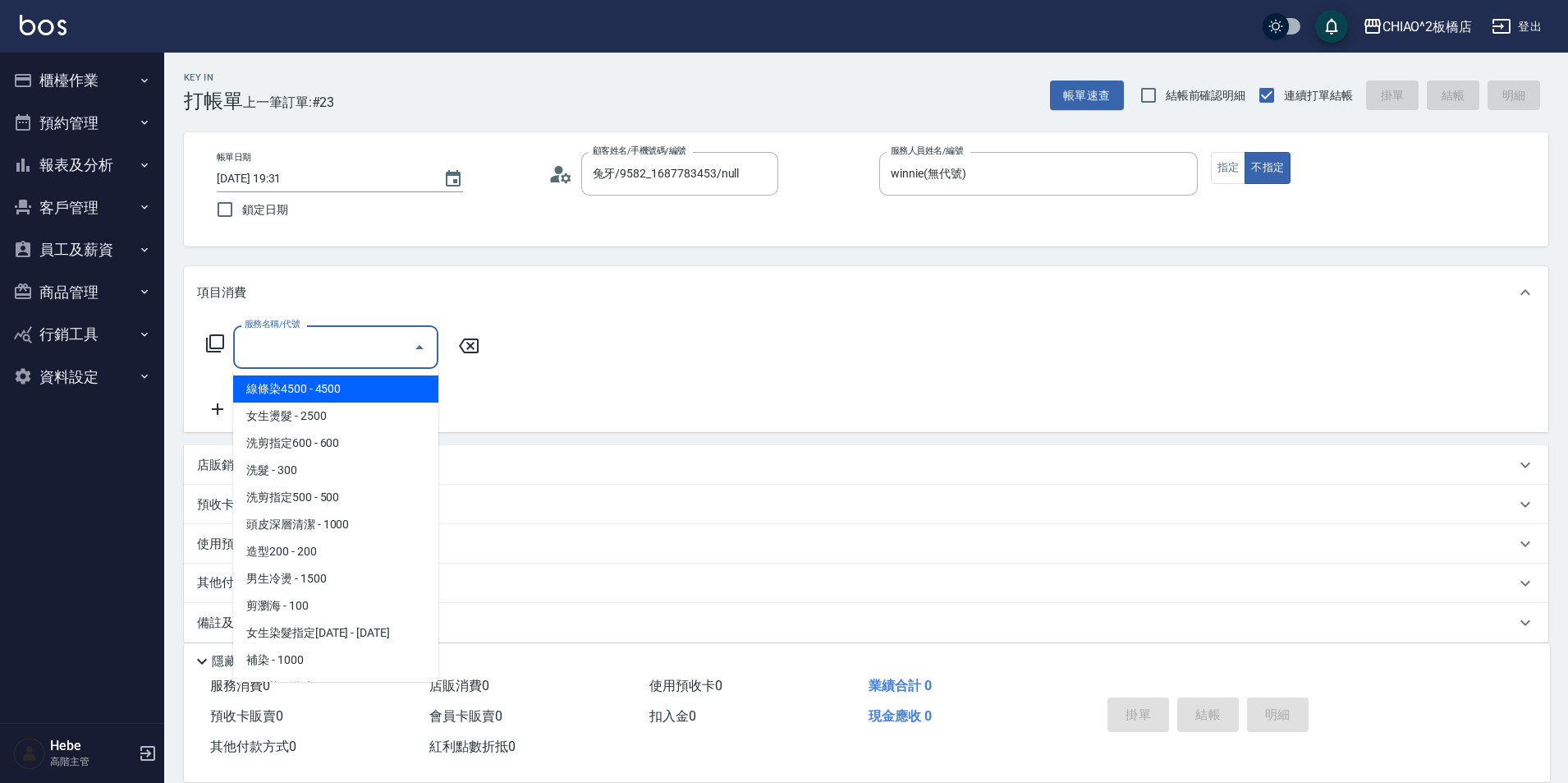
click at [363, 338] on input "服務名稱/代號" at bounding box center [323, 347] width 166 height 28
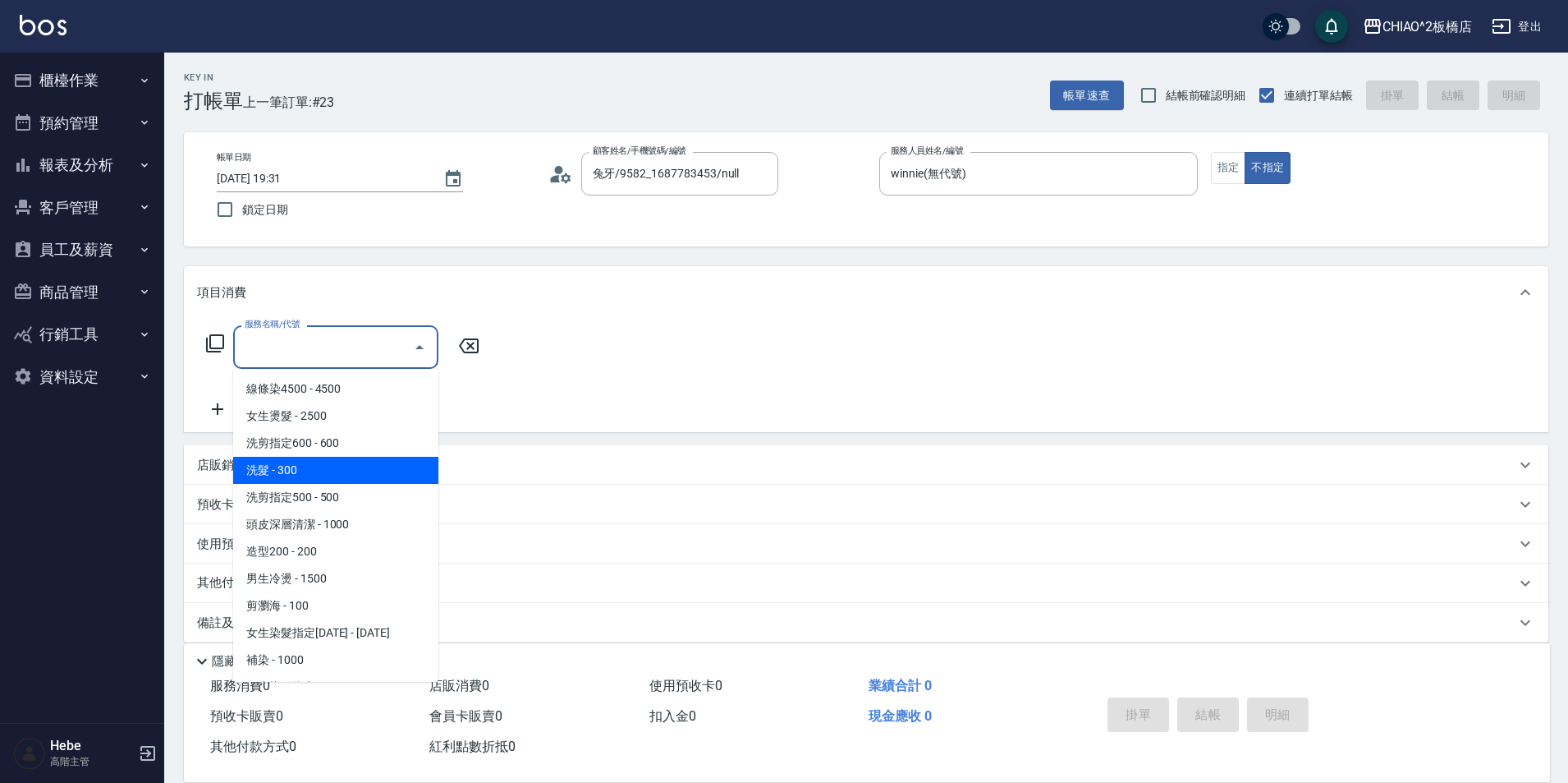
click at [339, 471] on span "洗髮 - 300" at bounding box center [336, 470] width 206 height 27
type input "洗髮(96679)"
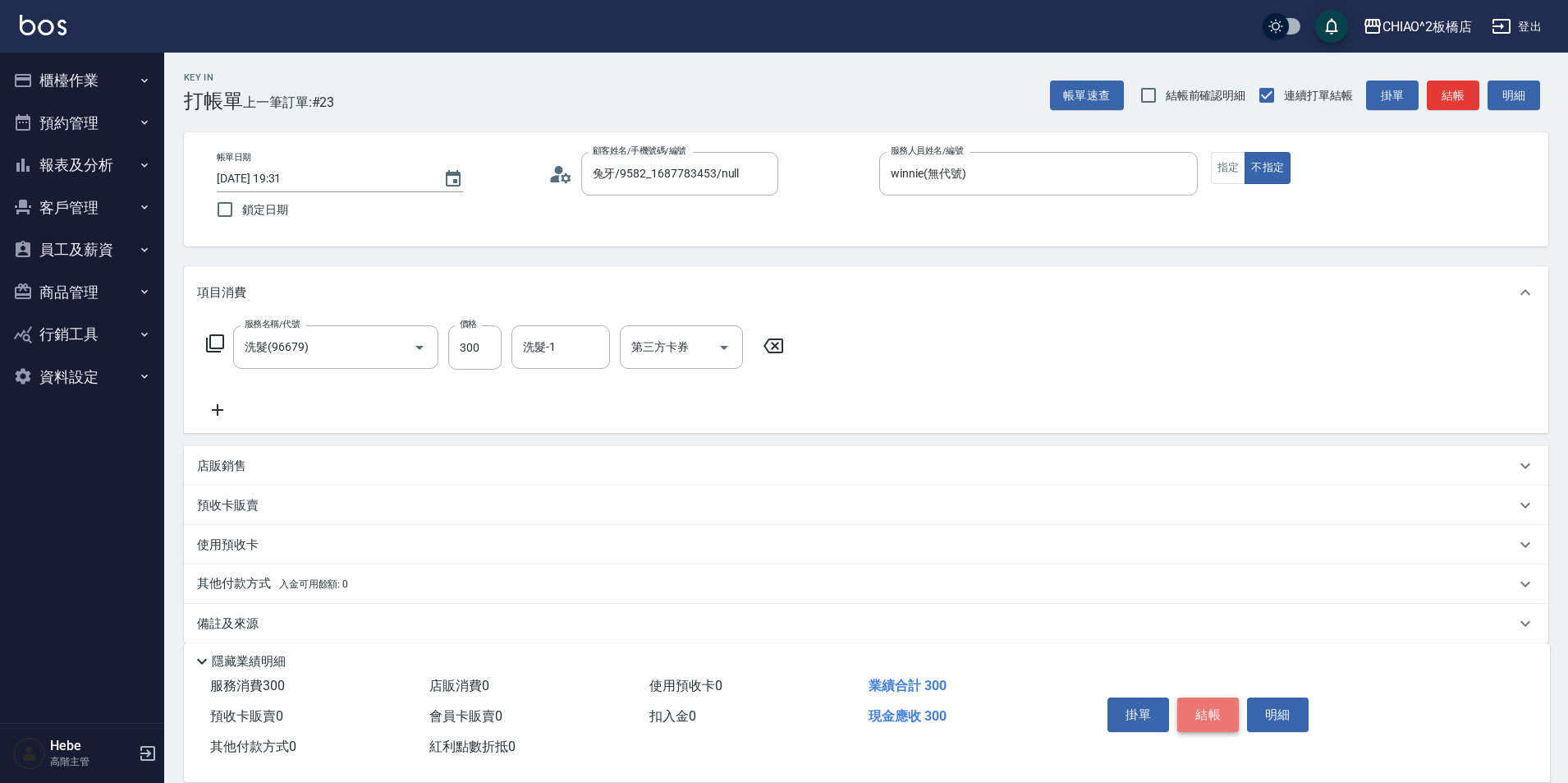
click at [1197, 705] on button "結帳" at bounding box center [1208, 714] width 61 height 35
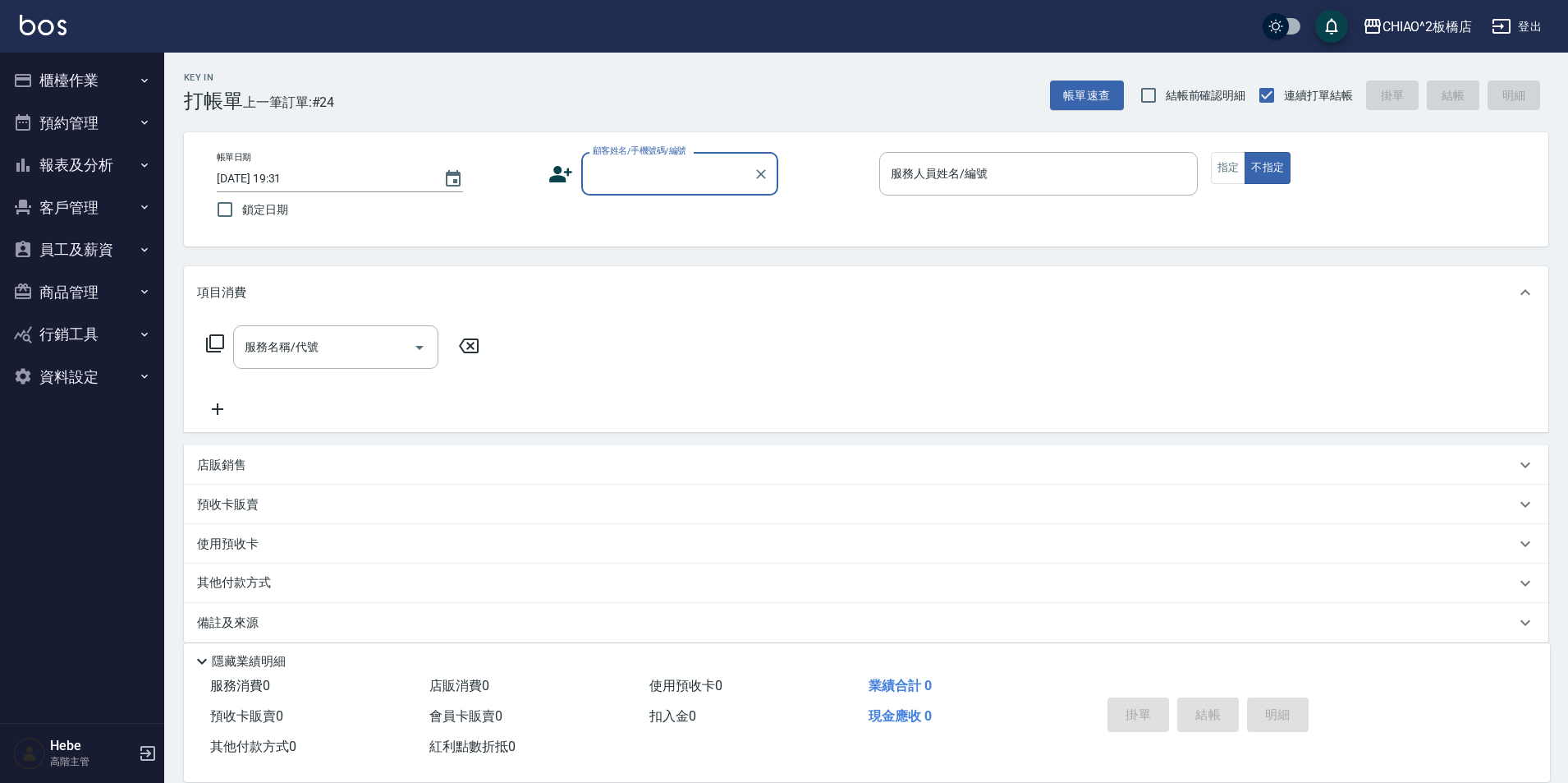
click at [90, 86] on button "櫃檯作業" at bounding box center [82, 80] width 151 height 42
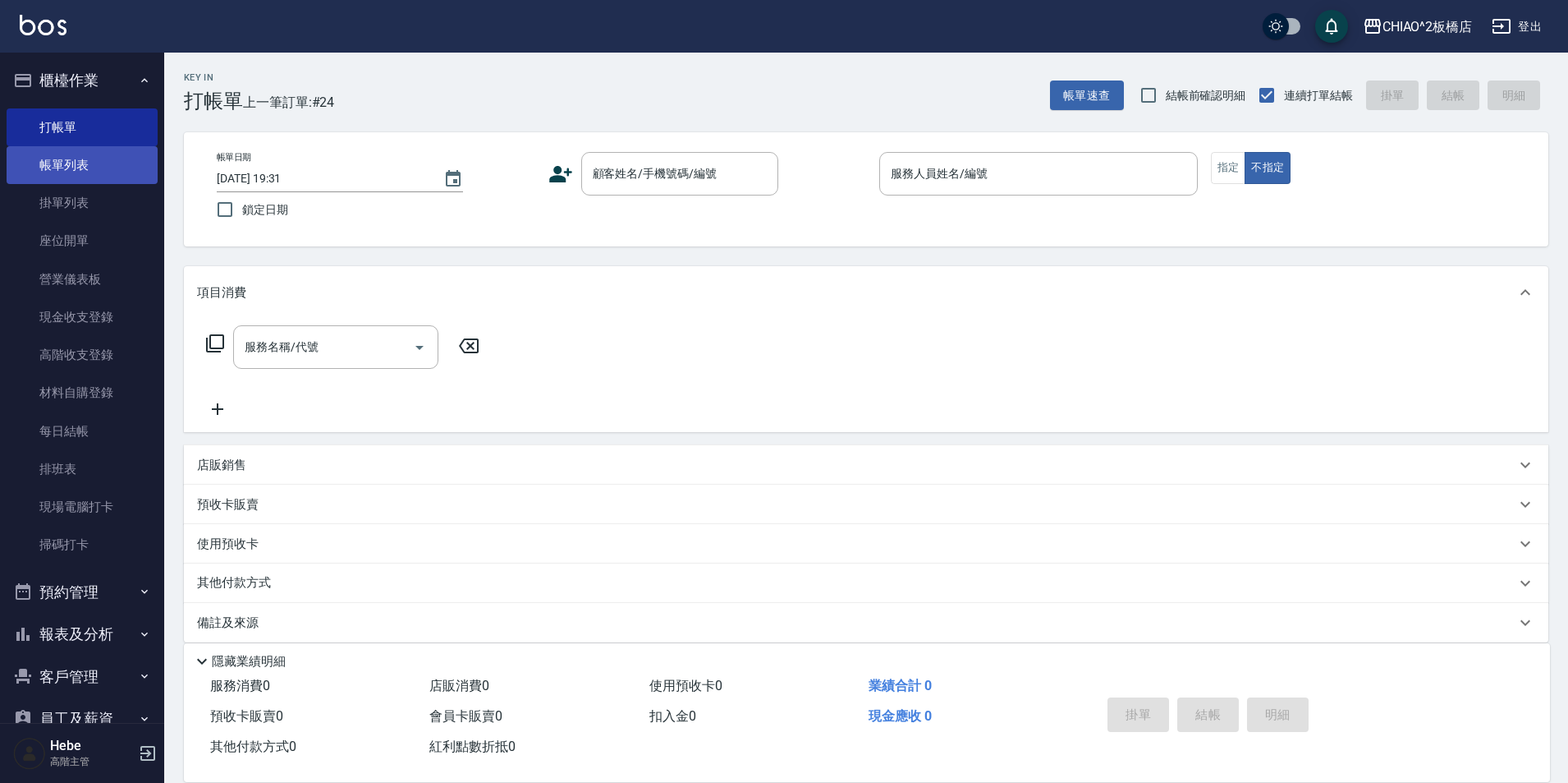
drag, startPoint x: 99, startPoint y: 159, endPoint x: 91, endPoint y: 166, distance: 10.6
click at [99, 159] on link "帳單列表" at bounding box center [82, 165] width 151 height 38
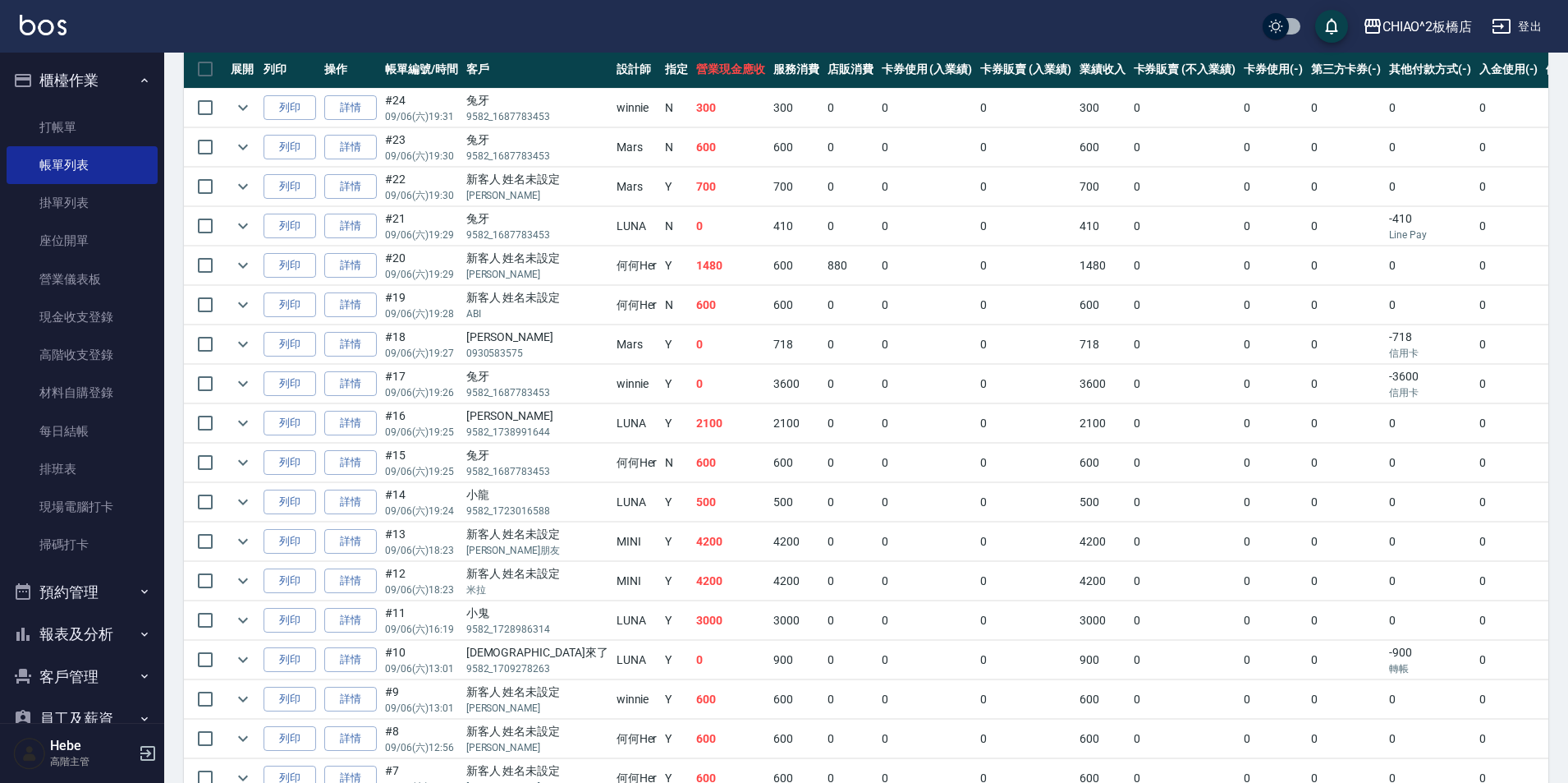
scroll to position [163, 0]
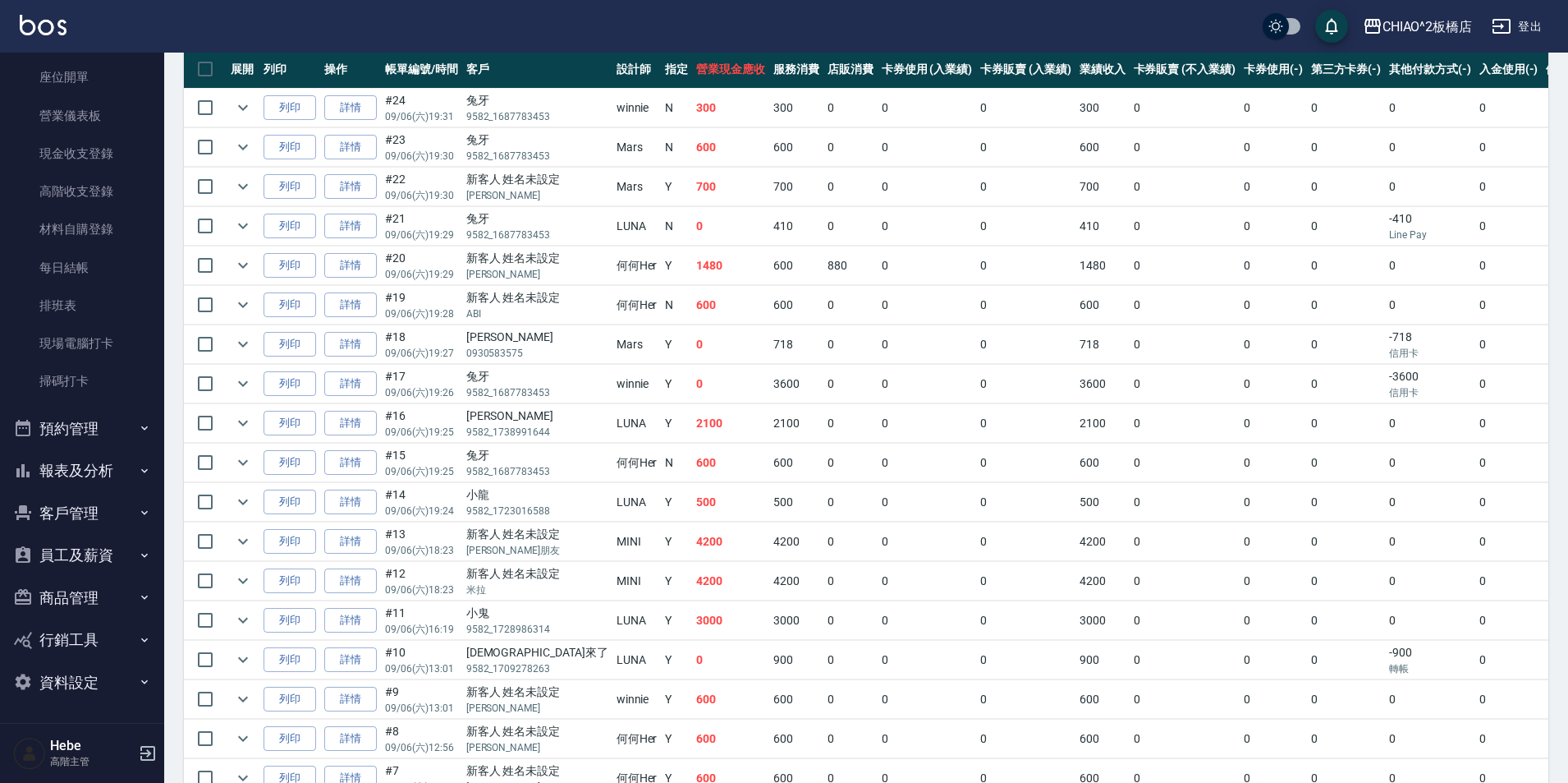
click at [87, 465] on button "報表及分析" at bounding box center [82, 470] width 151 height 42
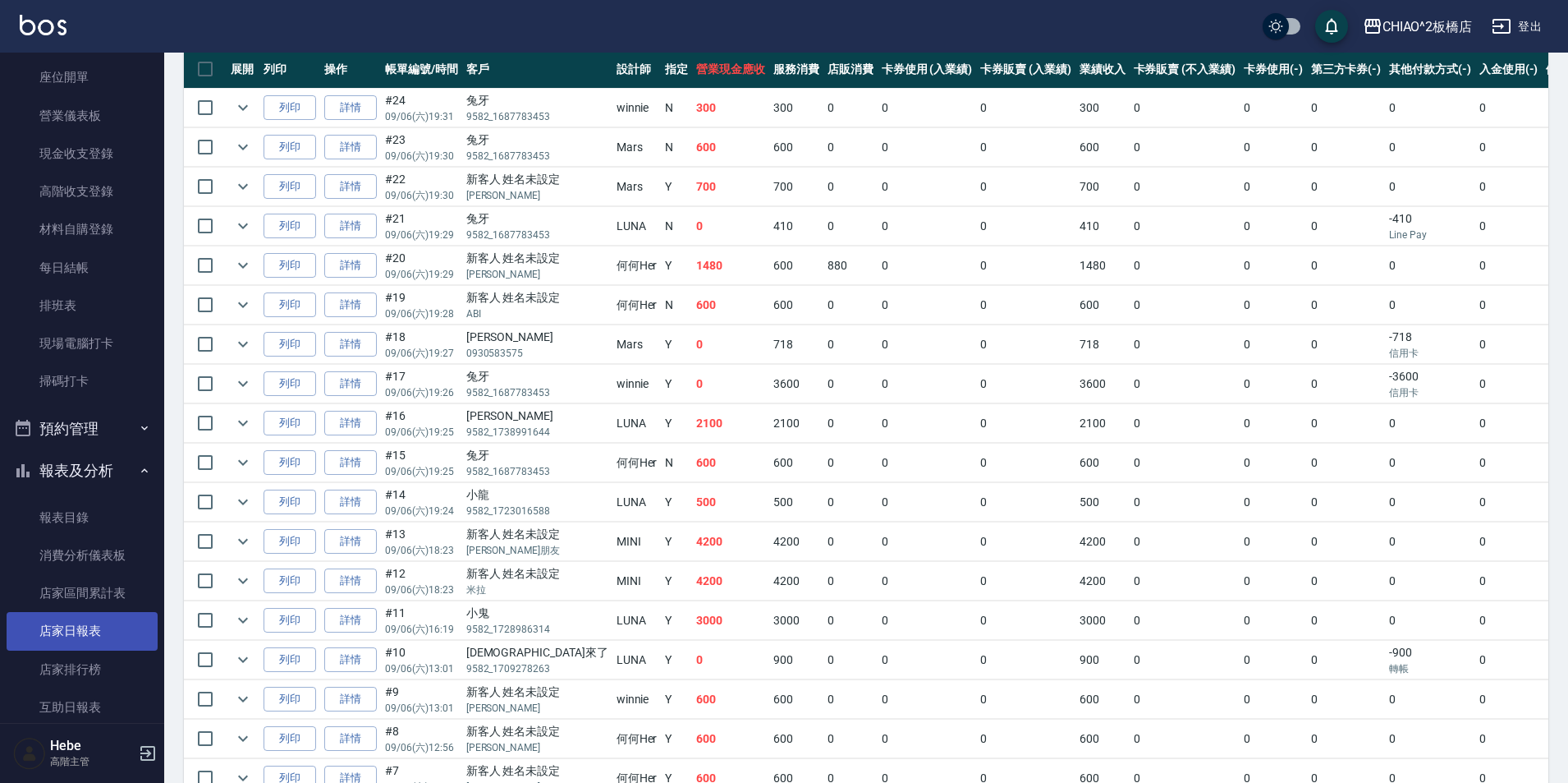
click at [98, 632] on link "店家日報表" at bounding box center [82, 631] width 151 height 38
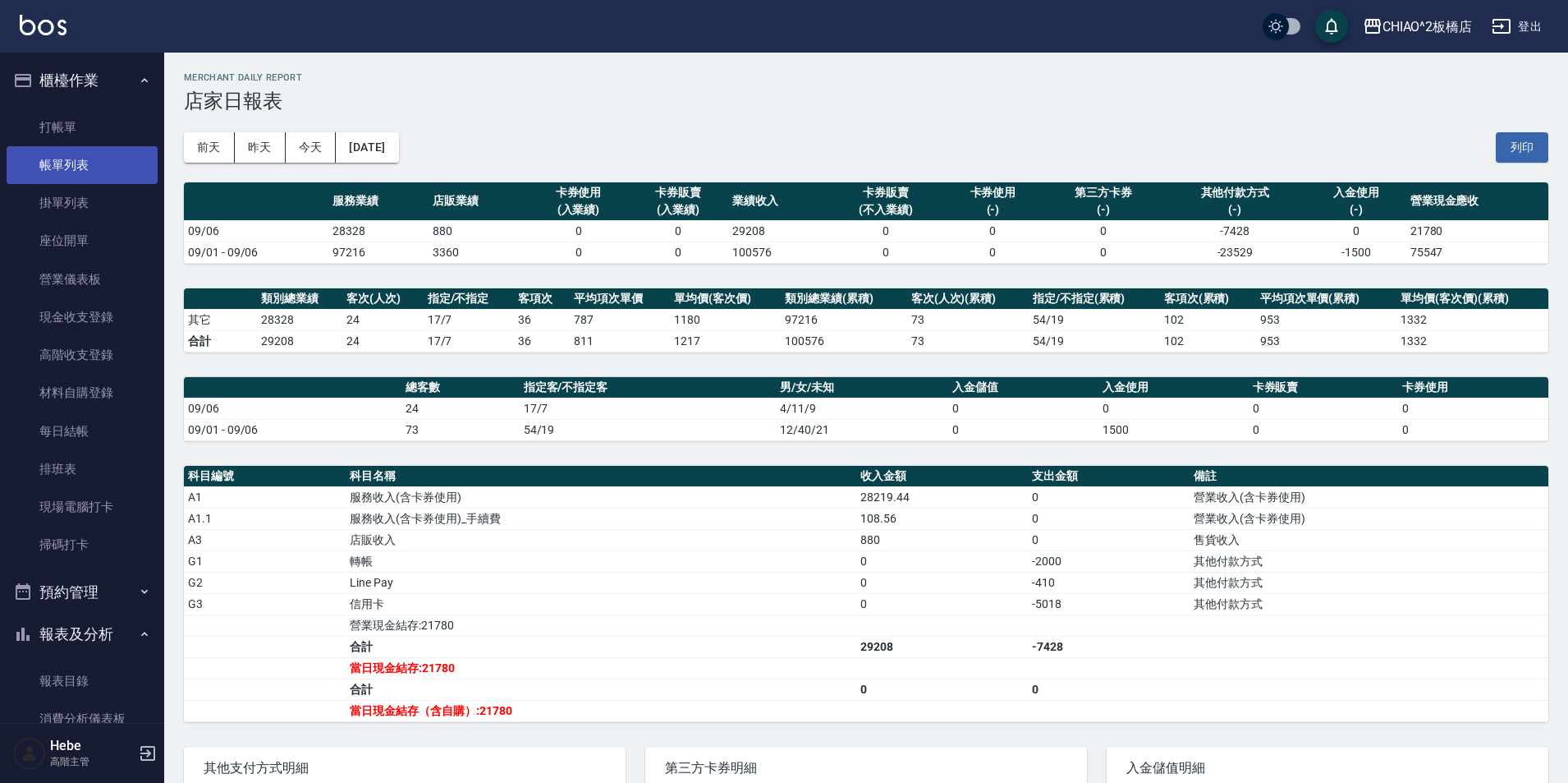
click at [75, 161] on link "帳單列表" at bounding box center [82, 165] width 151 height 38
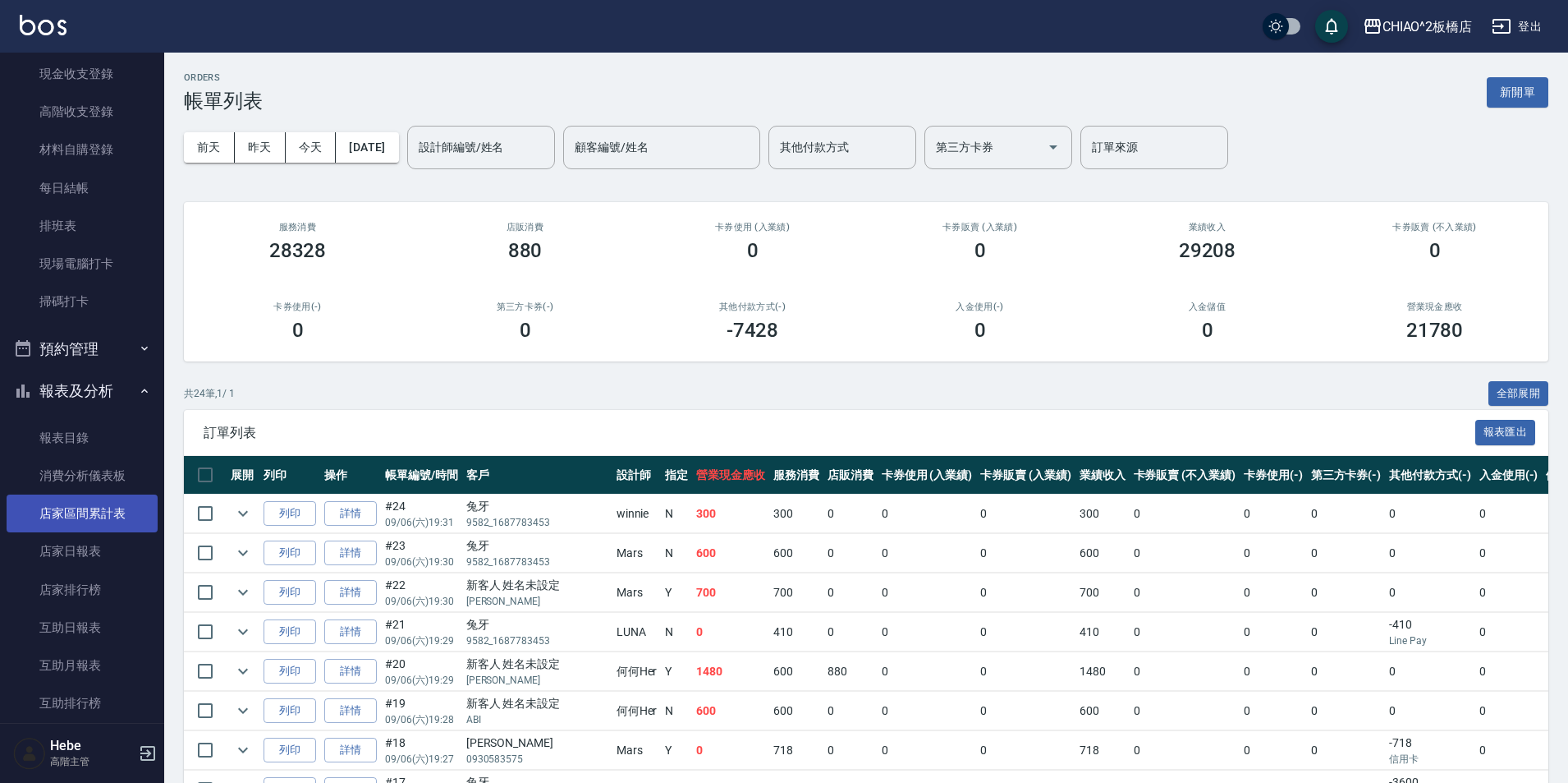
scroll to position [328, 0]
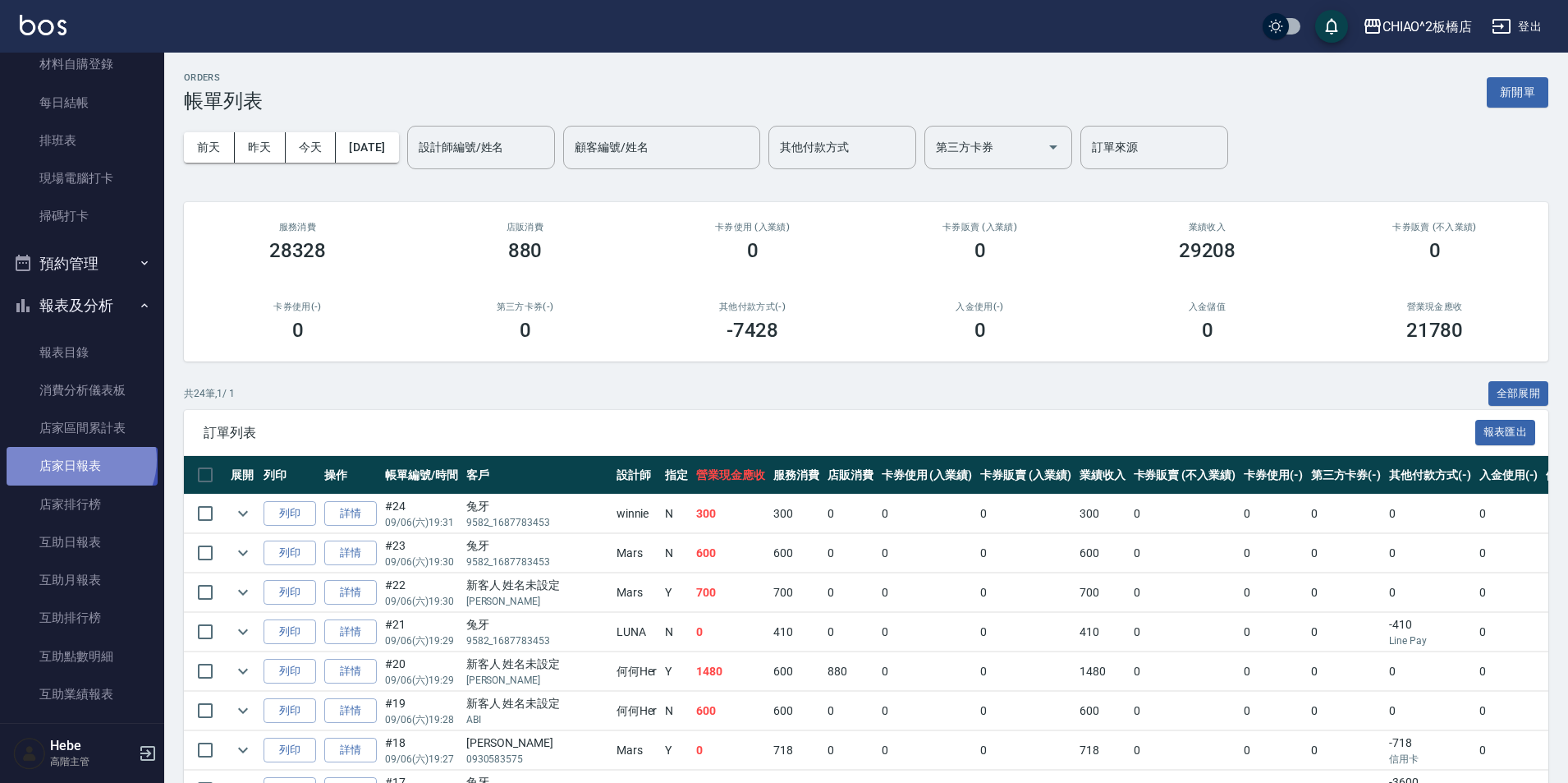
click at [79, 459] on link "店家日報表" at bounding box center [82, 466] width 151 height 38
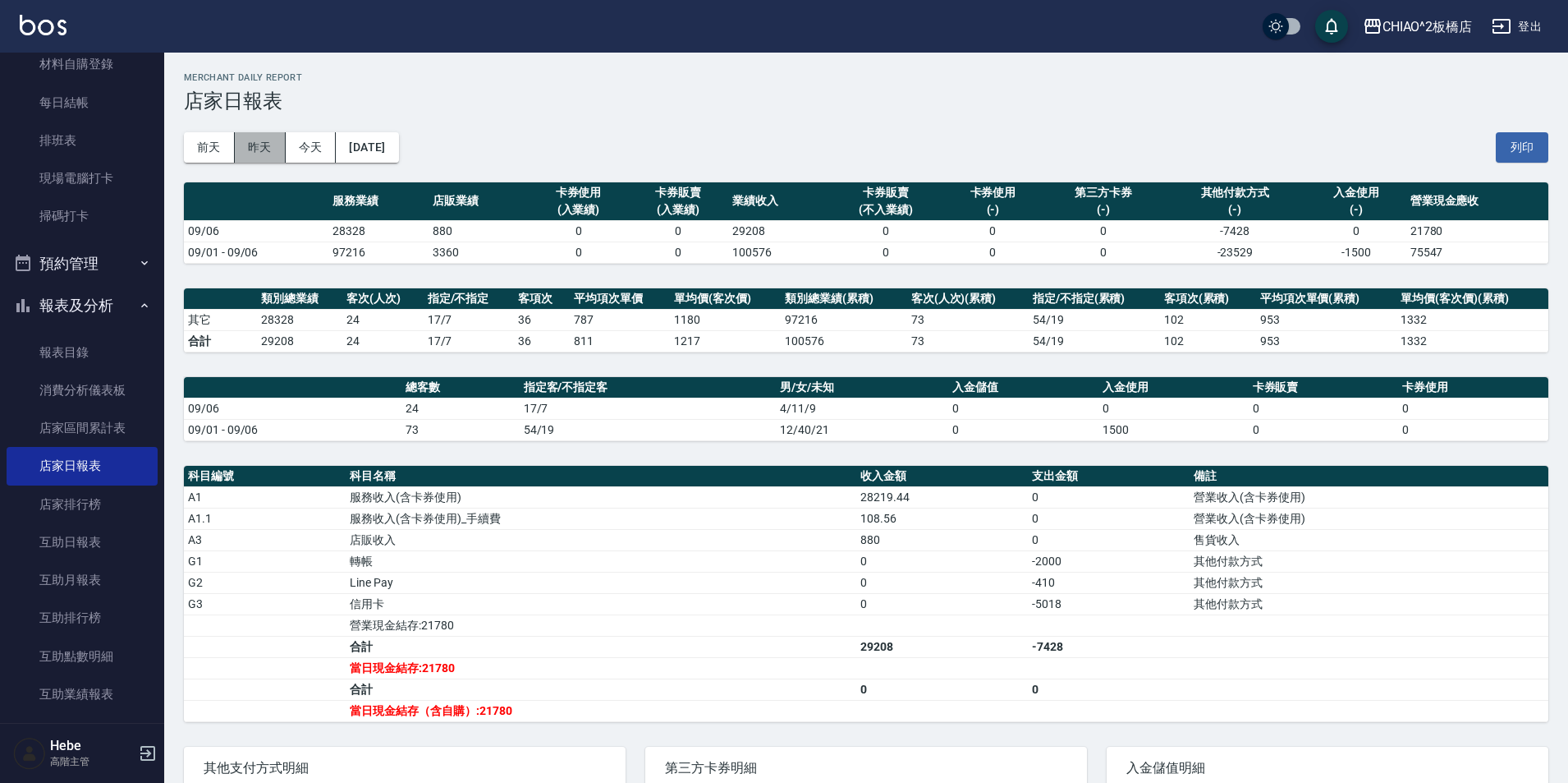
click at [245, 139] on button "昨天" at bounding box center [260, 147] width 51 height 30
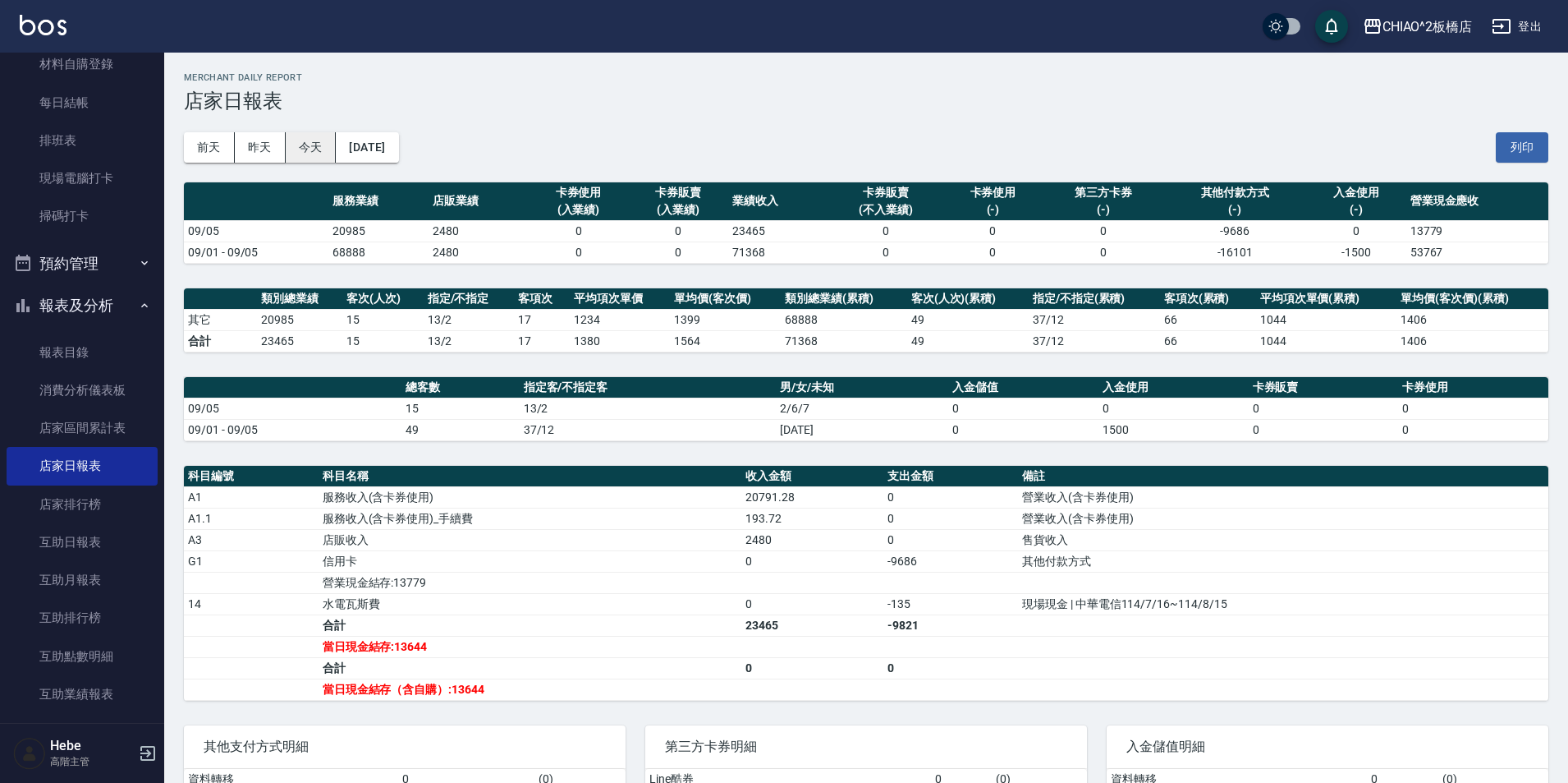
click at [329, 148] on button "今天" at bounding box center [311, 147] width 51 height 30
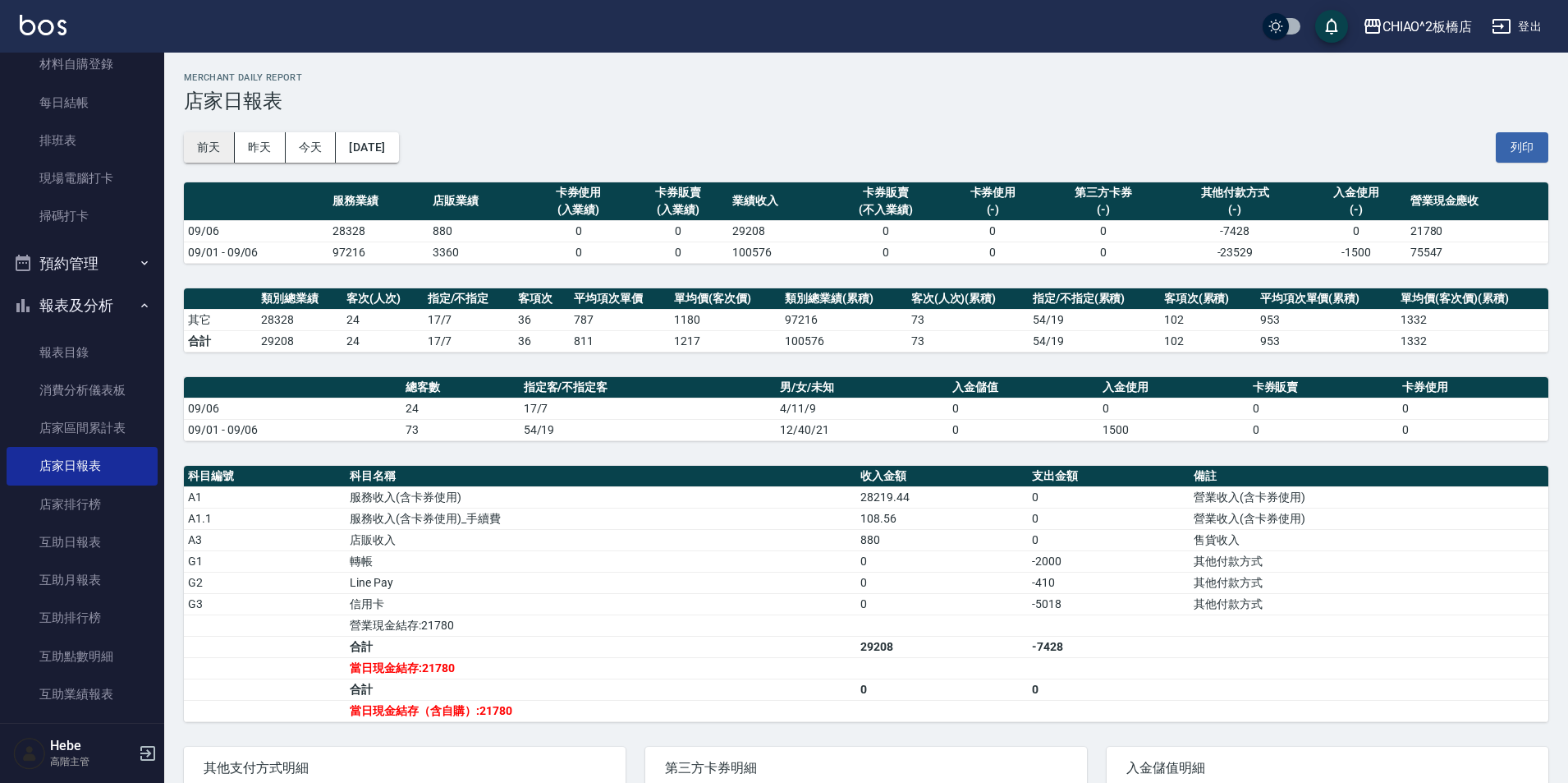
drag, startPoint x: 339, startPoint y: 96, endPoint x: 209, endPoint y: 149, distance: 140.4
click at [219, 145] on button "前天" at bounding box center [209, 147] width 51 height 30
click at [208, 149] on button "前天" at bounding box center [209, 147] width 51 height 30
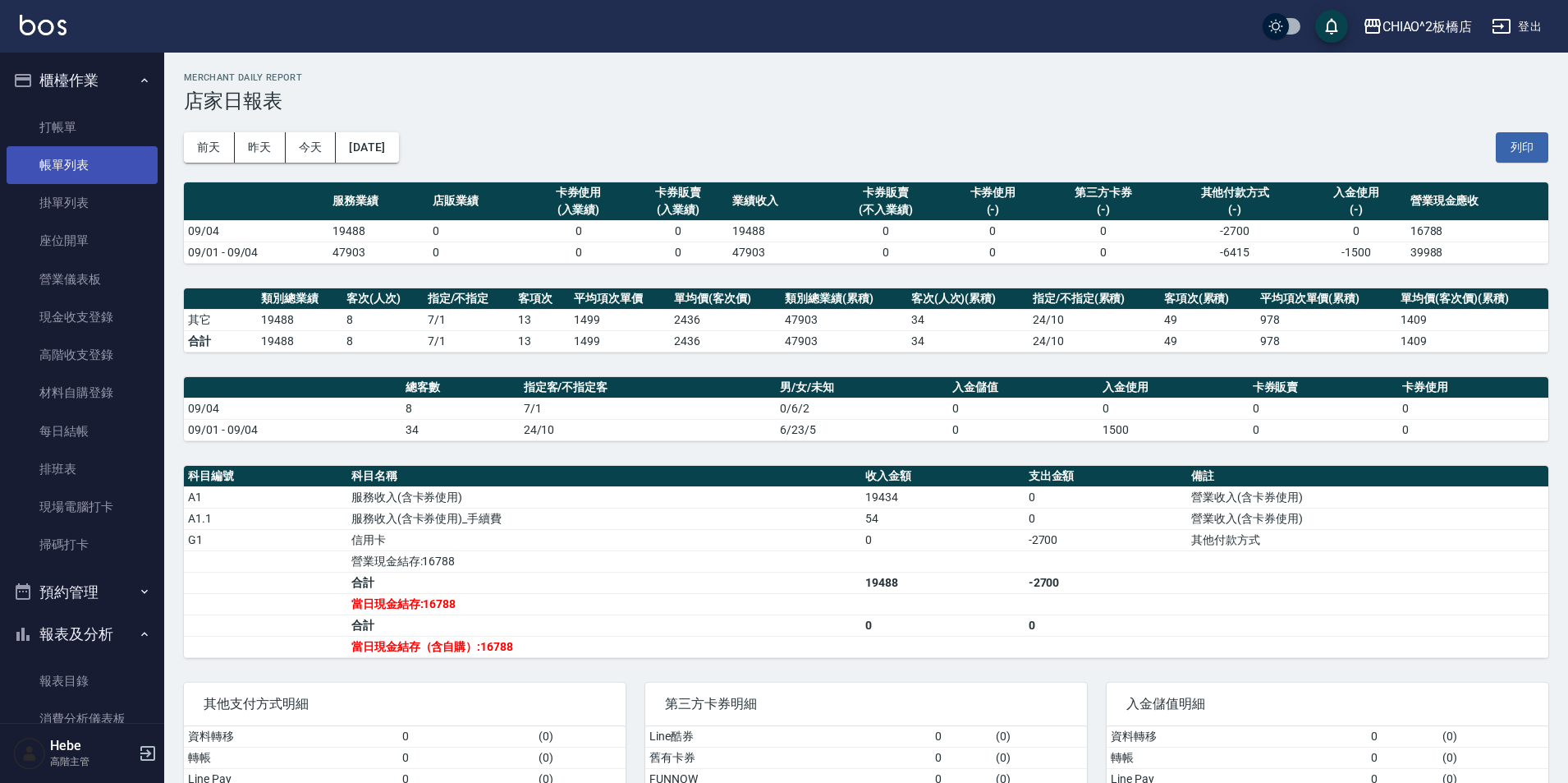
click at [58, 159] on link "帳單列表" at bounding box center [82, 165] width 151 height 38
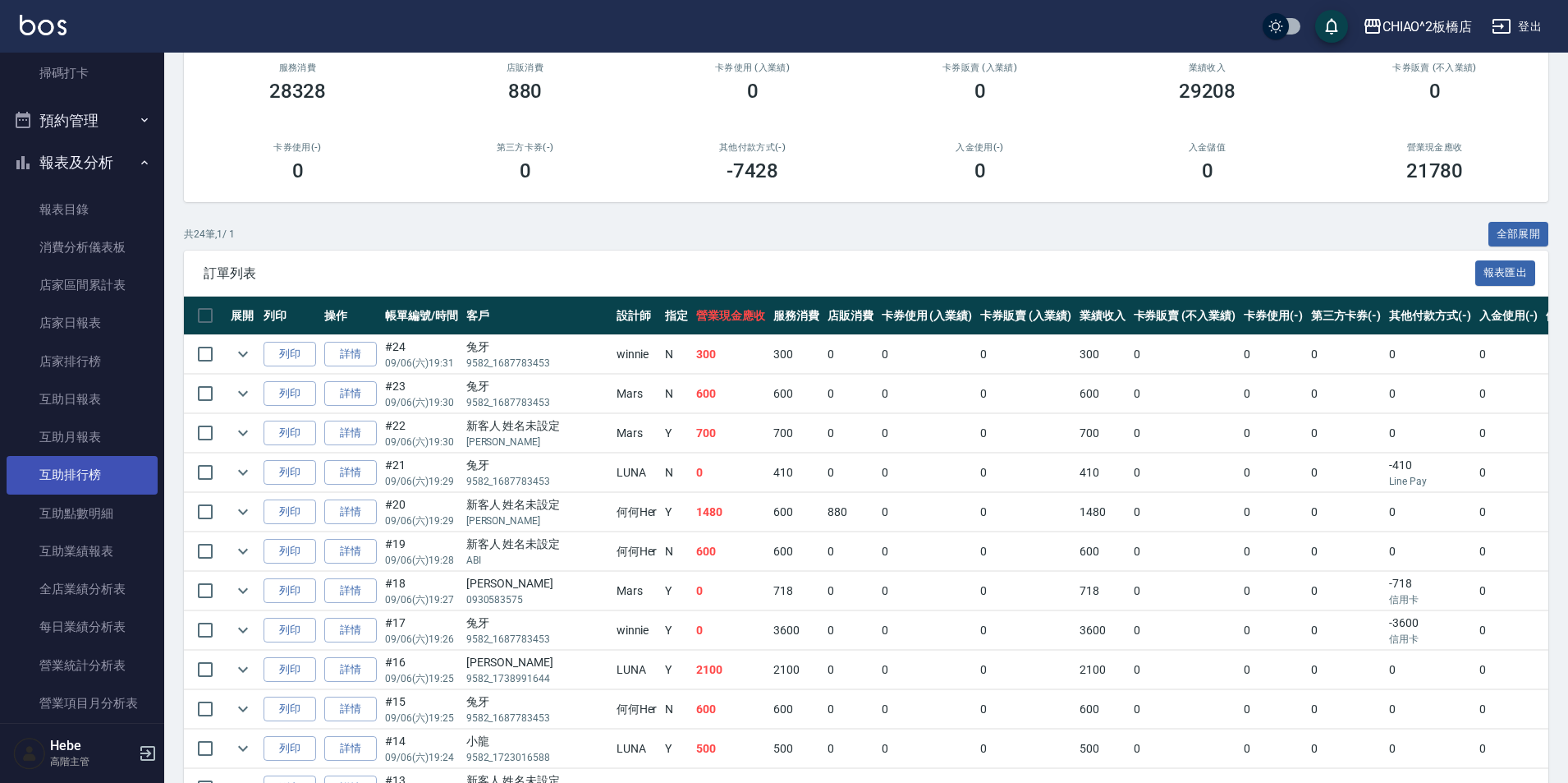
scroll to position [492, 0]
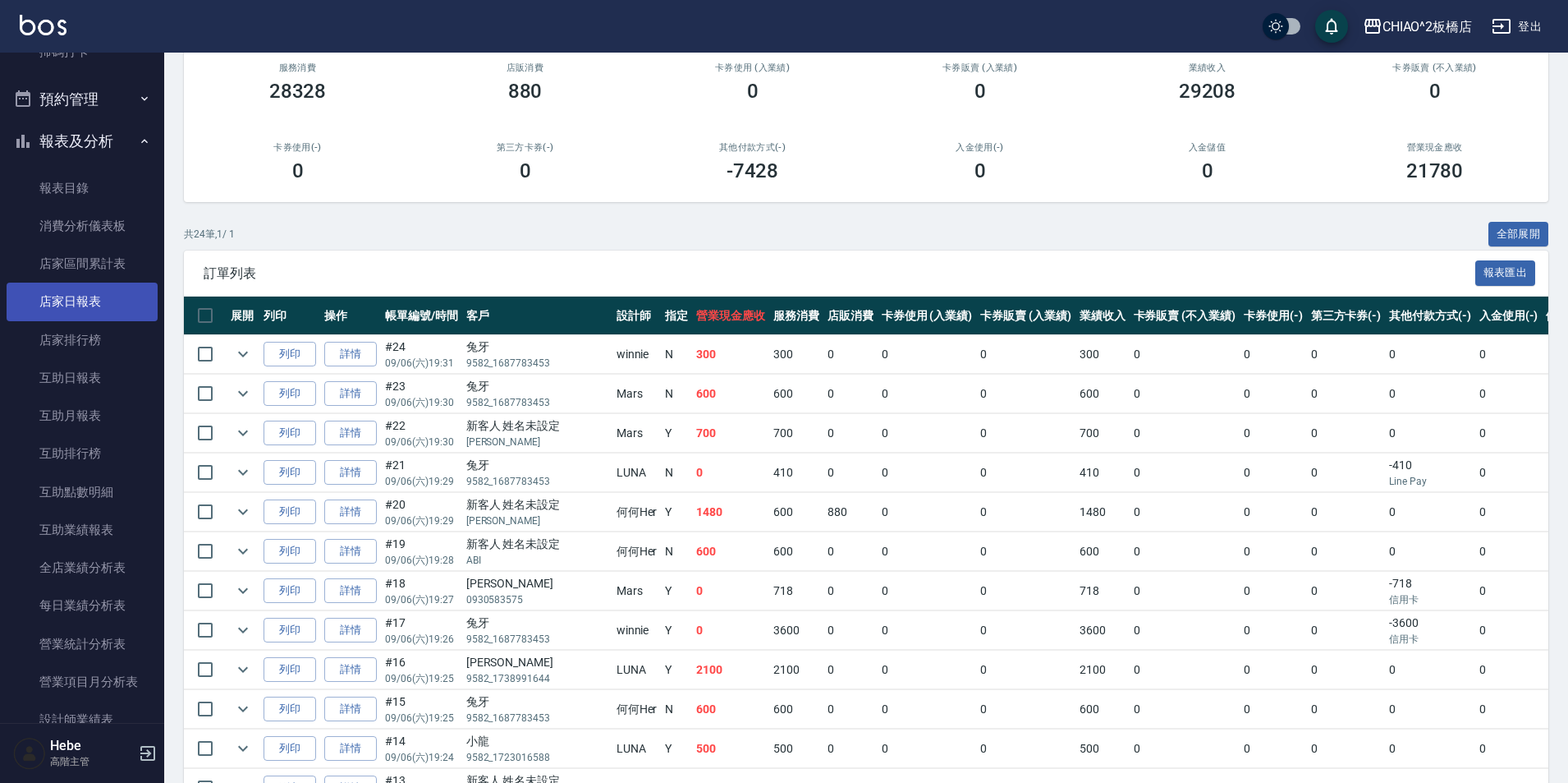
click at [91, 300] on link "店家日報表" at bounding box center [82, 302] width 151 height 38
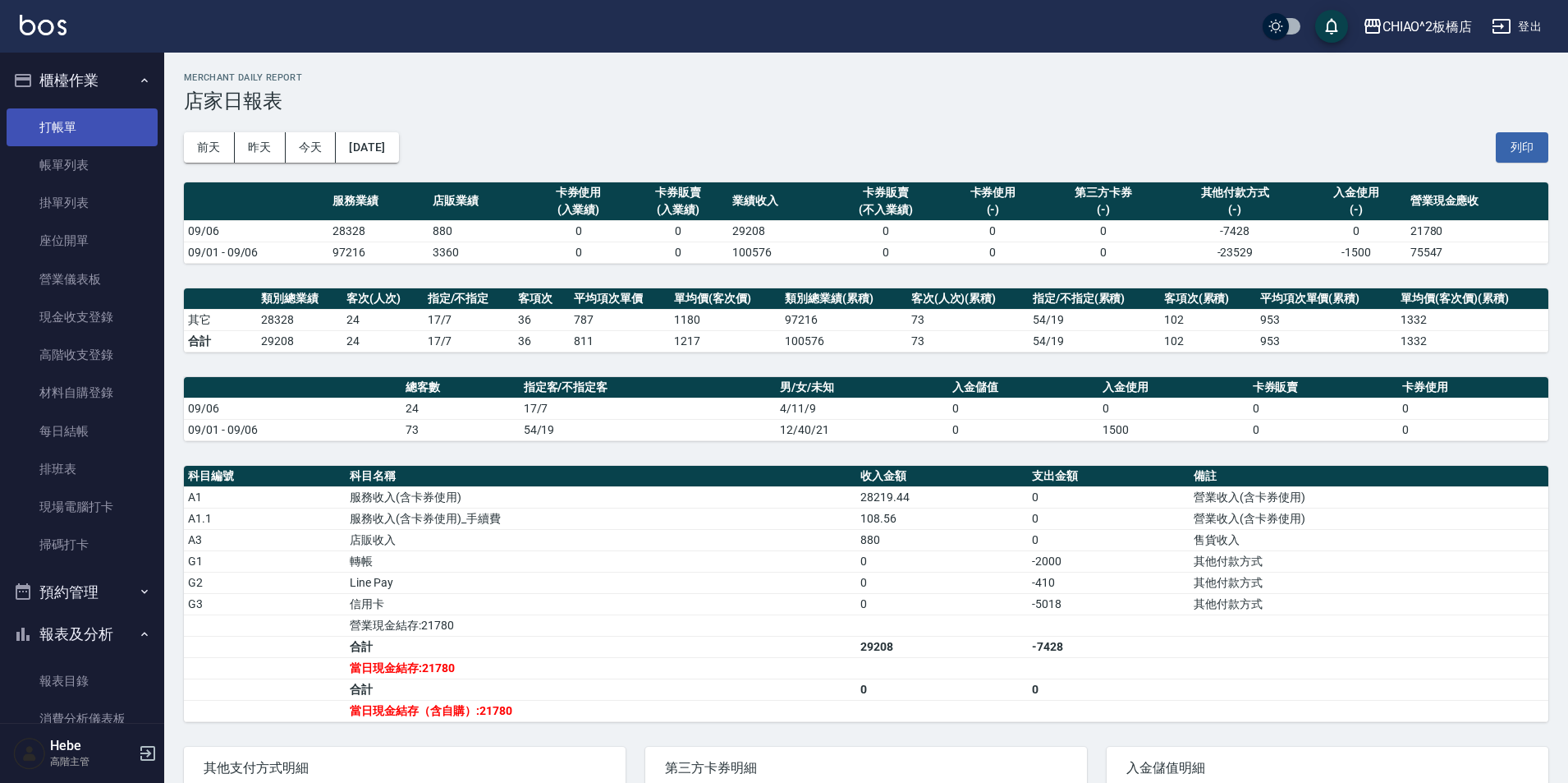
click at [33, 138] on link "打帳單" at bounding box center [82, 127] width 151 height 38
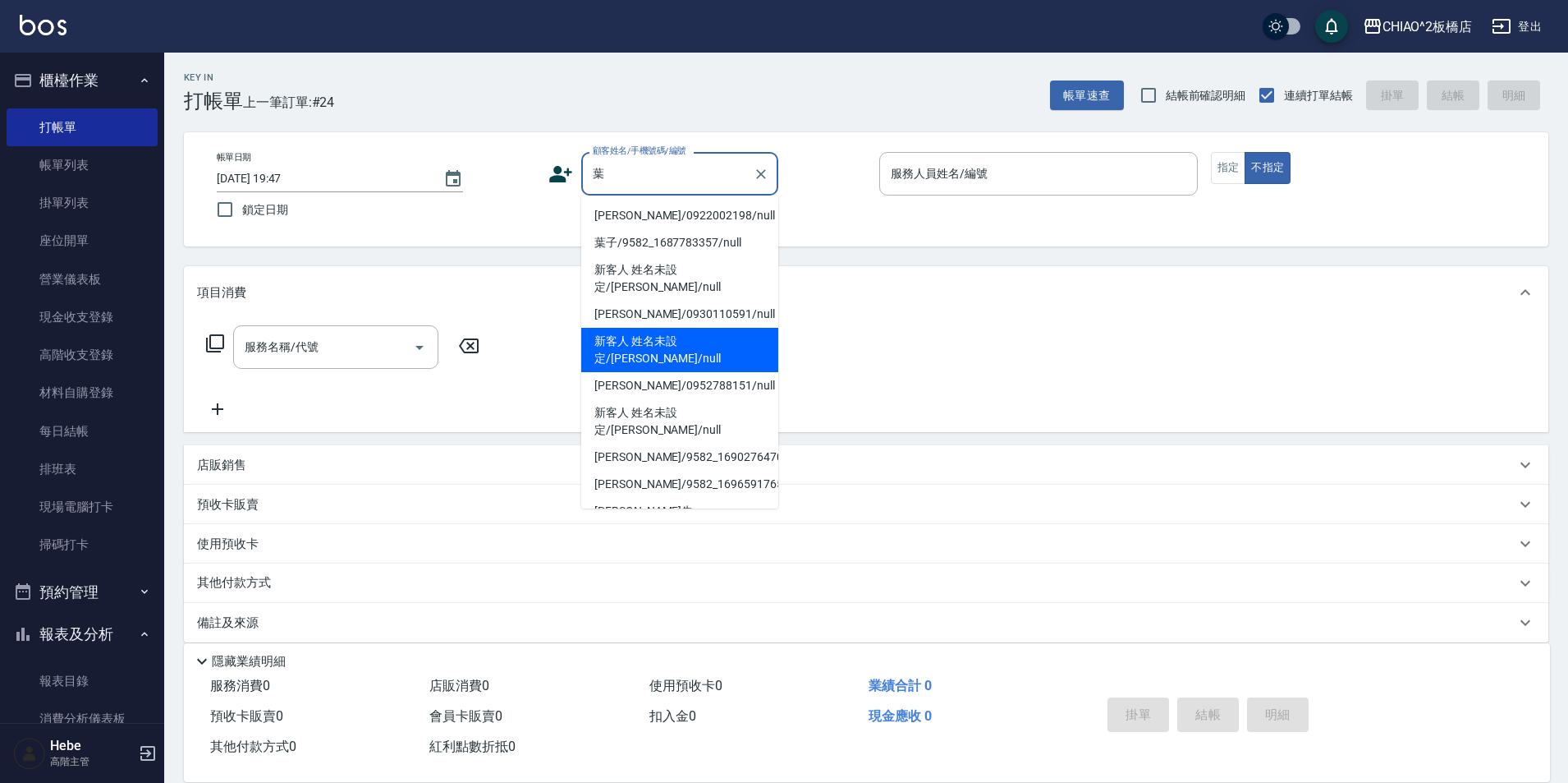
click at [651, 327] on li "新客人 姓名未設定/葉鎮棠/null" at bounding box center [679, 349] width 197 height 44
type input "新客人 姓名未設定/葉鎮棠/null"
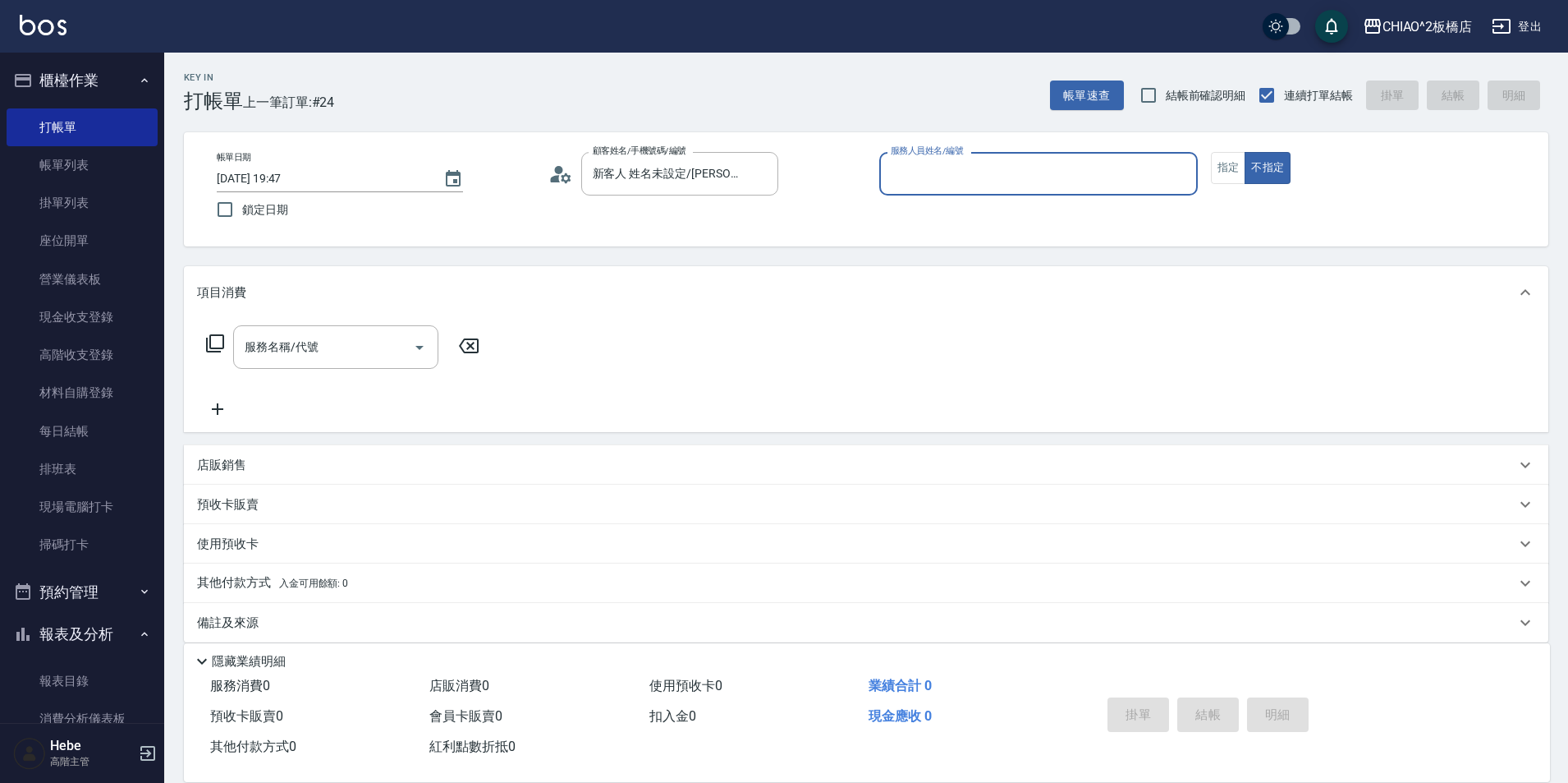
click at [917, 176] on input "服務人員姓名/編號" at bounding box center [1038, 174] width 304 height 28
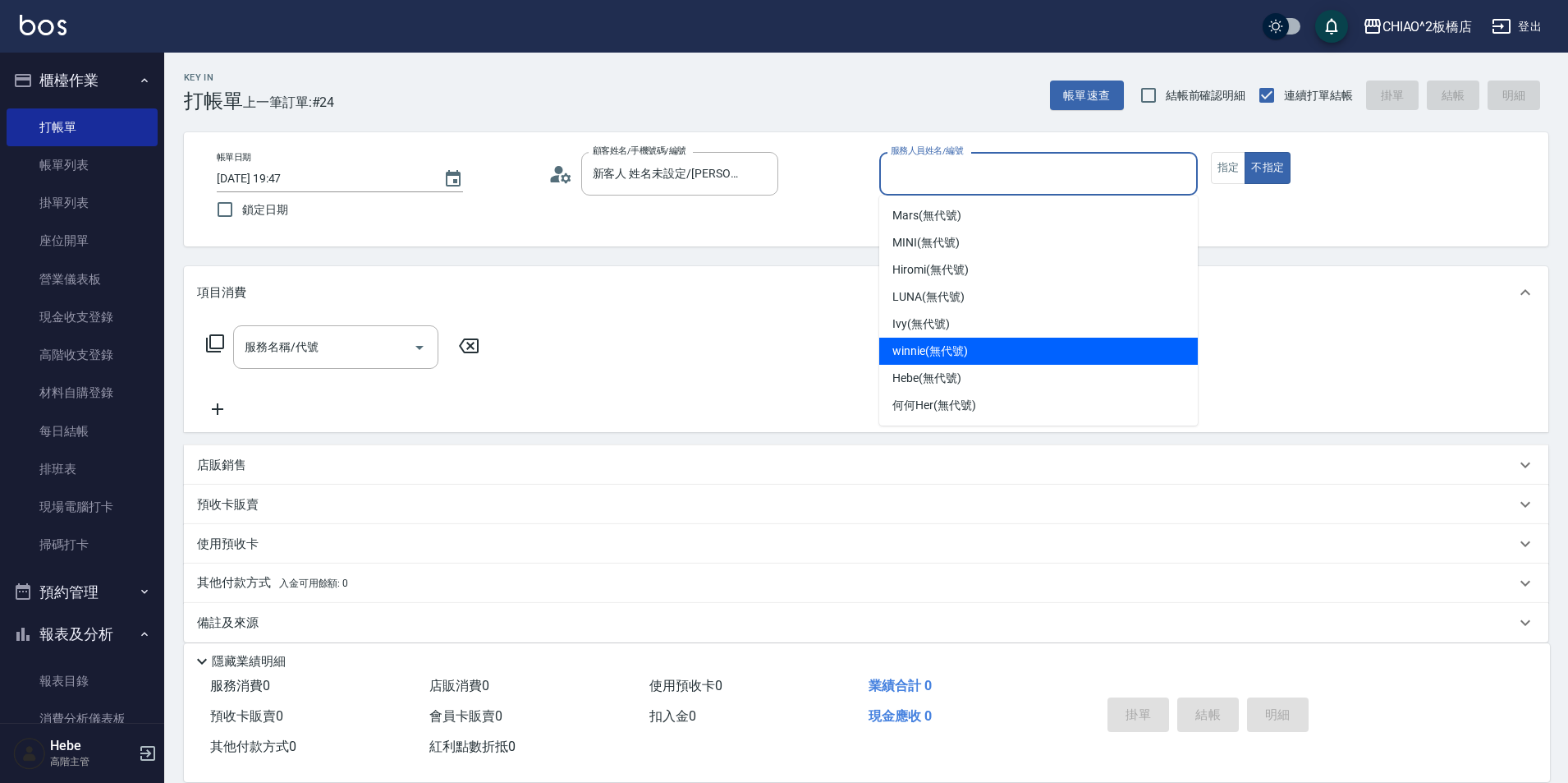
drag, startPoint x: 959, startPoint y: 359, endPoint x: 1115, endPoint y: 262, distance: 183.7
click at [961, 358] on span "winnie (無代號)" at bounding box center [930, 351] width 74 height 17
type input "winnie(無代號)"
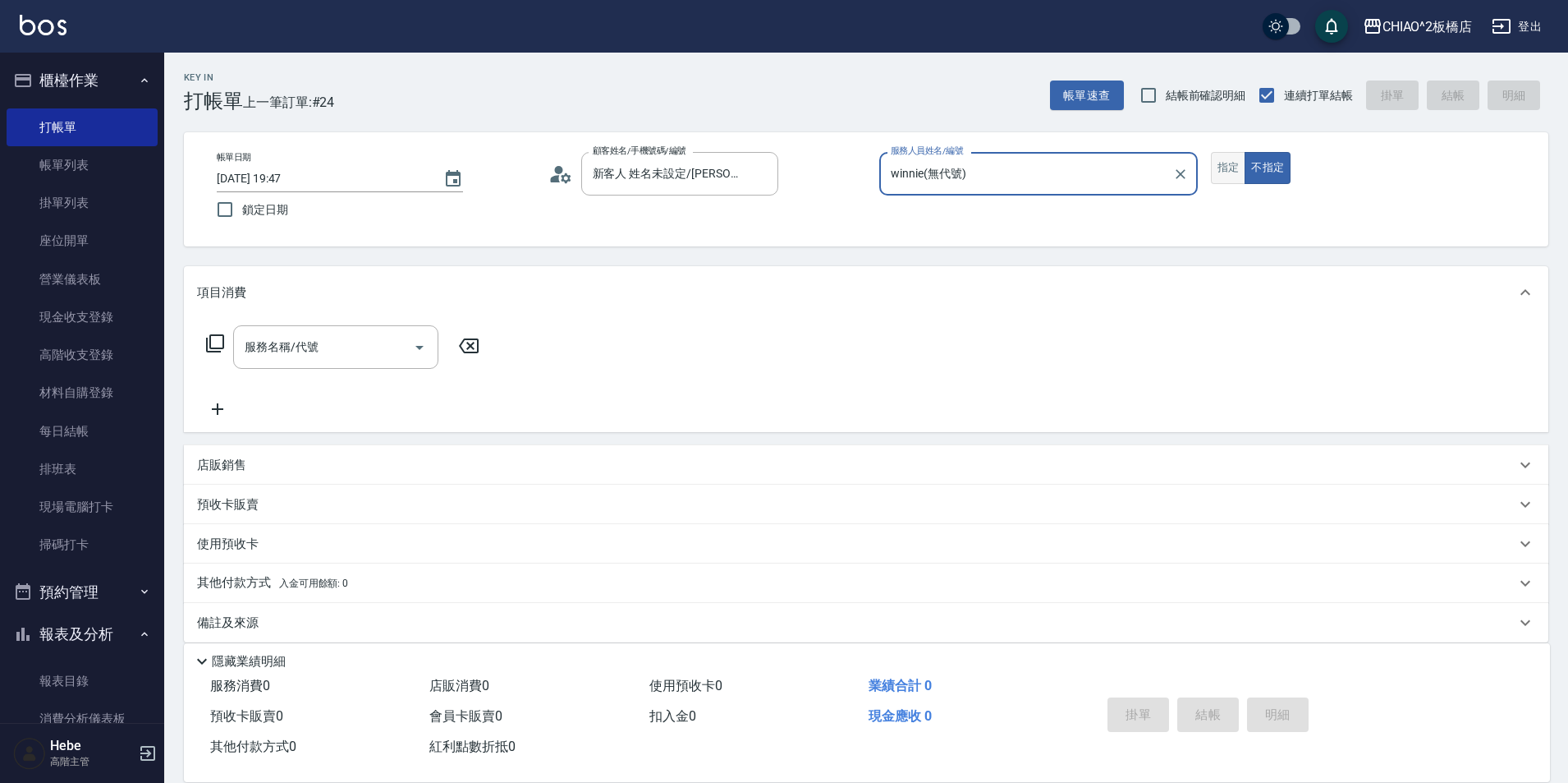
click at [1220, 171] on button "指定" at bounding box center [1228, 168] width 35 height 32
click at [378, 353] on input "服務名稱/代號" at bounding box center [323, 347] width 166 height 28
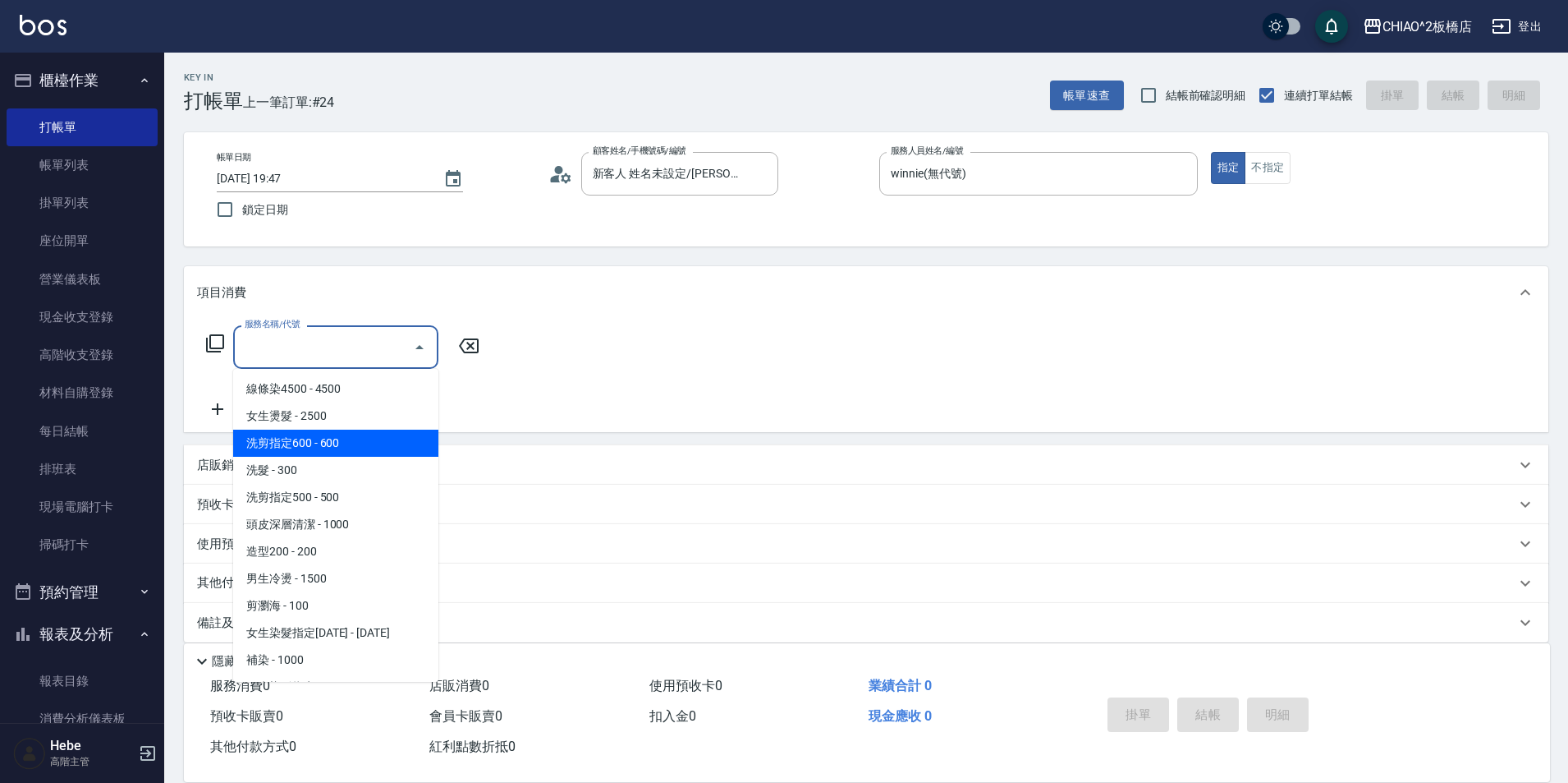
click at [358, 450] on span "洗剪指定600 - 600" at bounding box center [336, 442] width 206 height 27
type input "洗剪指定600(96678)"
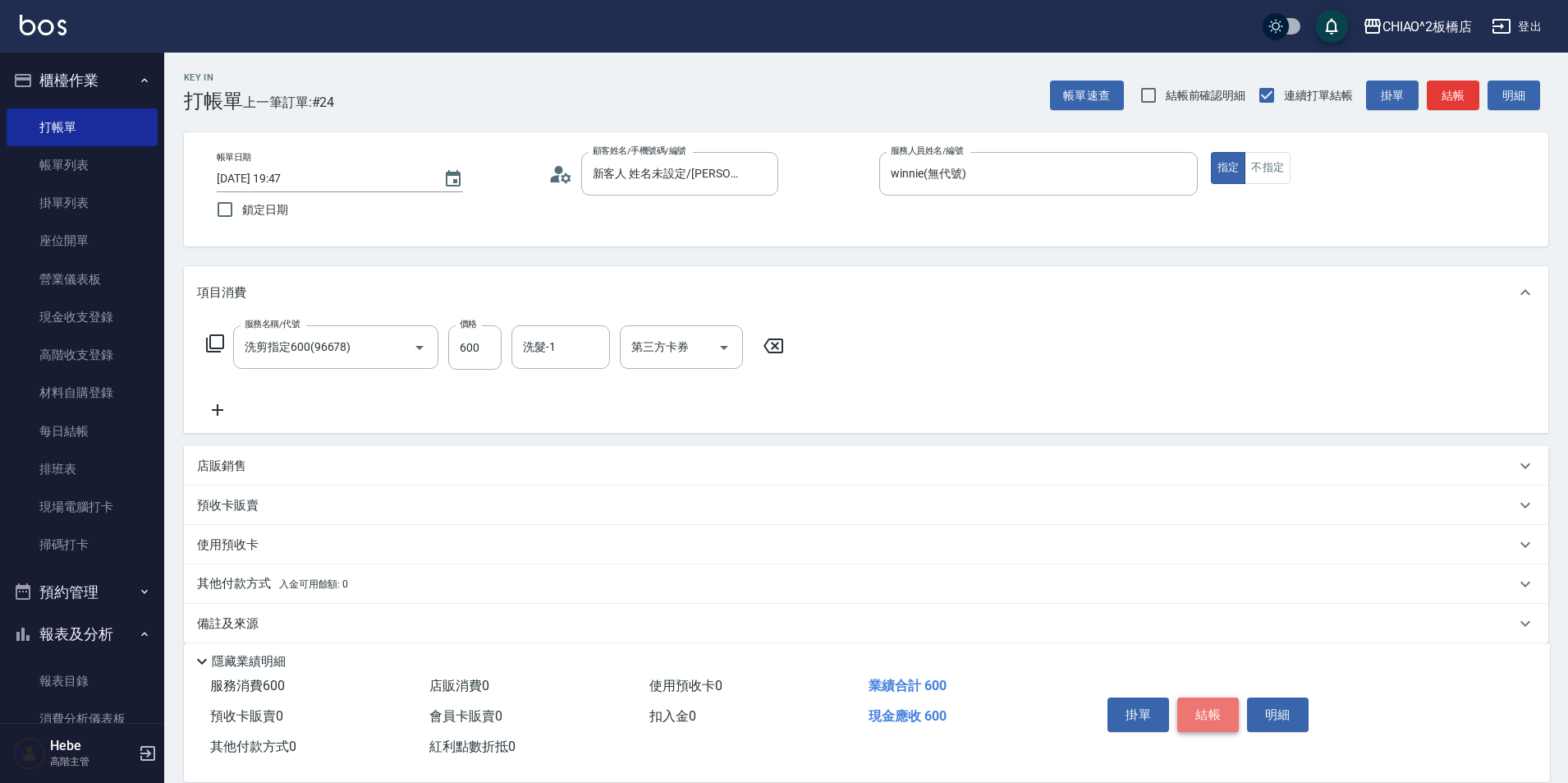
click at [1200, 705] on button "結帳" at bounding box center [1208, 714] width 61 height 35
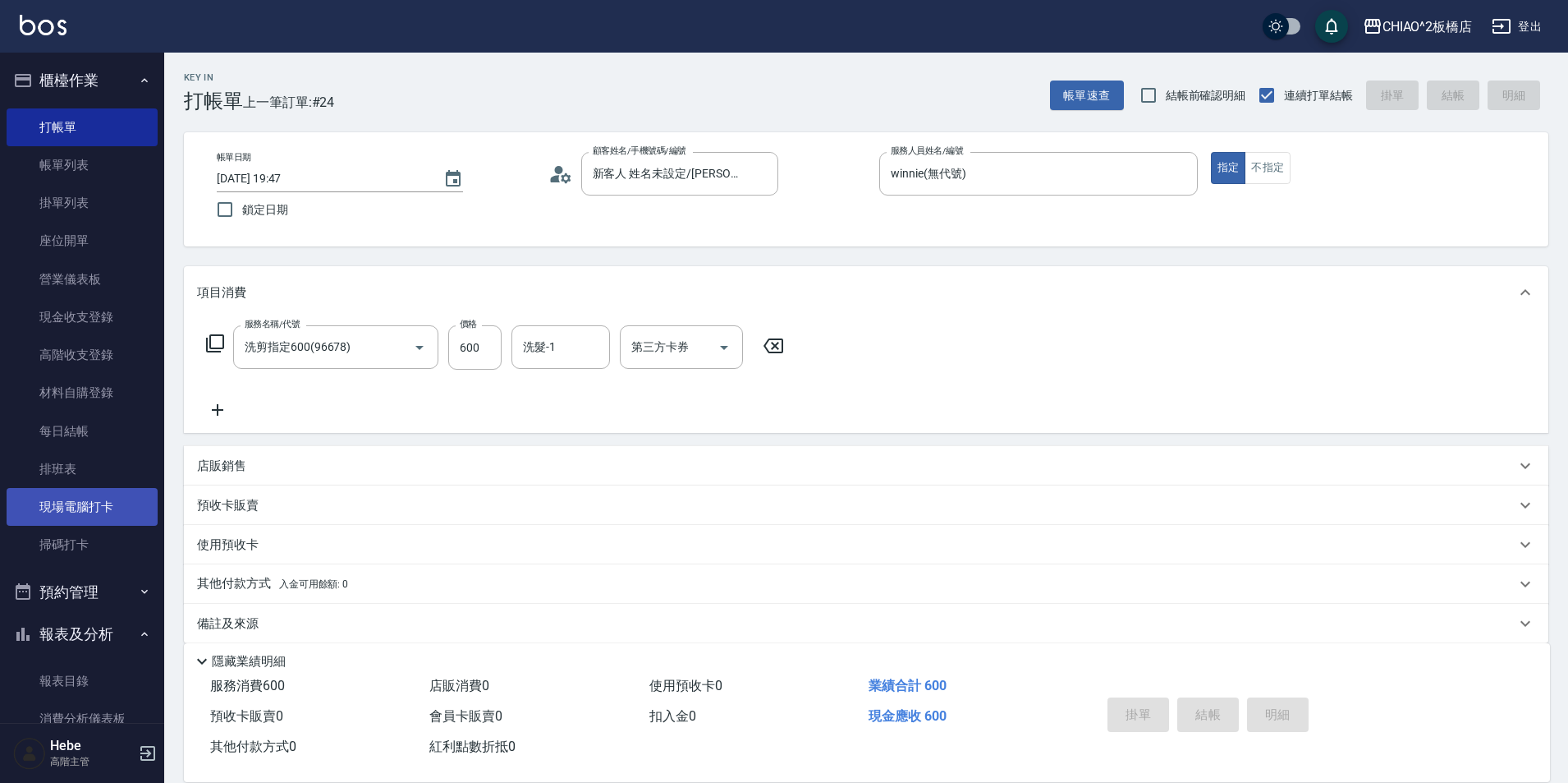
type input "2025/09/06 19:48"
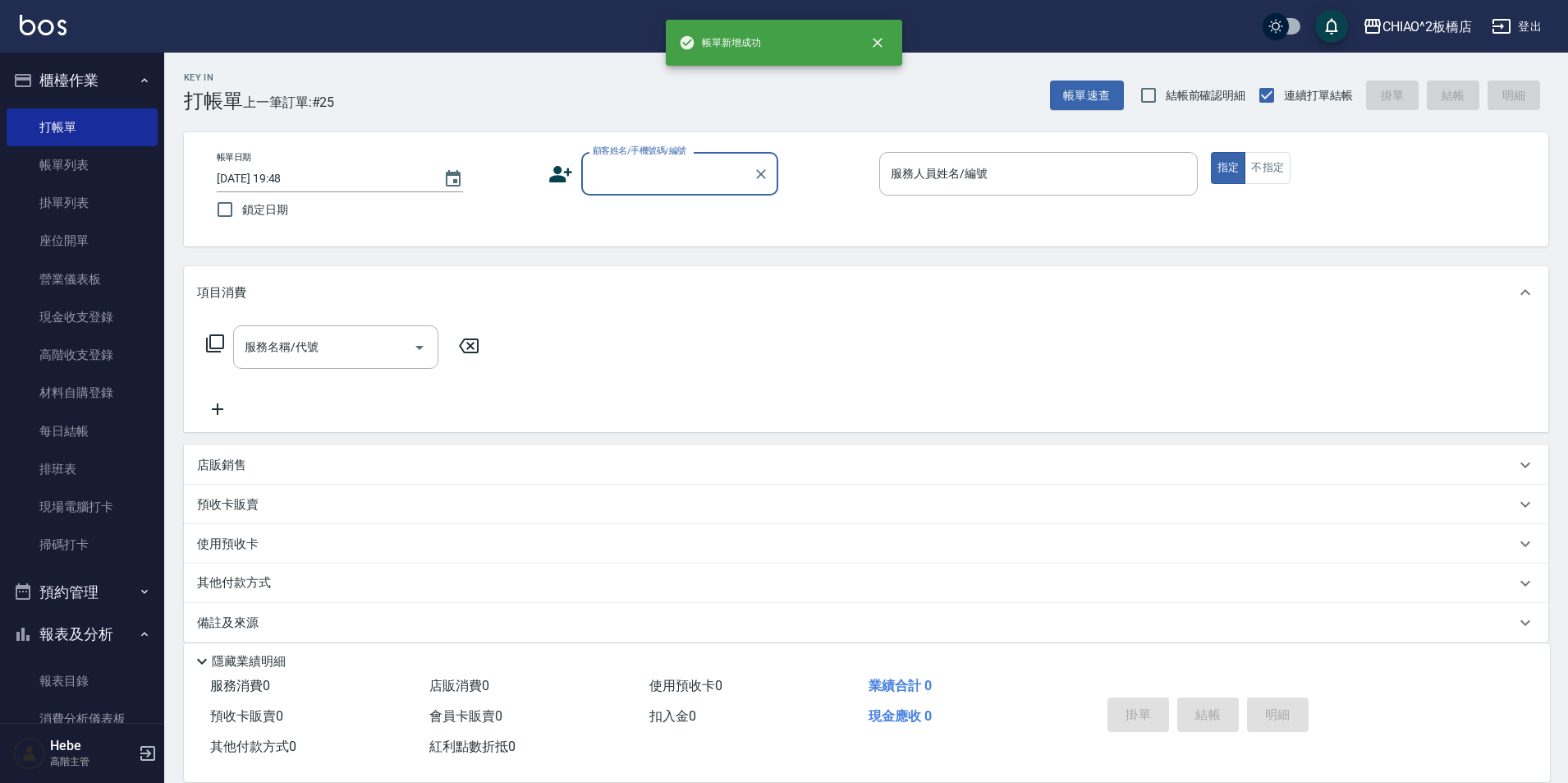
scroll to position [164, 0]
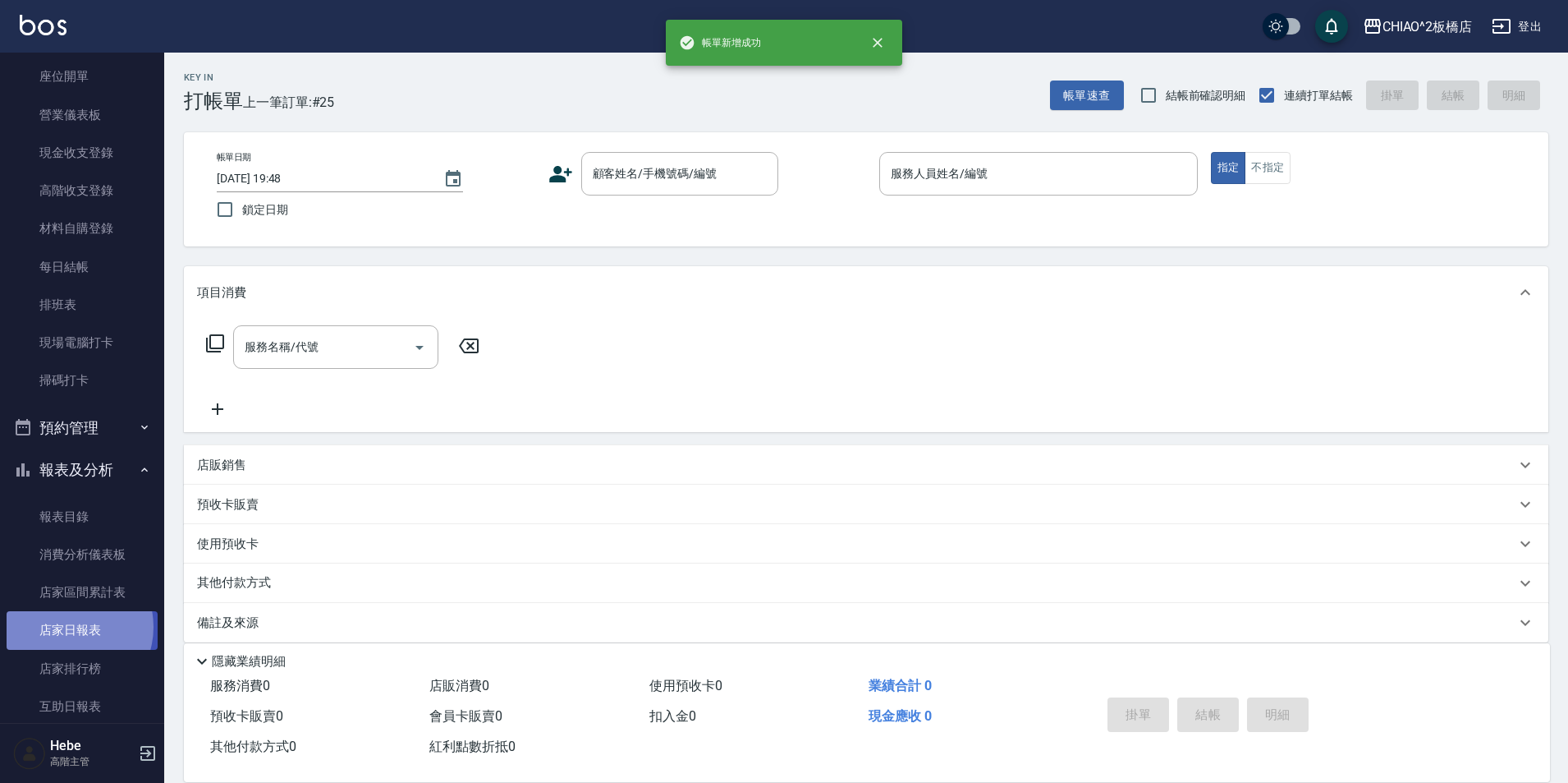
click at [67, 626] on link "店家日報表" at bounding box center [82, 630] width 151 height 38
